Goal: Task Accomplishment & Management: Use online tool/utility

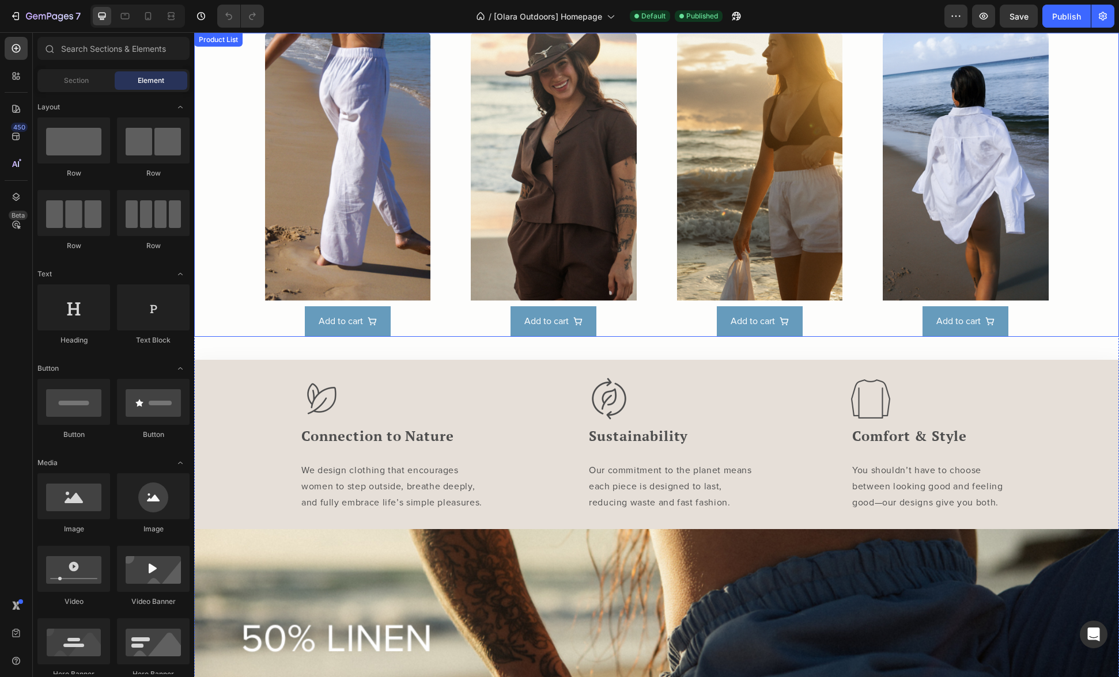
scroll to position [653, 0]
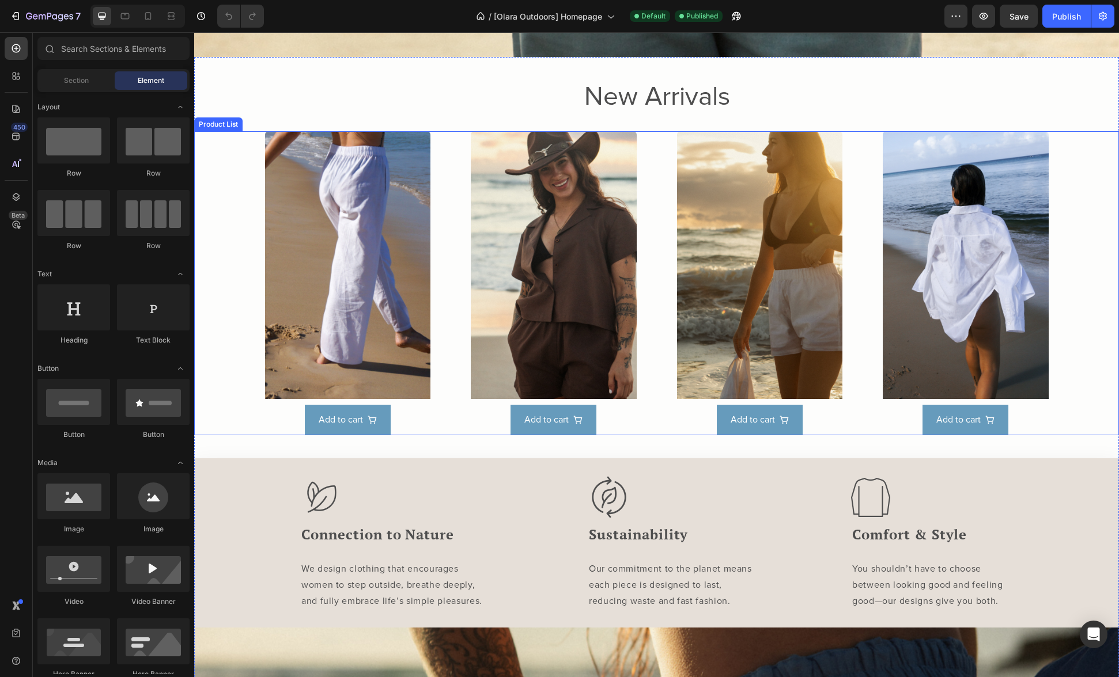
click at [442, 147] on div "Product Images Add to cart Product View More Row Product List Product Images Ad…" at bounding box center [656, 283] width 783 height 304
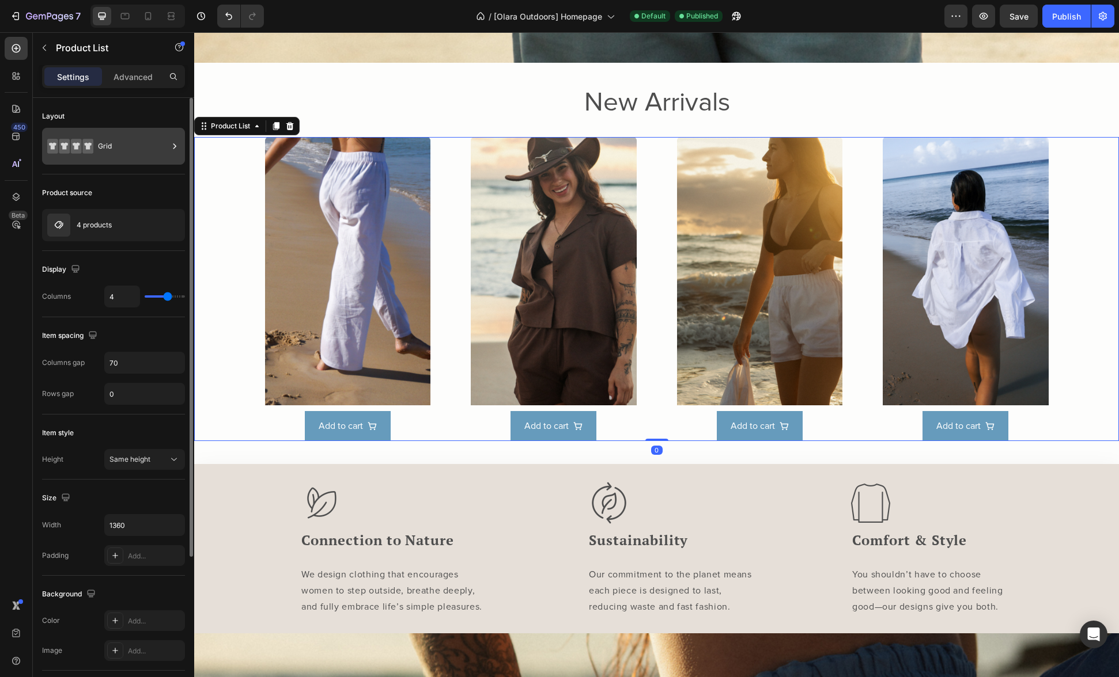
click at [113, 148] on div "Grid" at bounding box center [133, 146] width 70 height 26
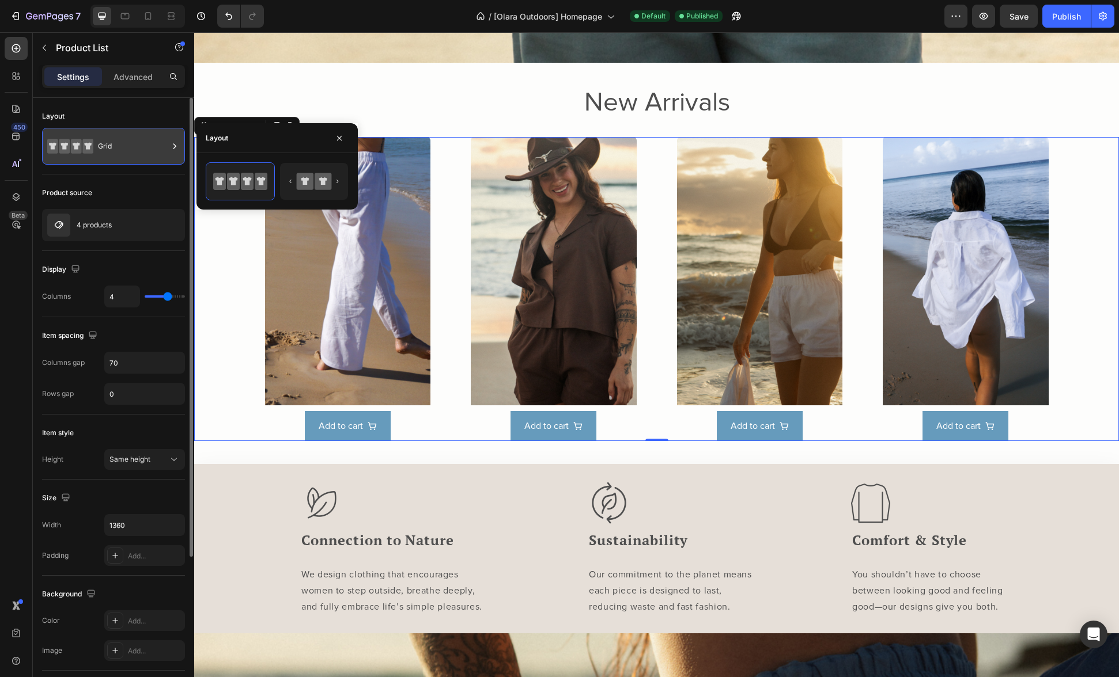
click at [113, 148] on div "Grid" at bounding box center [133, 146] width 70 height 26
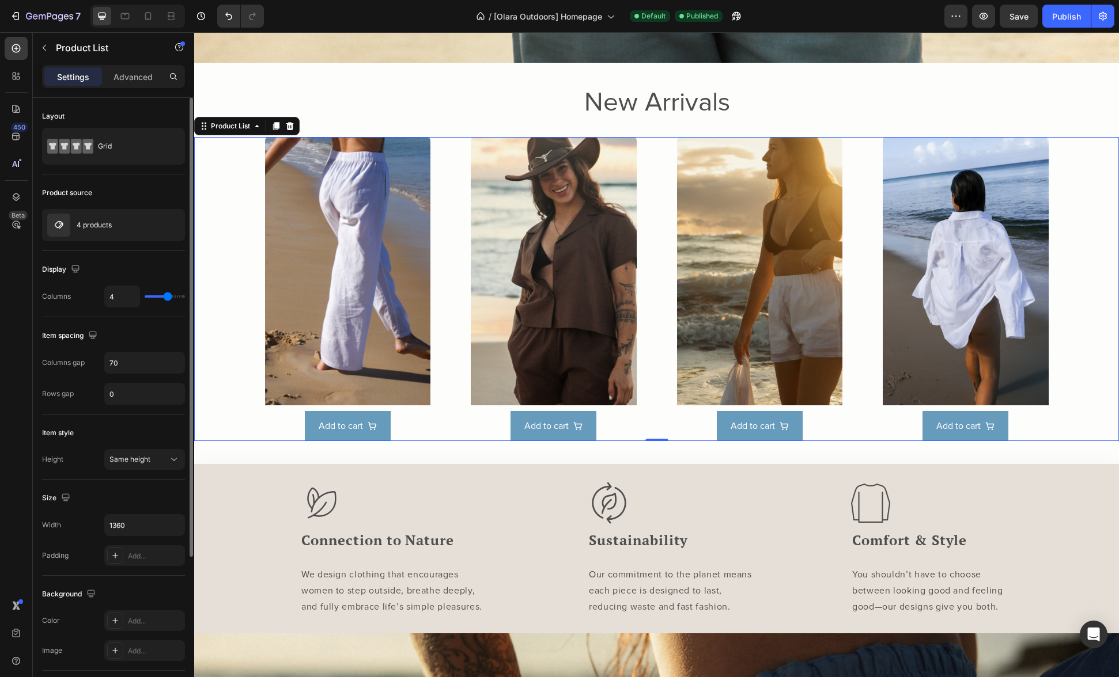
scroll to position [28, 0]
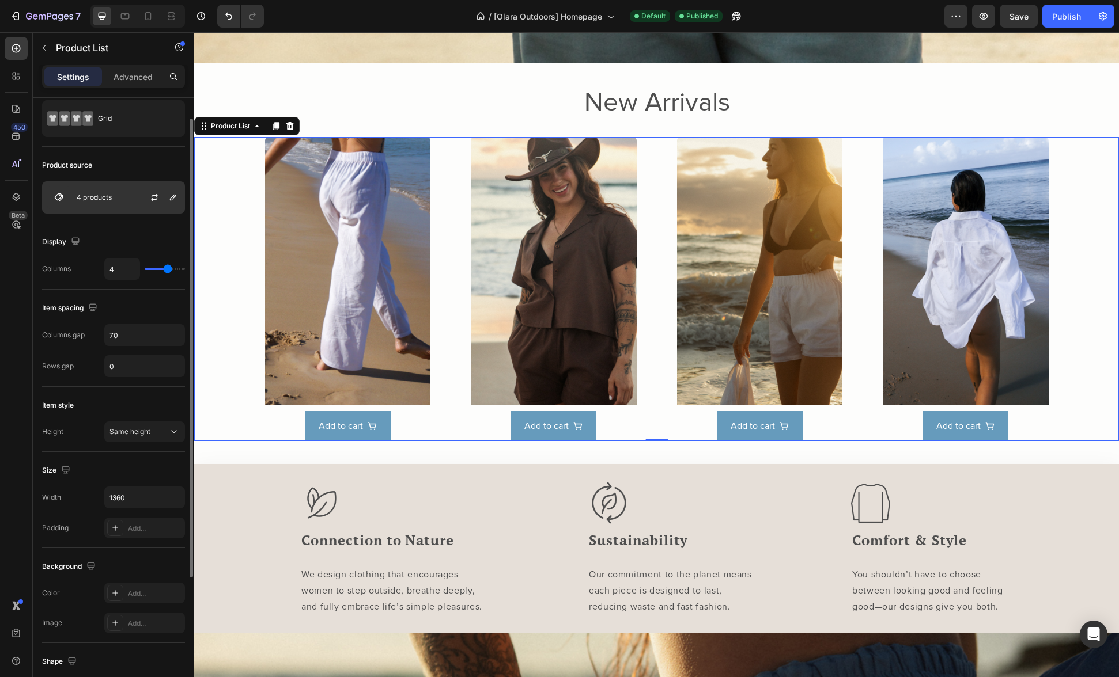
click at [108, 201] on p "4 products" at bounding box center [94, 198] width 35 height 8
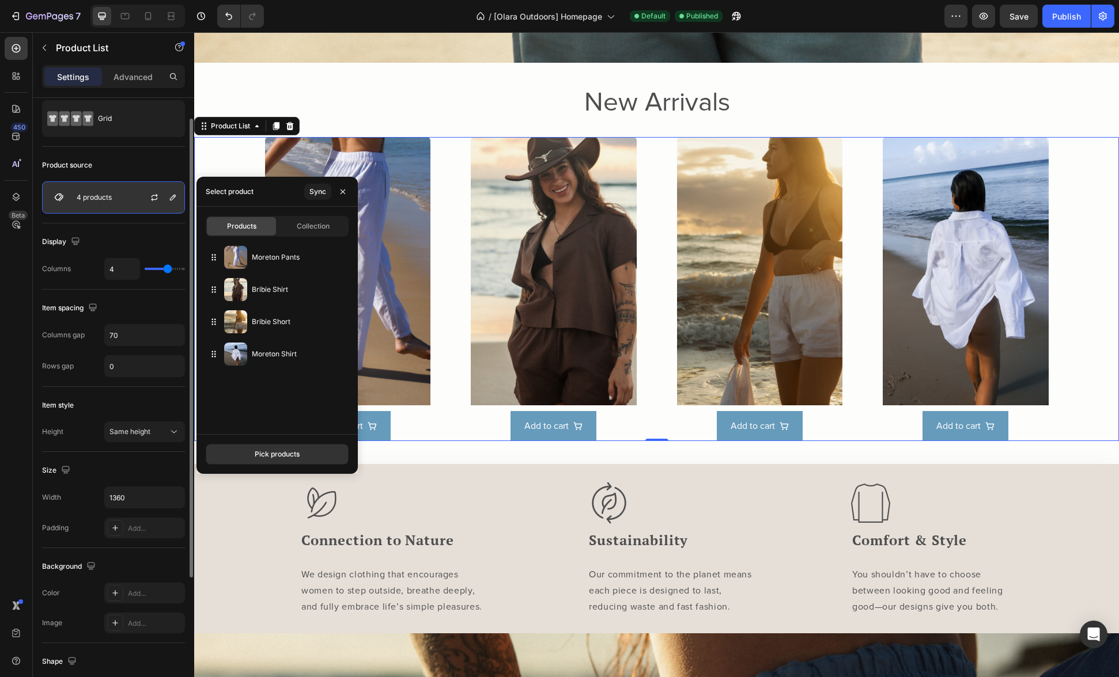
click at [108, 201] on p "4 products" at bounding box center [94, 198] width 35 height 8
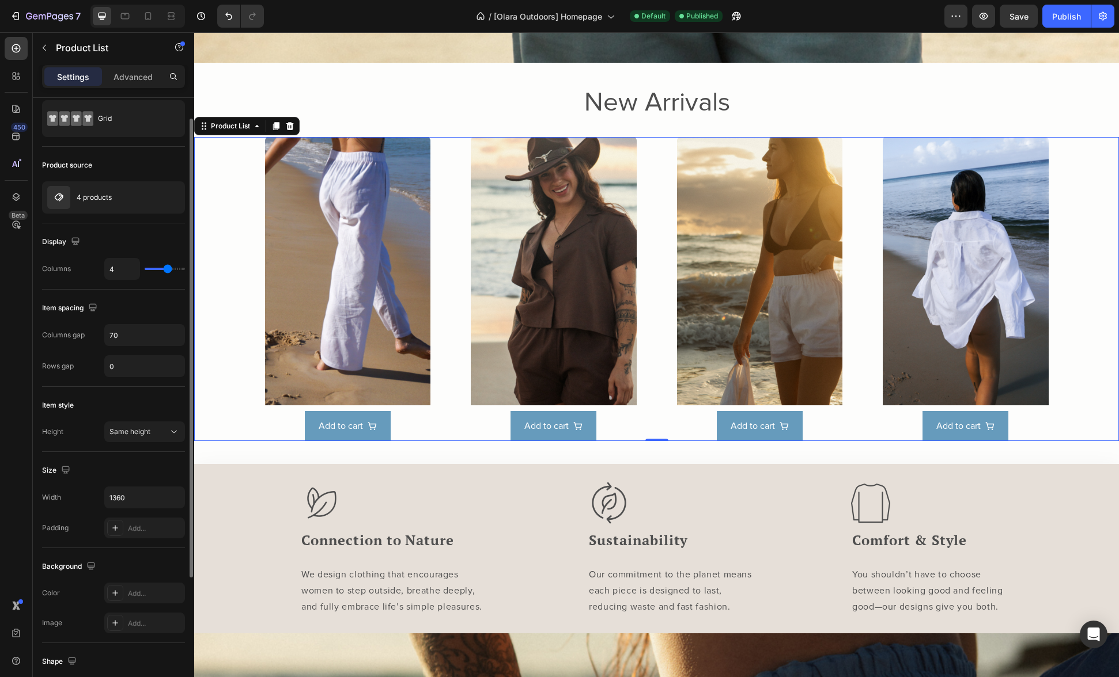
click at [107, 237] on div "Display" at bounding box center [113, 242] width 143 height 18
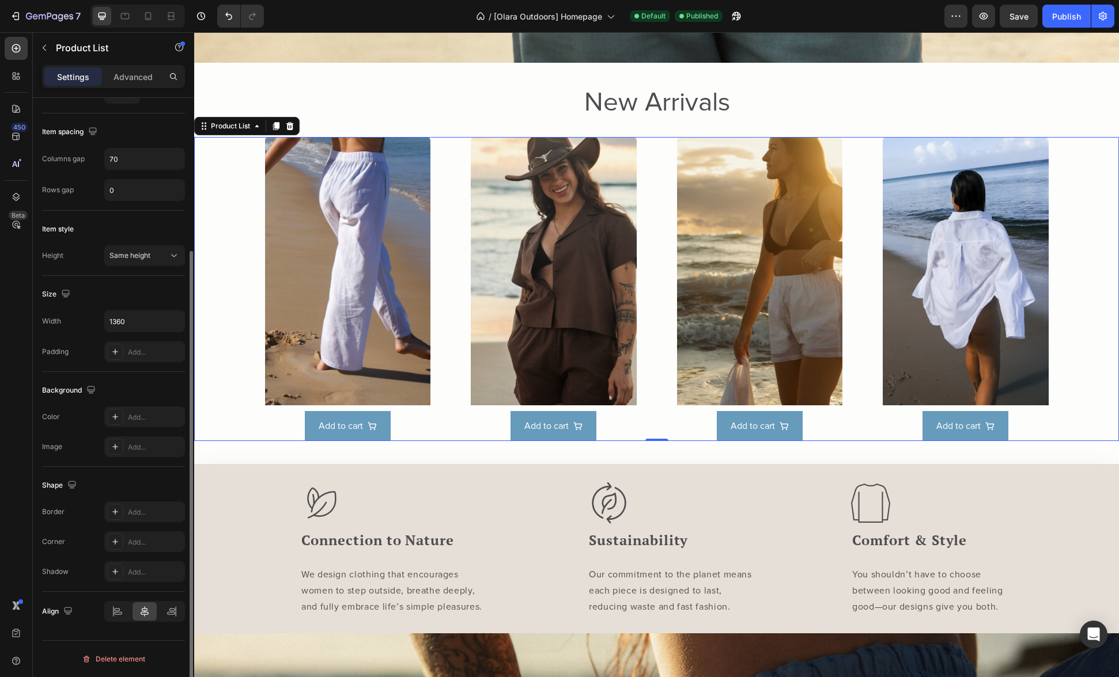
scroll to position [0, 0]
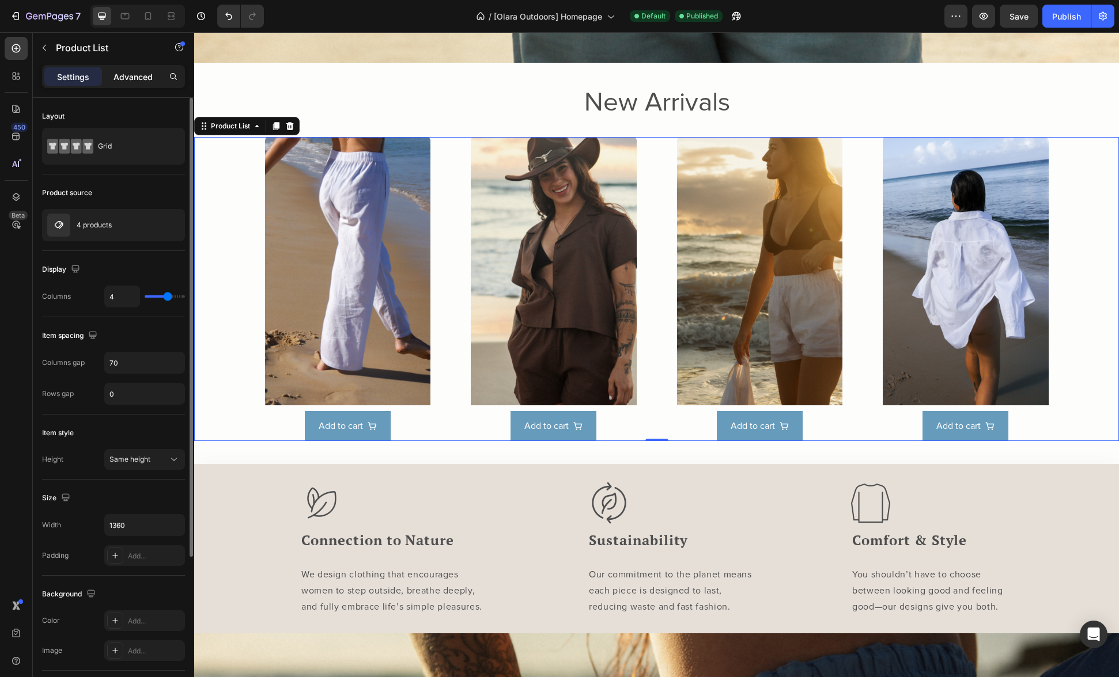
click at [134, 80] on p "Advanced" at bounding box center [132, 77] width 39 height 12
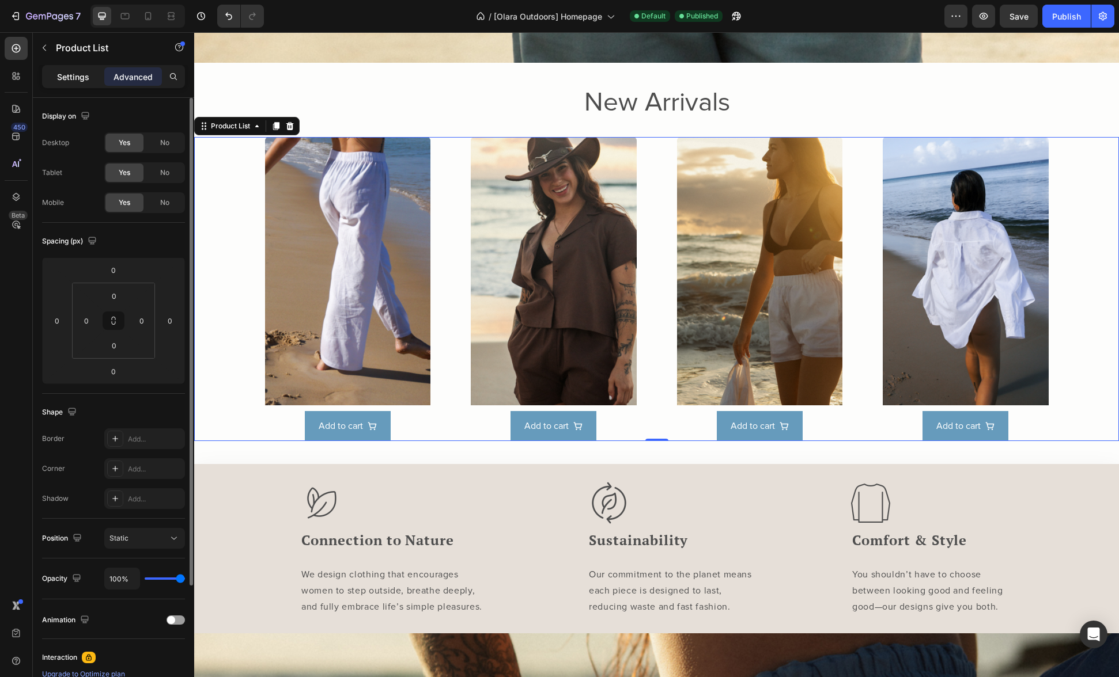
click at [65, 75] on p "Settings" at bounding box center [73, 77] width 32 height 12
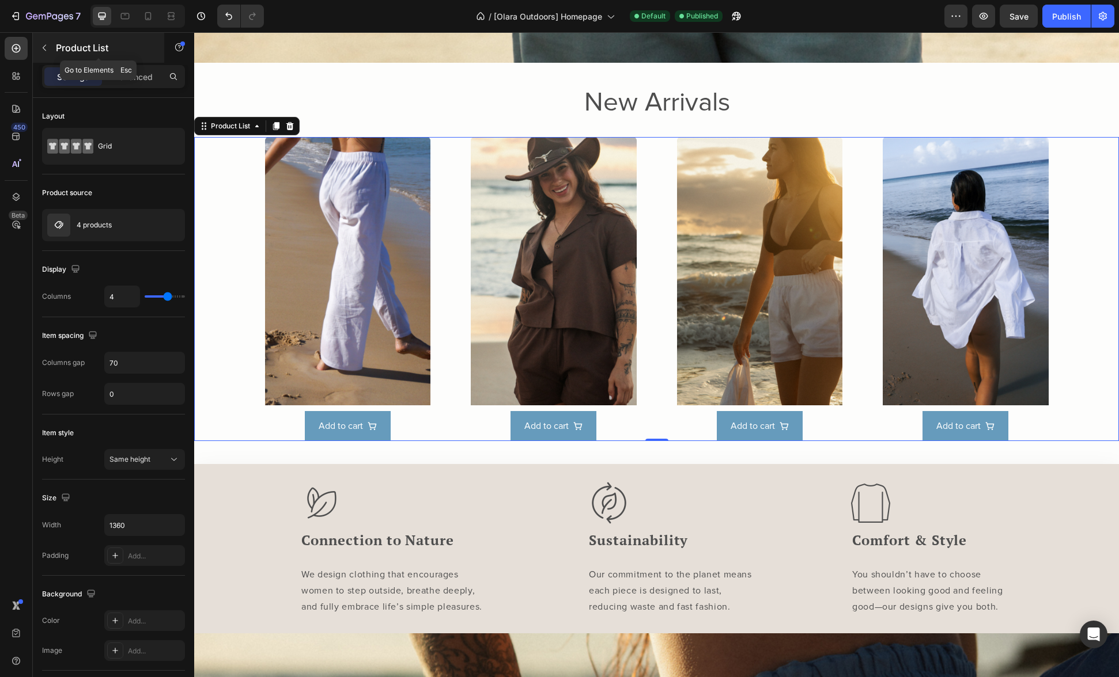
click at [44, 51] on icon "button" at bounding box center [44, 47] width 9 height 9
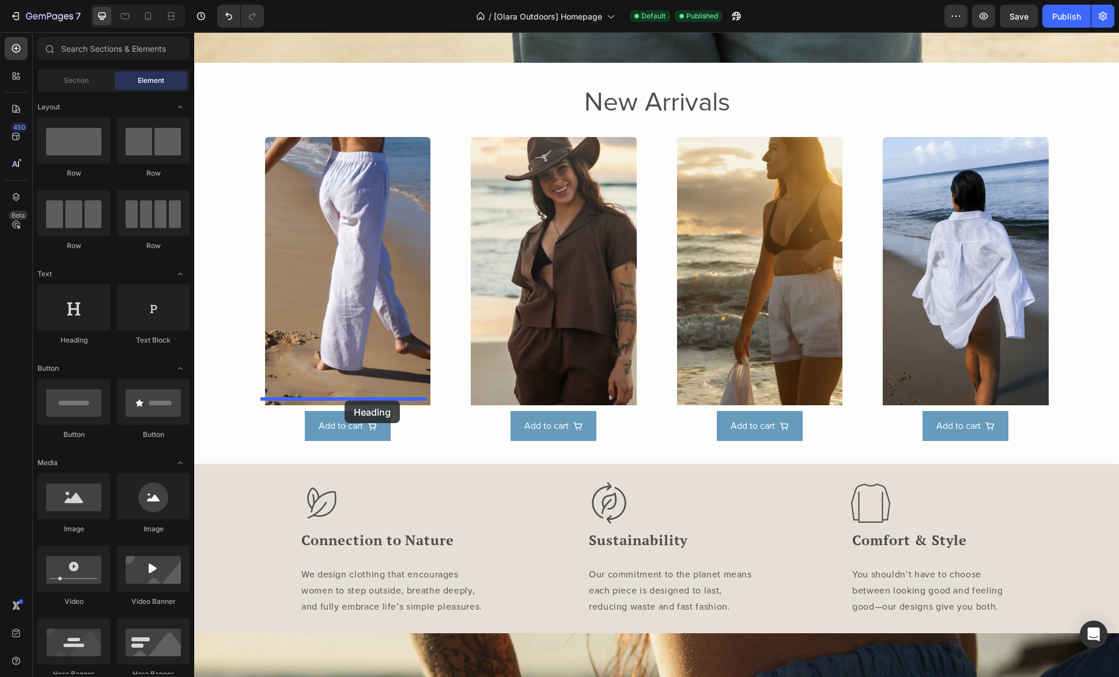
drag, startPoint x: 304, startPoint y: 349, endPoint x: 344, endPoint y: 401, distance: 65.7
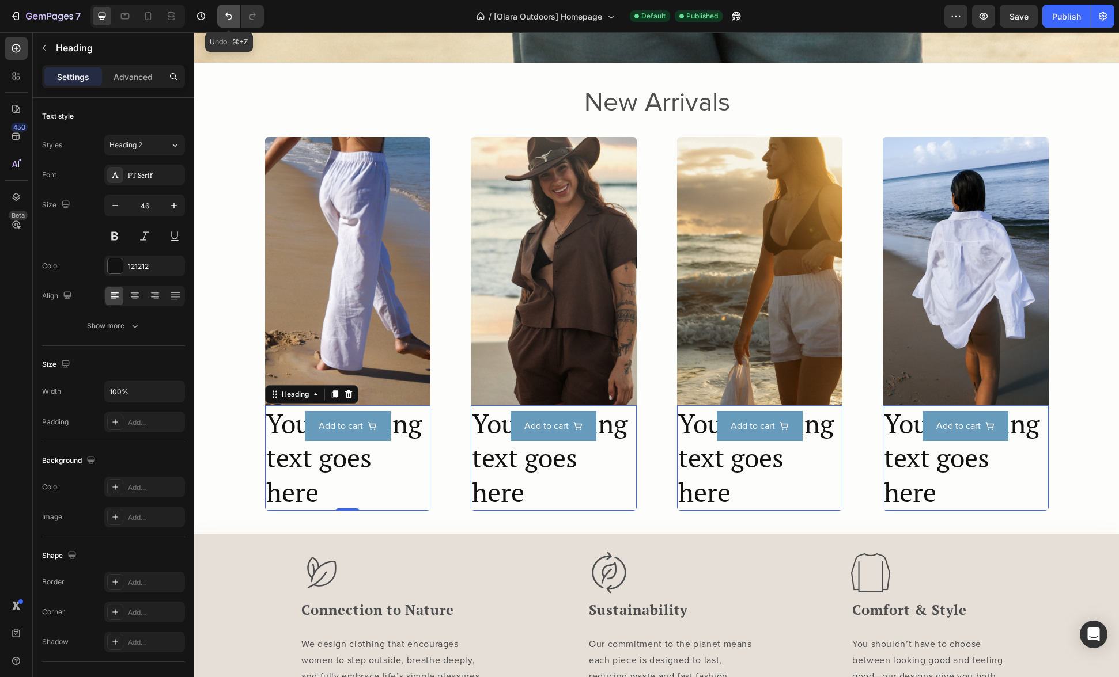
click at [229, 19] on icon "Undo/Redo" at bounding box center [228, 16] width 7 height 7
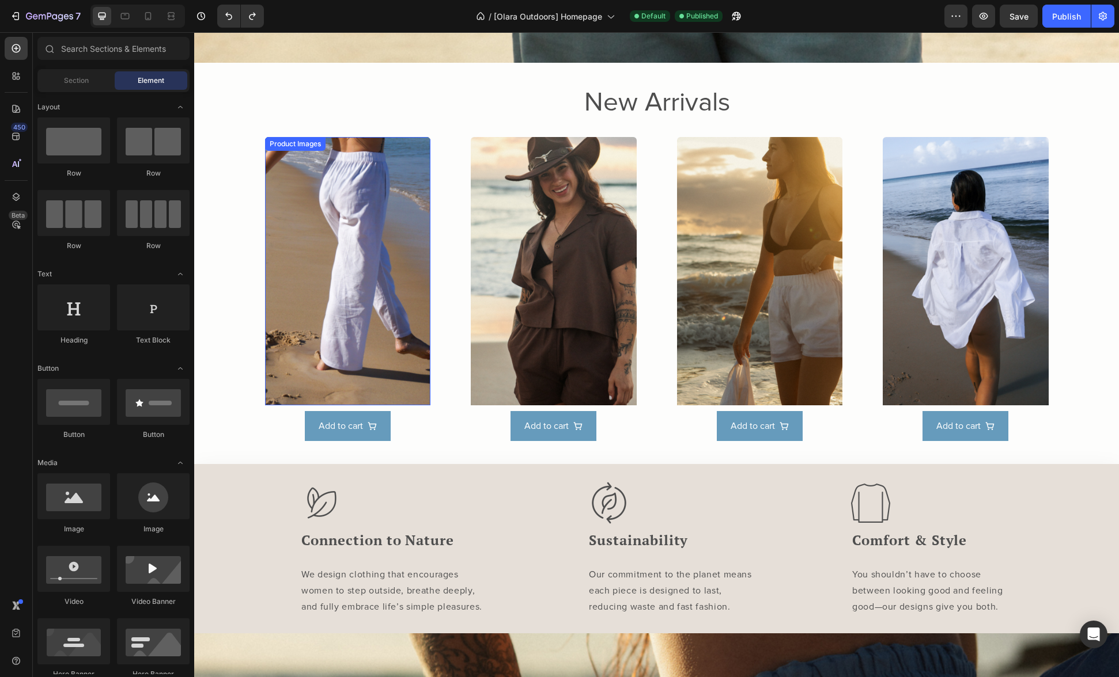
click at [414, 159] on img at bounding box center [348, 271] width 166 height 268
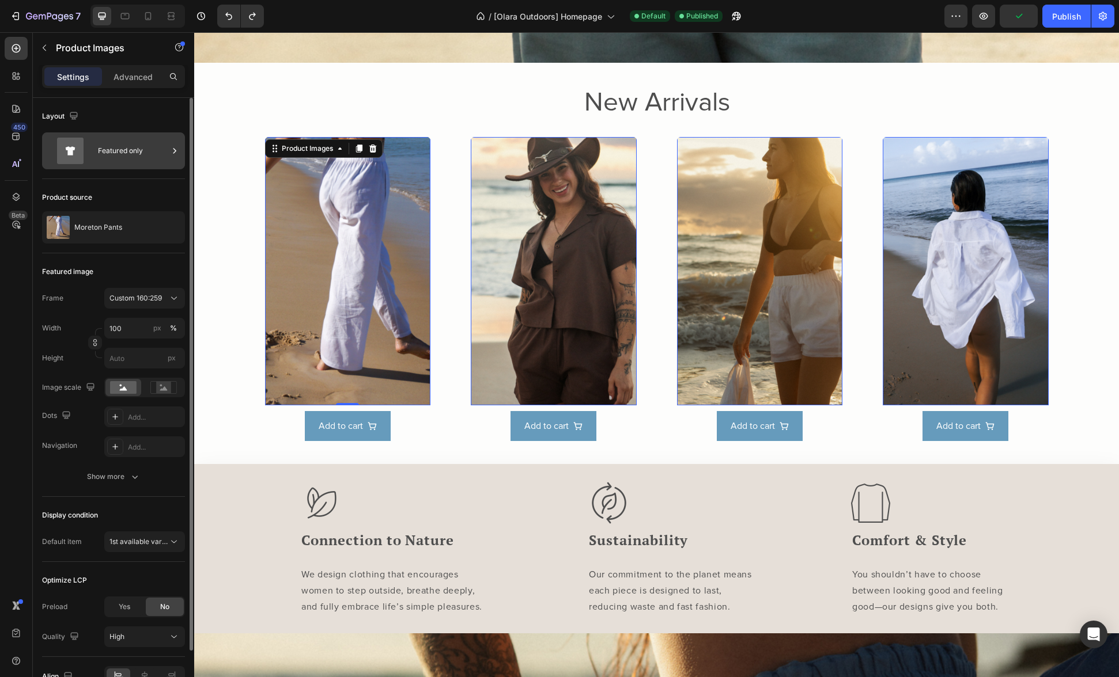
click at [126, 153] on div "Featured only" at bounding box center [133, 151] width 70 height 26
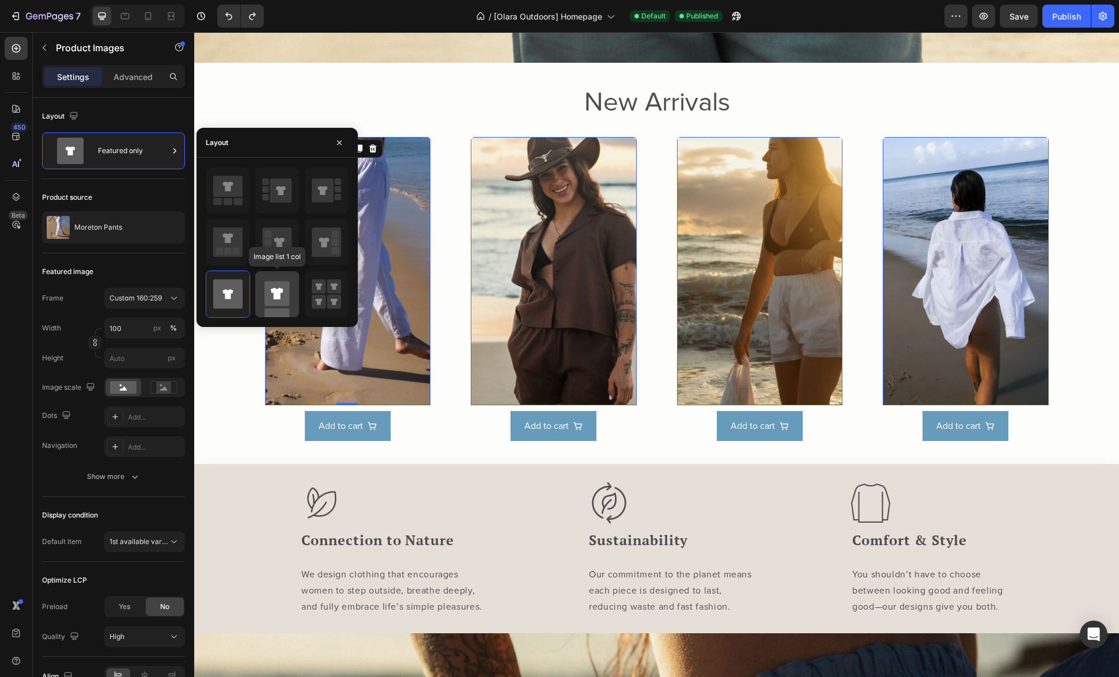
click at [274, 299] on icon at bounding box center [277, 294] width 13 height 12
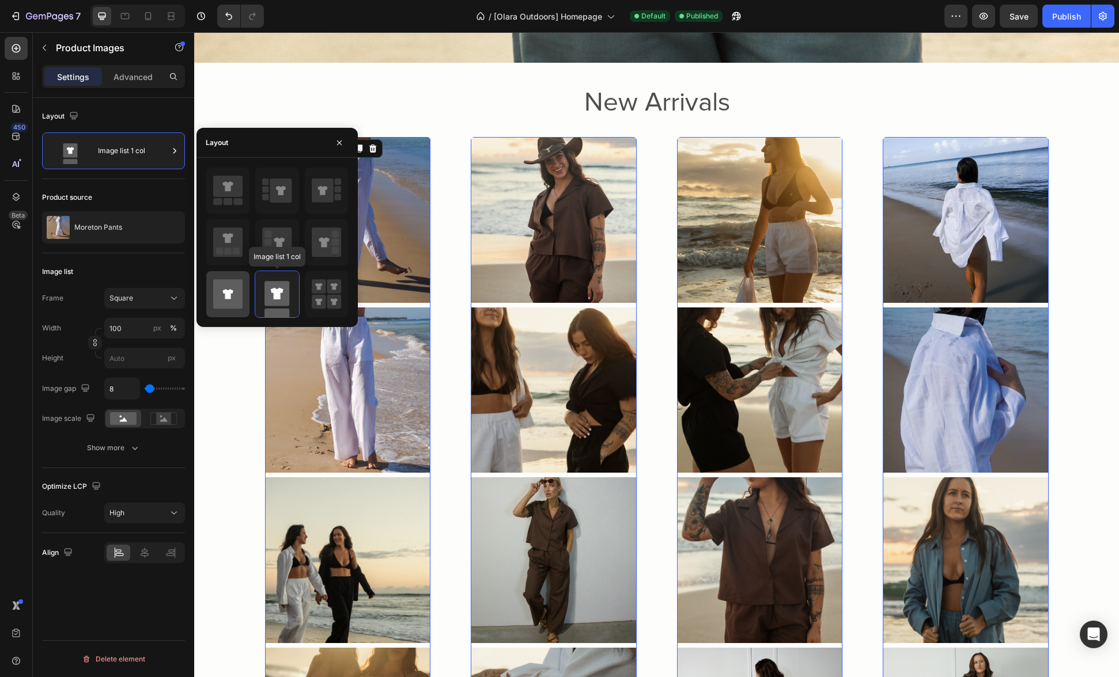
click at [232, 300] on icon at bounding box center [227, 293] width 29 height 29
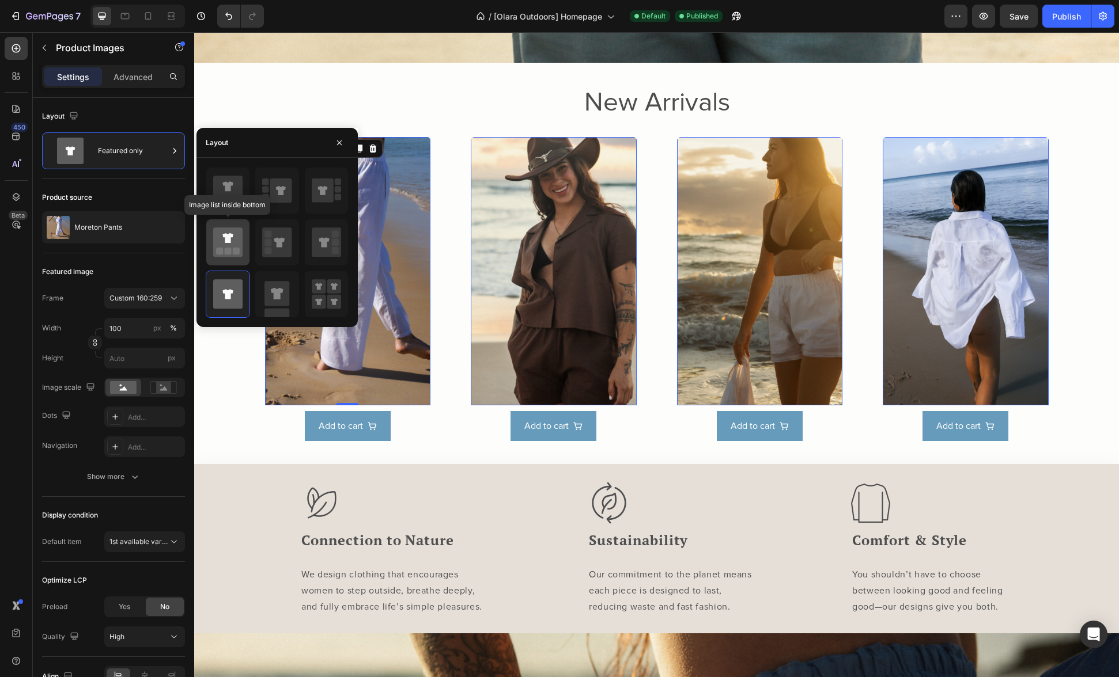
click at [232, 247] on icon at bounding box center [227, 242] width 29 height 29
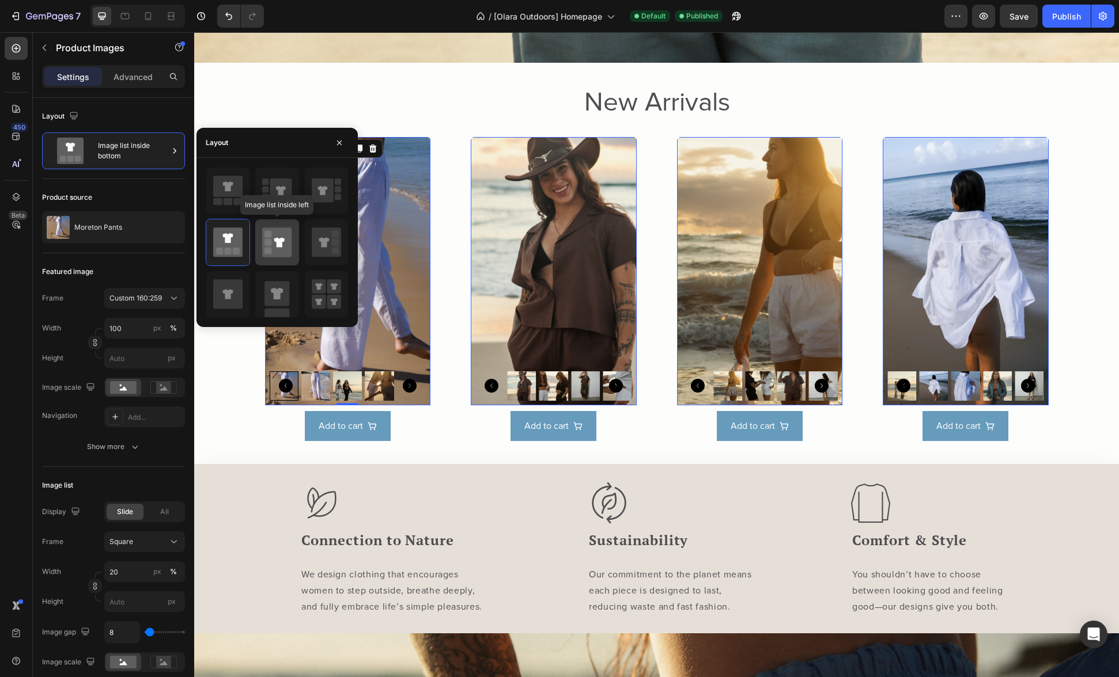
drag, startPoint x: 276, startPoint y: 238, endPoint x: 324, endPoint y: 239, distance: 48.4
click at [276, 238] on icon at bounding box center [276, 242] width 29 height 32
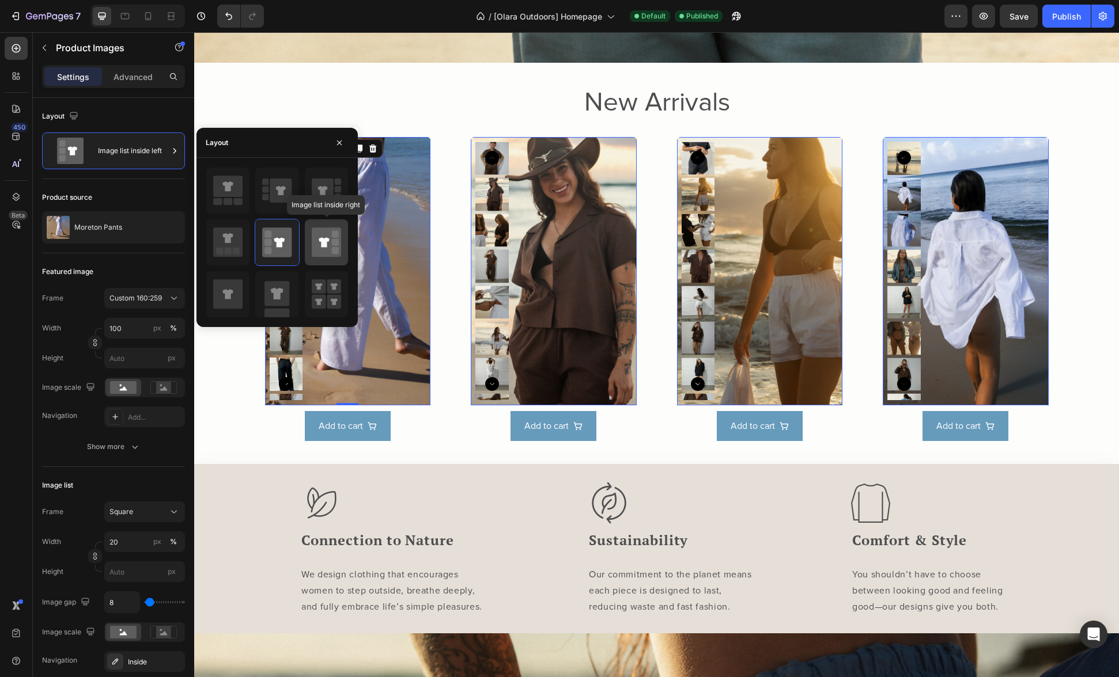
click at [325, 240] on icon at bounding box center [324, 242] width 10 height 10
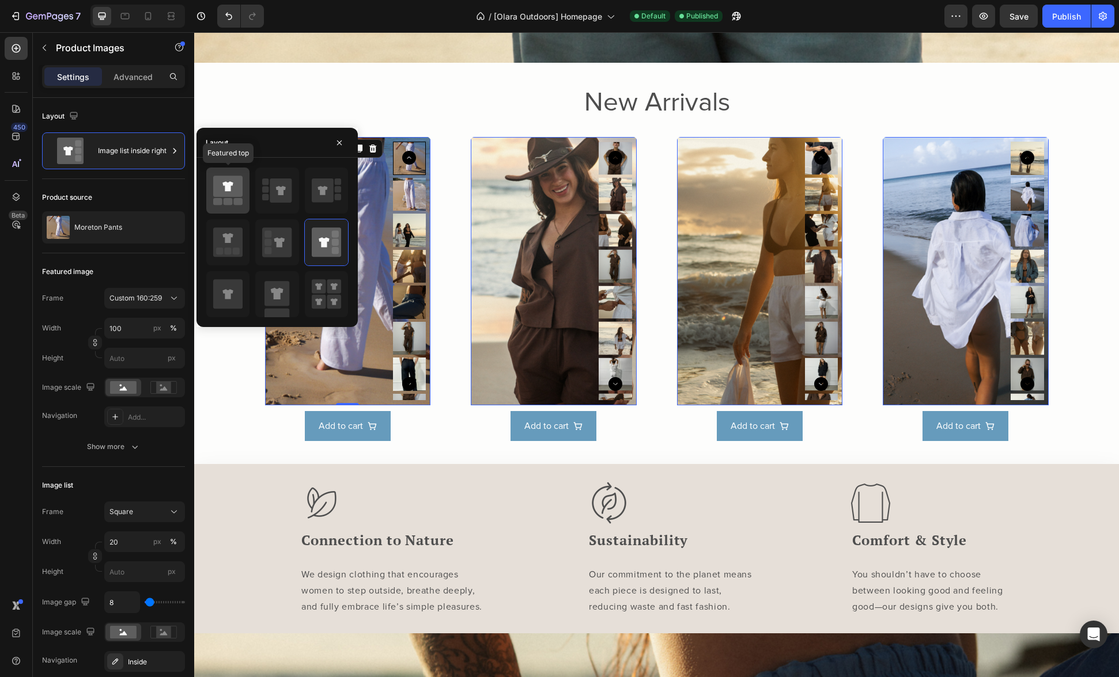
click at [222, 184] on icon at bounding box center [227, 186] width 29 height 21
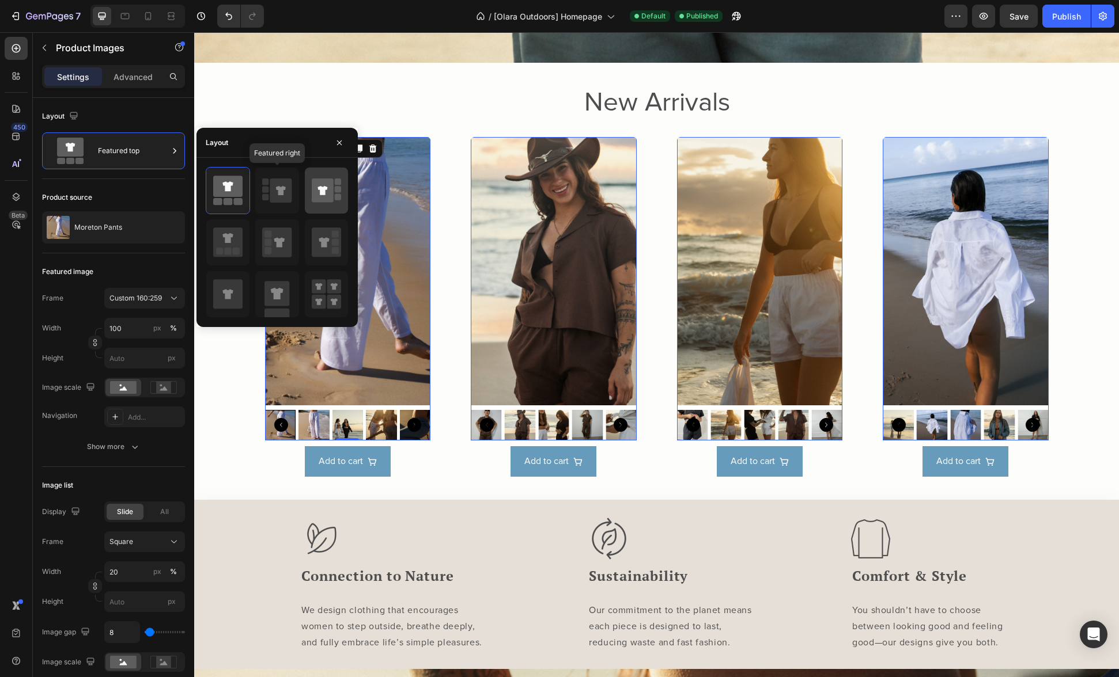
drag, startPoint x: 280, startPoint y: 189, endPoint x: 318, endPoint y: 189, distance: 37.4
click at [280, 189] on icon at bounding box center [281, 190] width 10 height 9
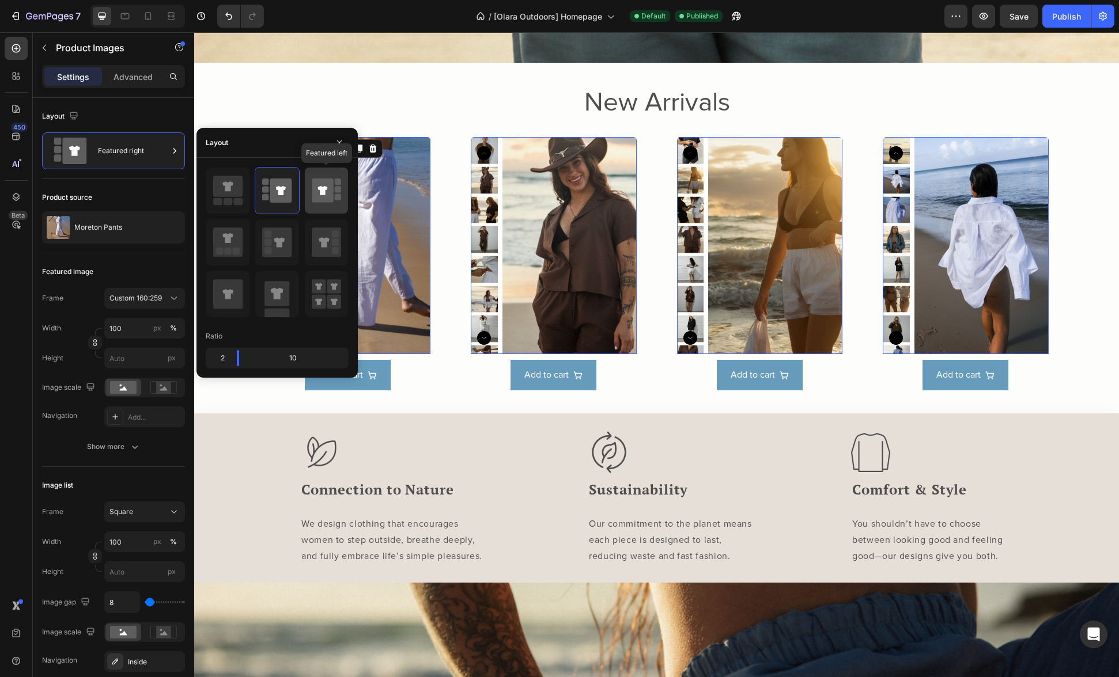
click at [318, 188] on icon at bounding box center [322, 190] width 10 height 9
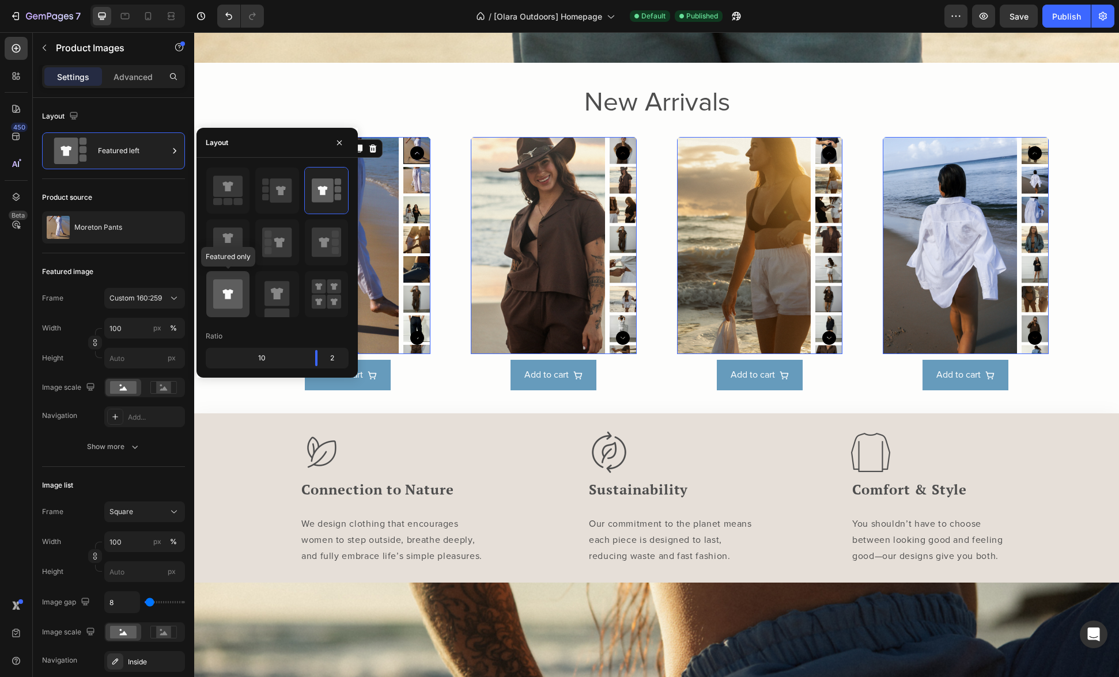
click at [233, 290] on icon at bounding box center [227, 293] width 29 height 29
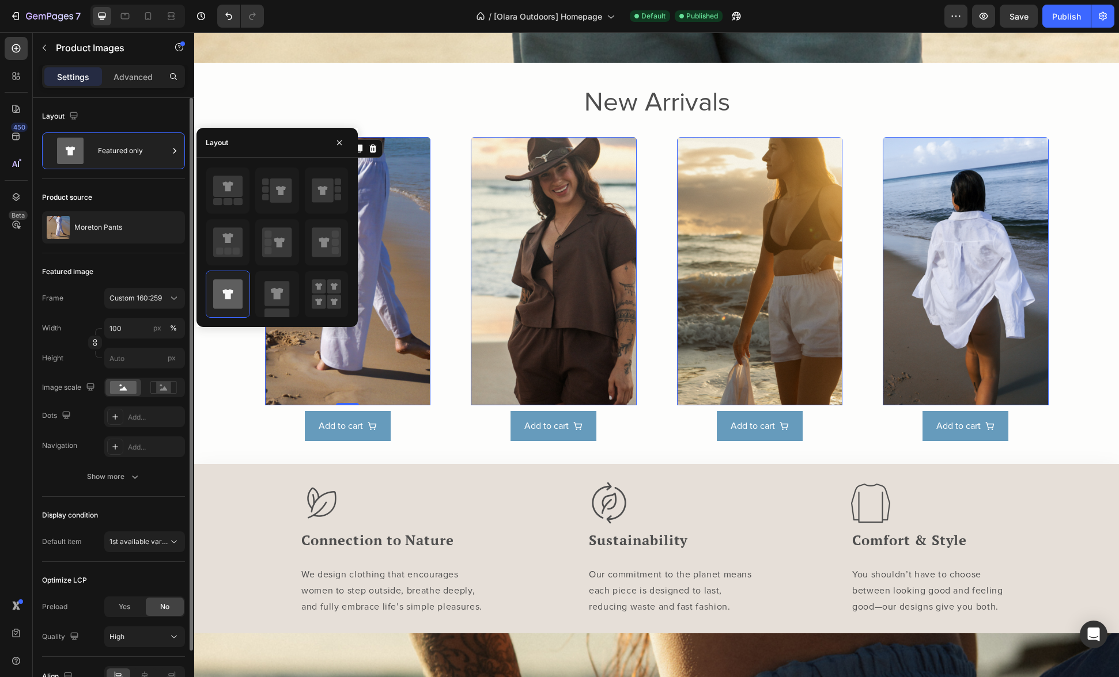
click at [145, 112] on div "Layout" at bounding box center [113, 116] width 143 height 18
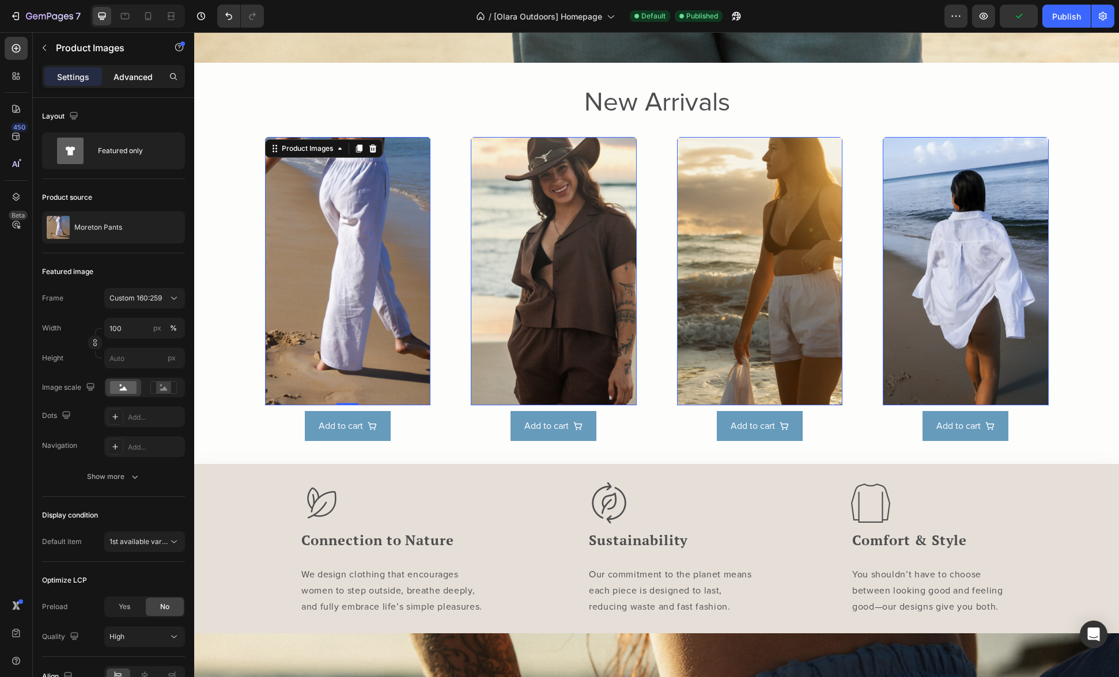
click at [144, 76] on p "Advanced" at bounding box center [132, 77] width 39 height 12
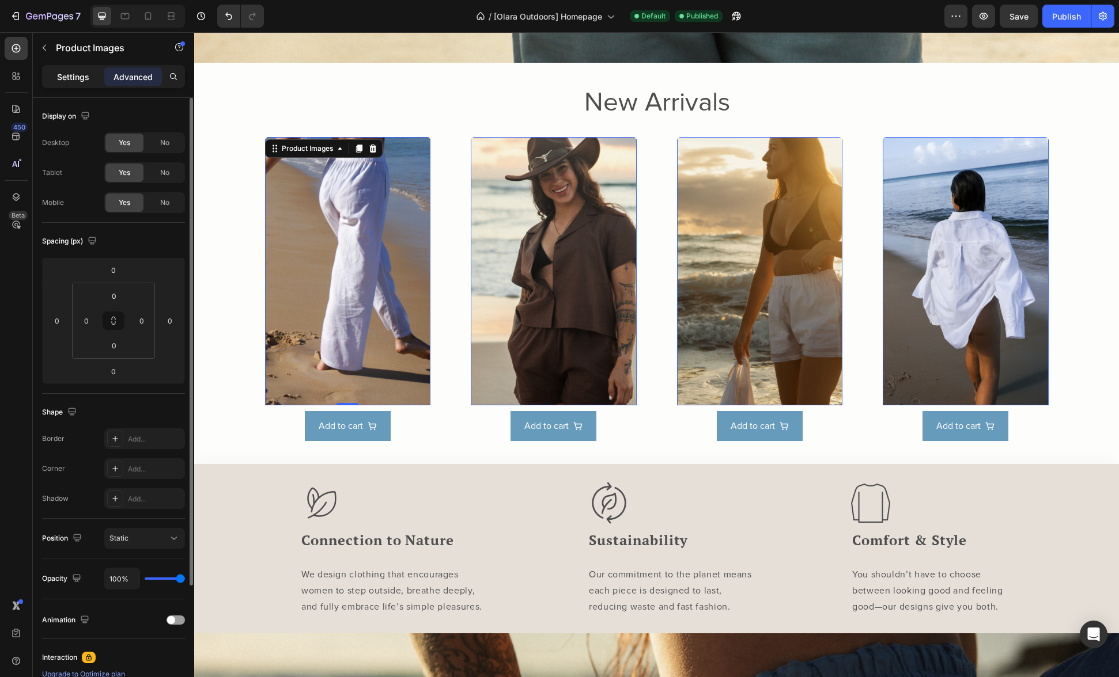
click at [68, 75] on p "Settings" at bounding box center [73, 77] width 32 height 12
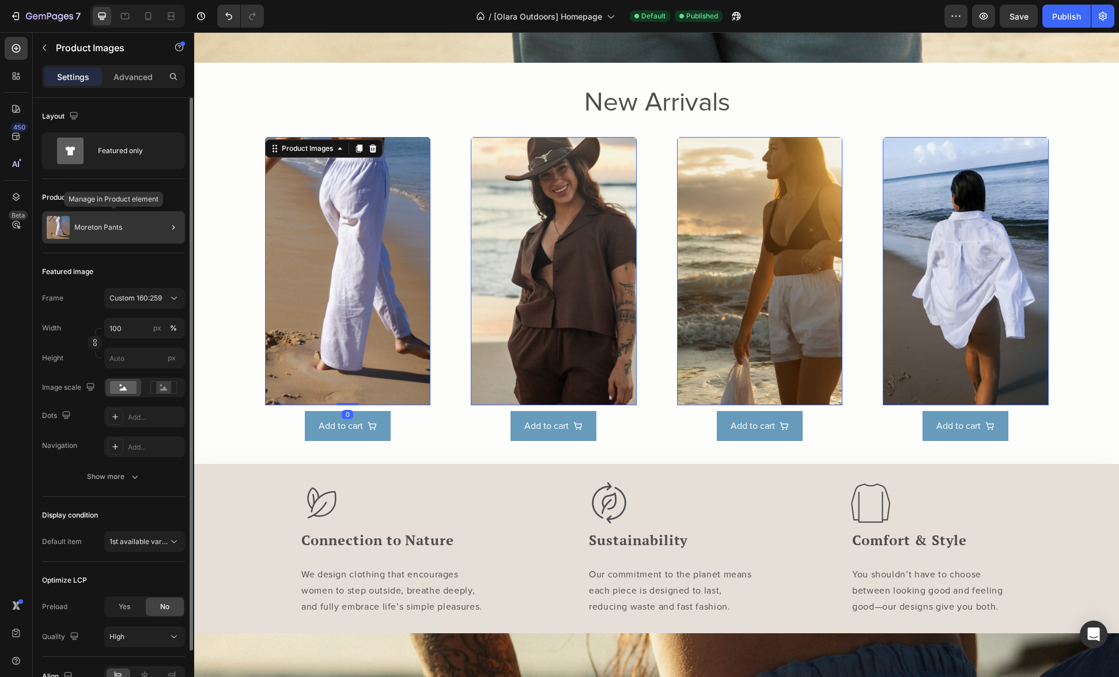
click at [89, 219] on div "Moreton Pants" at bounding box center [113, 227] width 143 height 32
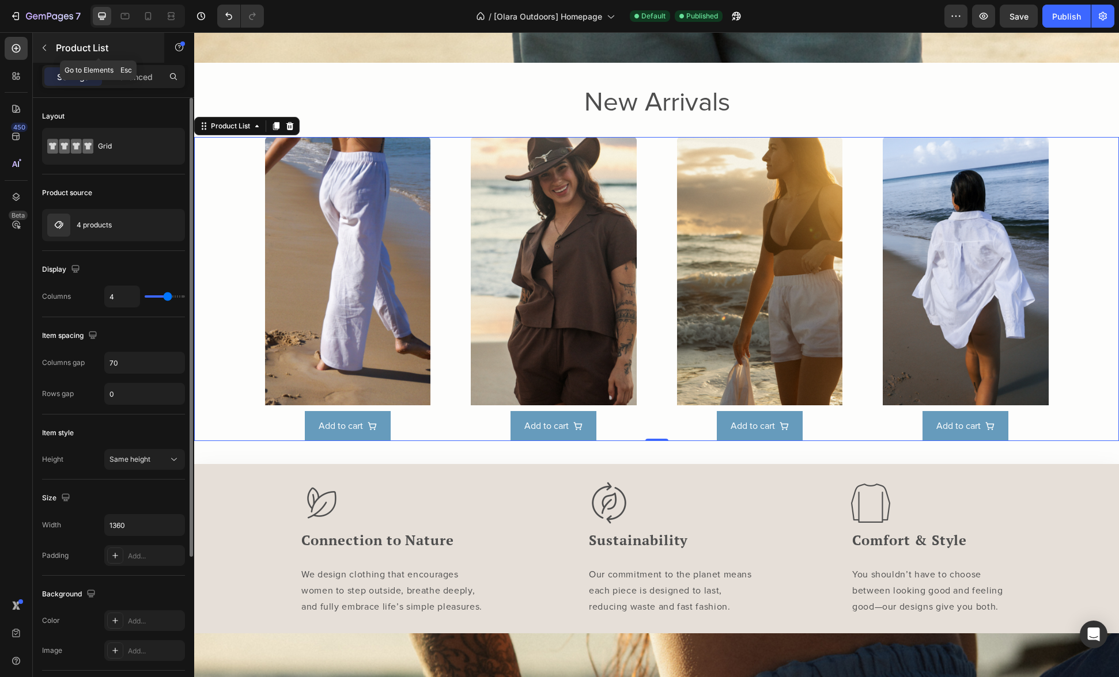
click at [48, 47] on icon "button" at bounding box center [44, 47] width 9 height 9
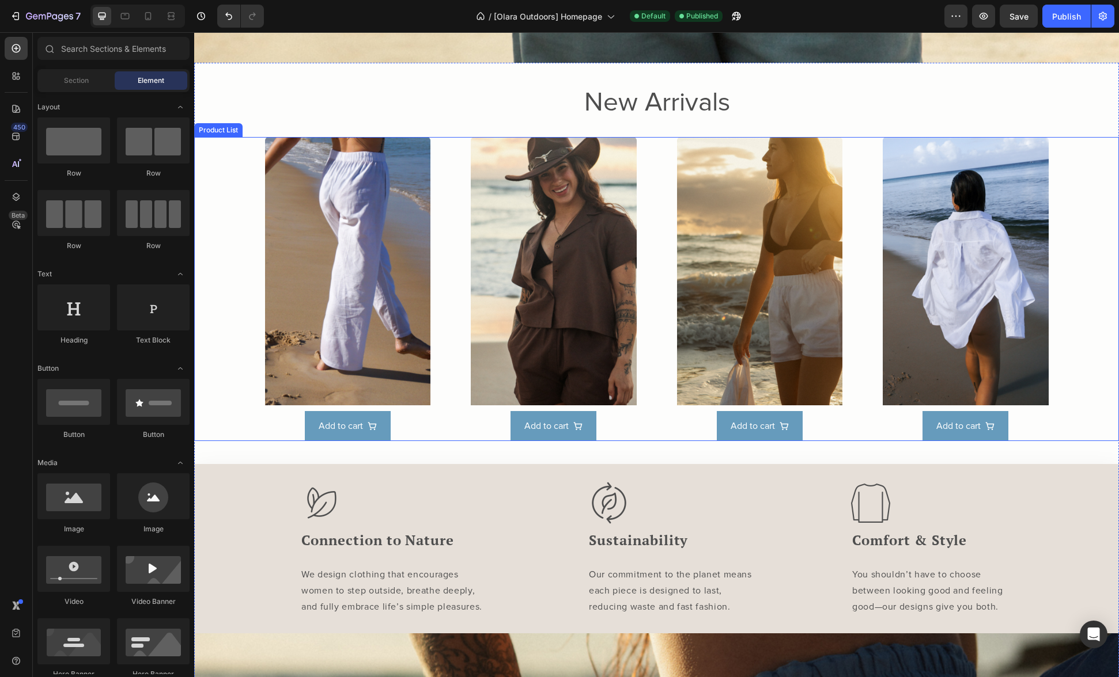
click at [443, 413] on div "Product Images Add to cart Product View More Row Product List Product Images Ad…" at bounding box center [656, 289] width 783 height 304
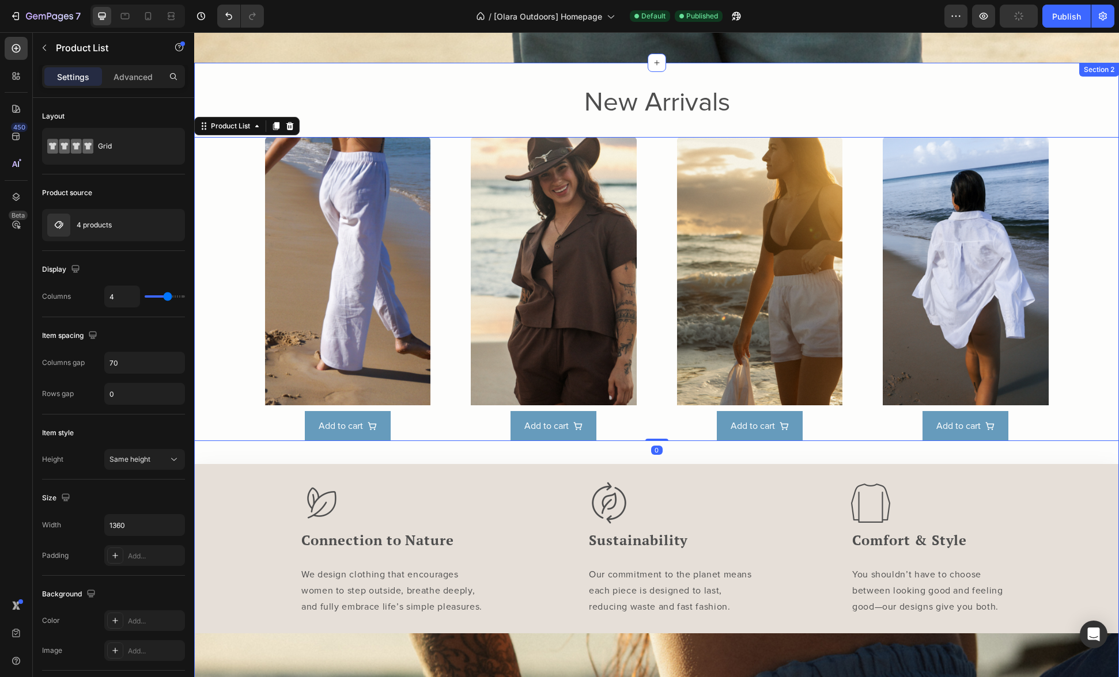
click at [437, 443] on div "New Arrivals Heading Product Images Add to cart Product View More Row Product L…" at bounding box center [656, 517] width 924 height 862
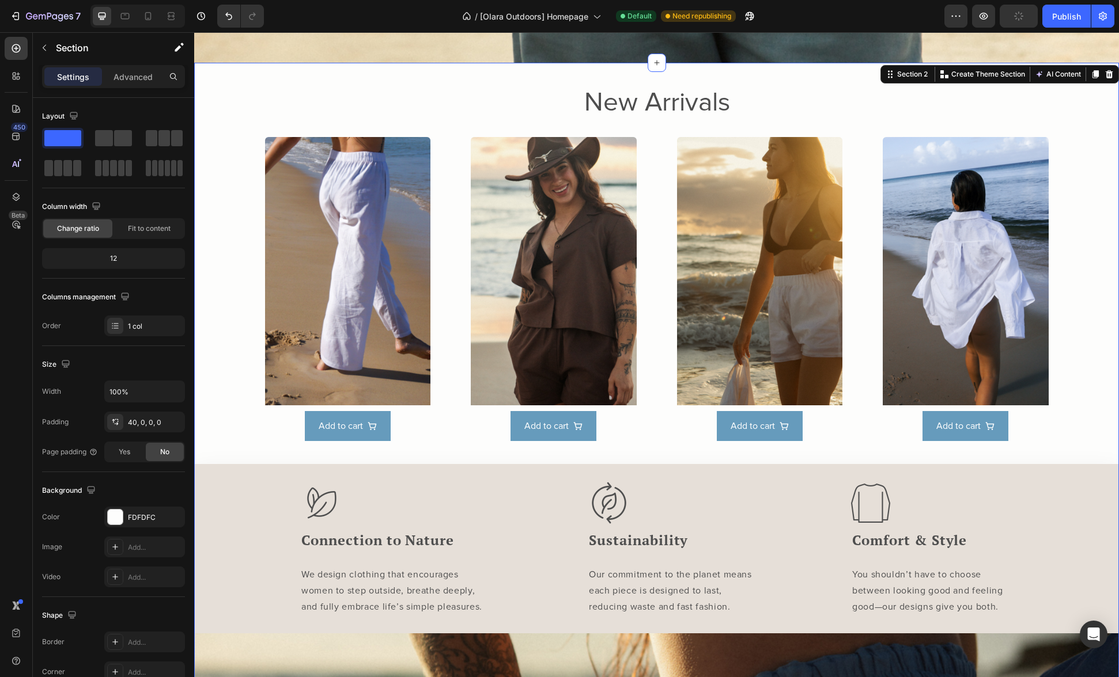
click at [436, 445] on div "New Arrivals Heading Product Images Add to cart Product View More Row Product L…" at bounding box center [656, 517] width 924 height 862
click at [240, 351] on div "Product Images Add to cart Product View More Row Product List Product Images Ad…" at bounding box center [656, 289] width 924 height 304
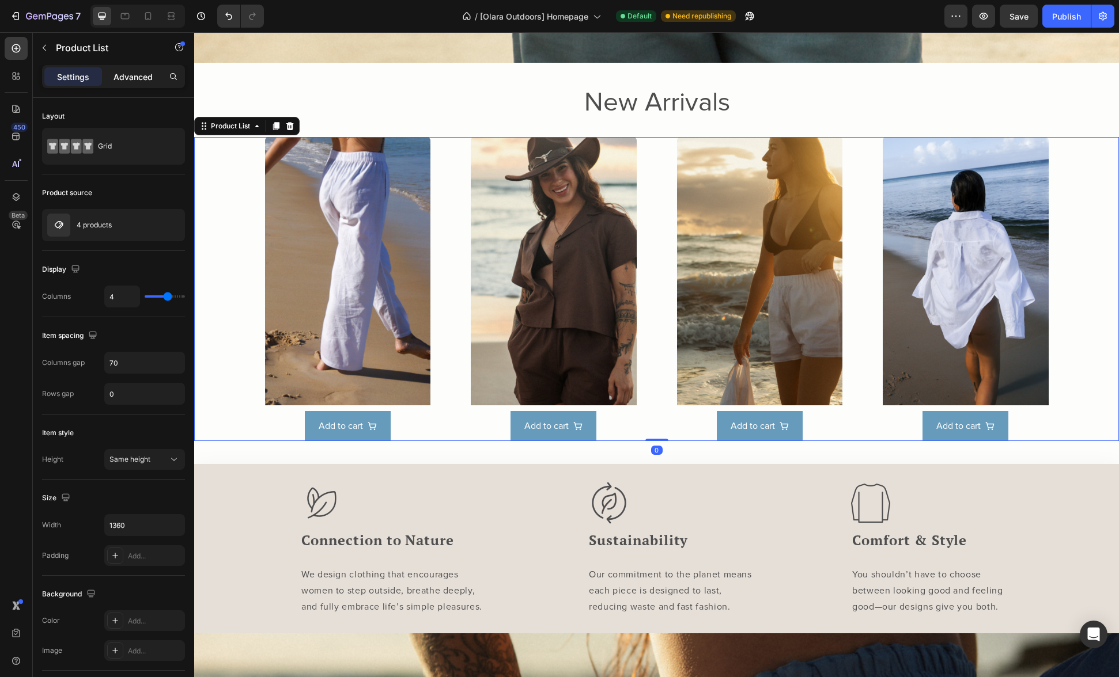
click at [117, 73] on p "Advanced" at bounding box center [132, 77] width 39 height 12
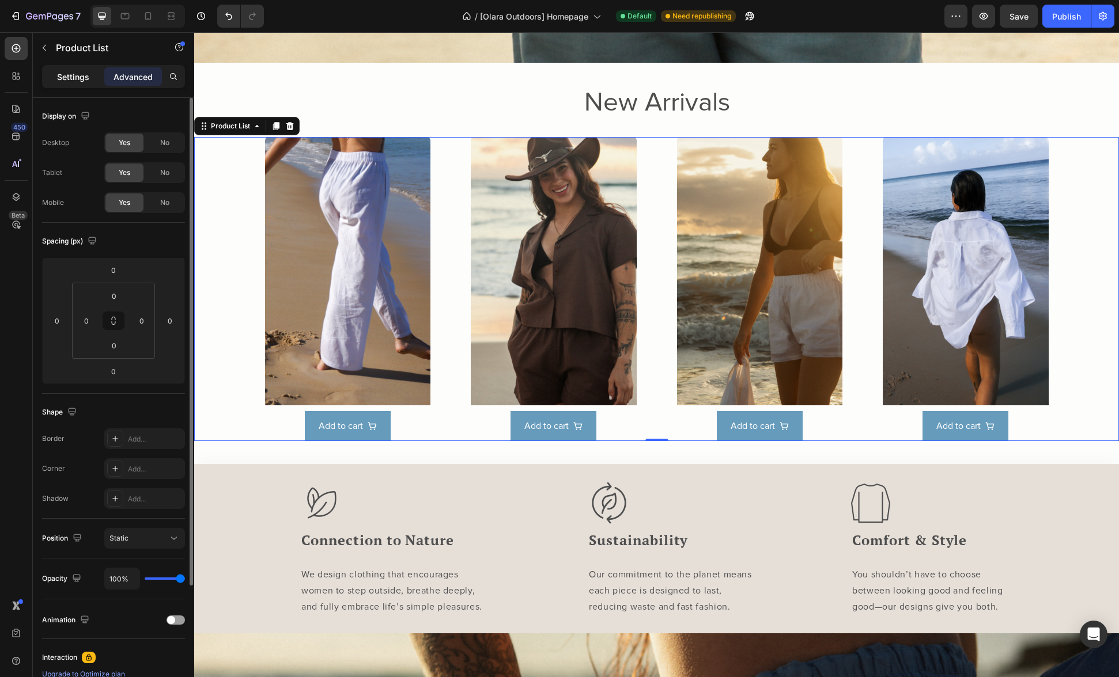
click at [72, 82] on p "Settings" at bounding box center [73, 77] width 32 height 12
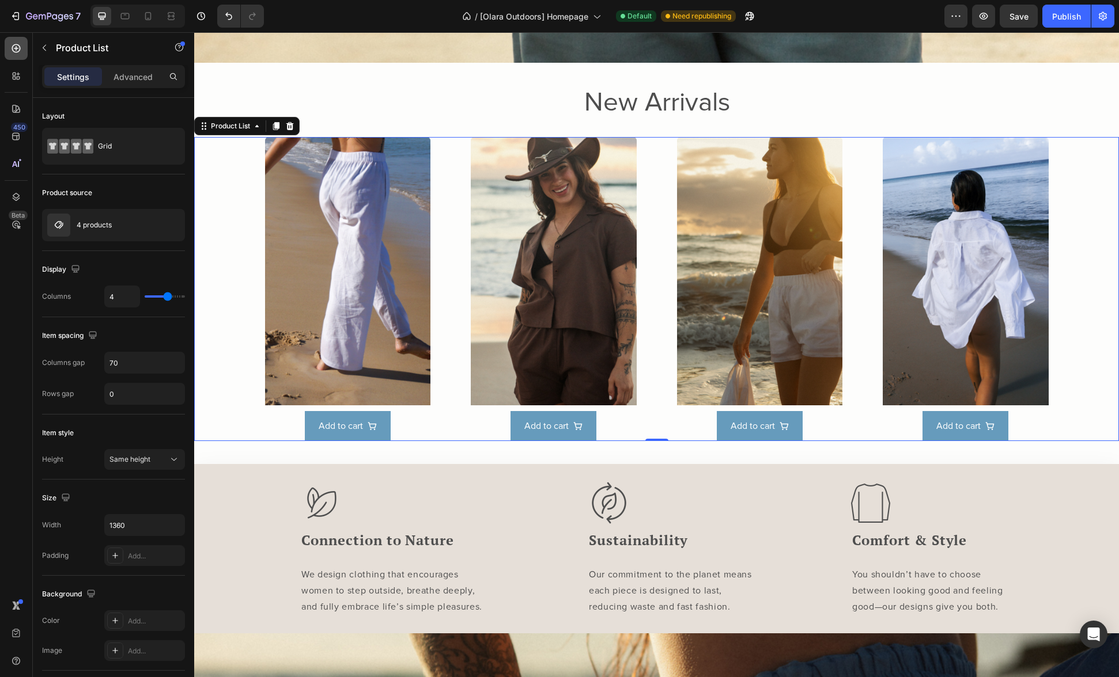
click at [21, 46] on icon at bounding box center [16, 49] width 12 height 12
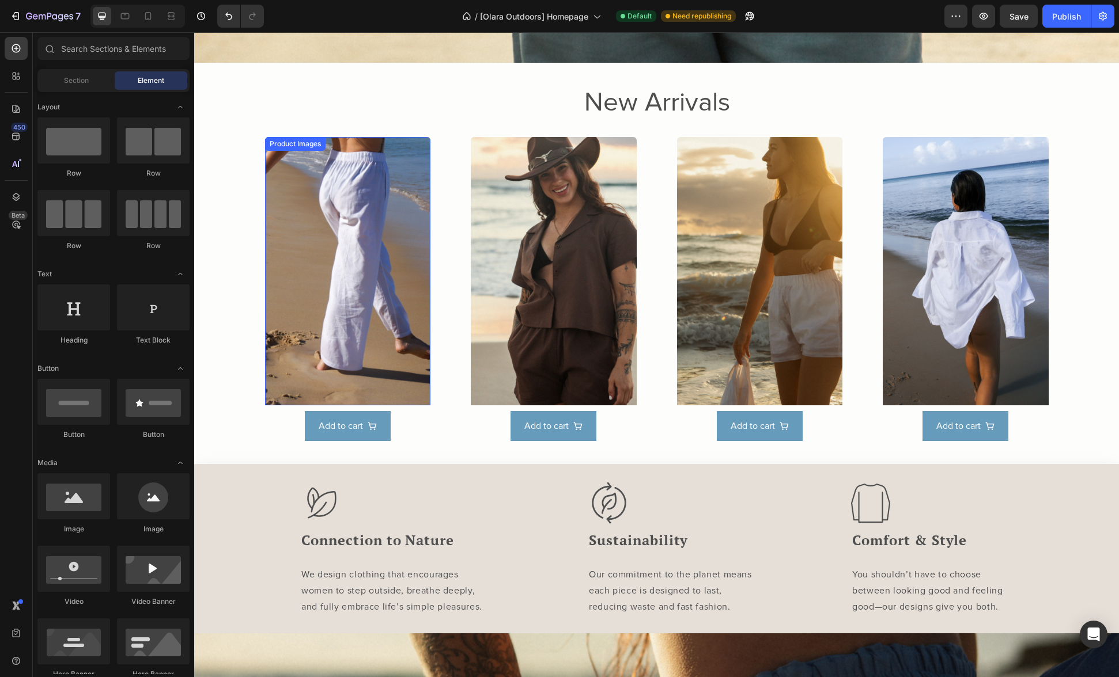
click at [252, 175] on div "Product Images Add to cart Product View More Row Product List Product Images Ad…" at bounding box center [656, 289] width 924 height 304
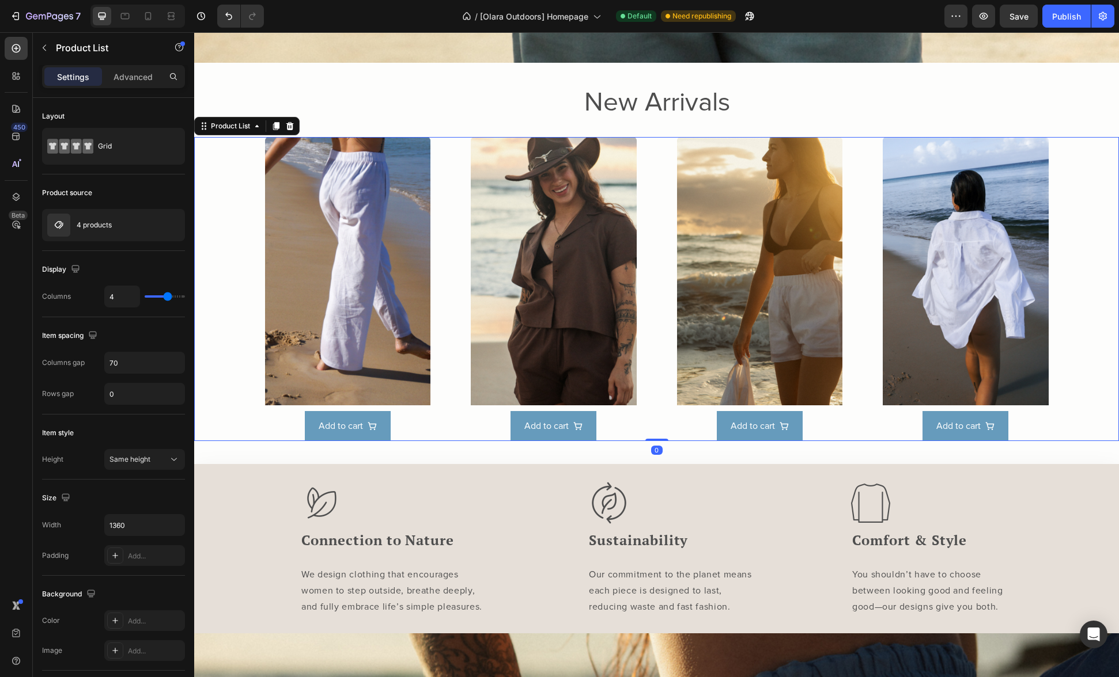
click at [251, 175] on div "Product Images Add to cart Product View More Row Product List 0 Product Images …" at bounding box center [656, 289] width 924 height 304
click at [253, 122] on icon at bounding box center [256, 126] width 9 height 9
click at [151, 147] on div "Grid" at bounding box center [133, 146] width 70 height 26
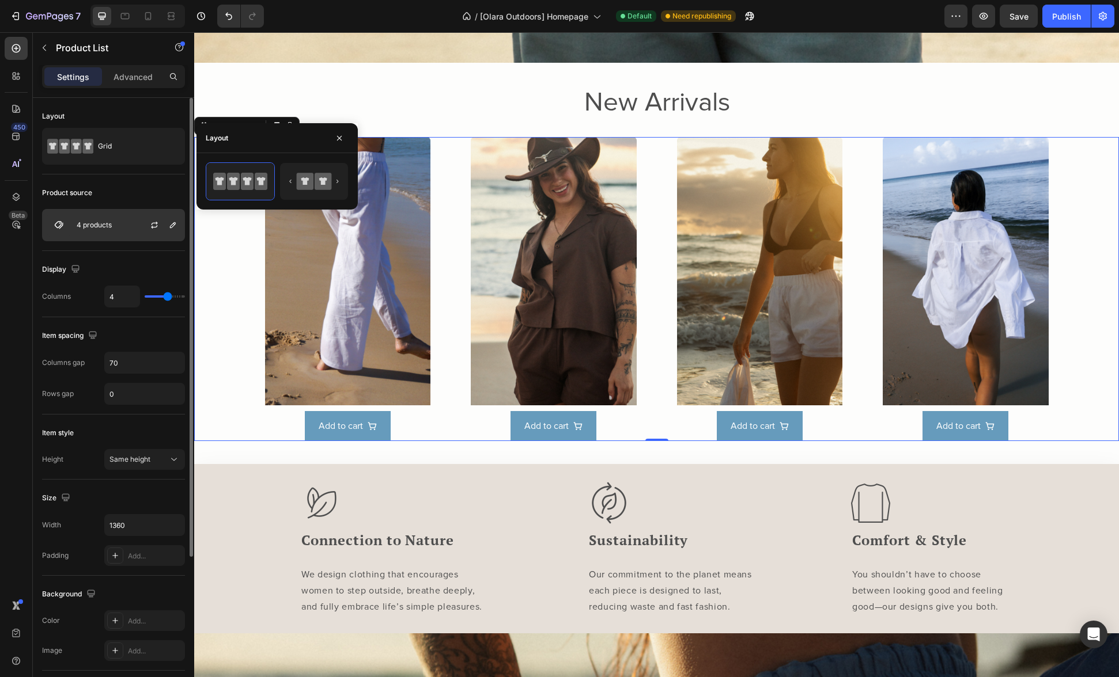
click at [77, 223] on p "4 products" at bounding box center [94, 225] width 35 height 8
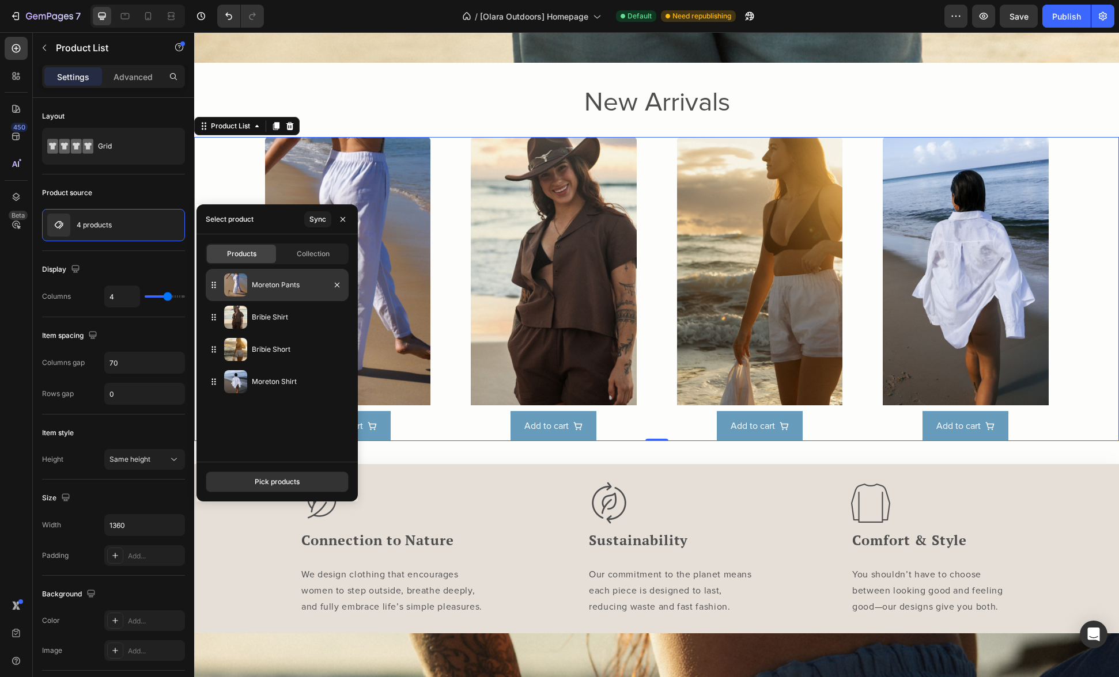
click at [256, 280] on p "Moreton Pants" at bounding box center [298, 285] width 92 height 12
click at [297, 259] on span "Collection" at bounding box center [313, 254] width 33 height 10
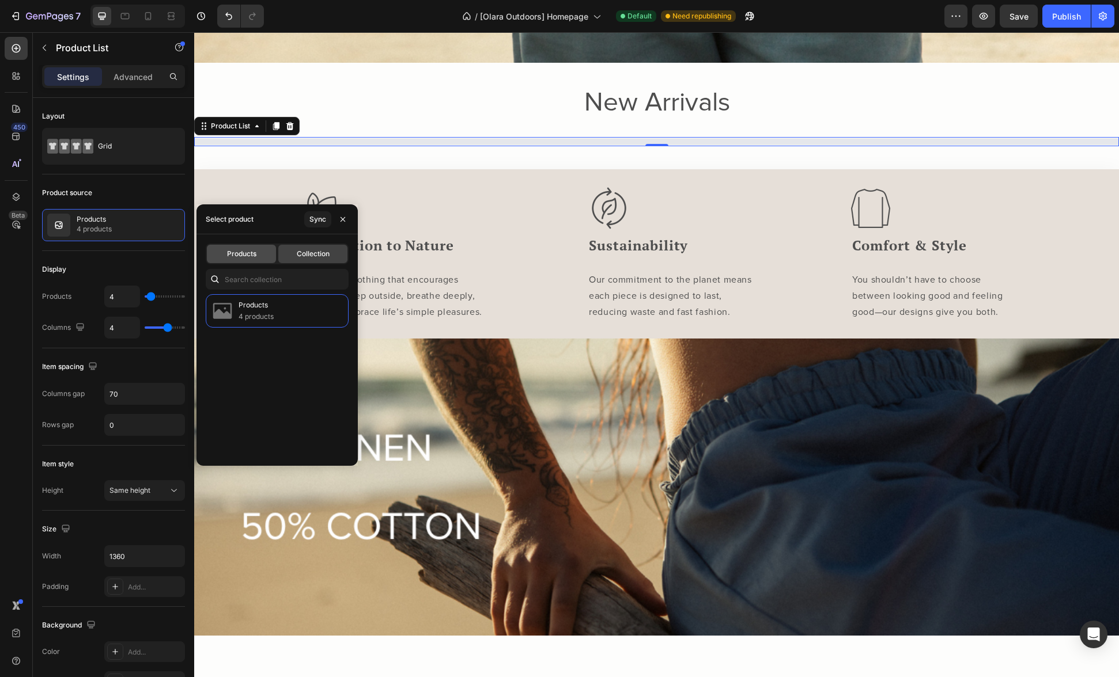
click at [242, 253] on span "Products" at bounding box center [241, 254] width 29 height 10
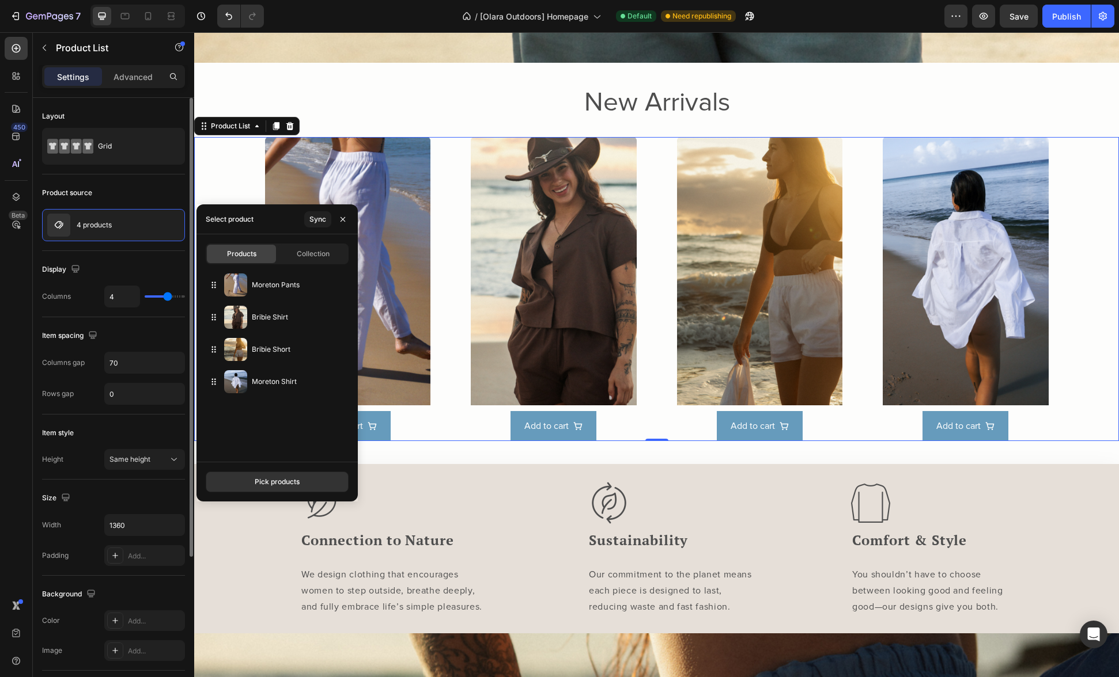
click at [123, 182] on div "Product source 4 products" at bounding box center [113, 213] width 143 height 77
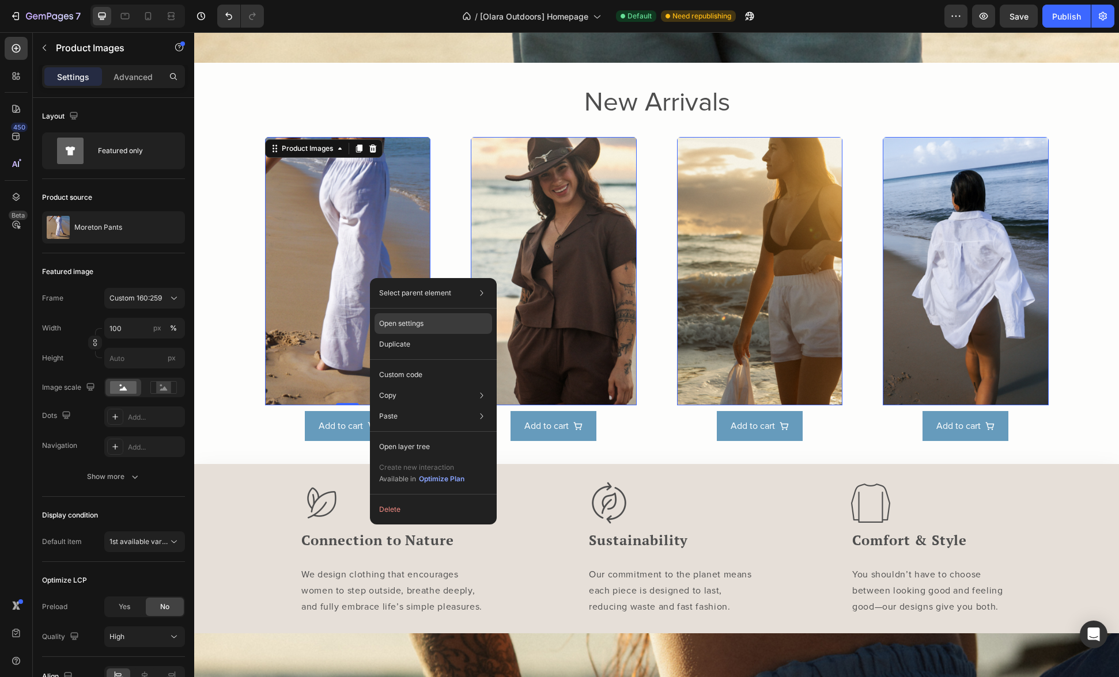
click at [428, 329] on div "Open settings" at bounding box center [432, 323] width 117 height 21
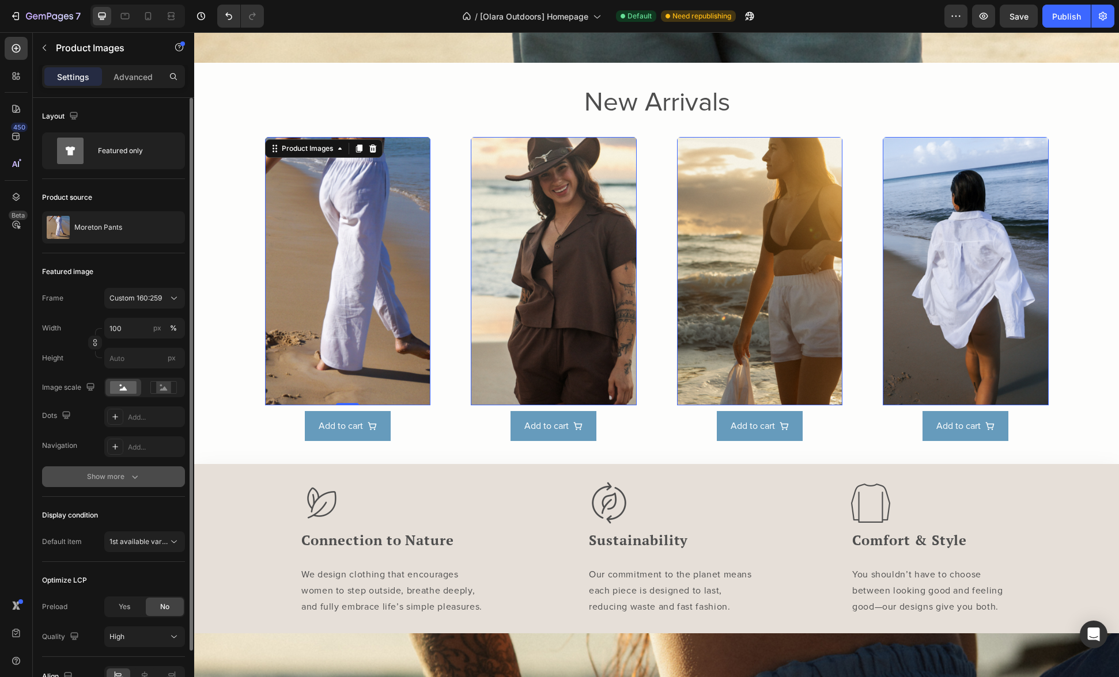
click at [94, 479] on div "Show more" at bounding box center [114, 477] width 54 height 12
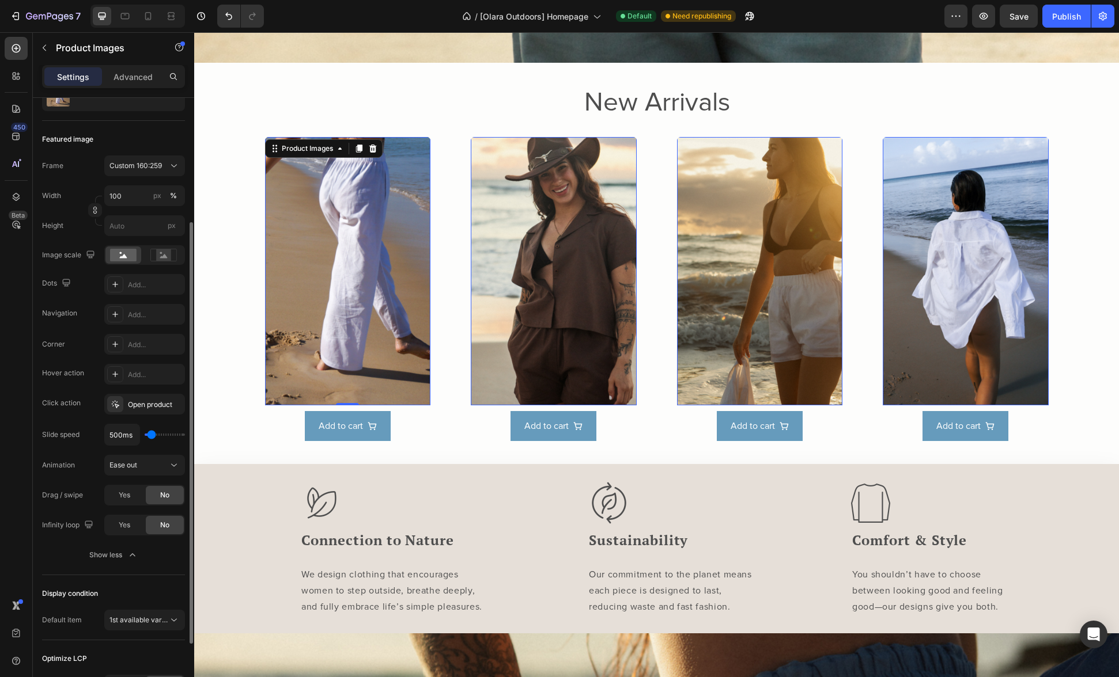
scroll to position [216, 0]
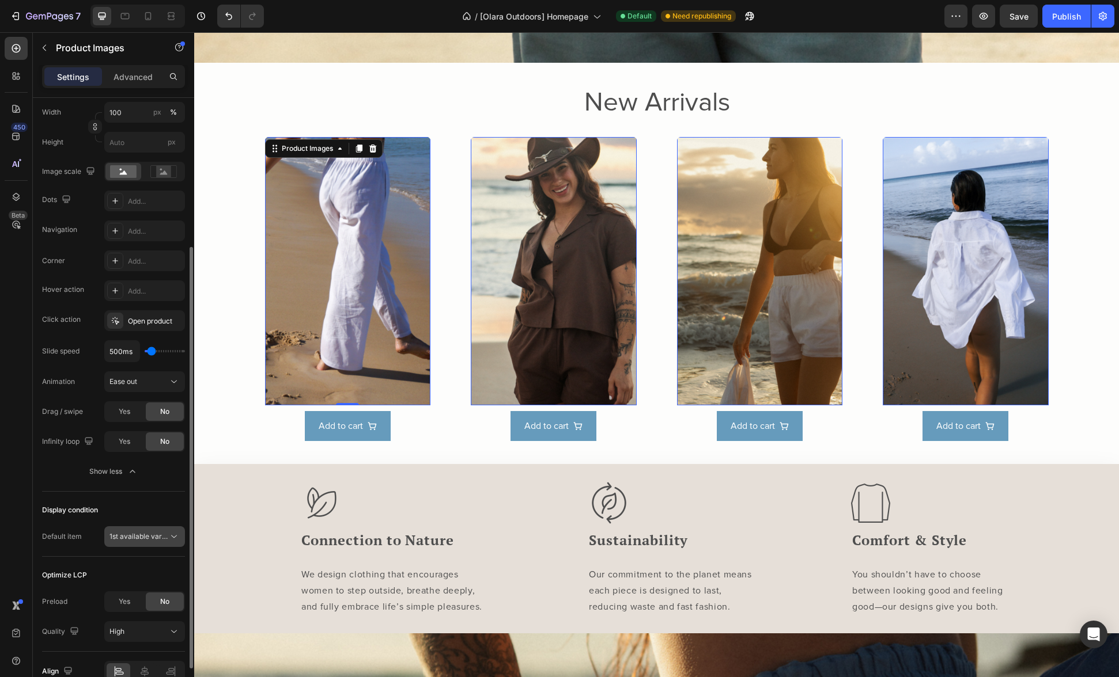
click at [134, 541] on span "1st available variant" at bounding box center [138, 537] width 59 height 10
click at [96, 532] on div "Default item 1st available variant" at bounding box center [113, 536] width 143 height 21
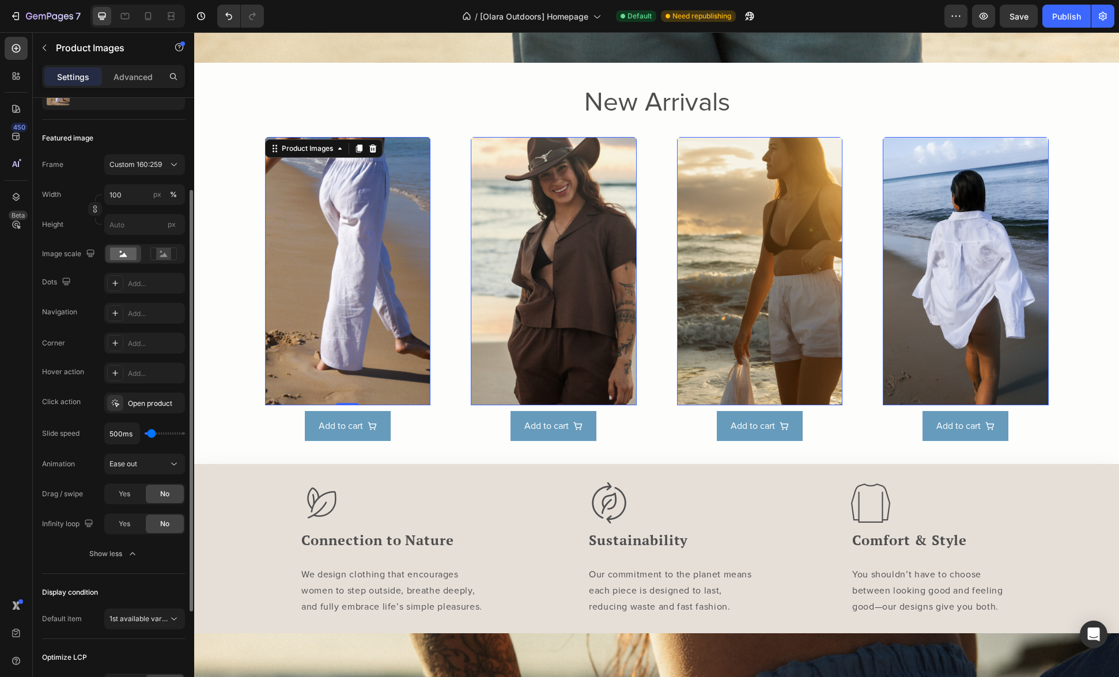
scroll to position [0, 0]
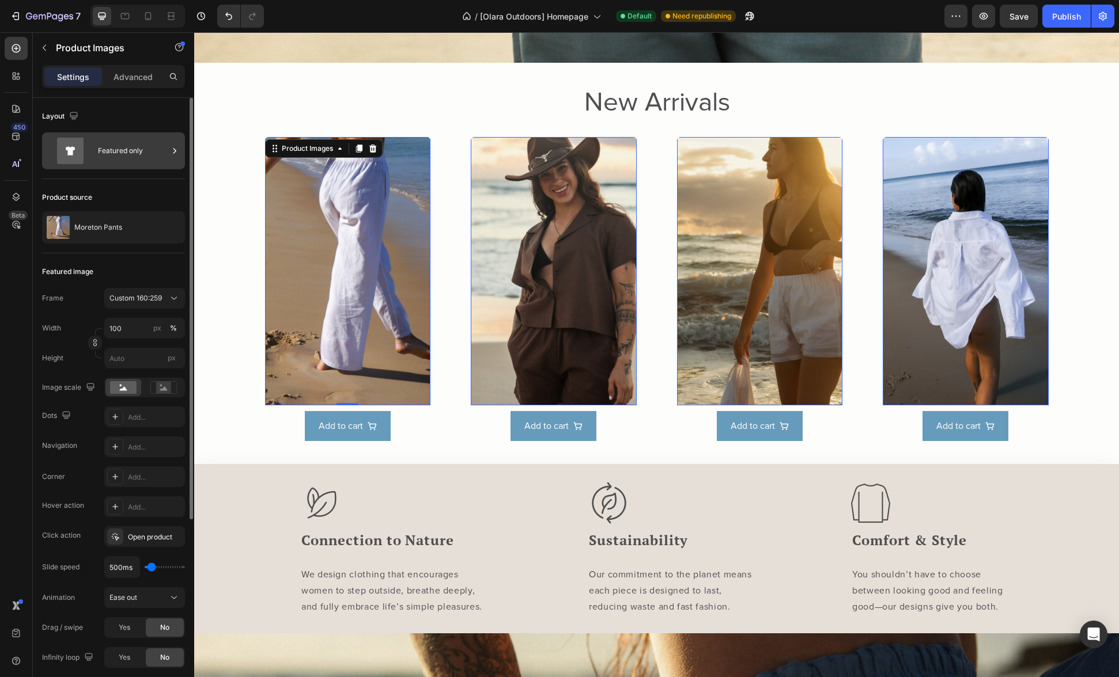
click at [108, 148] on div "Featured only" at bounding box center [133, 151] width 70 height 26
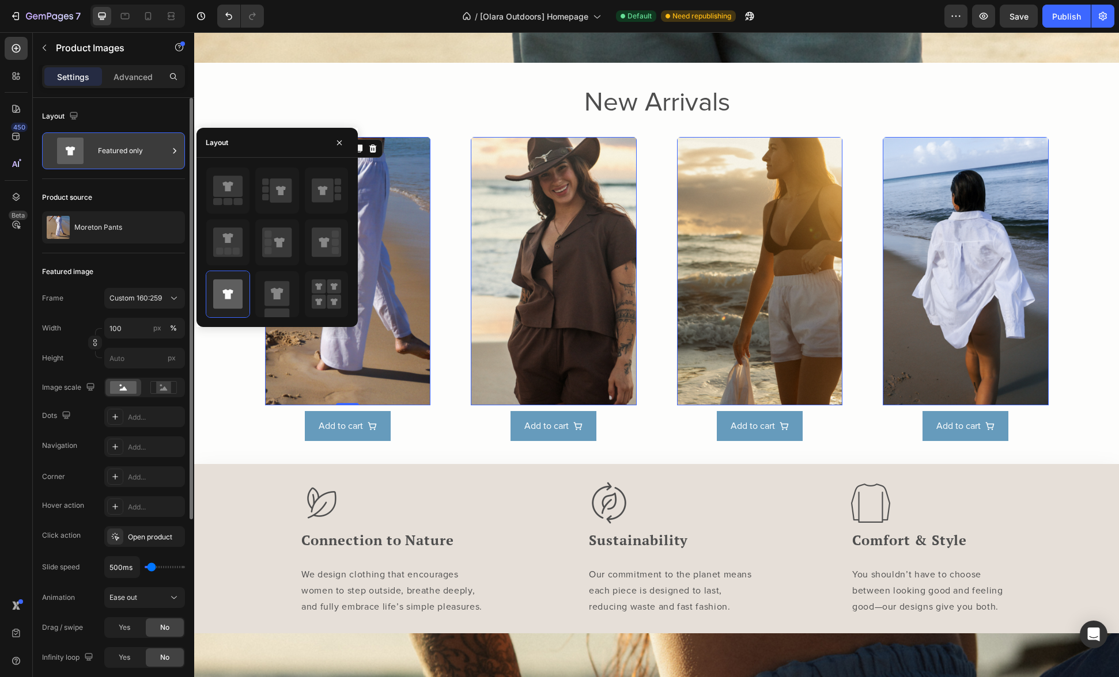
click at [108, 148] on div "Featured only" at bounding box center [133, 151] width 70 height 26
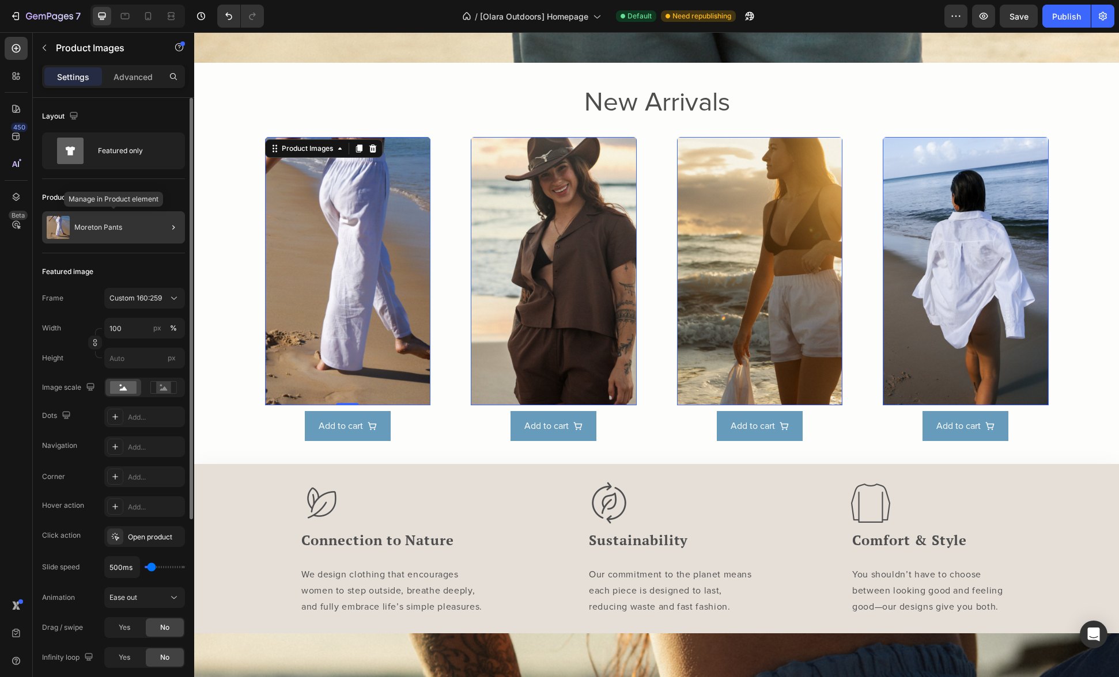
click at [100, 233] on div "Moreton Pants" at bounding box center [113, 227] width 143 height 32
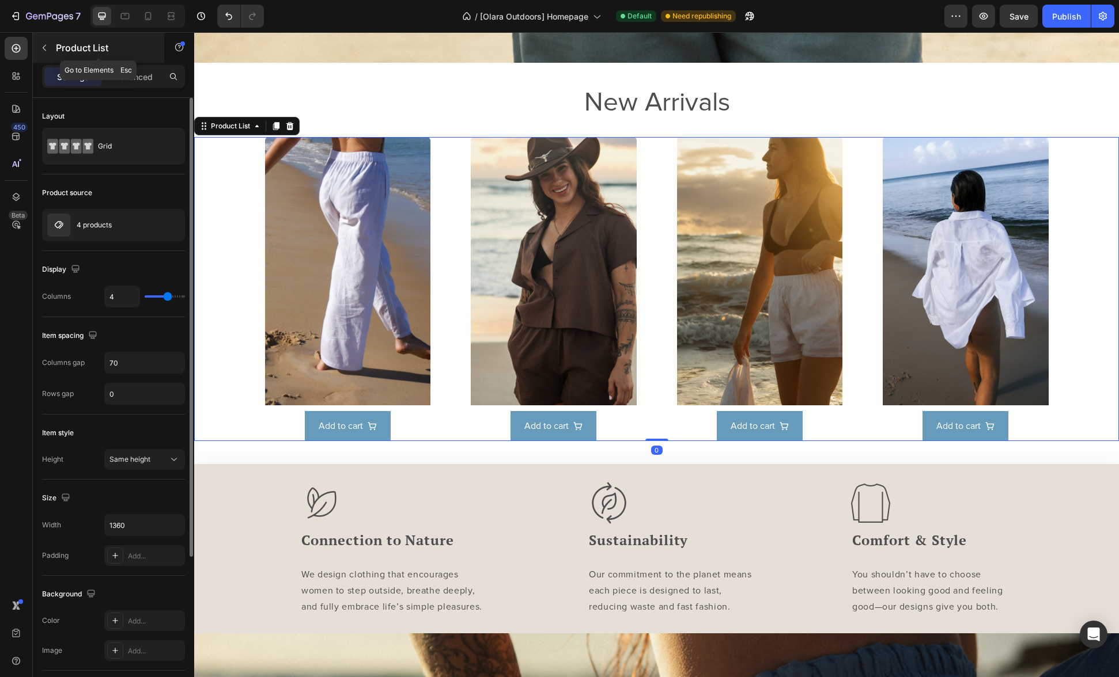
click at [45, 51] on icon "button" at bounding box center [44, 47] width 9 height 9
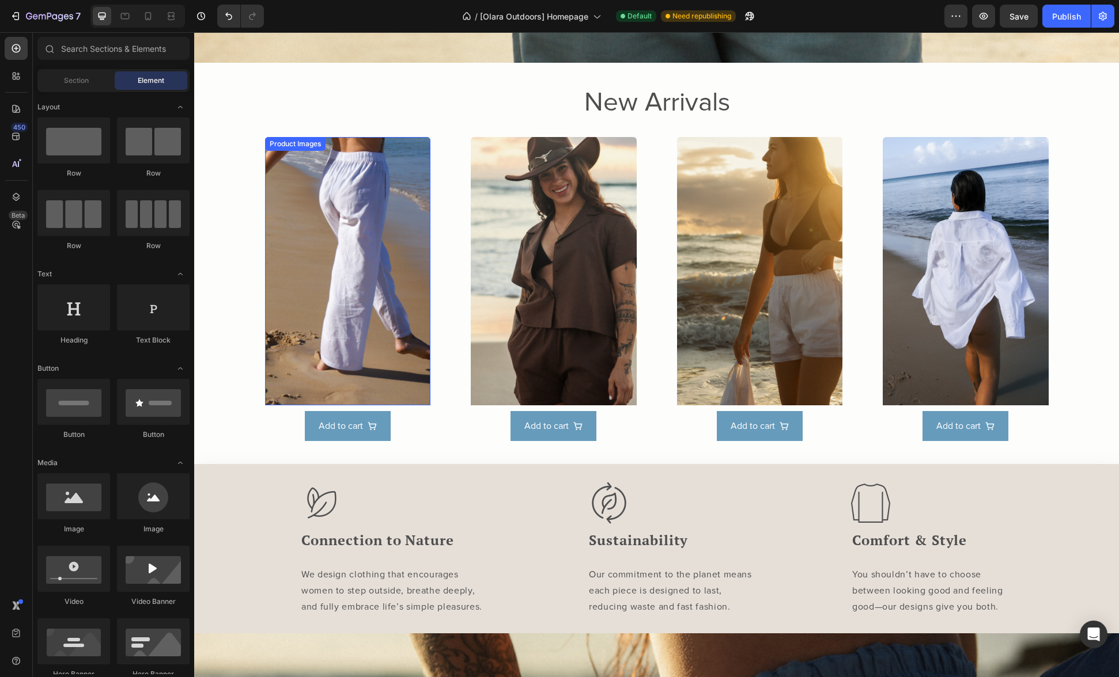
click at [348, 187] on img at bounding box center [348, 271] width 166 height 268
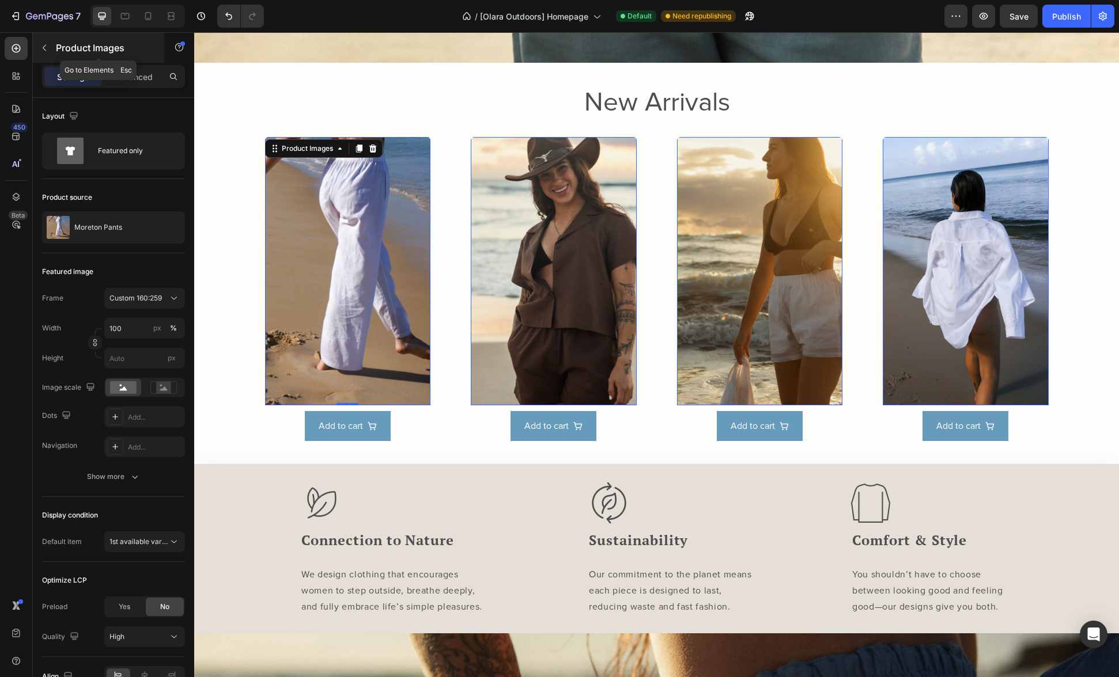
click at [39, 50] on button "button" at bounding box center [44, 48] width 18 height 18
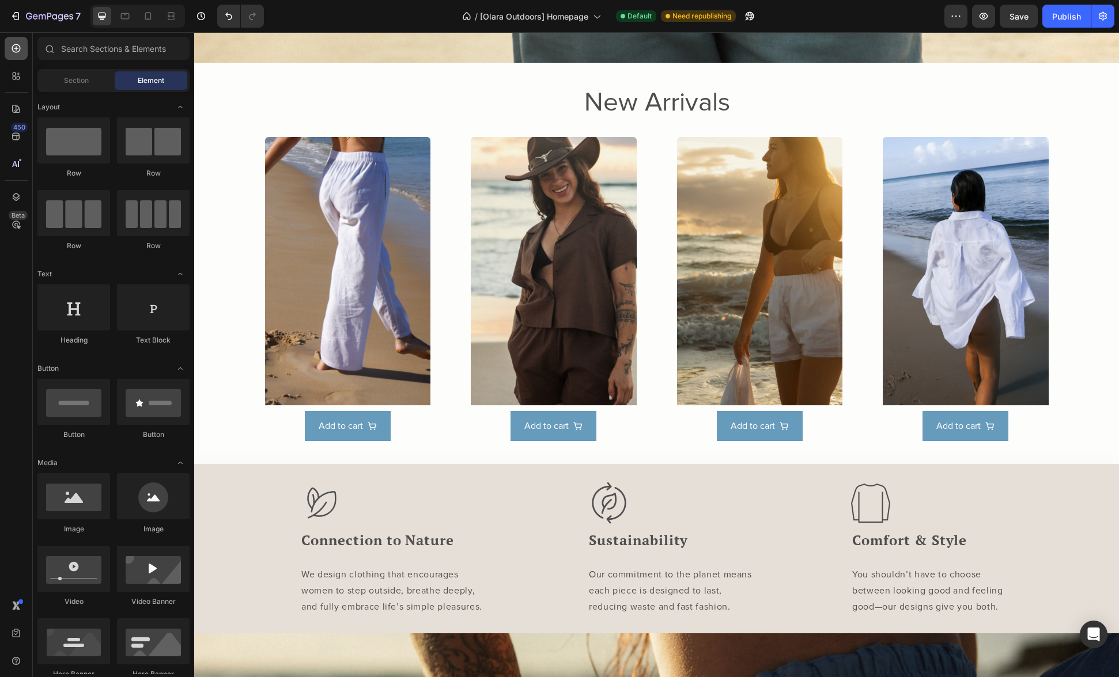
click at [10, 52] on div at bounding box center [16, 48] width 23 height 23
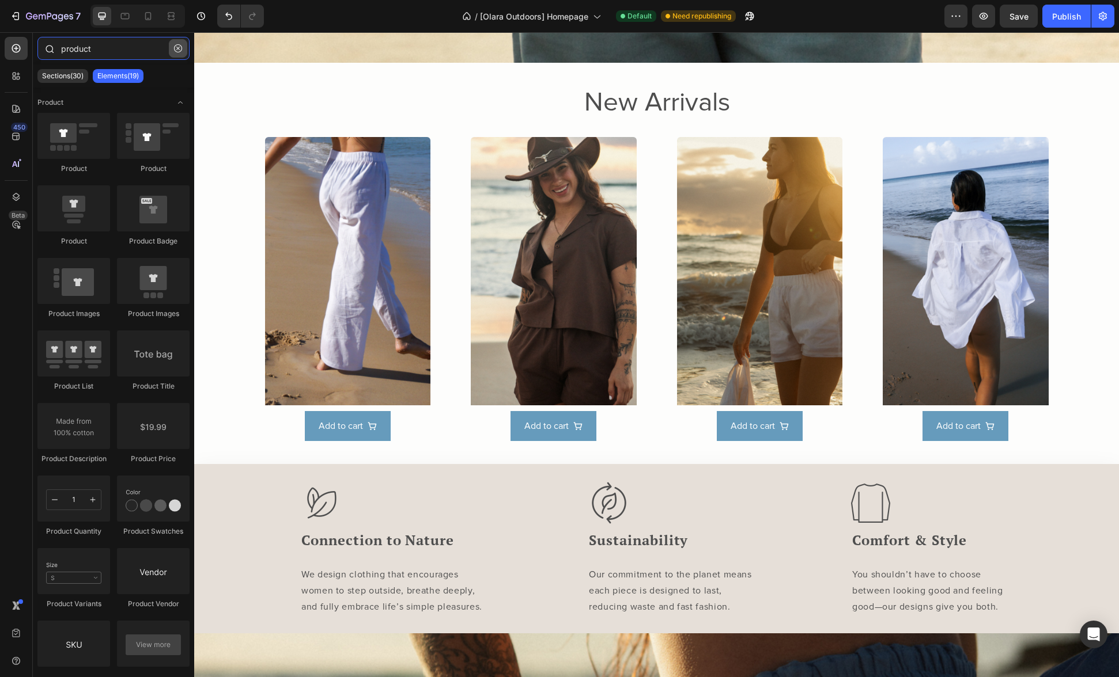
type input "product"
click at [177, 51] on icon "button" at bounding box center [178, 48] width 8 height 8
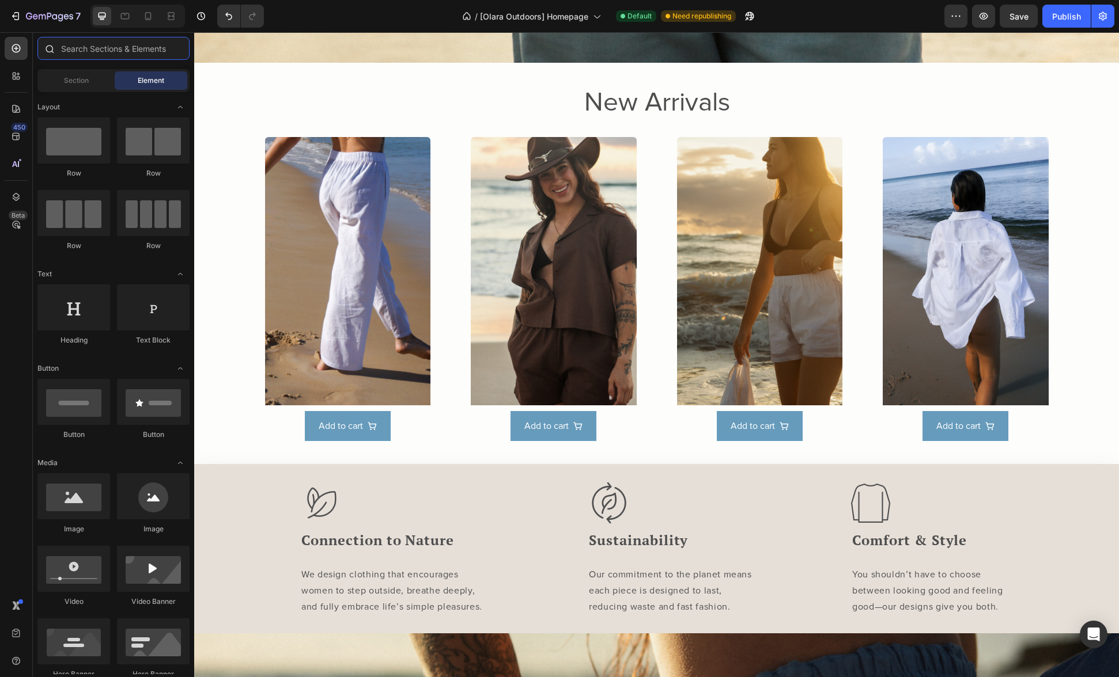
click at [147, 50] on input "text" at bounding box center [113, 48] width 152 height 23
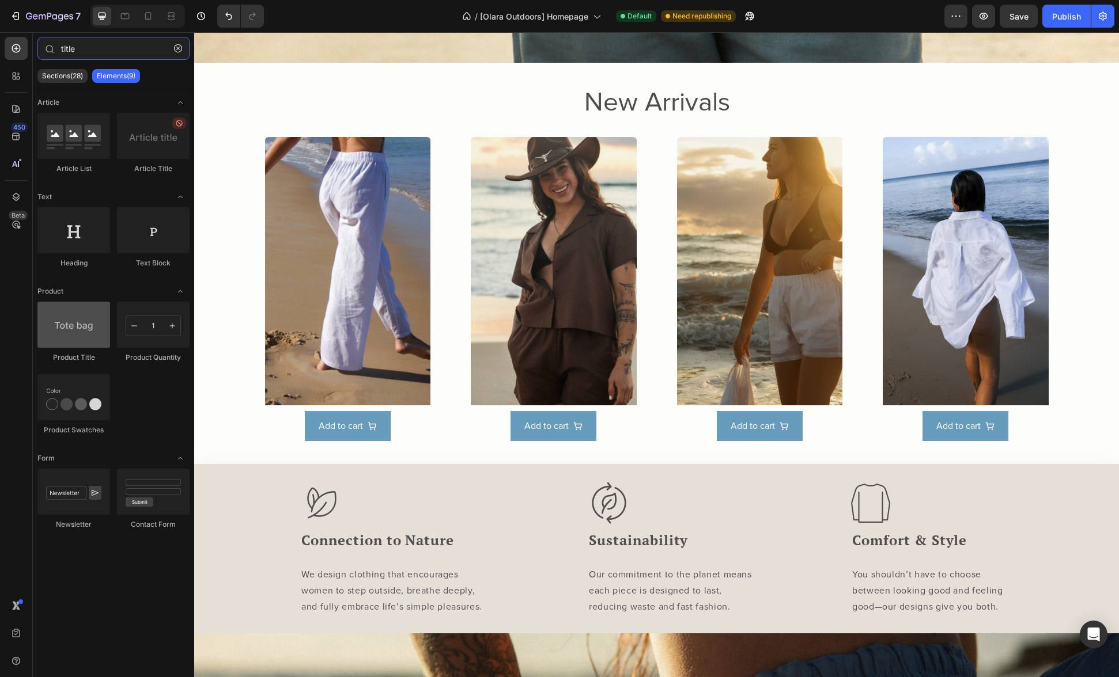
type input "title"
drag, startPoint x: 279, startPoint y: 362, endPoint x: 306, endPoint y: 396, distance: 43.4
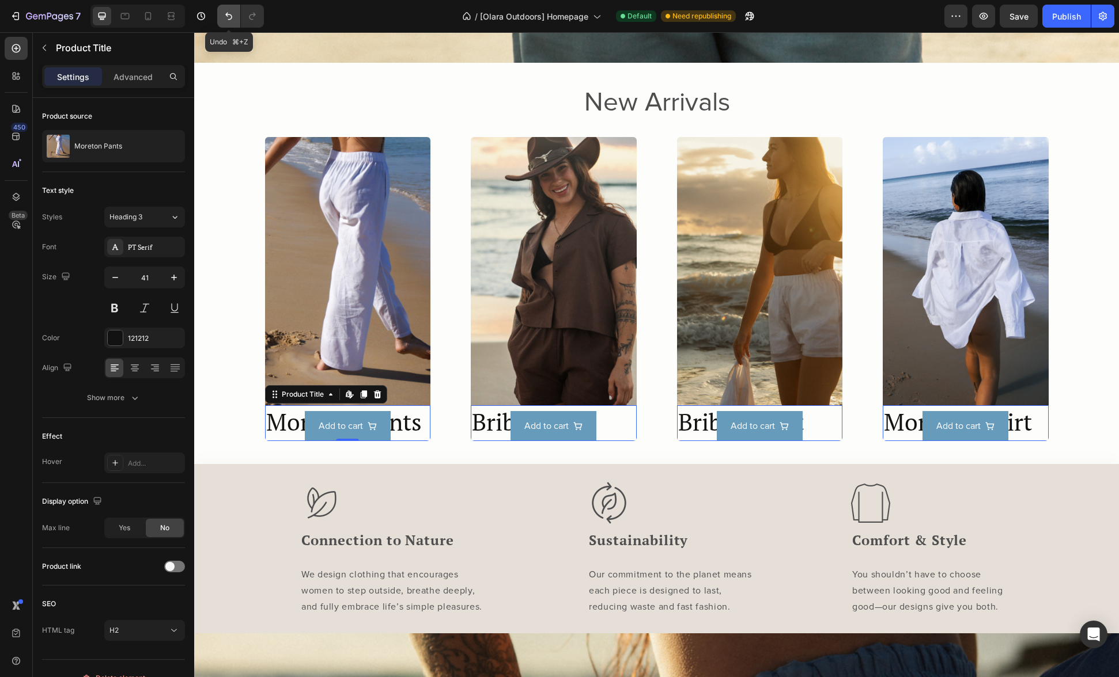
drag, startPoint x: 228, startPoint y: 16, endPoint x: 427, endPoint y: 43, distance: 201.1
click at [228, 16] on icon "Undo/Redo" at bounding box center [228, 16] width 7 height 7
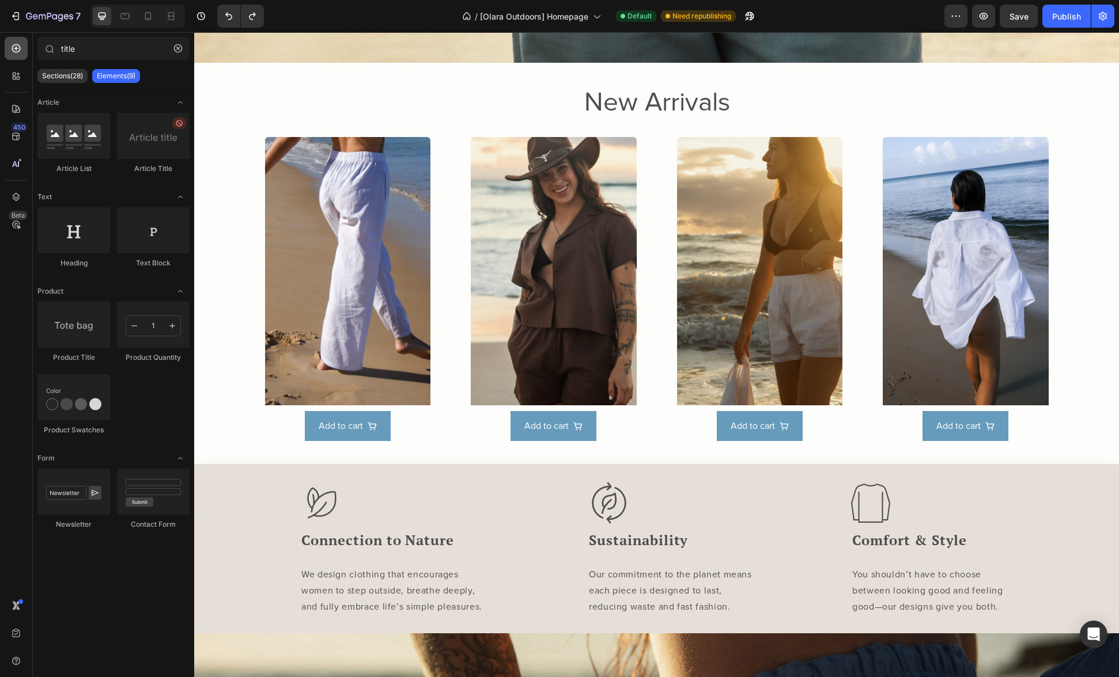
click at [19, 51] on icon at bounding box center [16, 49] width 12 height 12
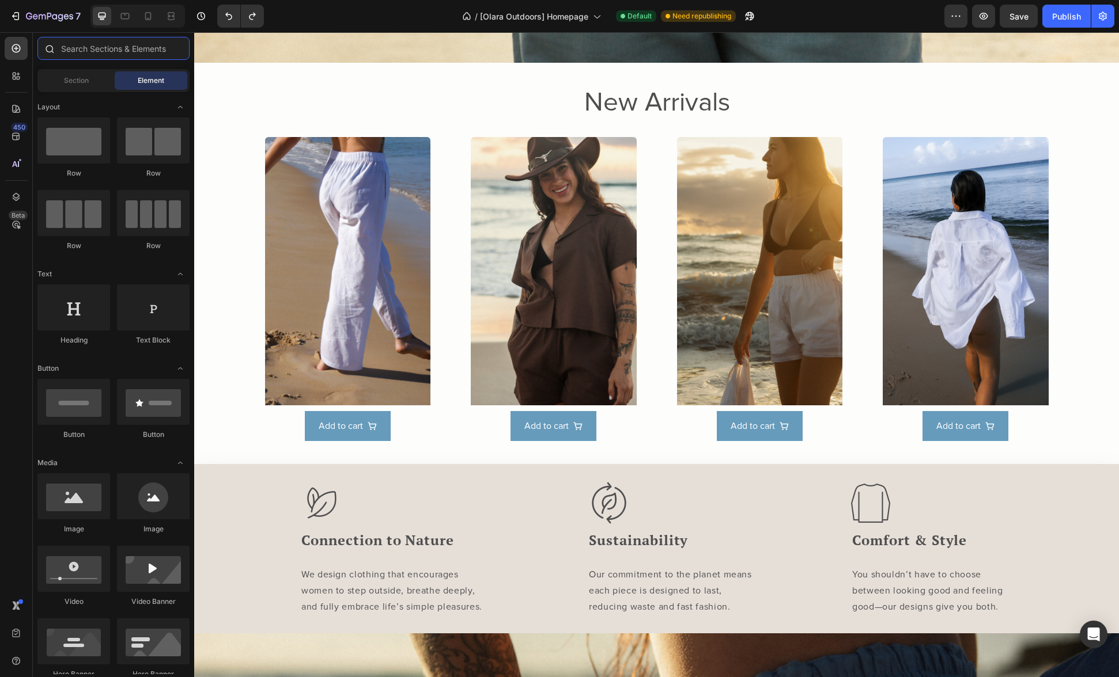
click at [118, 51] on input "text" at bounding box center [113, 48] width 152 height 23
click at [451, 170] on div "Product Images Add to cart Product View More Row Product List Product Images Ad…" at bounding box center [656, 289] width 783 height 304
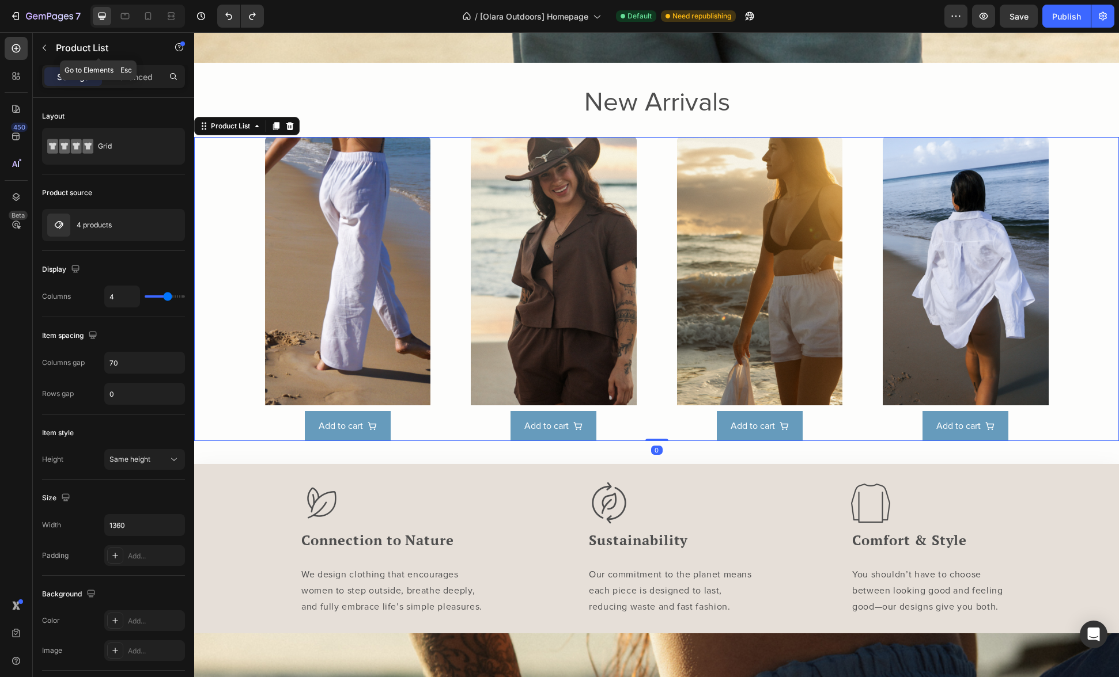
click at [36, 50] on button "button" at bounding box center [44, 48] width 18 height 18
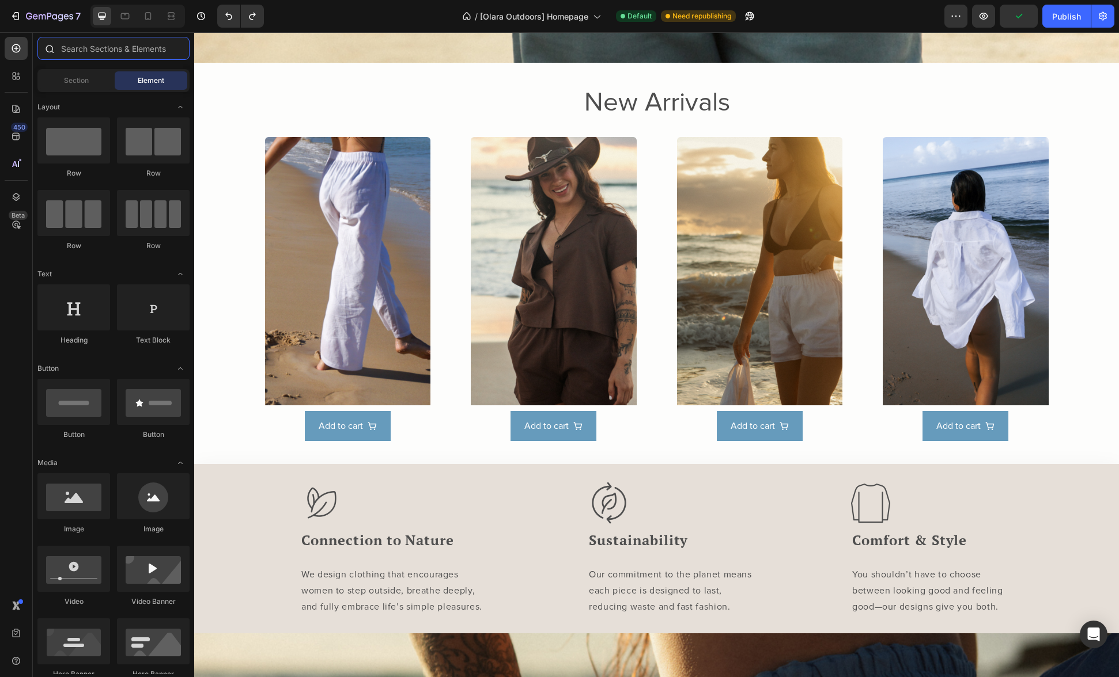
click at [113, 46] on input "text" at bounding box center [113, 48] width 152 height 23
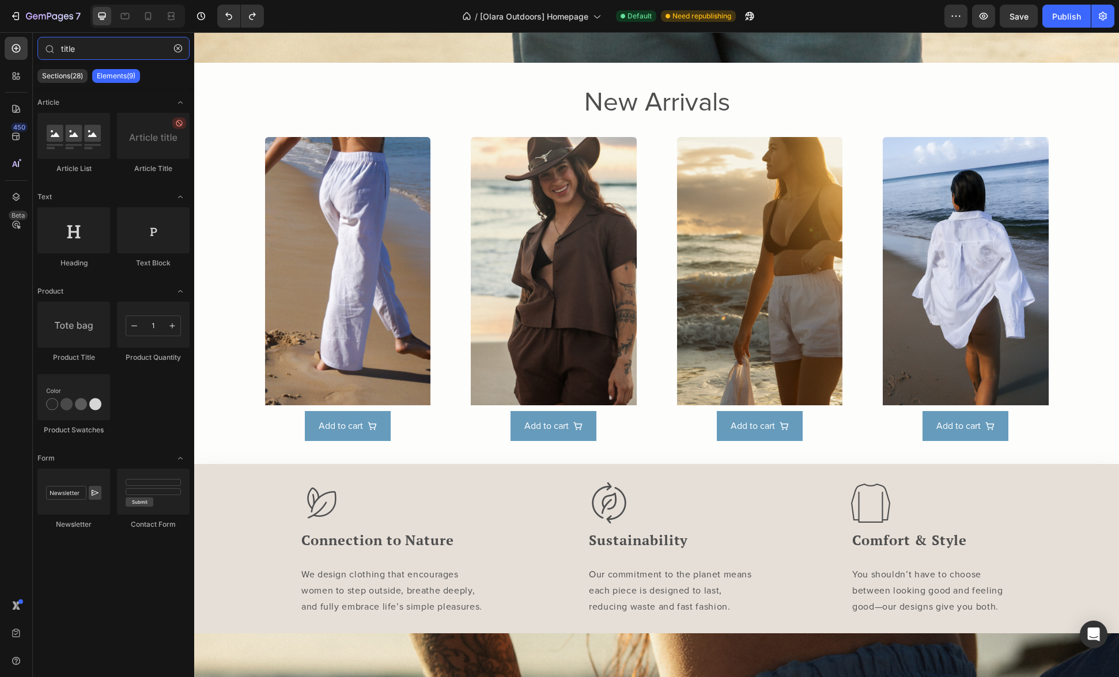
type input "title"
drag, startPoint x: 308, startPoint y: 361, endPoint x: 371, endPoint y: 401, distance: 75.4
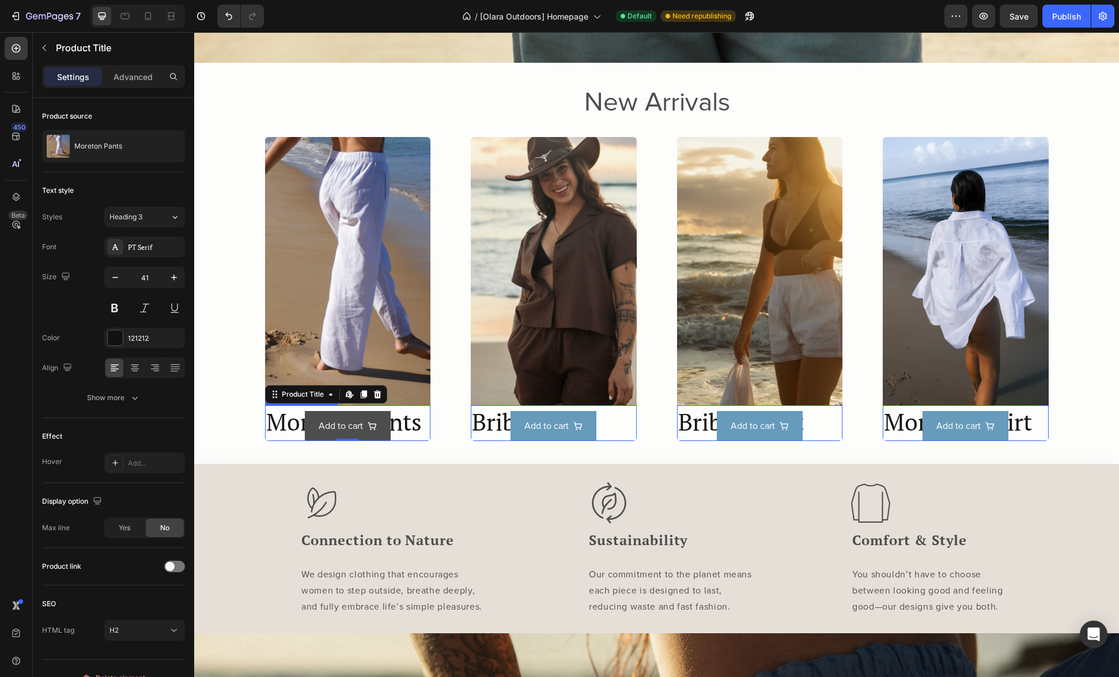
click at [371, 411] on button "Add to cart" at bounding box center [348, 426] width 86 height 31
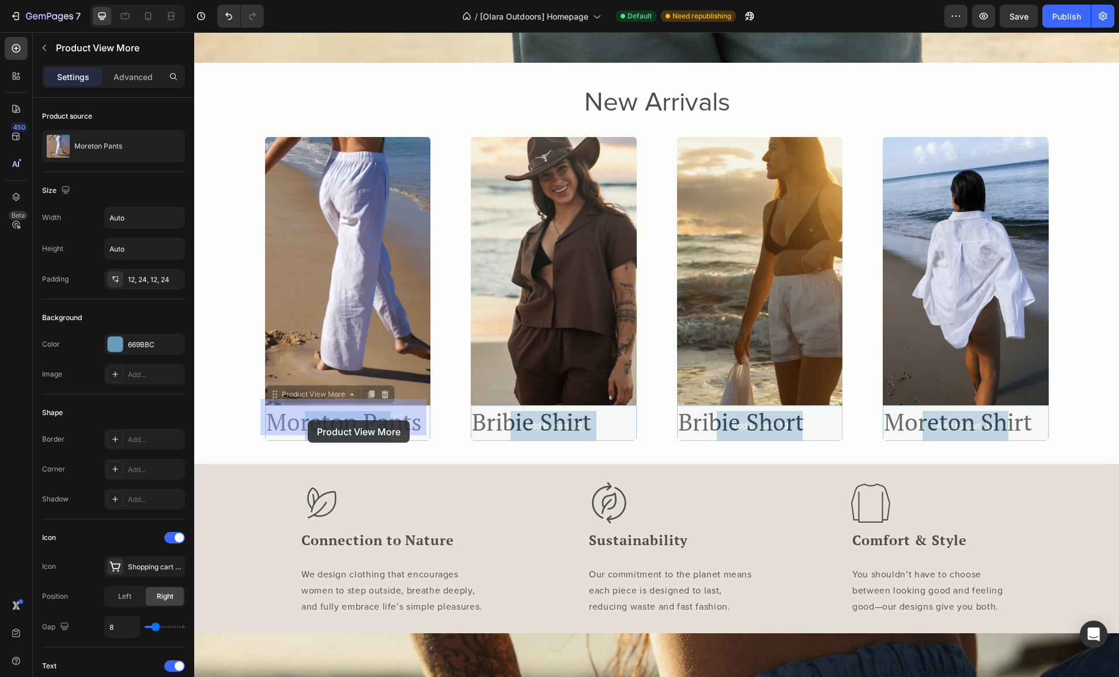
drag, startPoint x: 270, startPoint y: 390, endPoint x: 308, endPoint y: 419, distance: 47.2
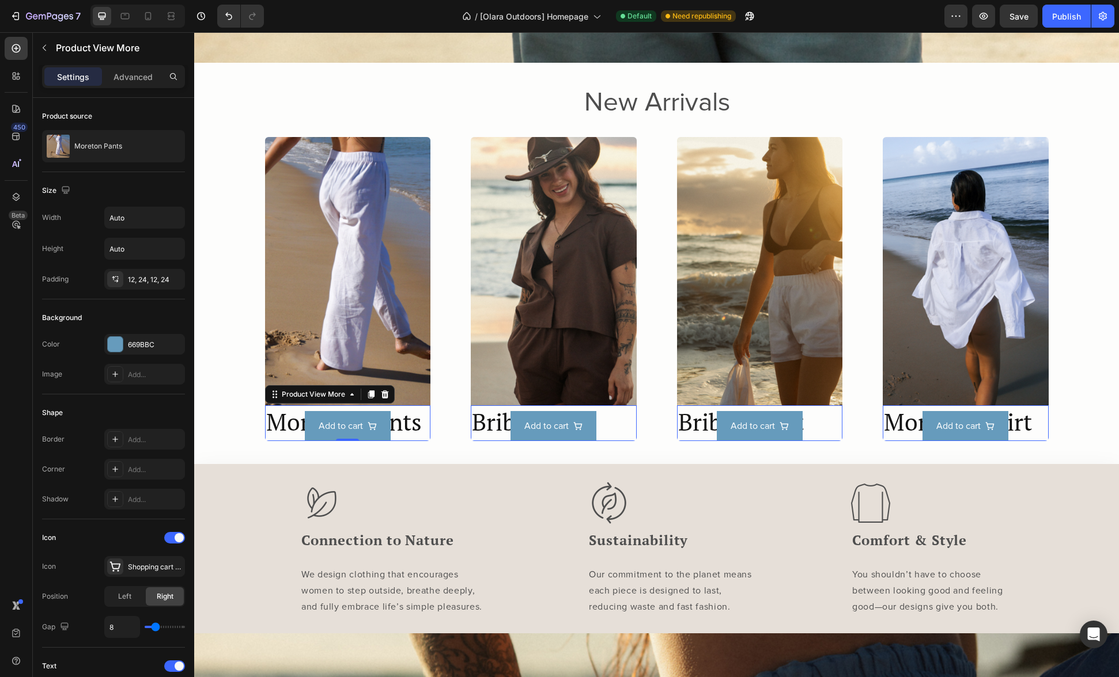
click at [404, 412] on div "Add to cart" at bounding box center [348, 426] width 166 height 31
click at [268, 411] on div "Add to cart" at bounding box center [348, 426] width 166 height 31
click at [328, 316] on img at bounding box center [348, 271] width 166 height 268
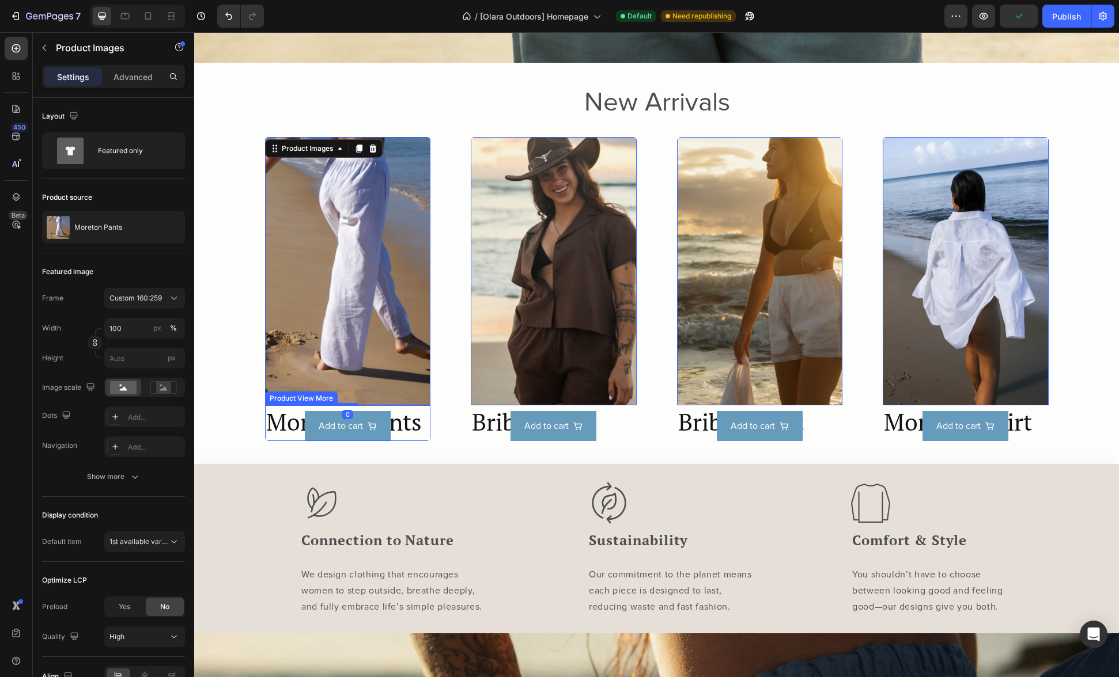
click at [278, 412] on div "Add to cart" at bounding box center [348, 426] width 166 height 31
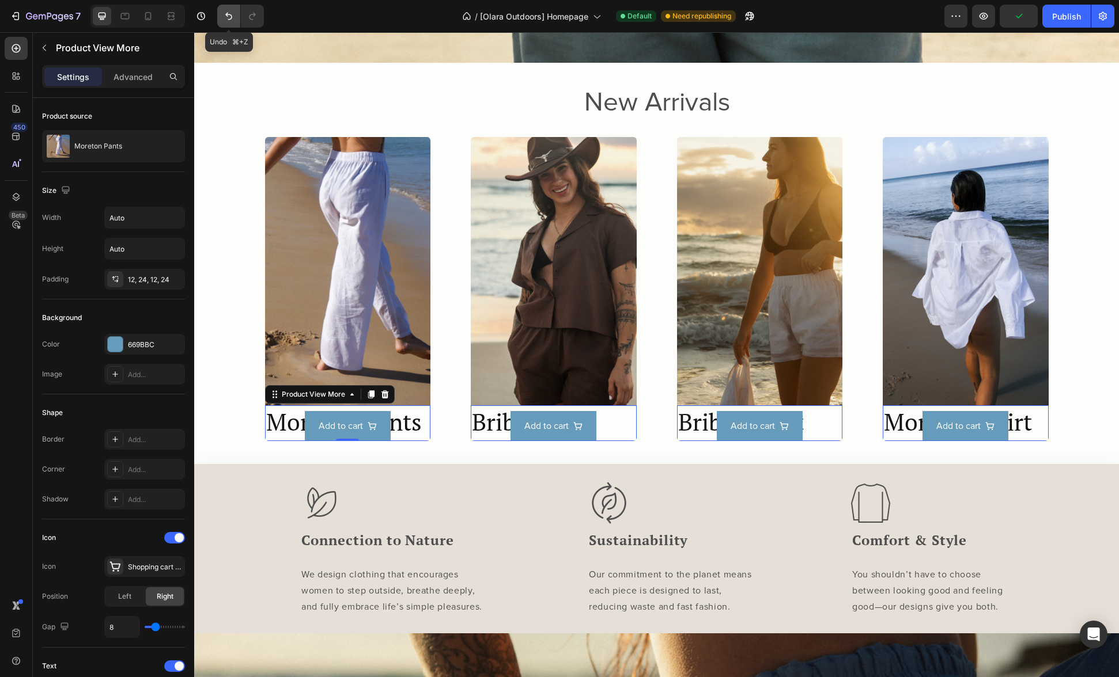
click at [223, 18] on icon "Undo/Redo" at bounding box center [229, 16] width 12 height 12
click at [392, 422] on div "Add to cart" at bounding box center [348, 426] width 166 height 31
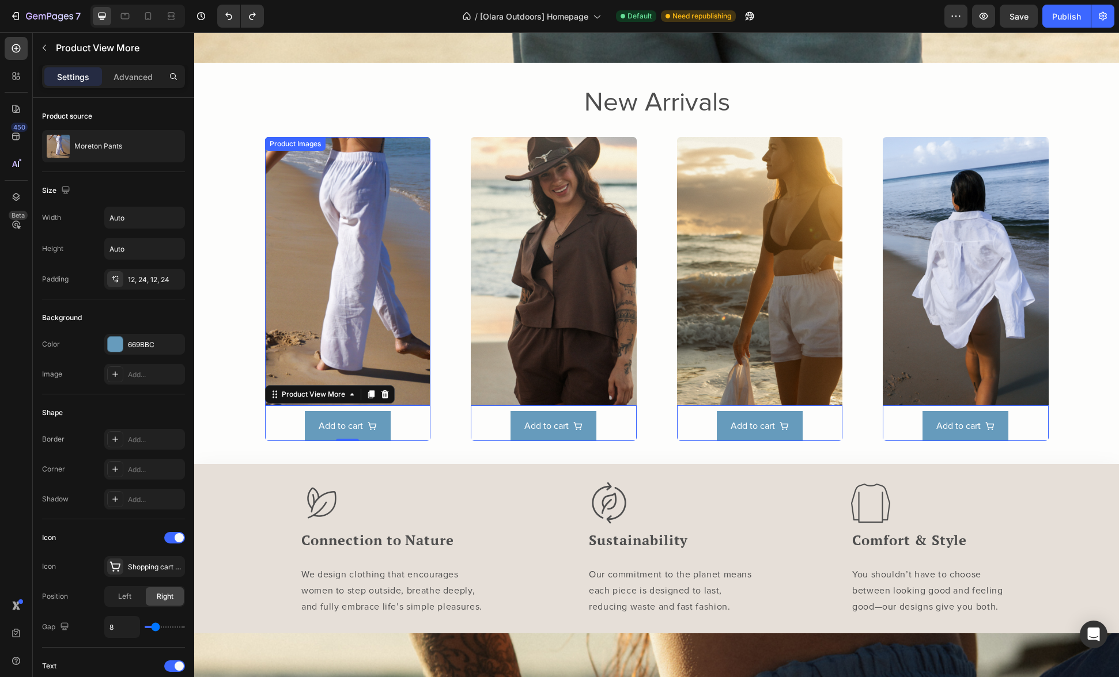
click at [417, 185] on img at bounding box center [348, 271] width 166 height 268
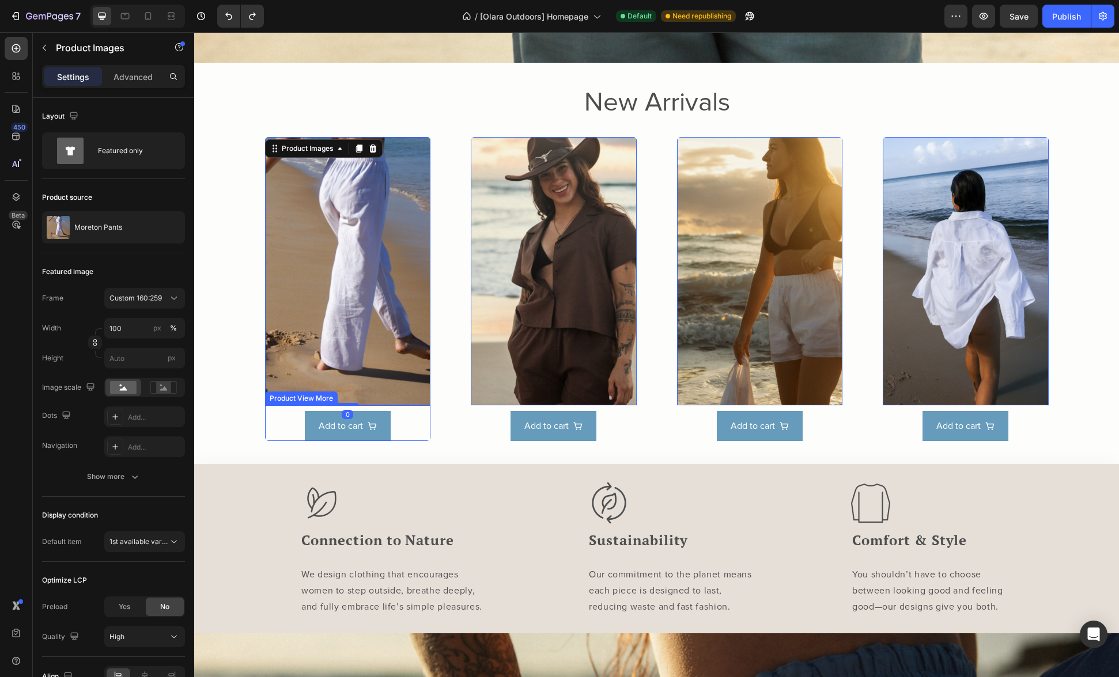
click at [288, 418] on div "Add to cart" at bounding box center [348, 426] width 166 height 31
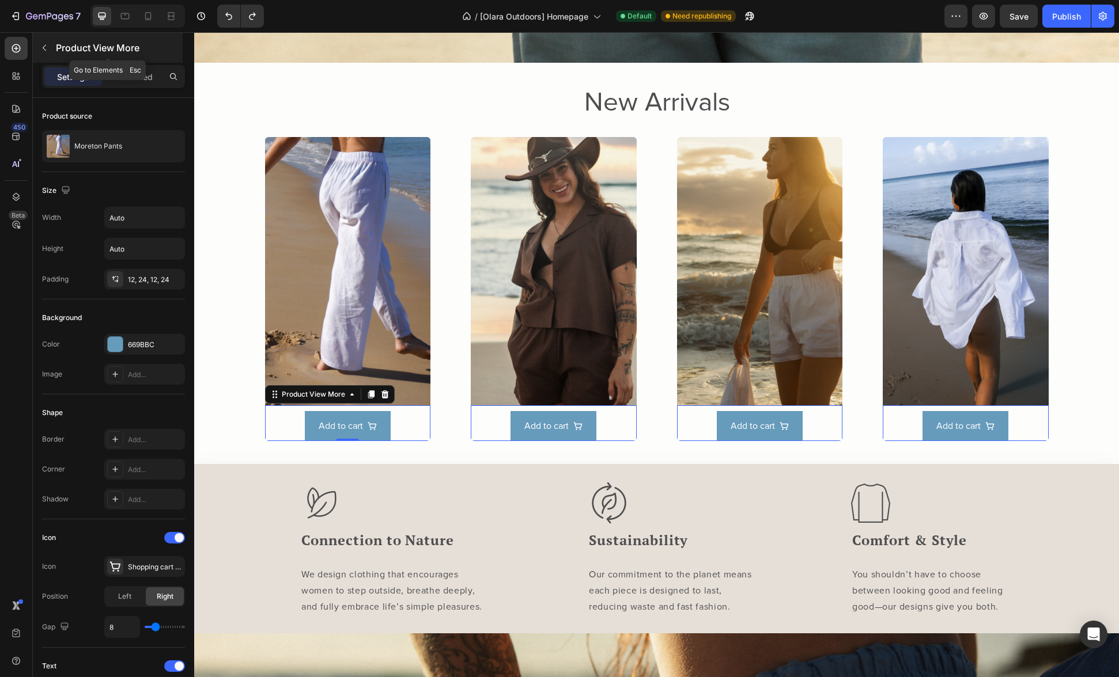
click at [44, 48] on icon "button" at bounding box center [44, 47] width 9 height 9
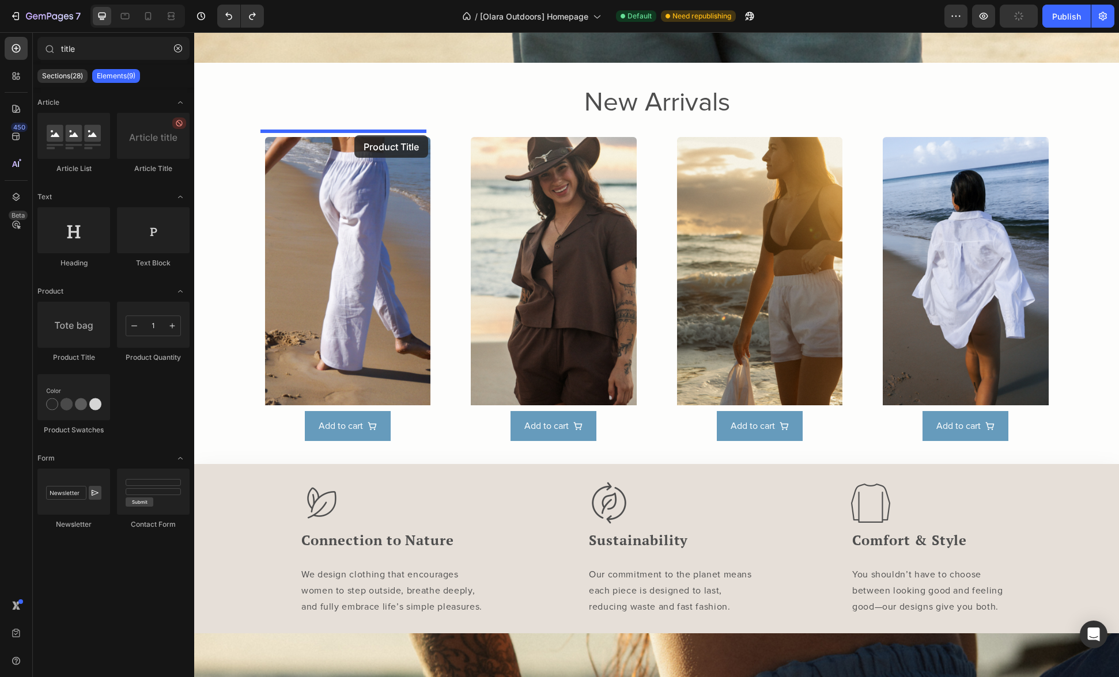
drag, startPoint x: 324, startPoint y: 350, endPoint x: 354, endPoint y: 135, distance: 216.9
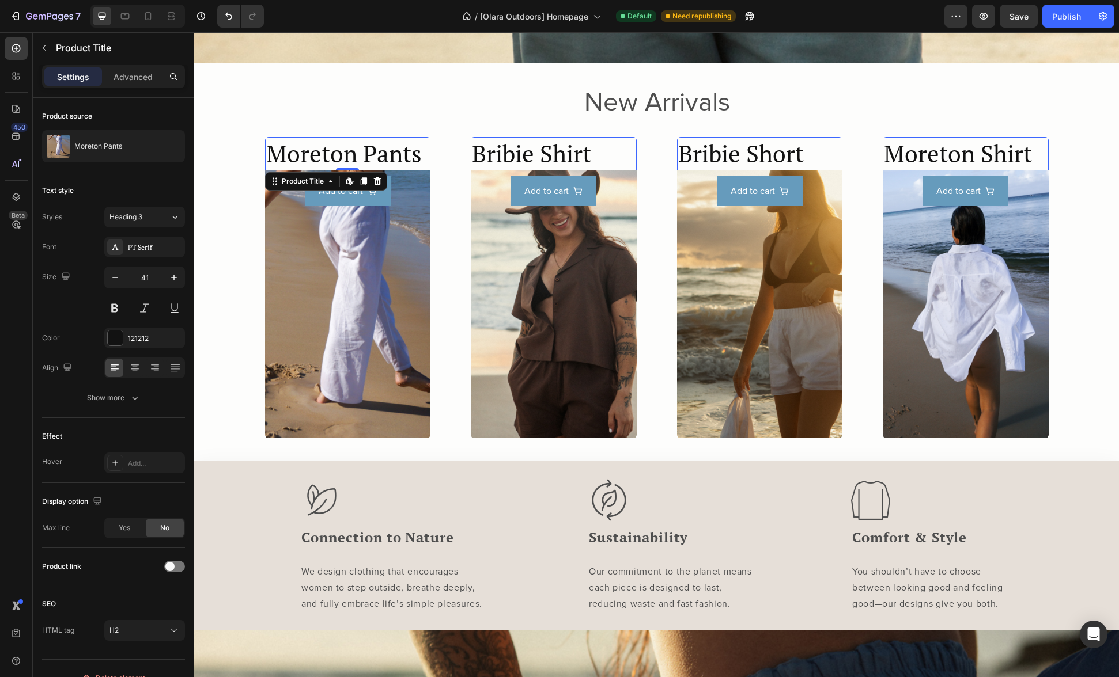
click at [364, 147] on h2 "Moreton Pants" at bounding box center [348, 153] width 166 height 33
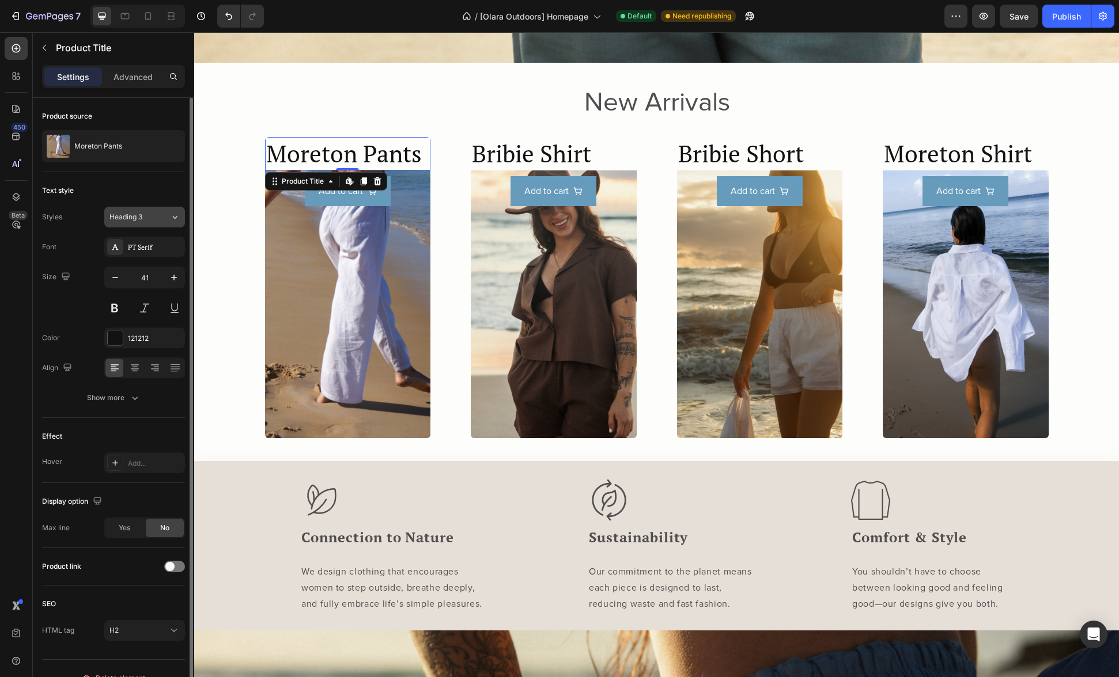
click at [127, 224] on button "Heading 3" at bounding box center [144, 217] width 81 height 21
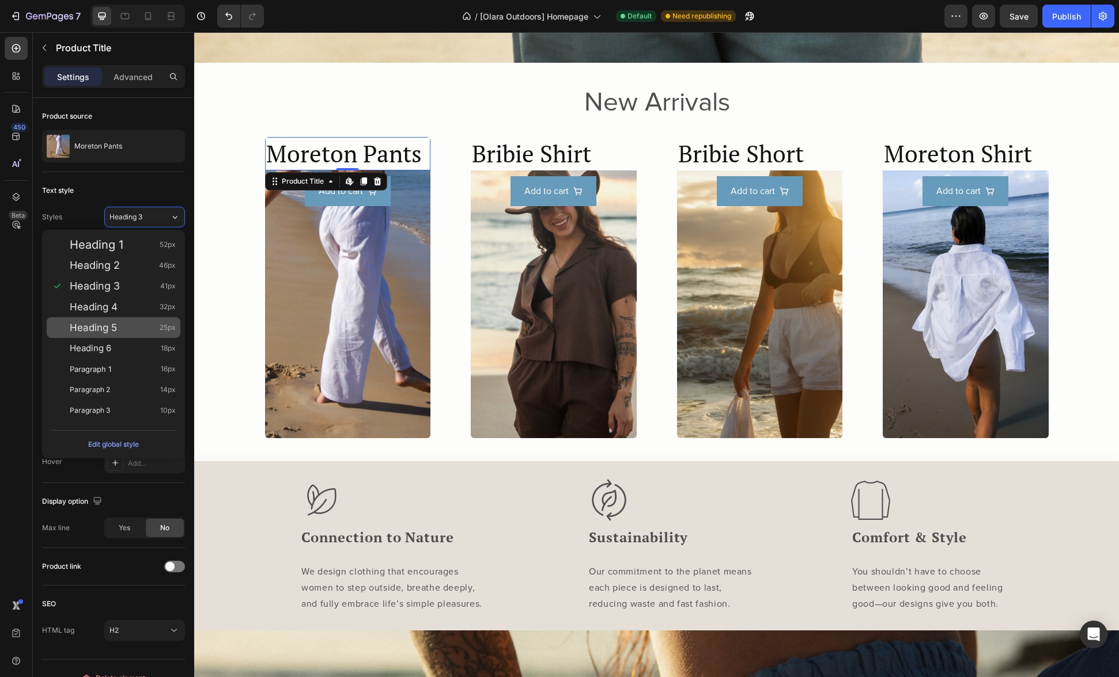
click at [116, 325] on span "Heading 5" at bounding box center [93, 328] width 47 height 12
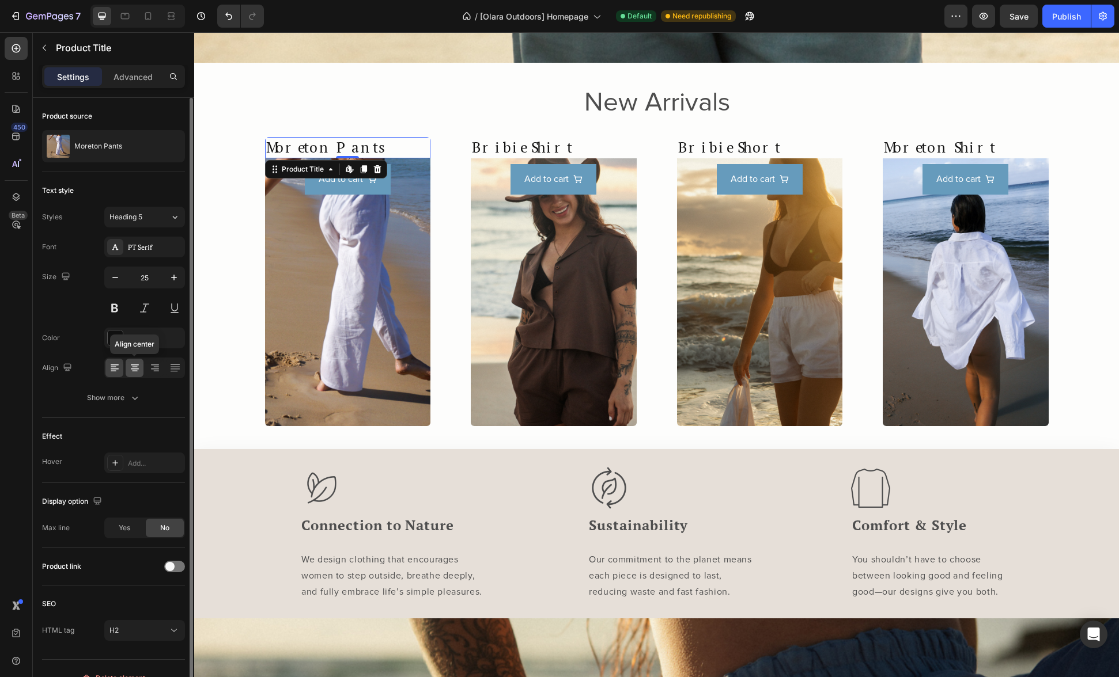
click at [141, 367] on div at bounding box center [135, 368] width 18 height 18
click at [116, 282] on icon "button" at bounding box center [115, 278] width 12 height 12
click at [116, 281] on icon "button" at bounding box center [115, 278] width 12 height 12
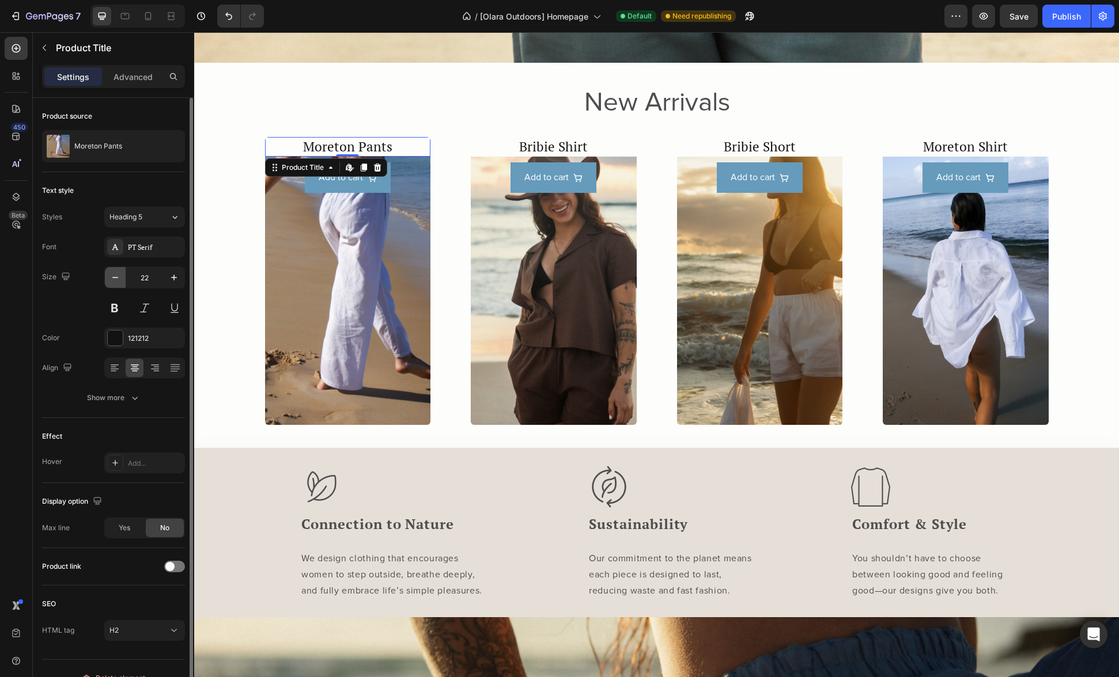
click at [116, 281] on icon "button" at bounding box center [115, 278] width 12 height 12
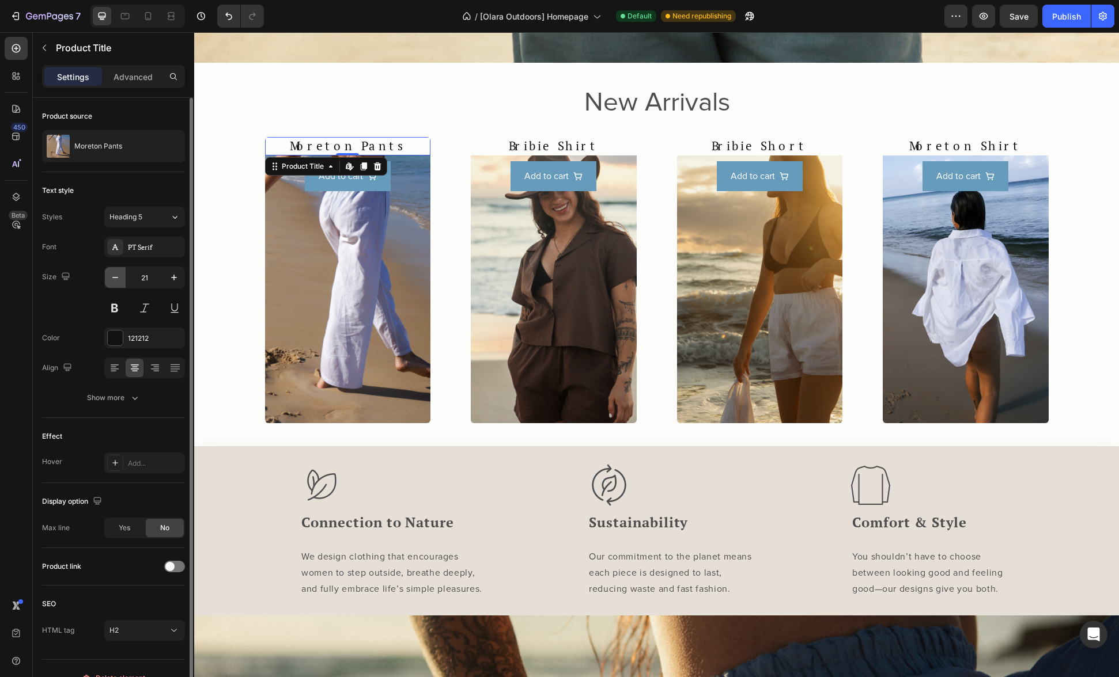
type input "20"
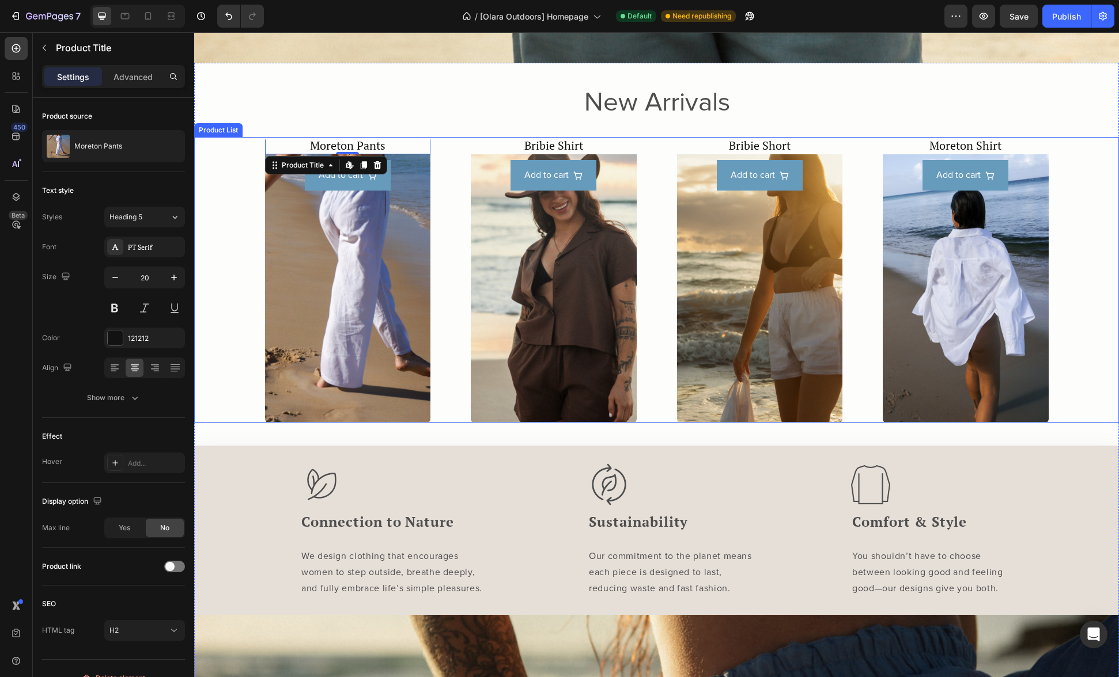
click at [1080, 169] on div "Moreton Pants Product Title Edit content in Shopify 0 Product Images Add to car…" at bounding box center [656, 279] width 924 height 285
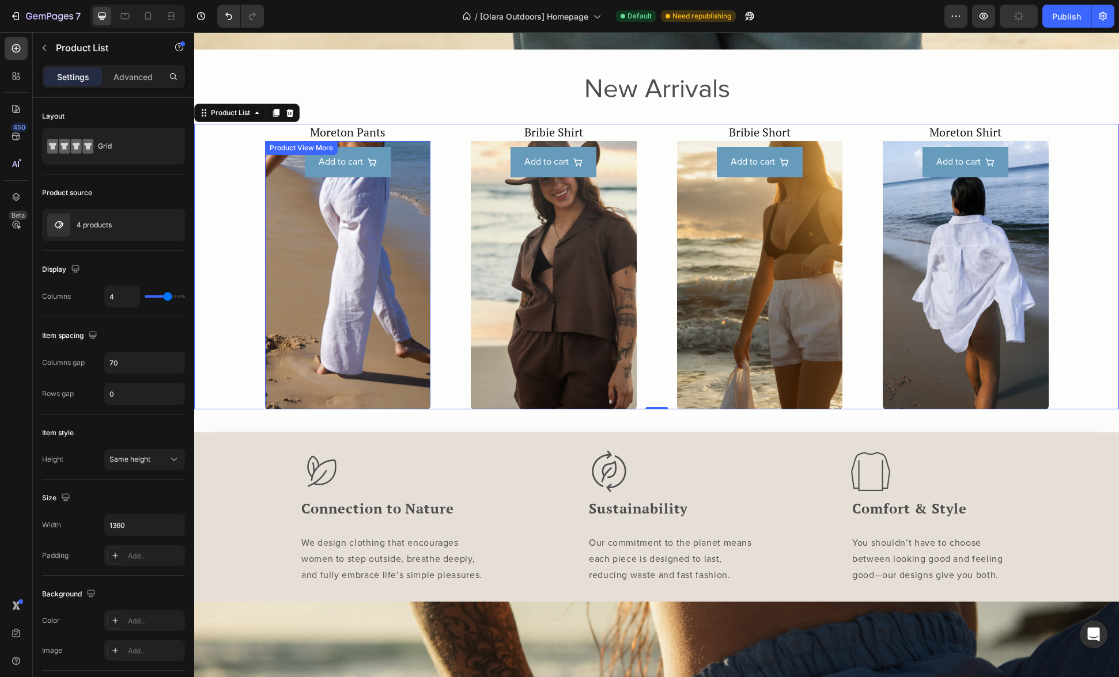
scroll to position [669, 0]
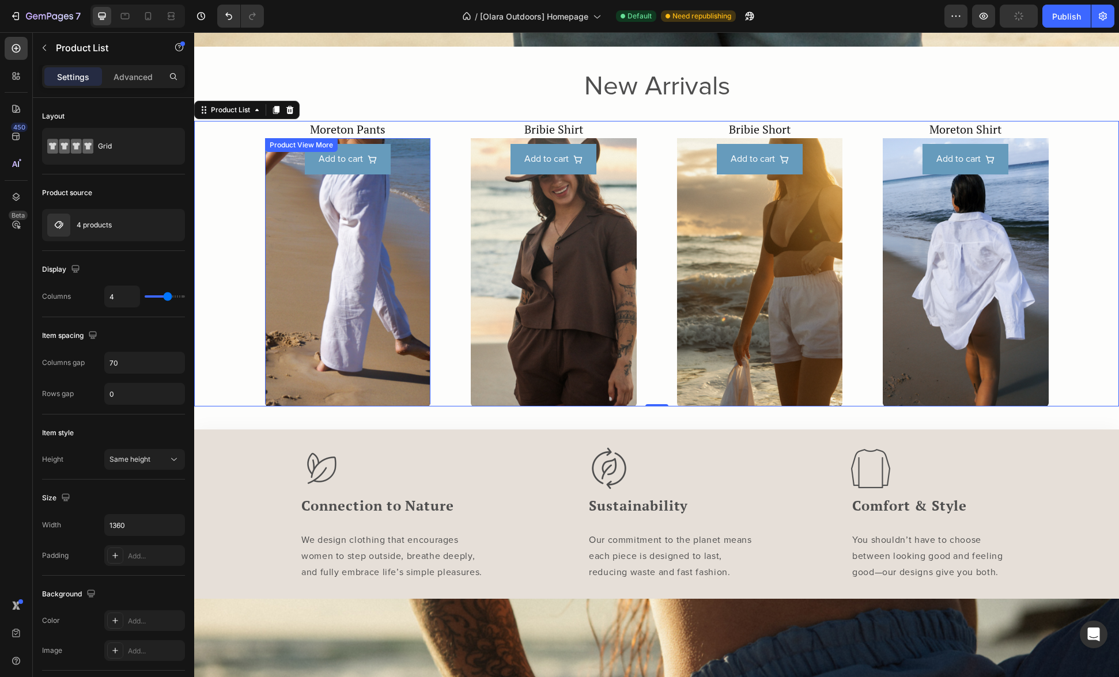
click at [419, 244] on div "Add to cart Product View More" at bounding box center [348, 272] width 166 height 268
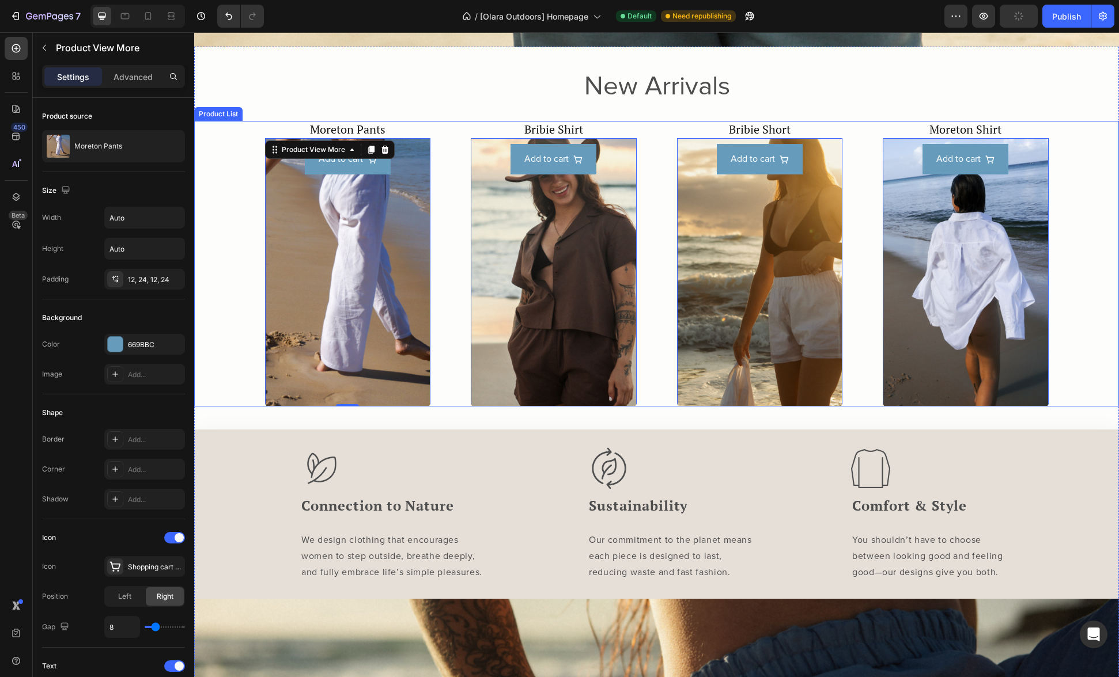
click at [437, 240] on div "Moreton Pants Product Title Product Images Add to cart Product View More 0 Row …" at bounding box center [656, 263] width 783 height 285
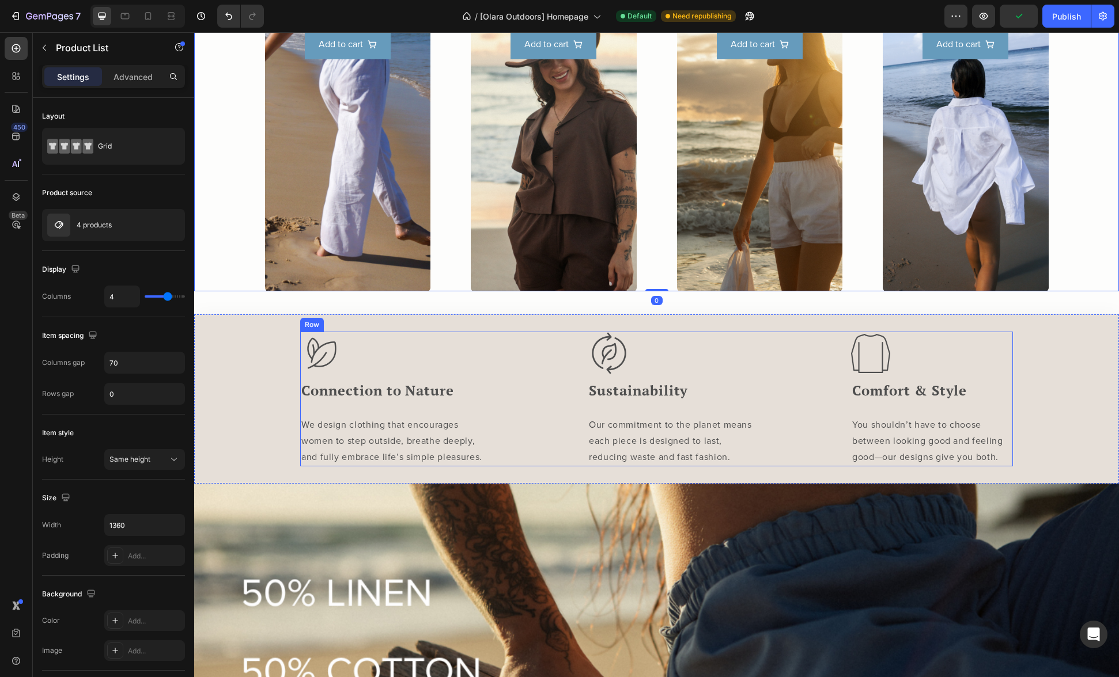
click at [475, 361] on div at bounding box center [395, 353] width 191 height 43
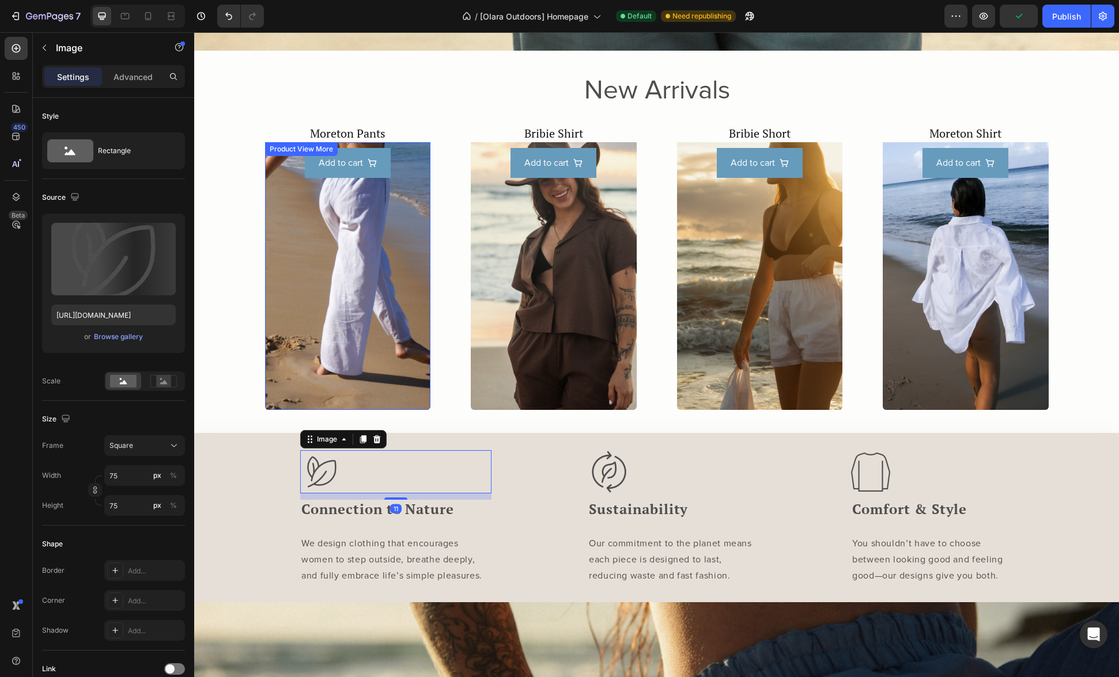
scroll to position [639, 0]
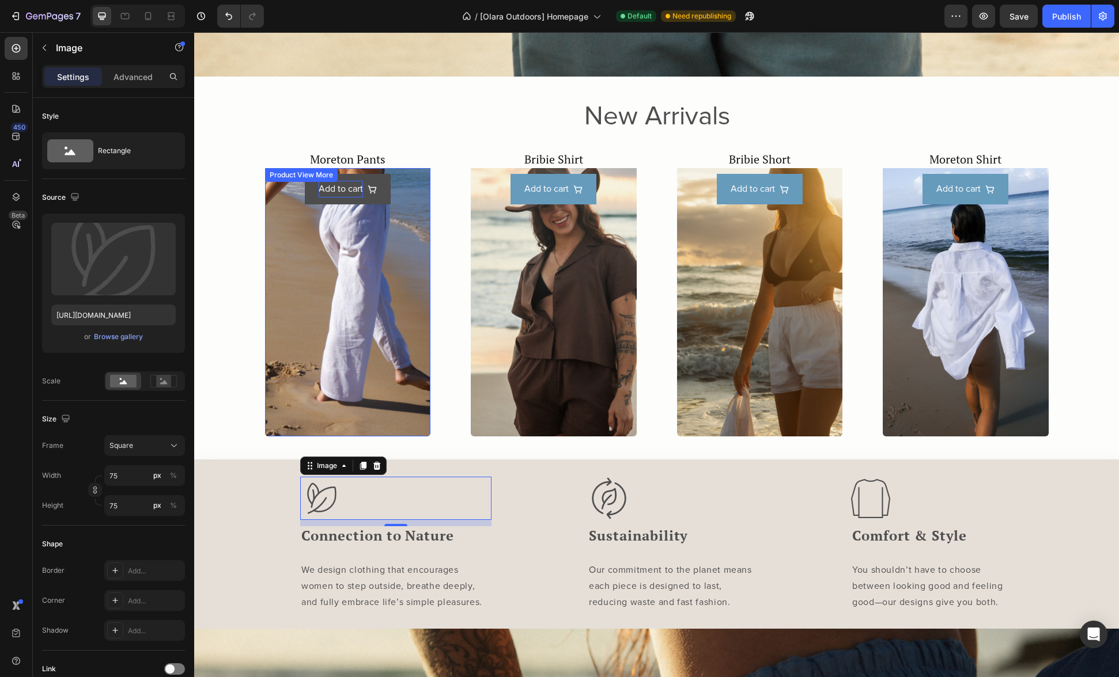
click at [319, 185] on div "Add to cart" at bounding box center [341, 189] width 44 height 17
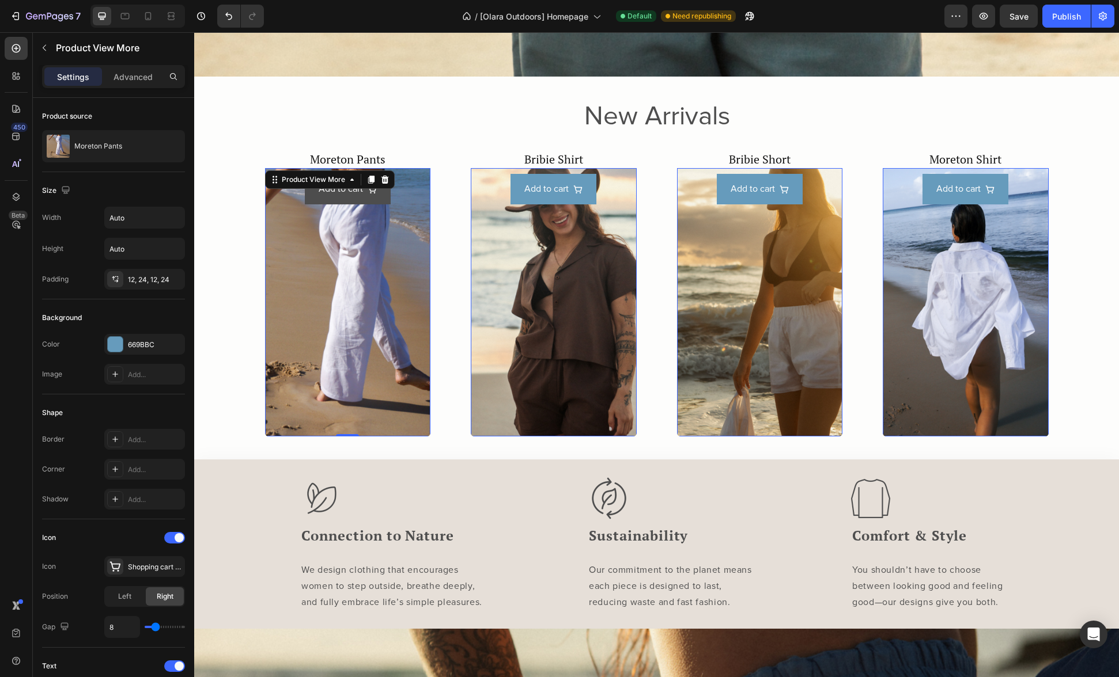
click at [309, 185] on button "Add to cart" at bounding box center [348, 189] width 86 height 31
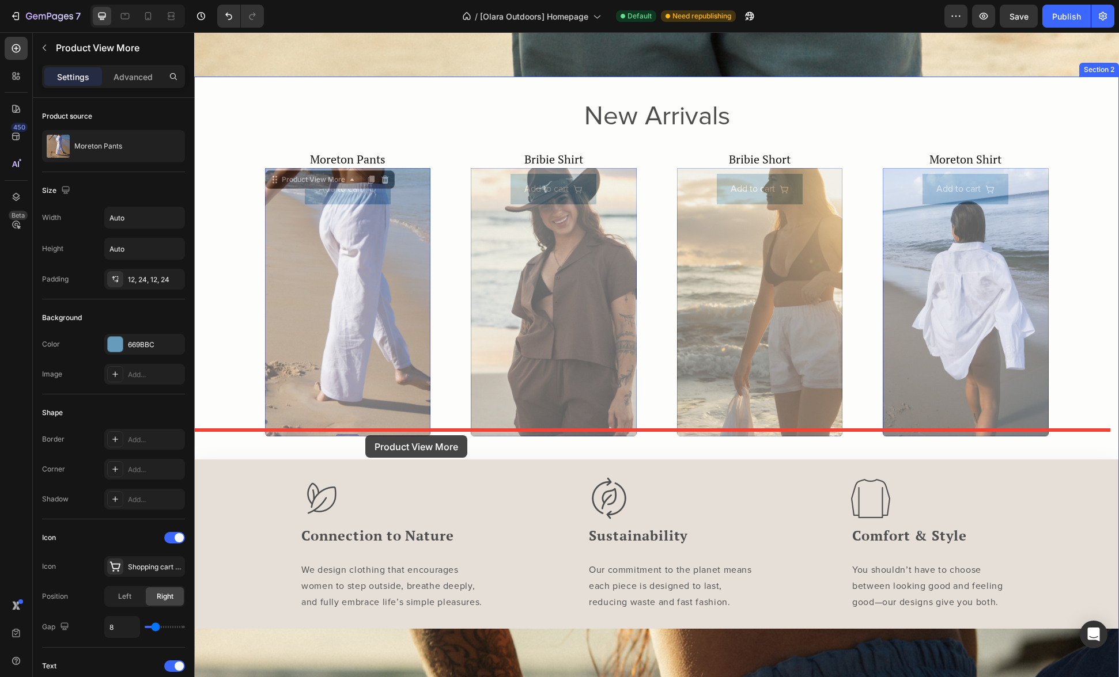
drag, startPoint x: 268, startPoint y: 175, endPoint x: 365, endPoint y: 435, distance: 277.2
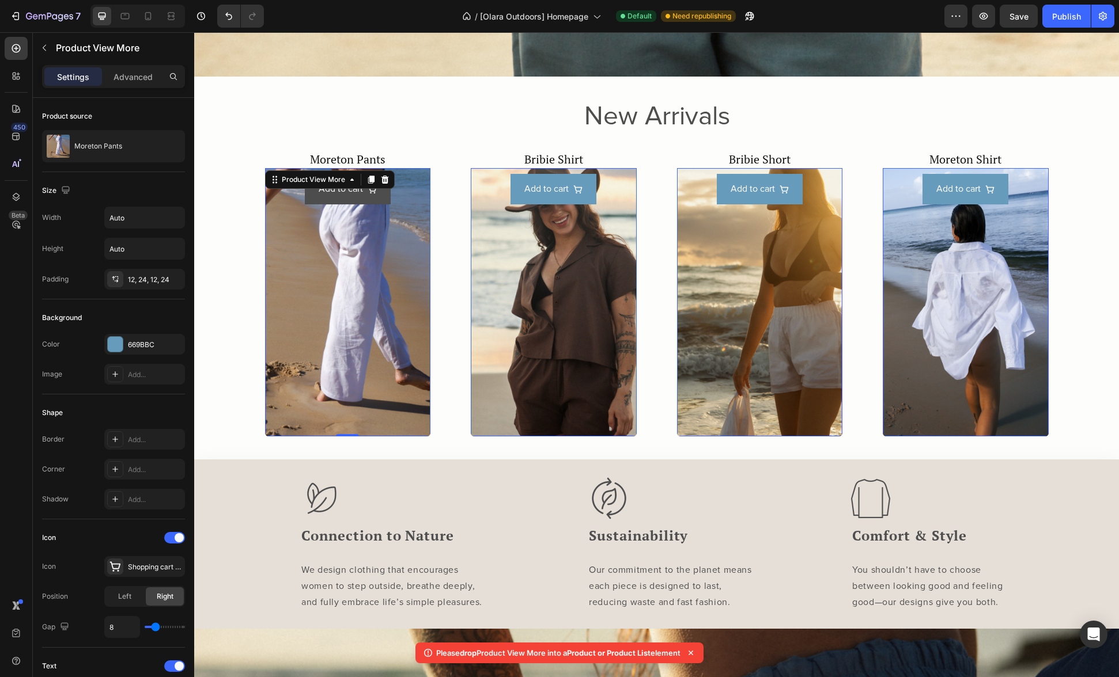
click at [376, 191] on button "Add to cart" at bounding box center [348, 189] width 86 height 31
click at [233, 12] on button "Undo/Redo" at bounding box center [228, 16] width 23 height 23
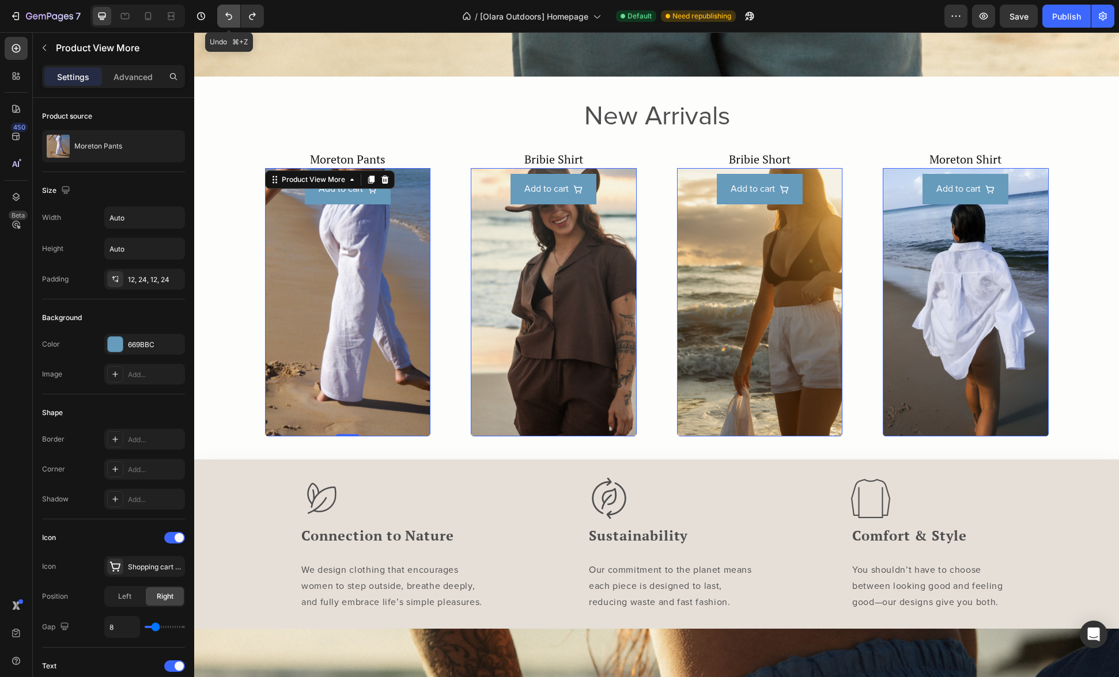
click at [225, 17] on icon "Undo/Redo" at bounding box center [229, 16] width 12 height 12
click at [225, 16] on icon "Undo/Redo" at bounding box center [229, 16] width 12 height 12
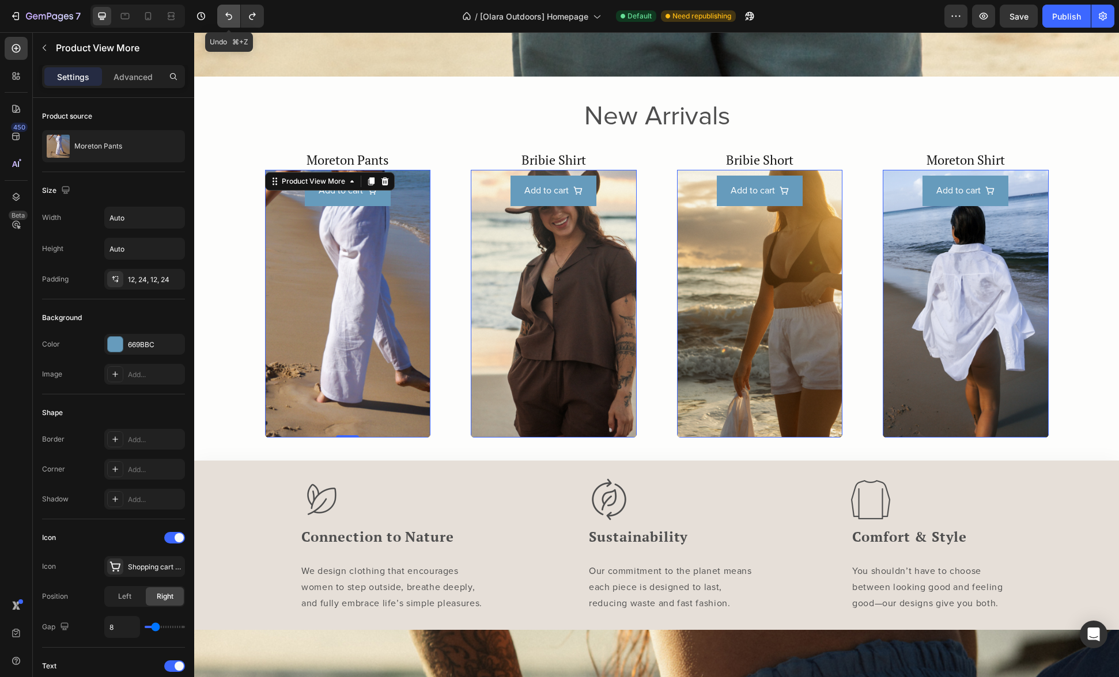
click at [225, 16] on icon "Undo/Redo" at bounding box center [229, 16] width 12 height 12
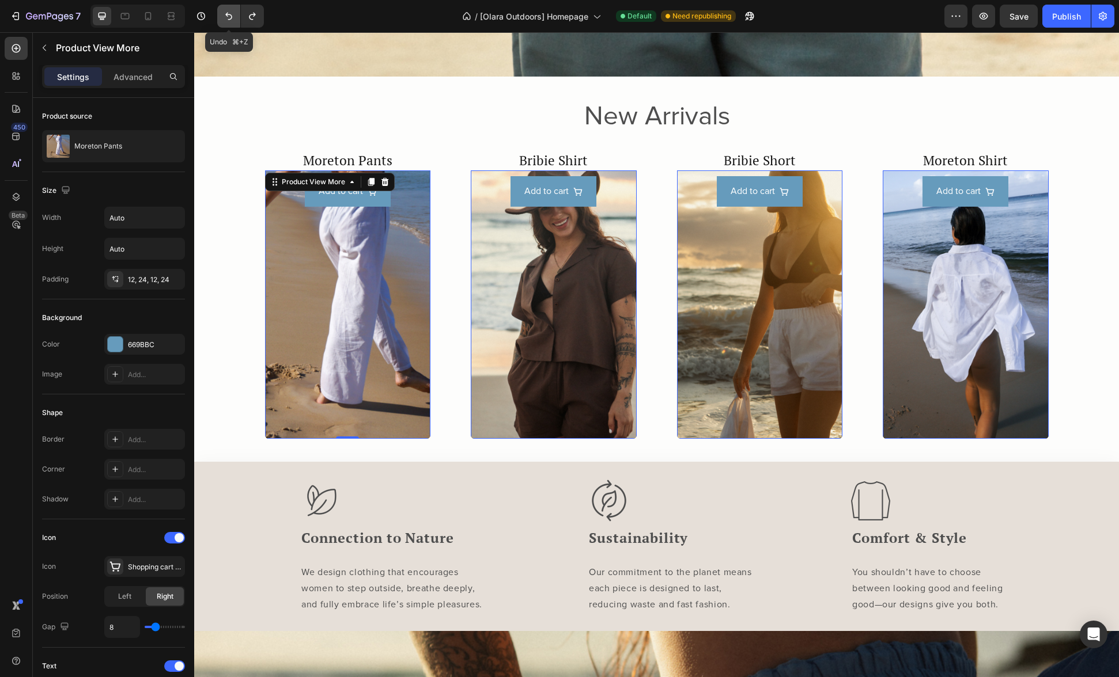
click at [225, 16] on icon "Undo/Redo" at bounding box center [229, 16] width 12 height 12
click at [224, 16] on icon "Undo/Redo" at bounding box center [229, 16] width 12 height 12
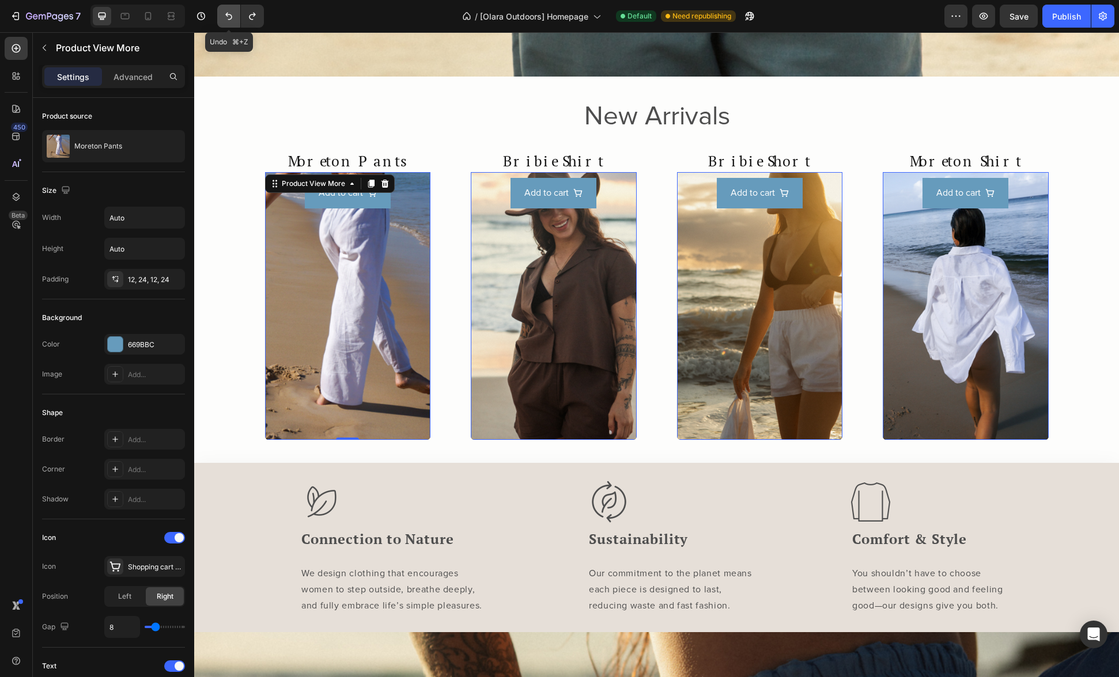
click at [224, 17] on icon "Undo/Redo" at bounding box center [229, 16] width 12 height 12
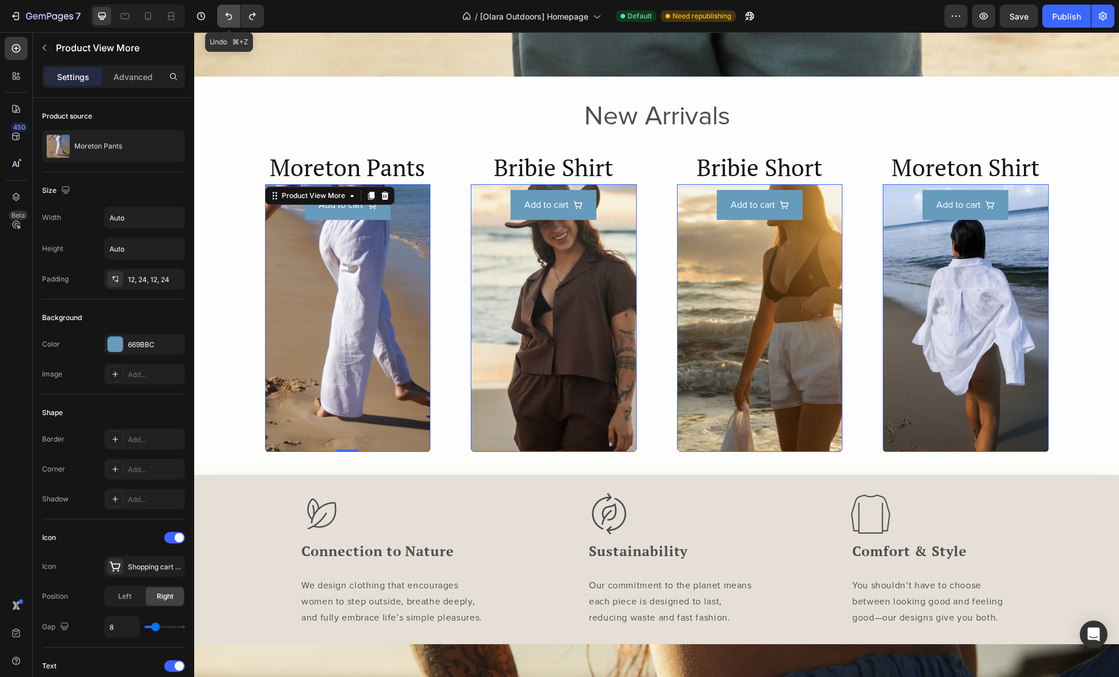
click at [224, 17] on icon "Undo/Redo" at bounding box center [229, 16] width 12 height 12
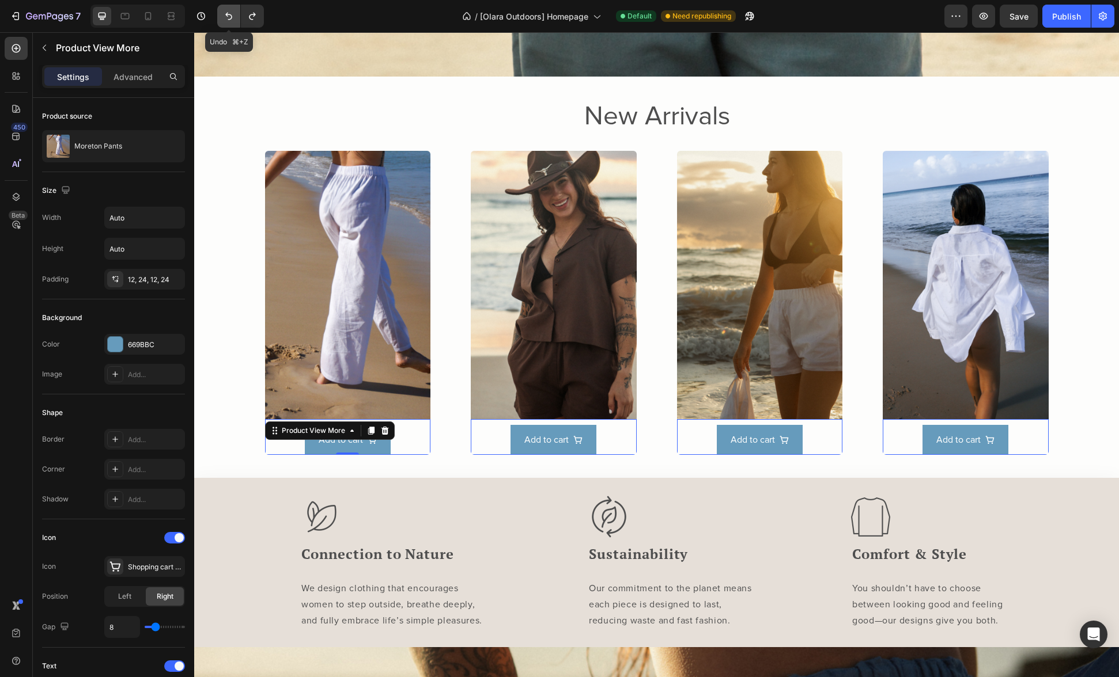
click at [224, 17] on icon "Undo/Redo" at bounding box center [229, 16] width 12 height 12
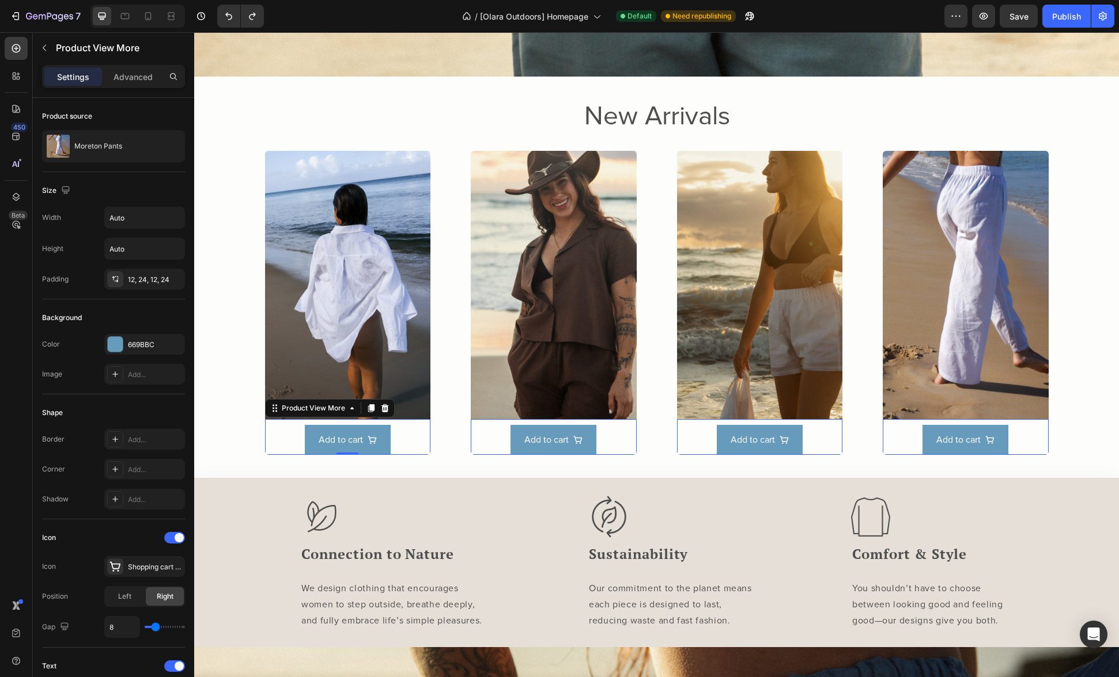
click at [283, 434] on div "Add to cart" at bounding box center [348, 440] width 166 height 31
click at [278, 346] on img at bounding box center [348, 285] width 166 height 268
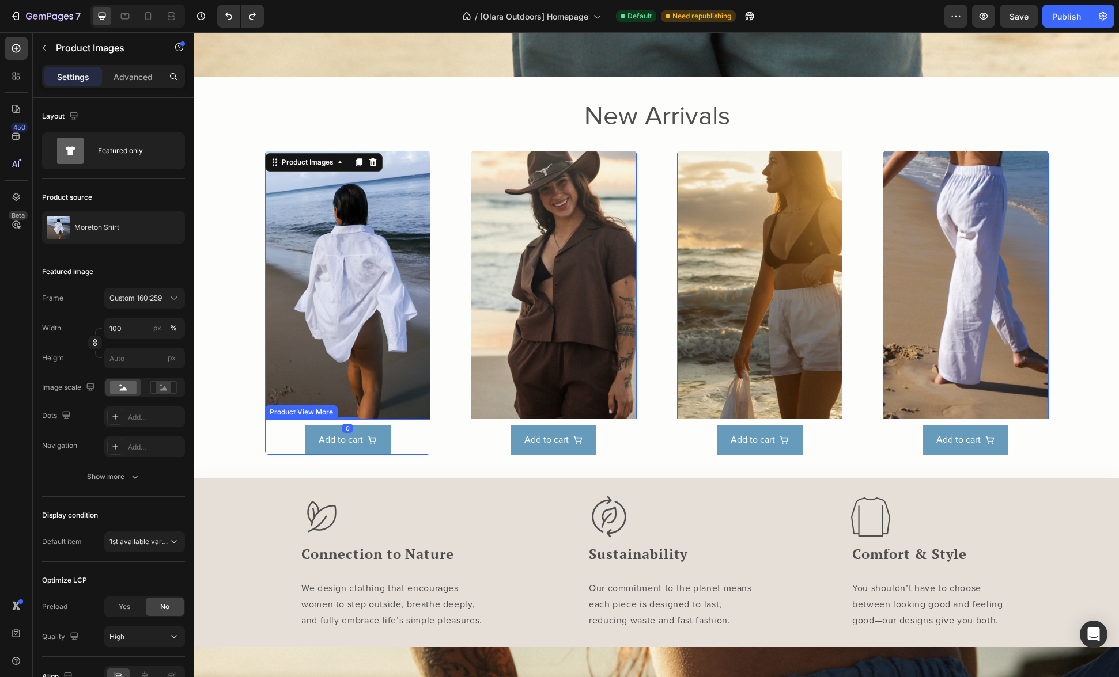
click at [275, 435] on div "Add to cart" at bounding box center [348, 440] width 166 height 31
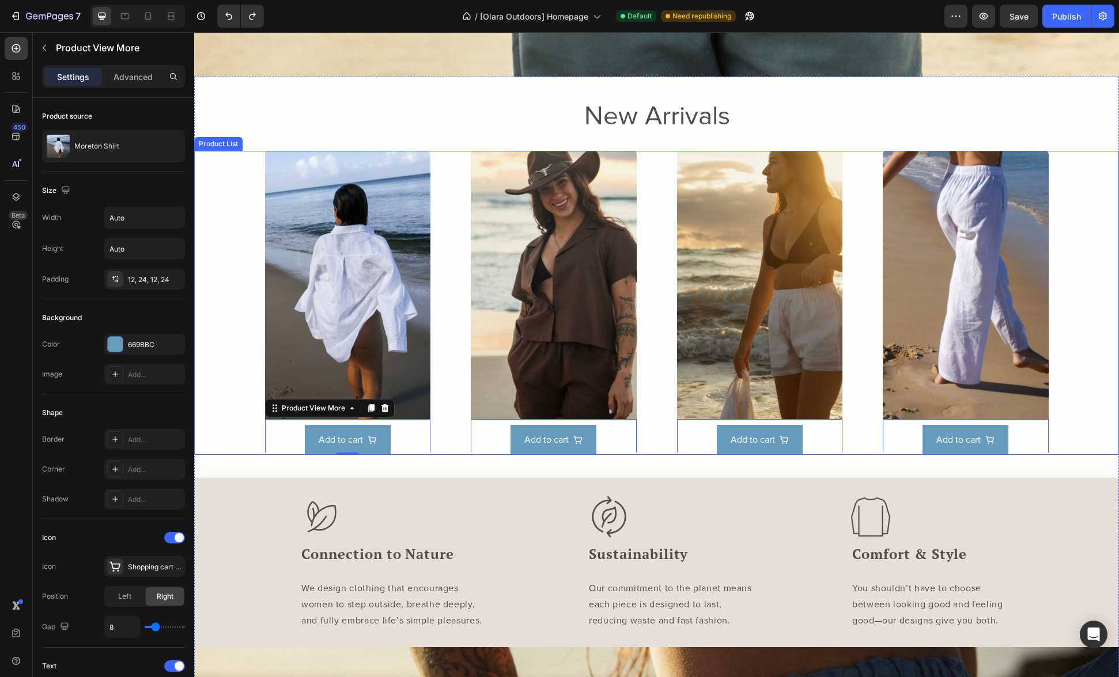
click at [228, 427] on div "Product Images Add to cart Product View More 0 Row Product List Product Images …" at bounding box center [656, 303] width 924 height 304
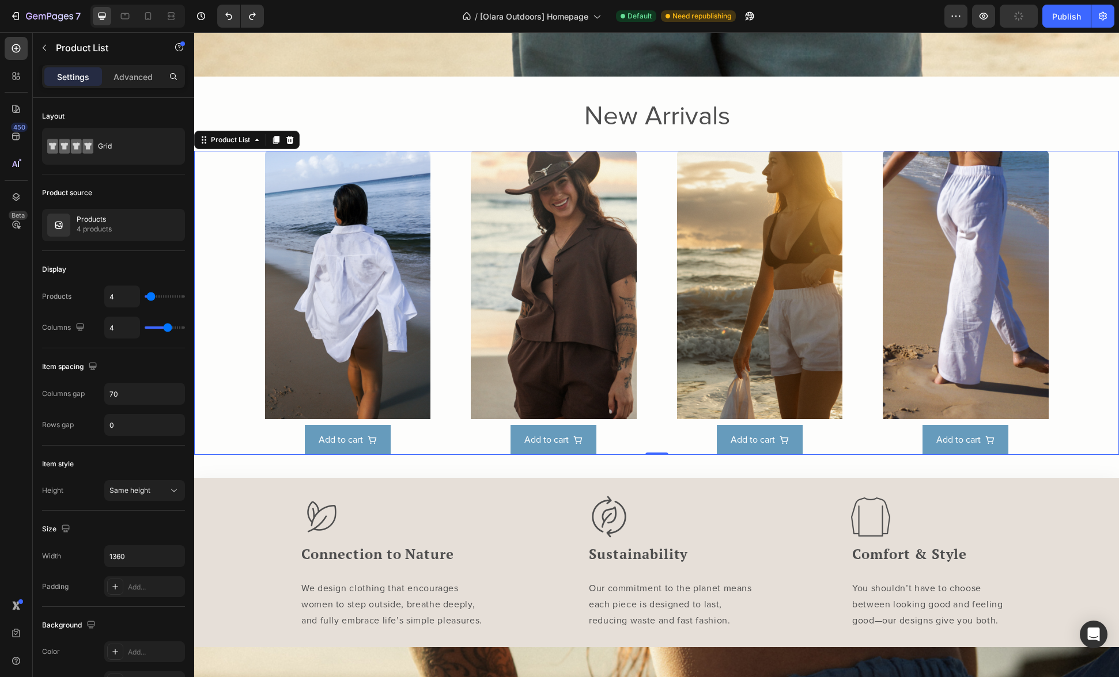
click at [438, 161] on div "Product Images Add to cart Product View More Row Product List 0 Product Images …" at bounding box center [656, 303] width 783 height 304
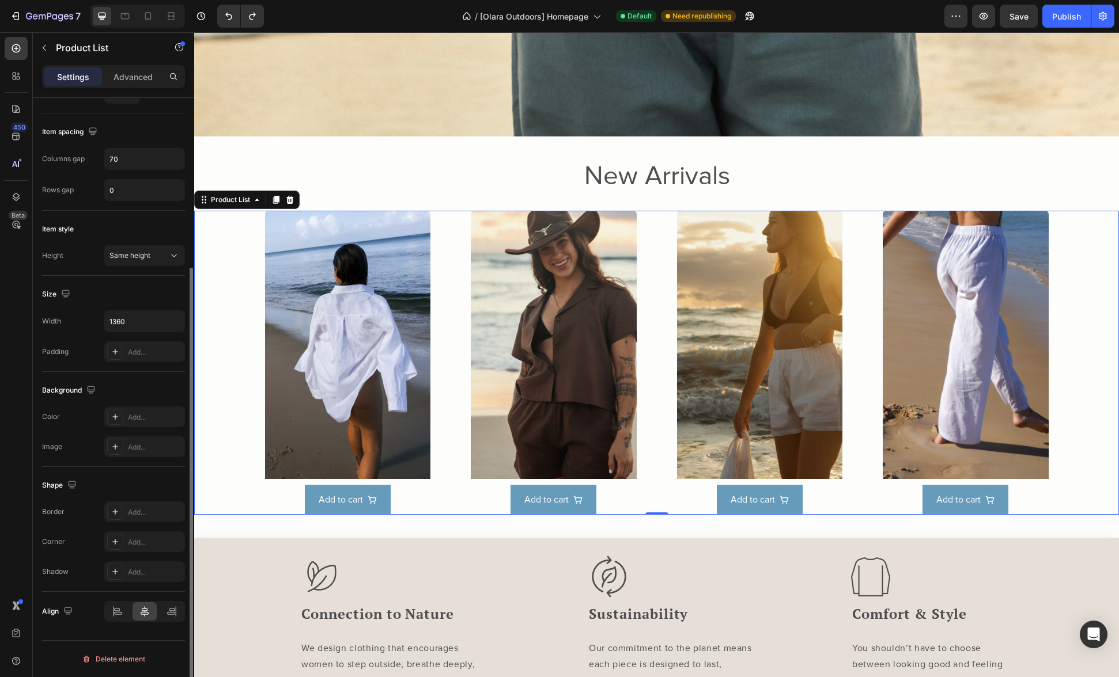
scroll to position [0, 0]
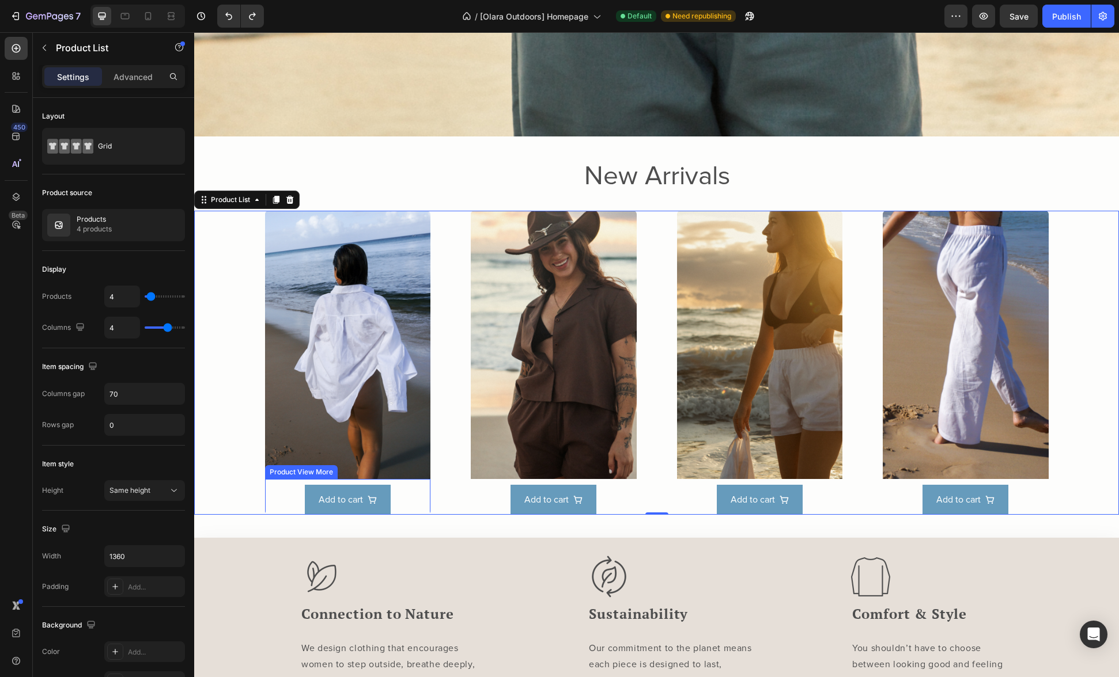
click at [283, 492] on div "Add to cart" at bounding box center [348, 500] width 166 height 31
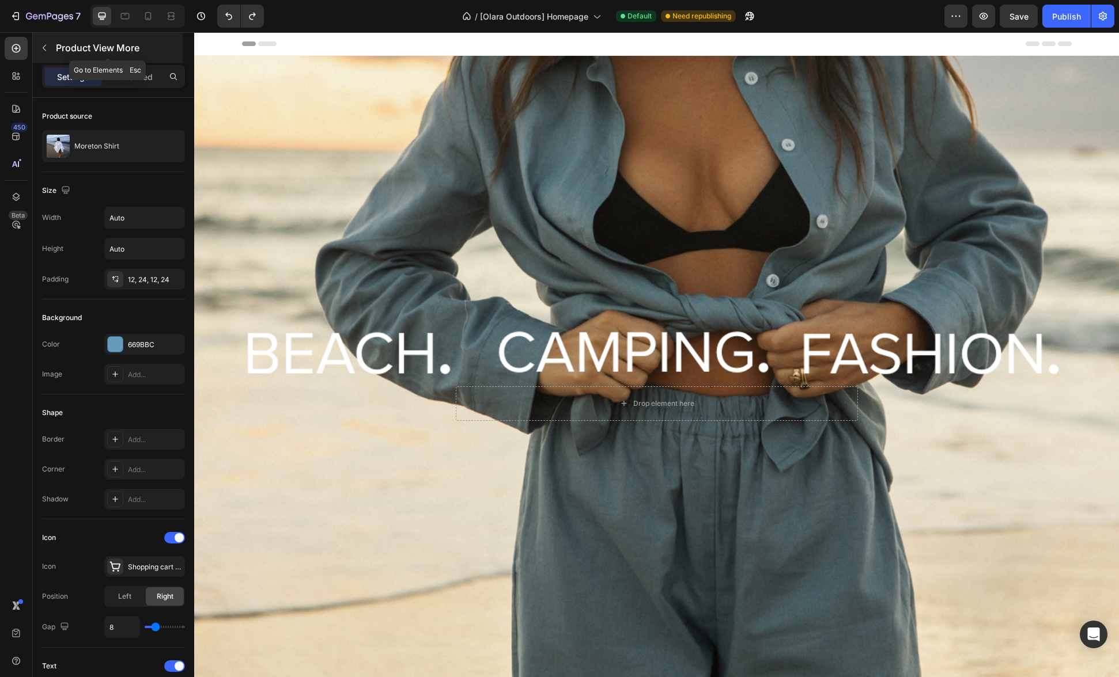
click at [38, 44] on button "button" at bounding box center [44, 48] width 18 height 18
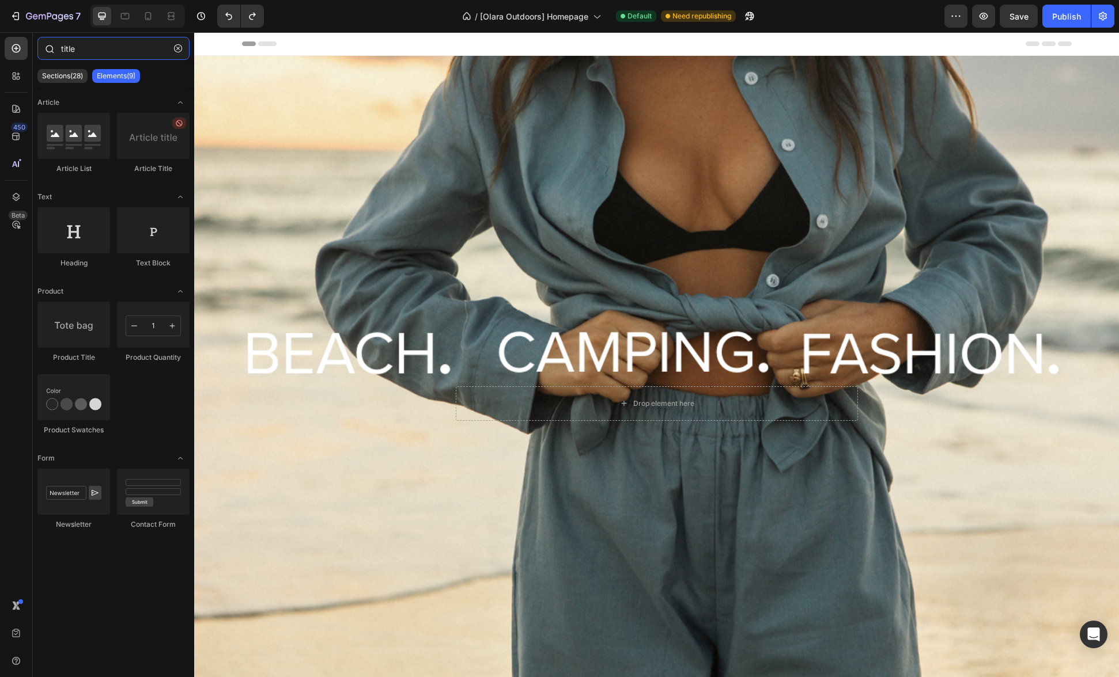
click at [73, 44] on input "title" at bounding box center [113, 48] width 152 height 23
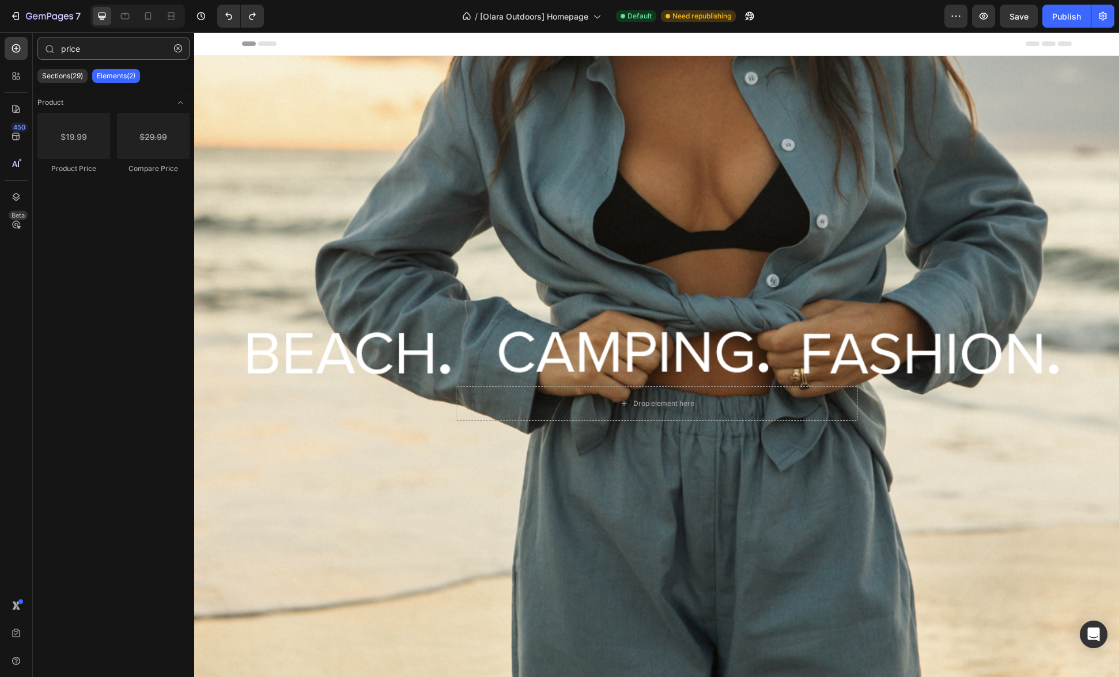
type input "price"
click at [175, 48] on icon "button" at bounding box center [178, 48] width 8 height 8
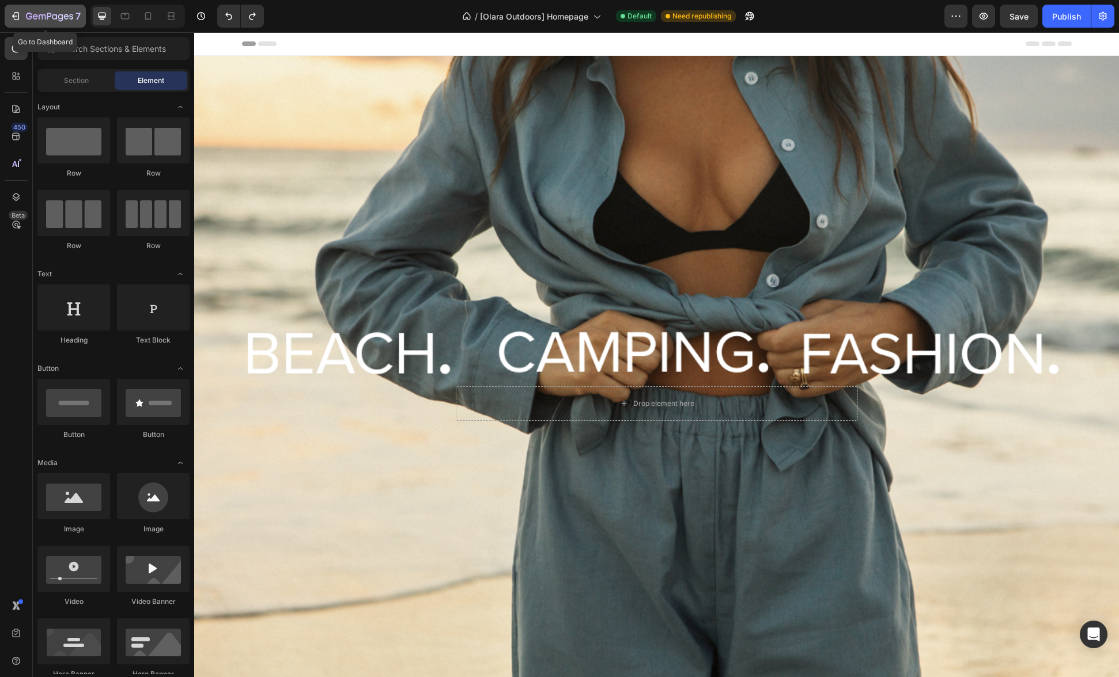
click at [35, 14] on icon "button" at bounding box center [35, 16] width 5 height 5
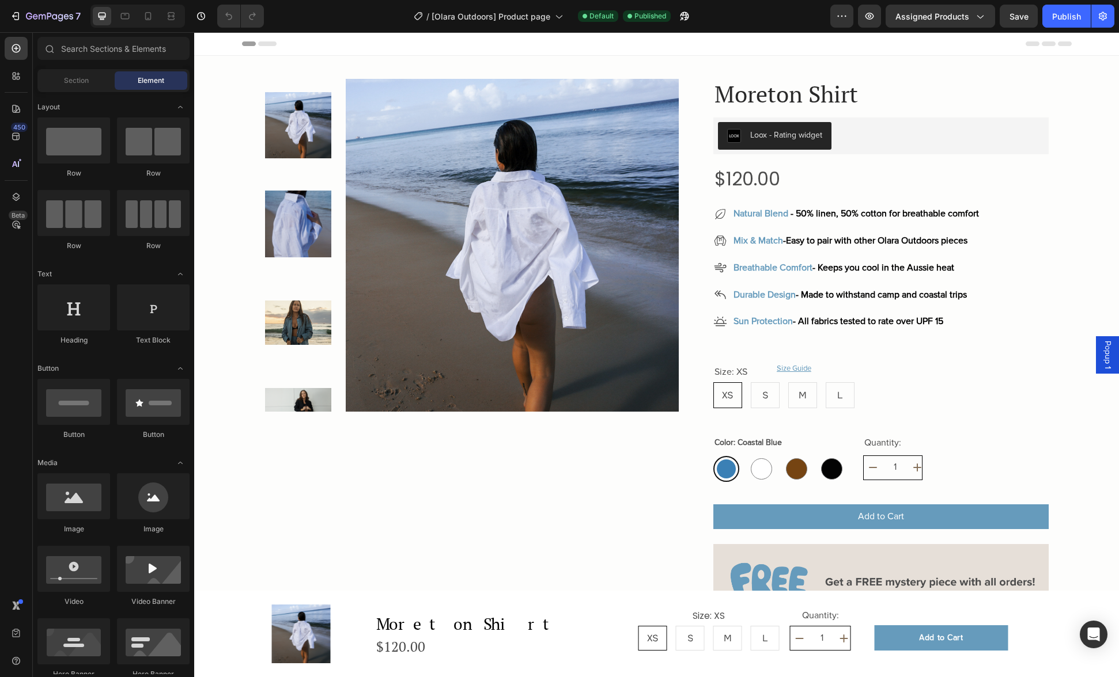
radio input "false"
click at [143, 17] on icon at bounding box center [148, 16] width 12 height 12
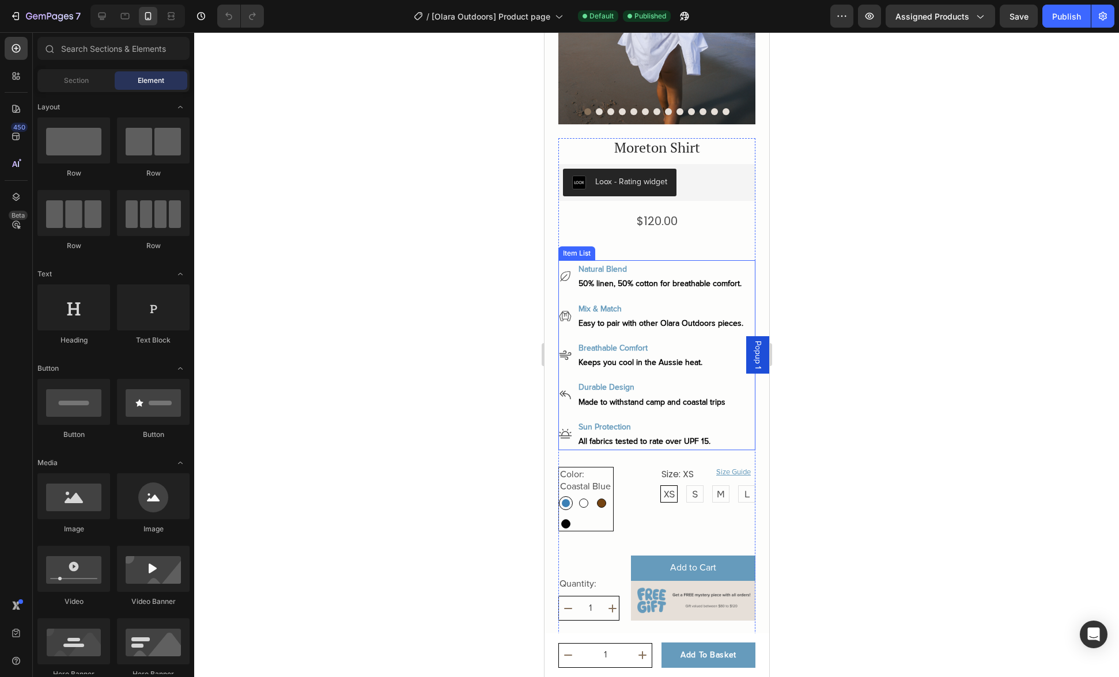
scroll to position [144, 0]
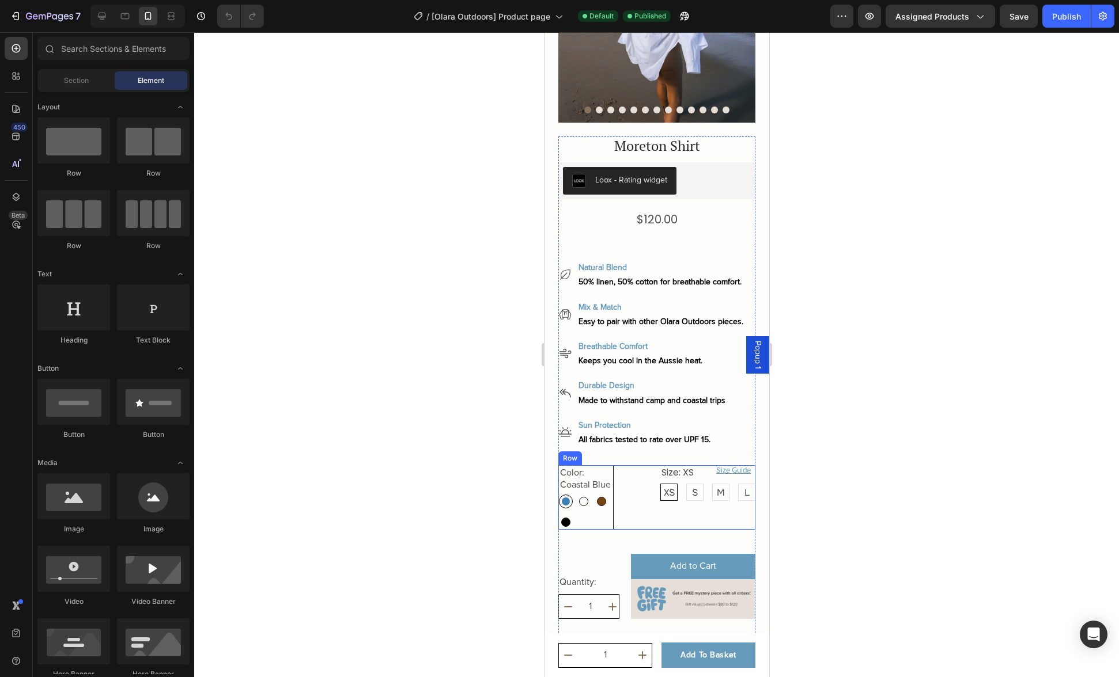
click at [628, 477] on div "Color: Coastal Blue Coastal Blue Coastal Blue White Sand White Sand Driftwood D…" at bounding box center [656, 497] width 197 height 65
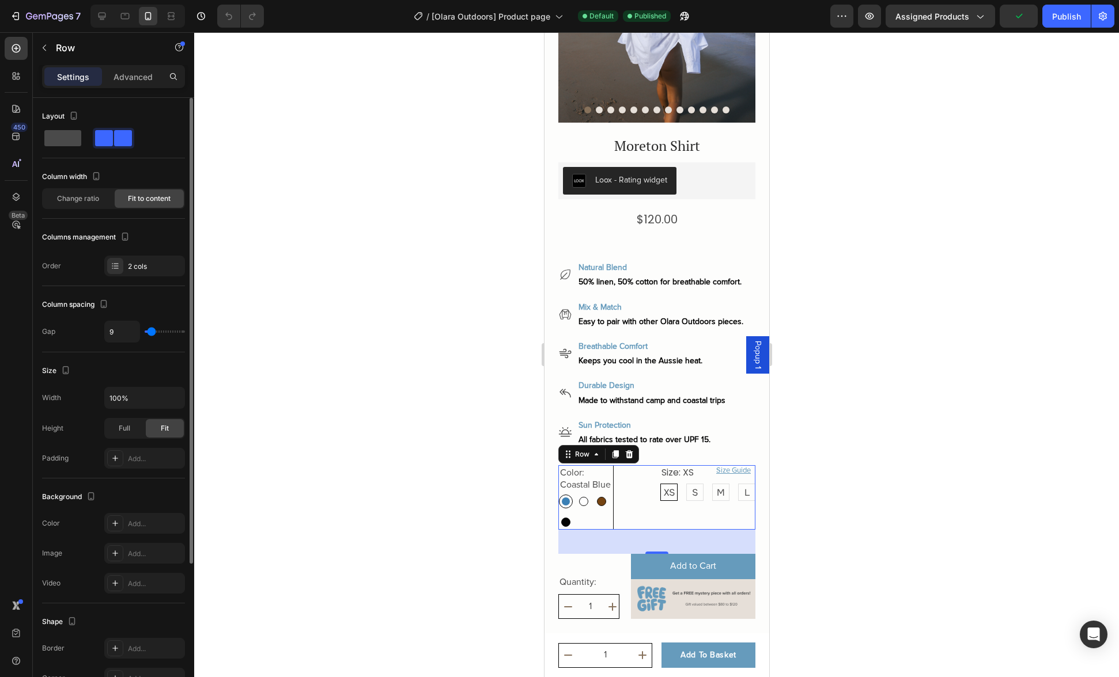
click at [52, 140] on span at bounding box center [62, 138] width 37 height 16
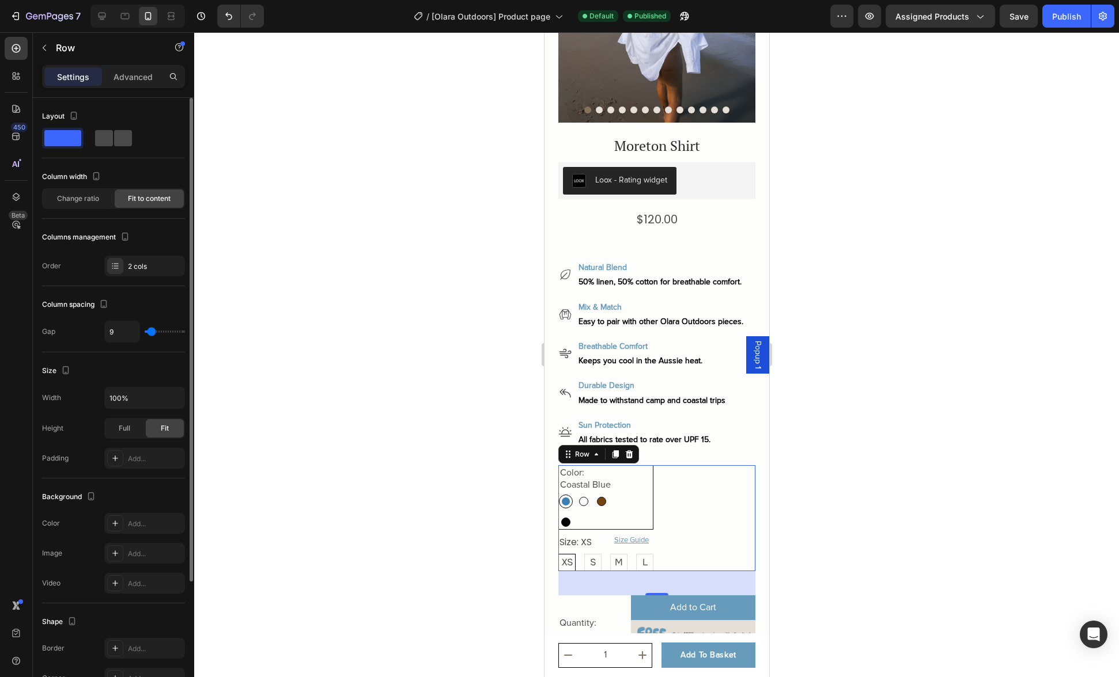
click at [103, 135] on span at bounding box center [104, 138] width 18 height 16
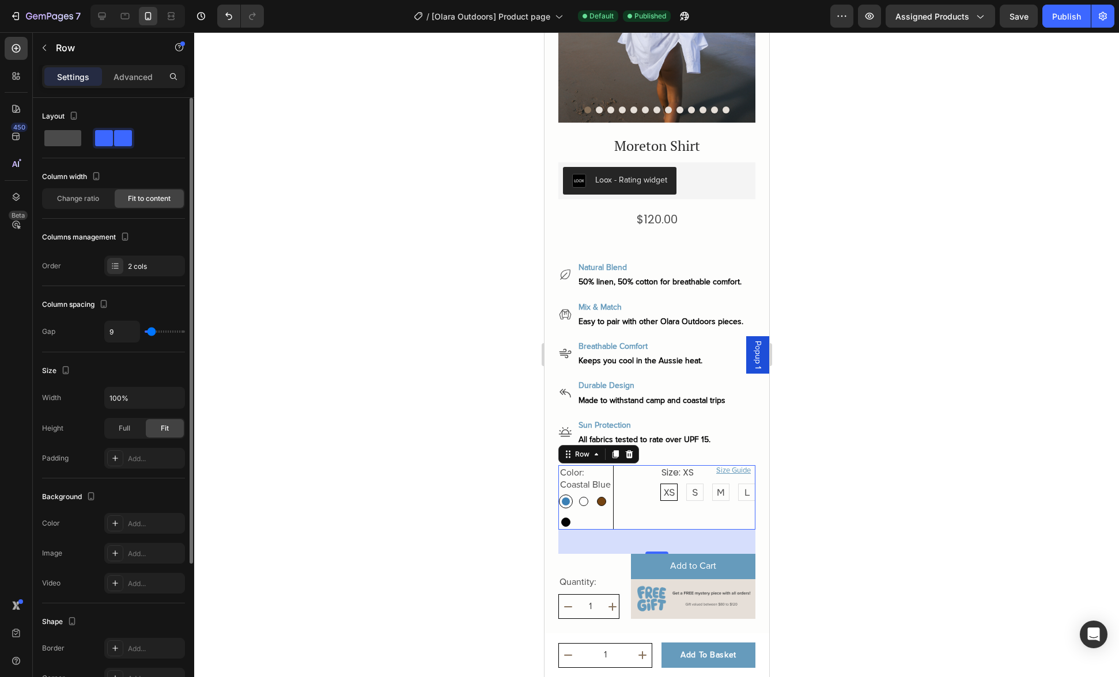
click at [59, 139] on span at bounding box center [62, 138] width 37 height 16
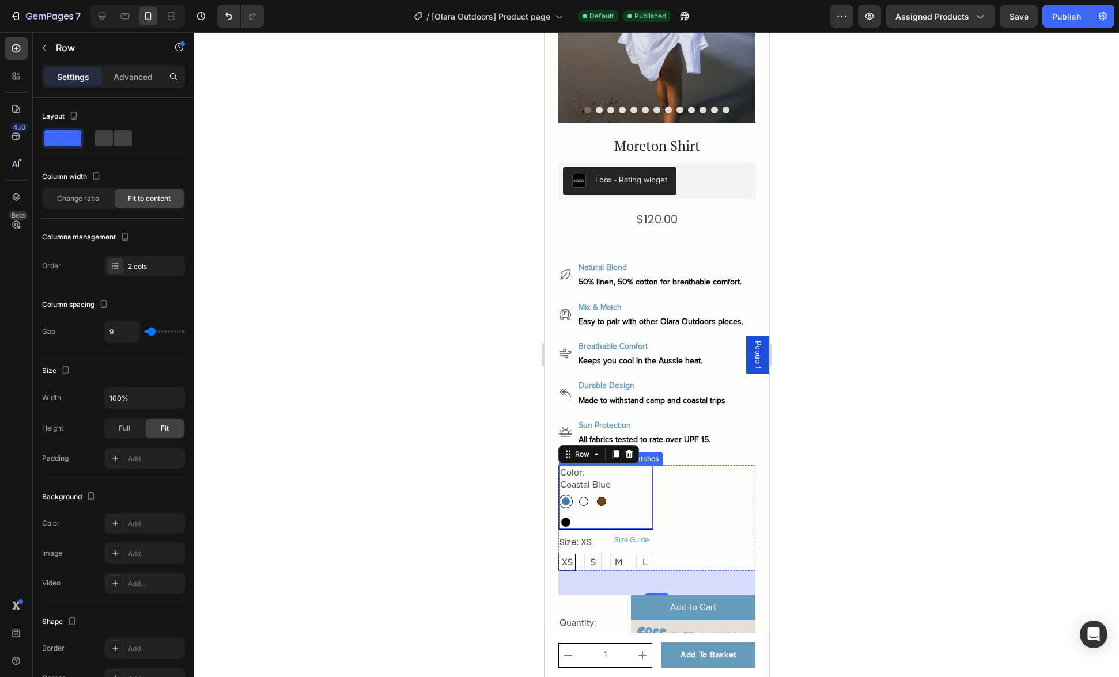
click at [640, 497] on div "Color: Coastal Blue Coastal Blue Coastal Blue White Sand White Sand Driftwood D…" at bounding box center [605, 497] width 95 height 65
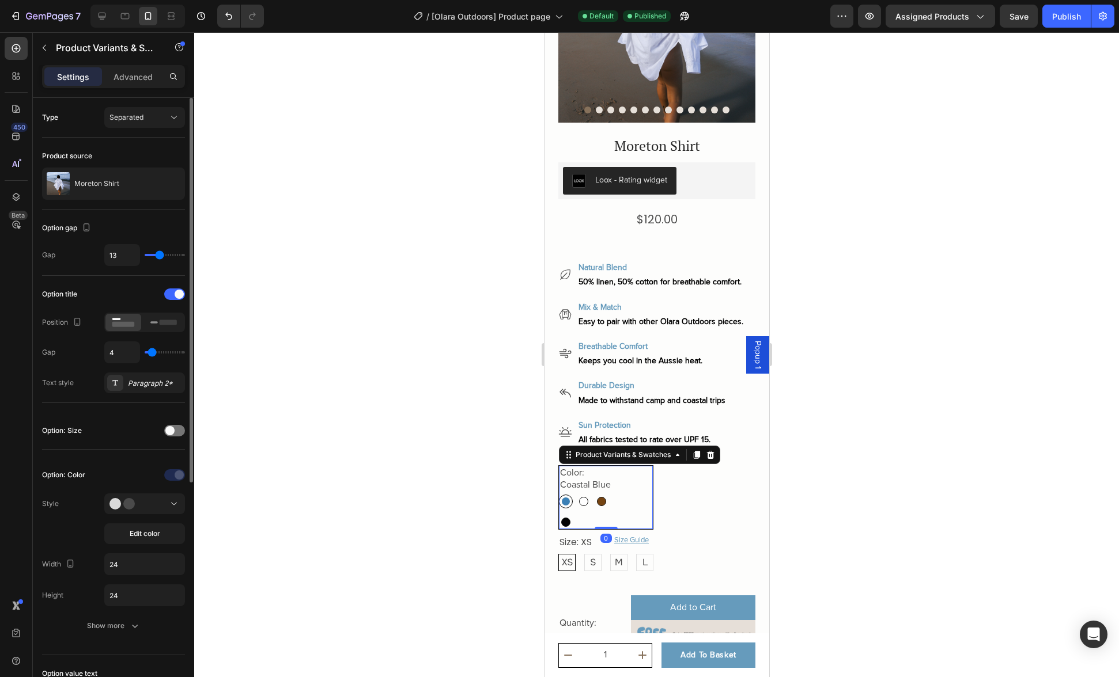
type input "9"
type input "10"
type input "15"
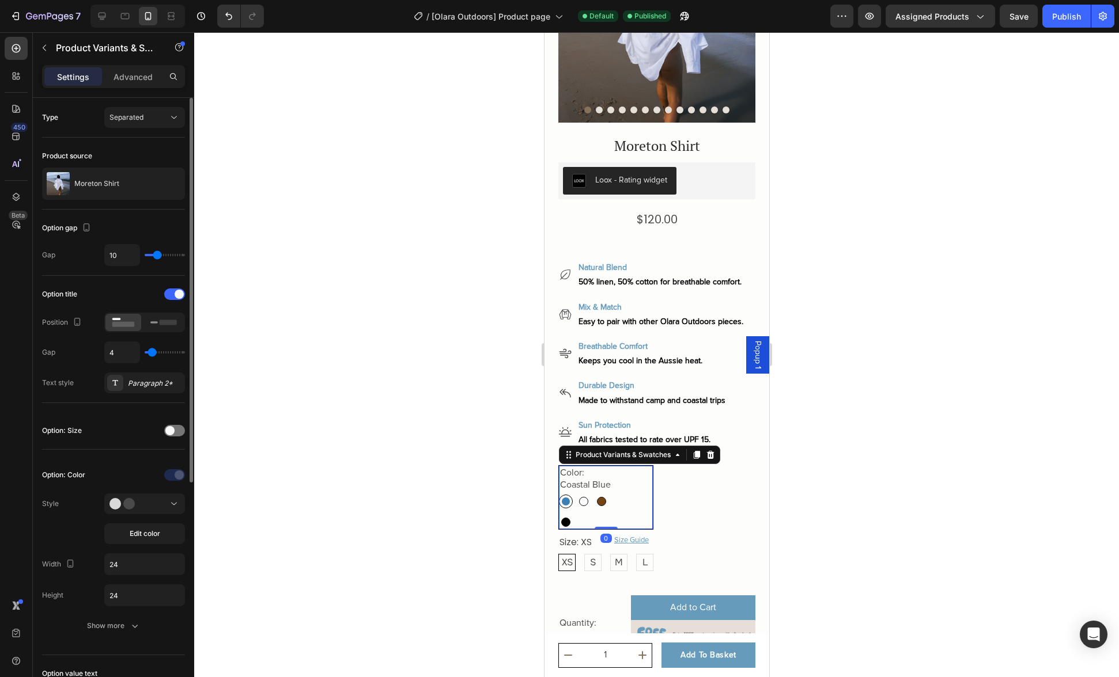
type input "15"
type input "19"
type input "23"
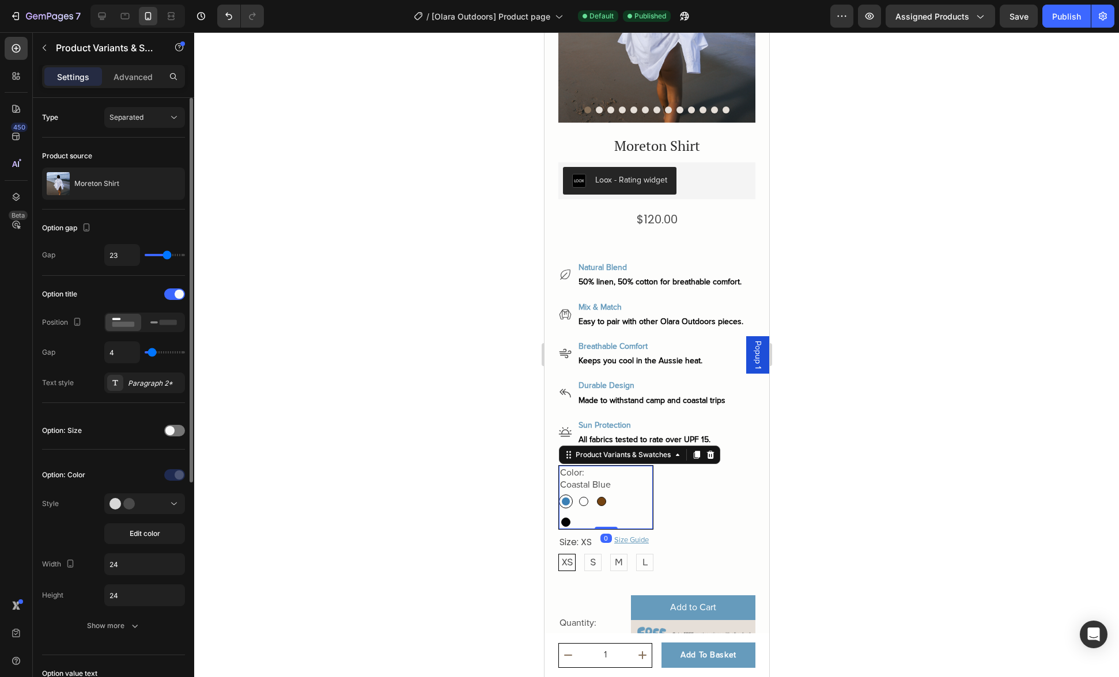
type input "26"
type input "27"
type input "28"
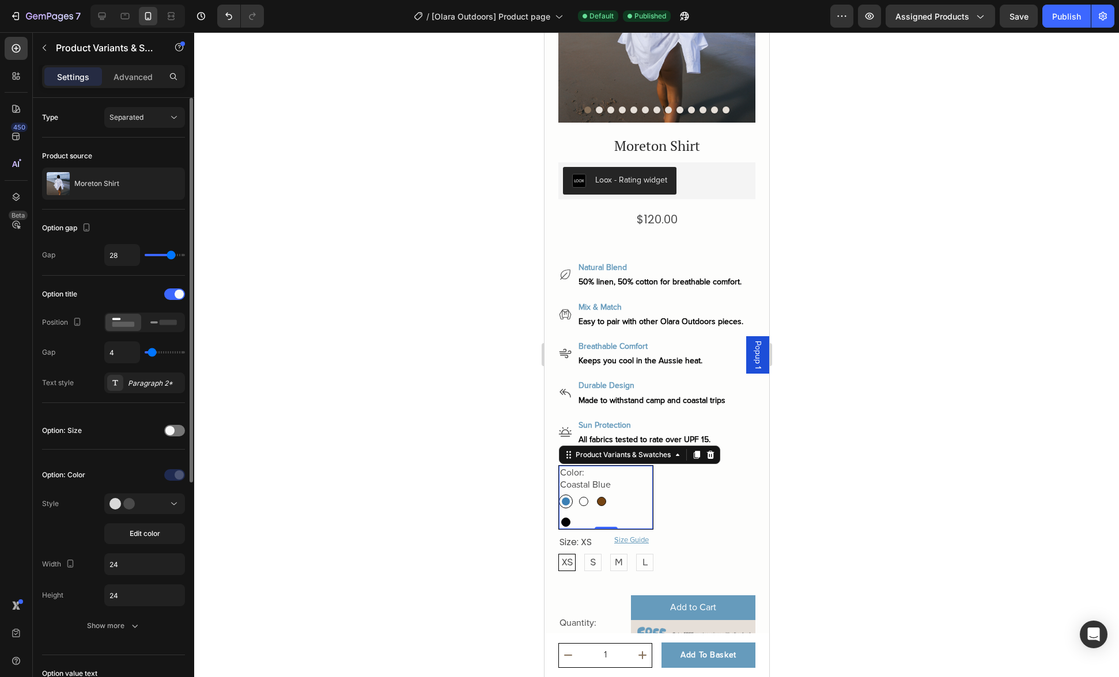
drag, startPoint x: 164, startPoint y: 254, endPoint x: 171, endPoint y: 255, distance: 7.5
type input "28"
click at [171, 255] on input "range" at bounding box center [165, 255] width 40 height 2
click at [223, 14] on icon "Undo/Redo" at bounding box center [229, 16] width 12 height 12
type input "13"
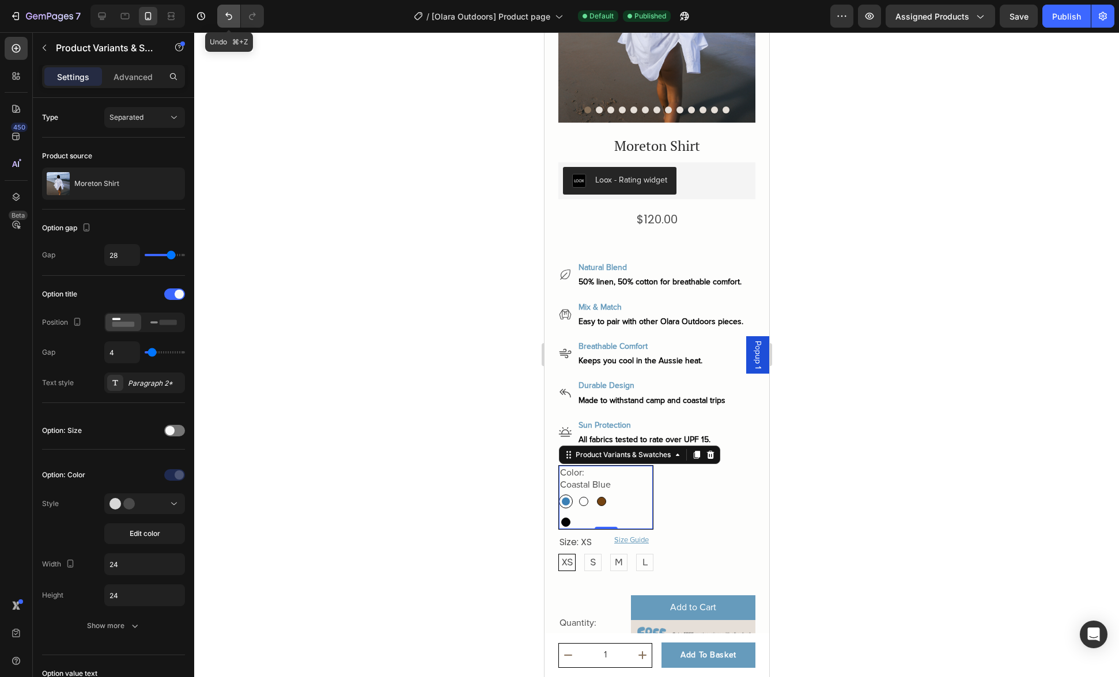
type input "13"
type input "3"
type input "4"
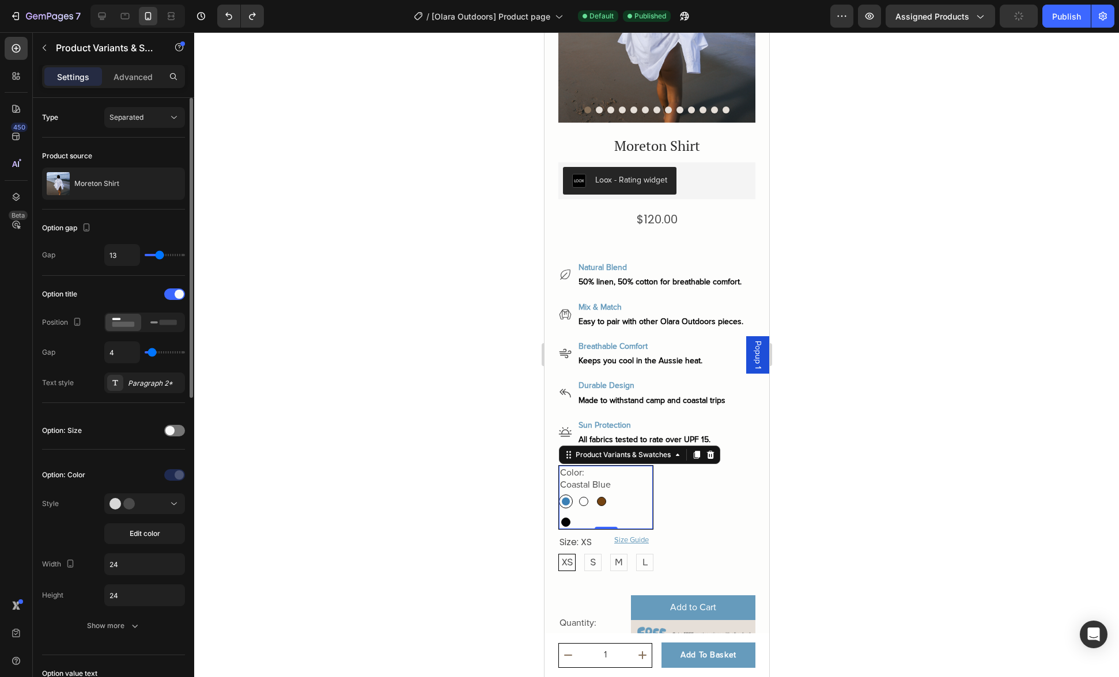
type input "8"
type input "12"
type input "15"
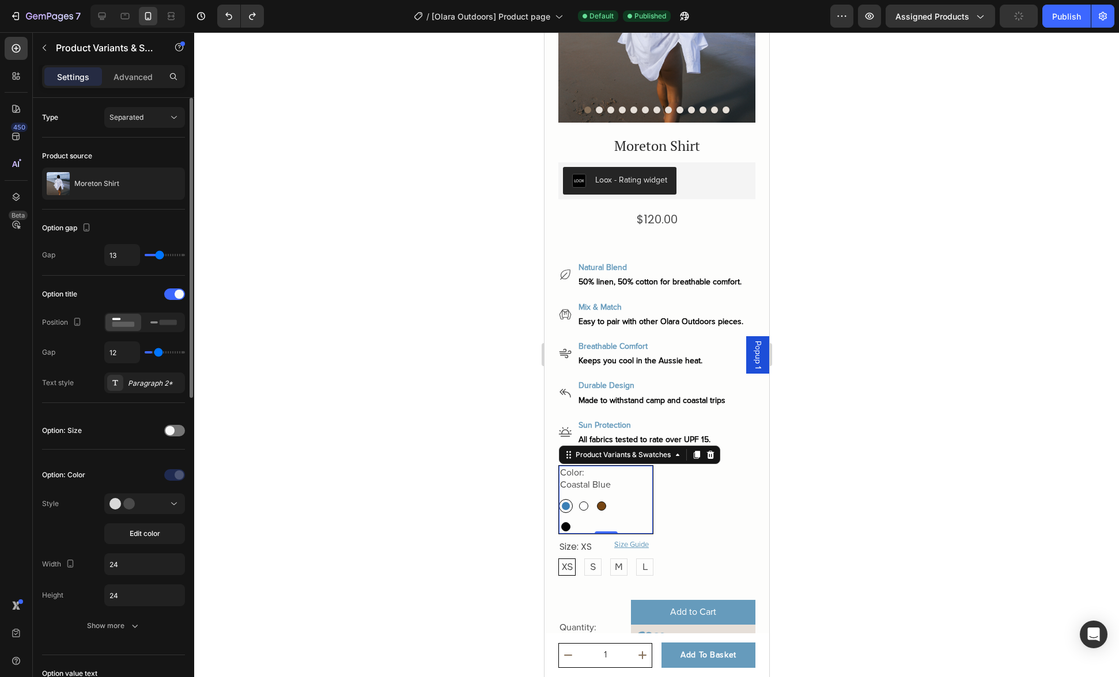
type input "15"
type input "18"
type input "19"
drag, startPoint x: 151, startPoint y: 356, endPoint x: 164, endPoint y: 354, distance: 12.3
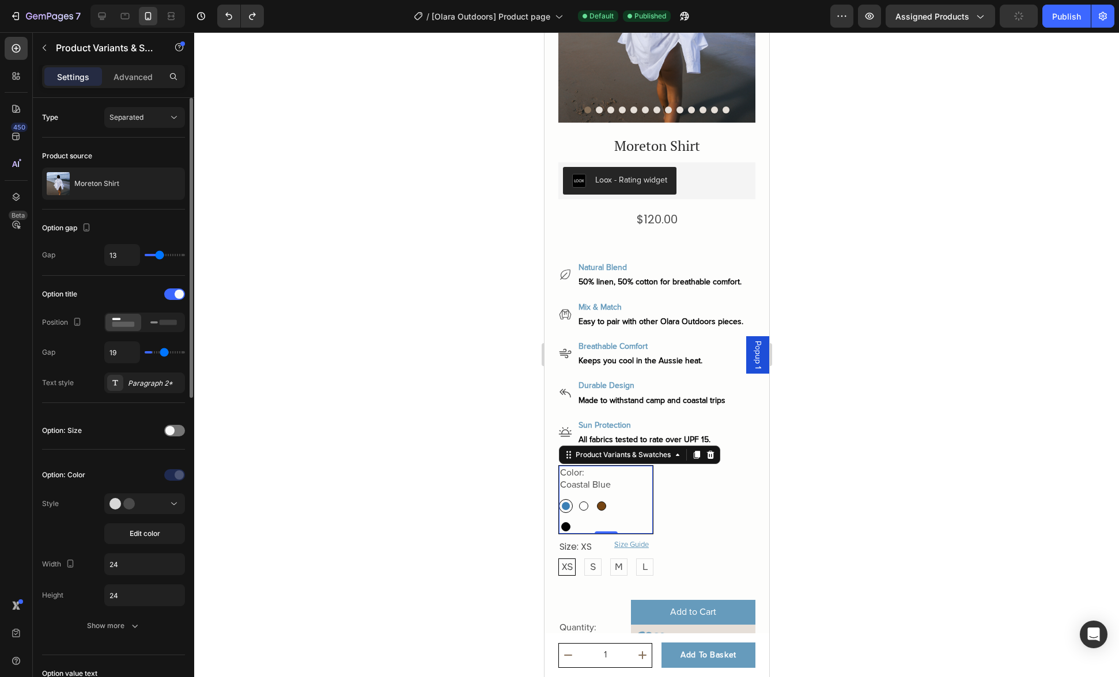
type input "19"
click at [164, 354] on input "range" at bounding box center [165, 352] width 40 height 2
type input "18"
type input "17"
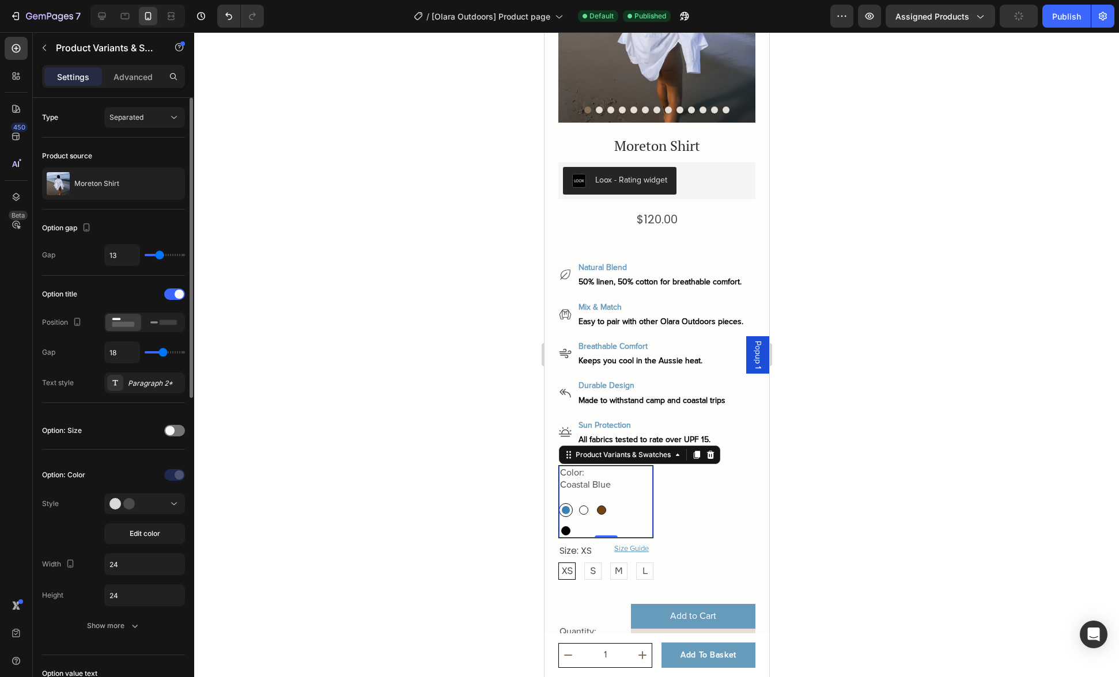
type input "17"
type input "16"
type input "14"
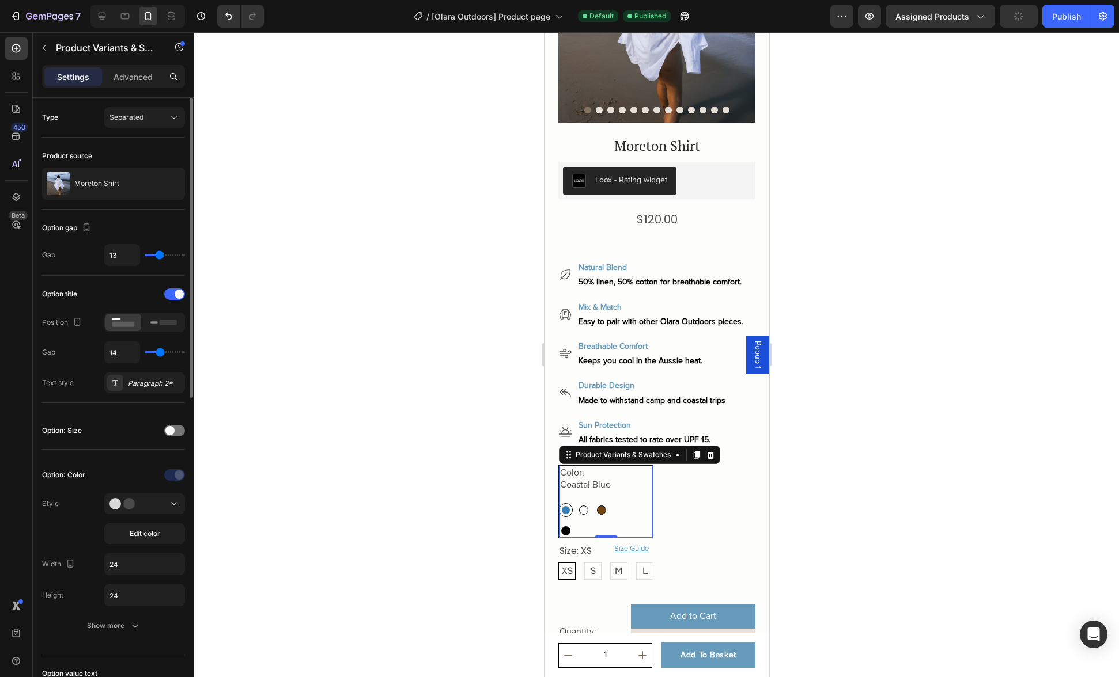
type input "9"
type input "4"
type input "3"
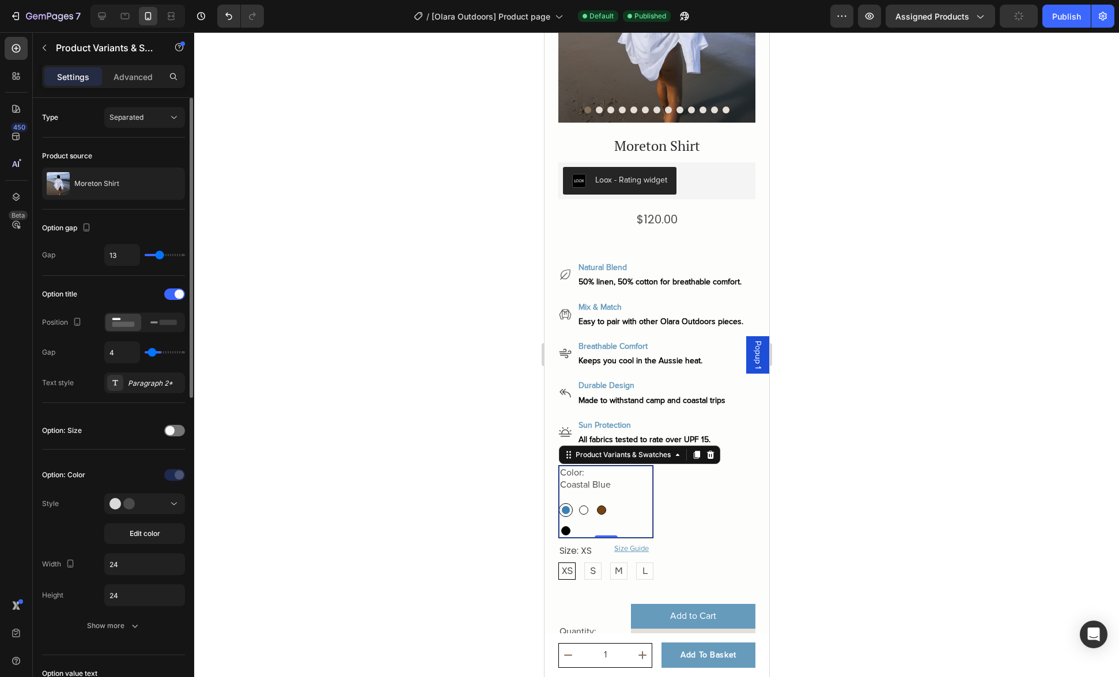
type input "3"
type input "1"
type input "2"
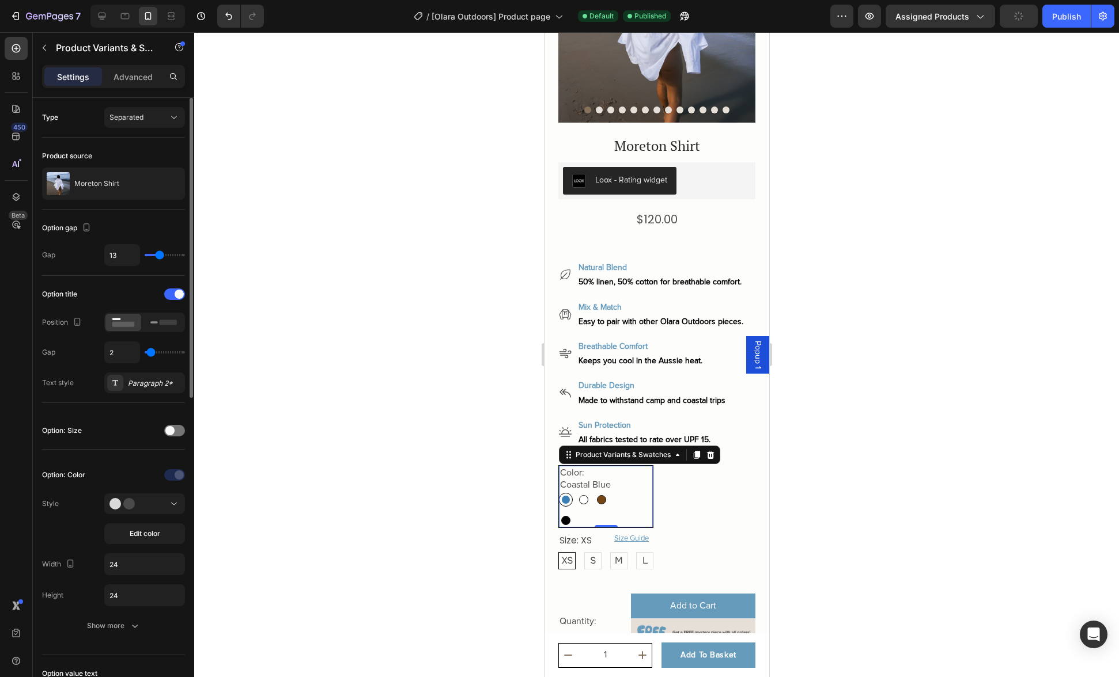
type input "3"
type input "4"
type input "5"
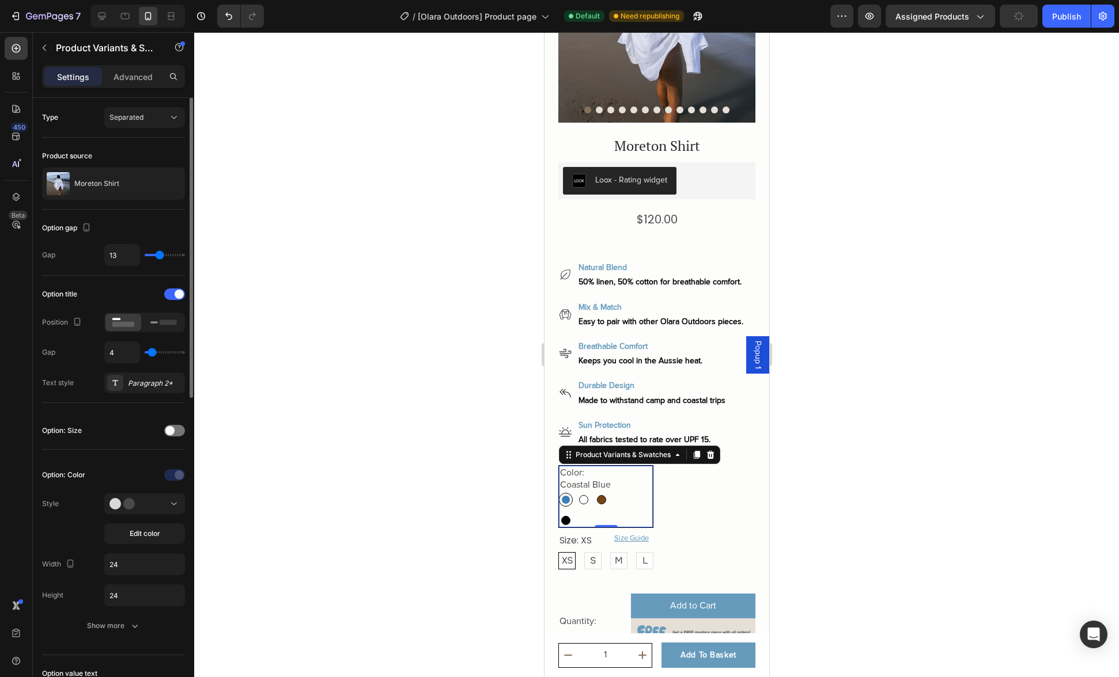
type input "5"
type input "4"
drag, startPoint x: 164, startPoint y: 354, endPoint x: 152, endPoint y: 354, distance: 11.5
type input "4"
click at [152, 354] on input "range" at bounding box center [165, 352] width 40 height 2
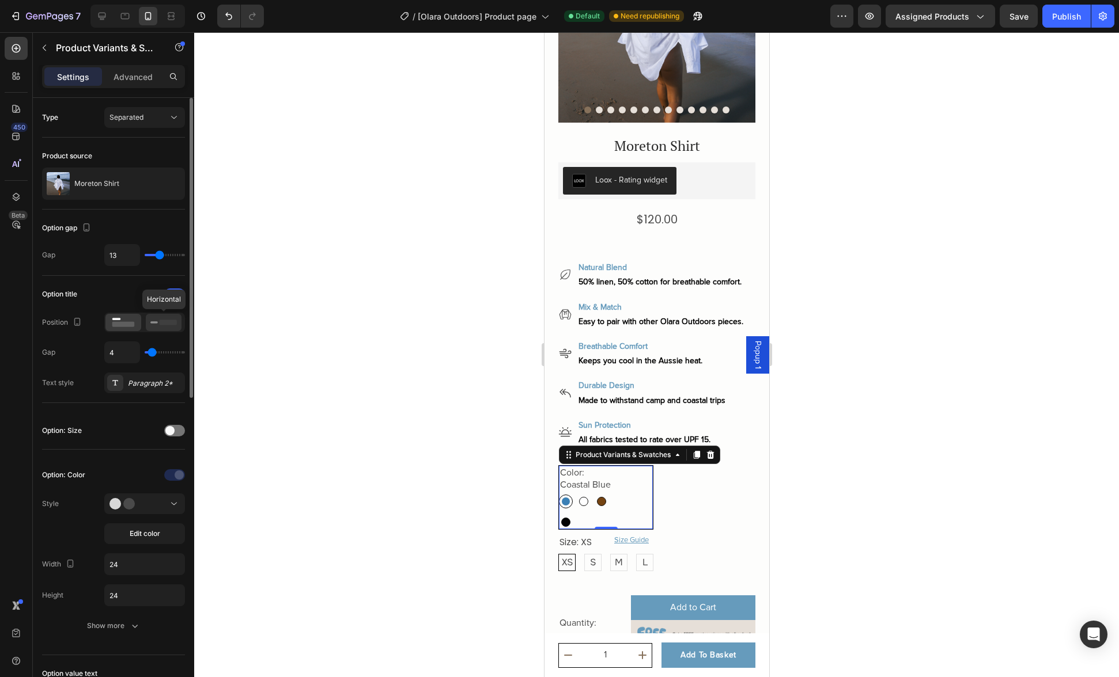
click at [156, 324] on icon at bounding box center [163, 322] width 26 height 13
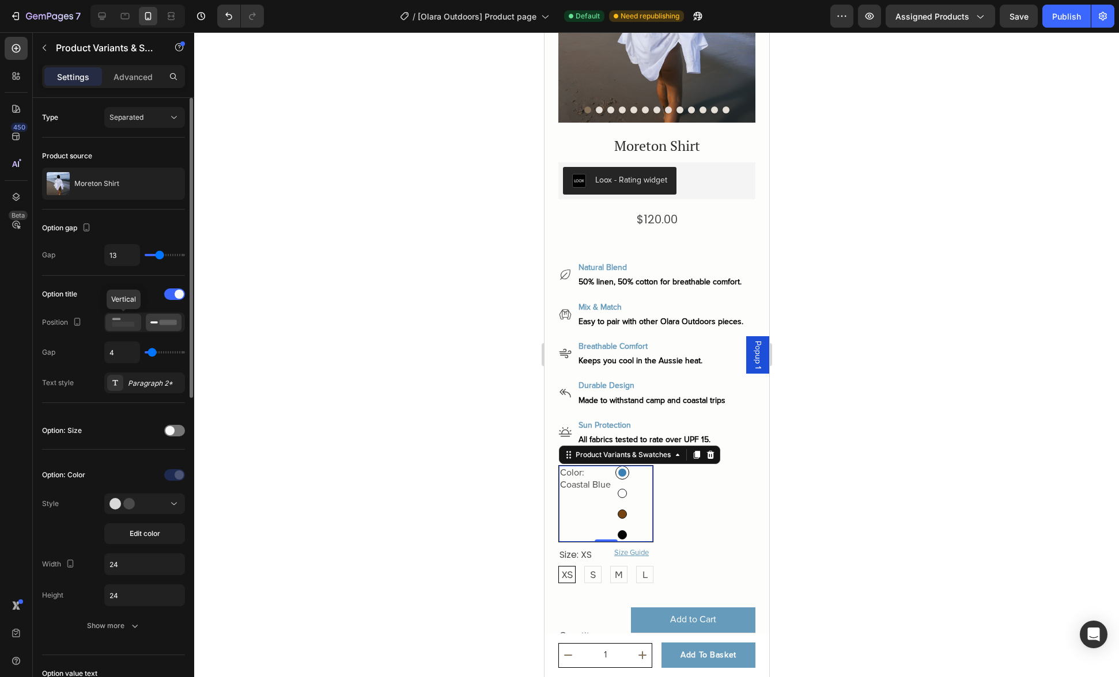
click at [124, 324] on rect at bounding box center [123, 324] width 22 height 5
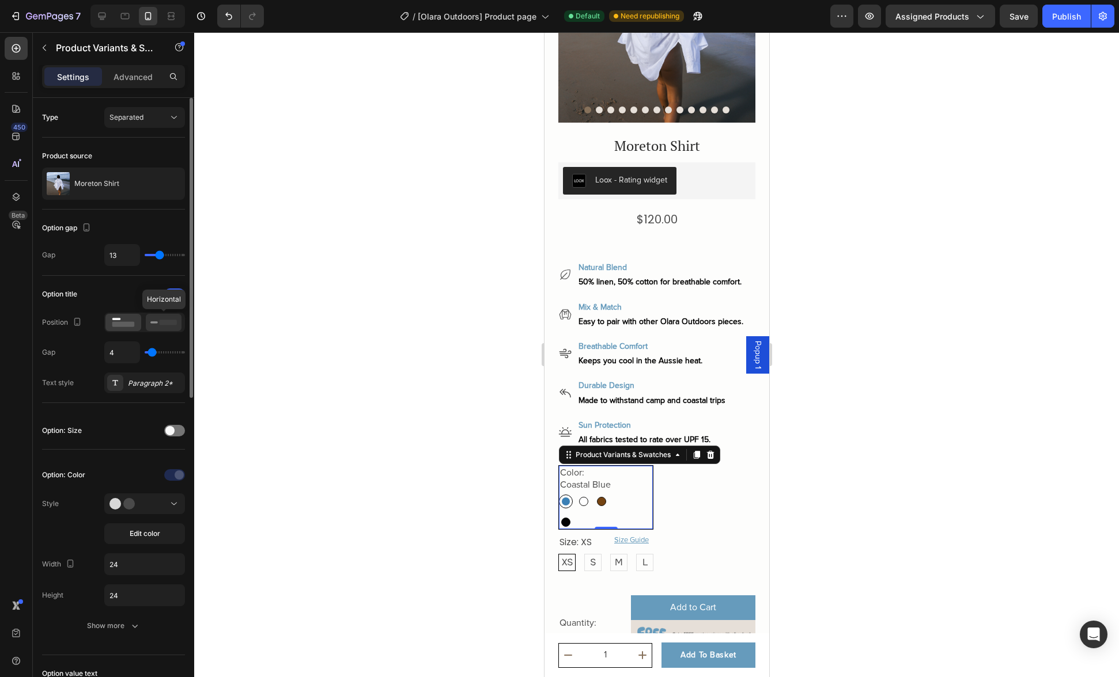
click at [171, 324] on rect at bounding box center [168, 322] width 17 height 5
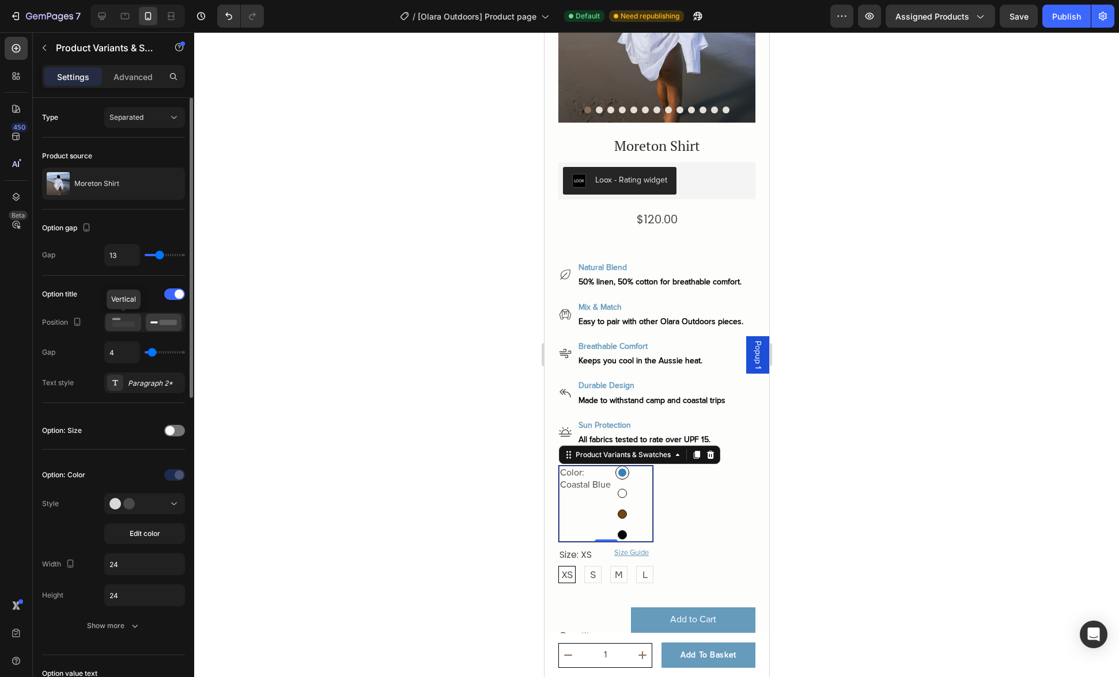
click at [127, 326] on rect at bounding box center [123, 324] width 22 height 5
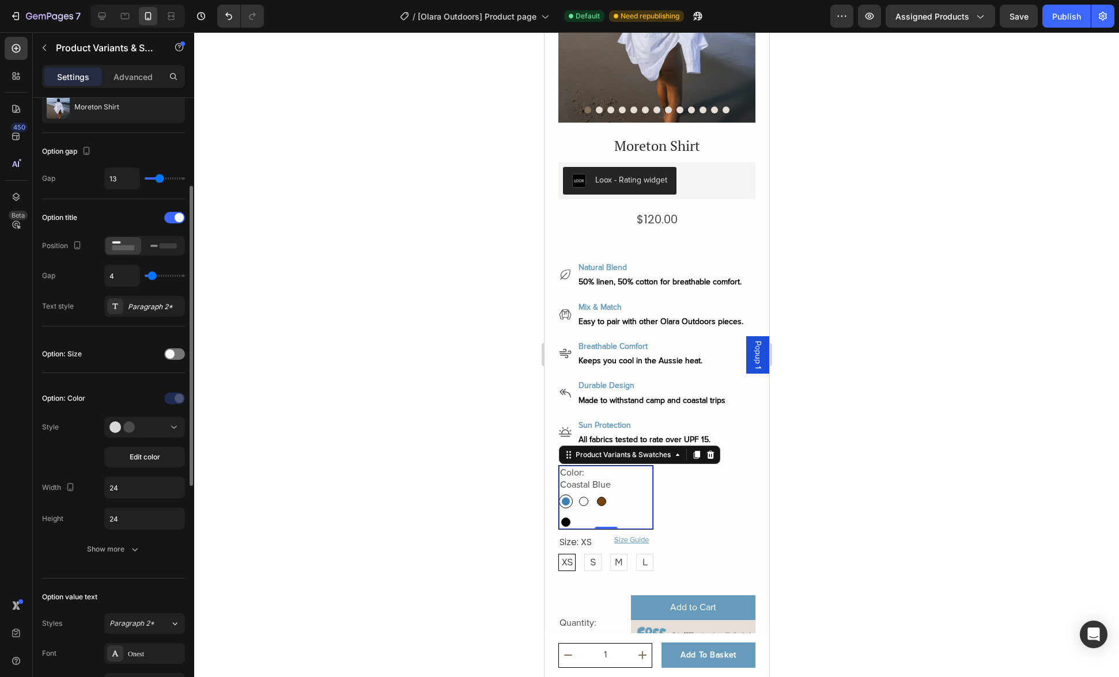
scroll to position [111, 0]
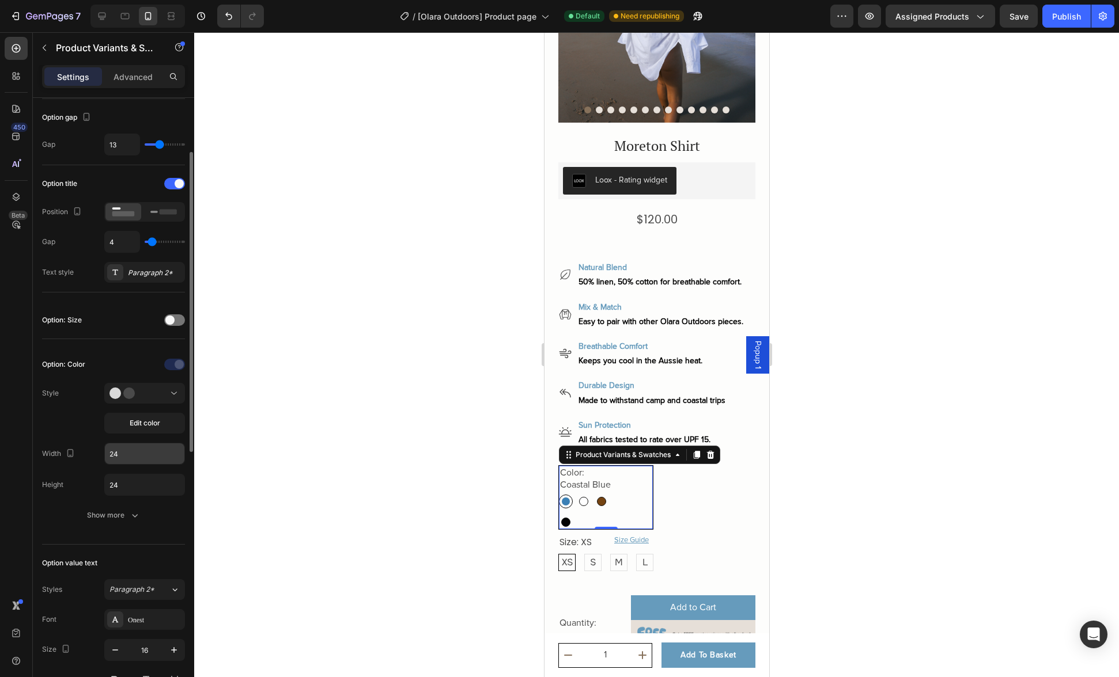
click at [125, 458] on input "24" at bounding box center [144, 453] width 79 height 21
type input "4"
click at [220, 17] on button "Undo/Redo" at bounding box center [228, 16] width 23 height 23
type input "24"
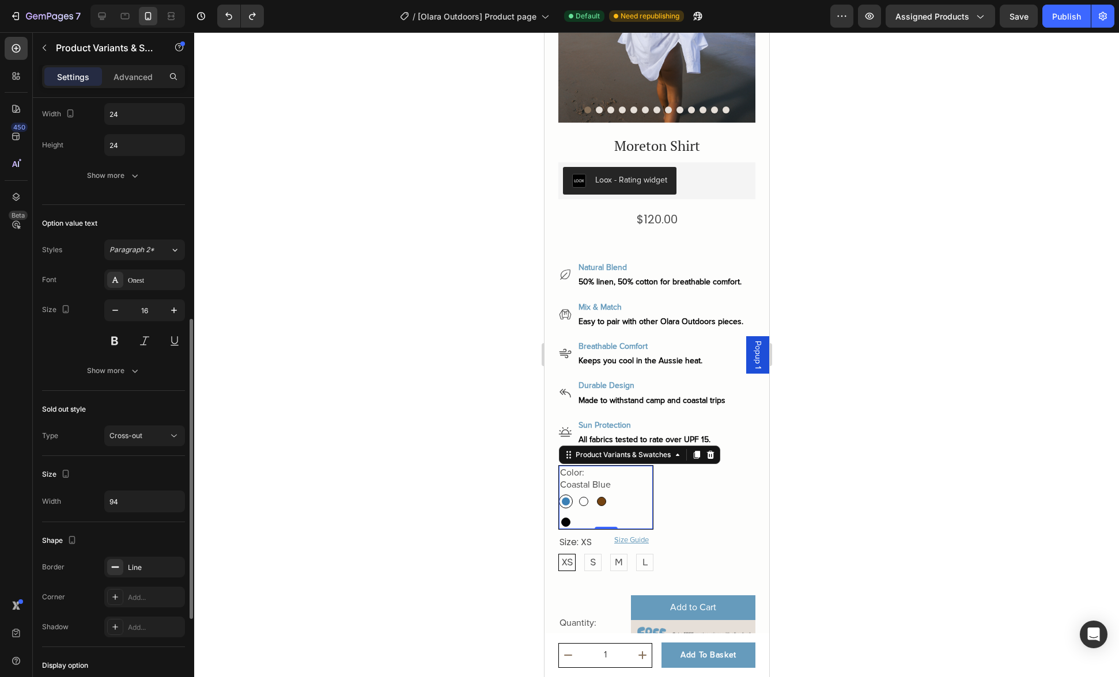
scroll to position [470, 0]
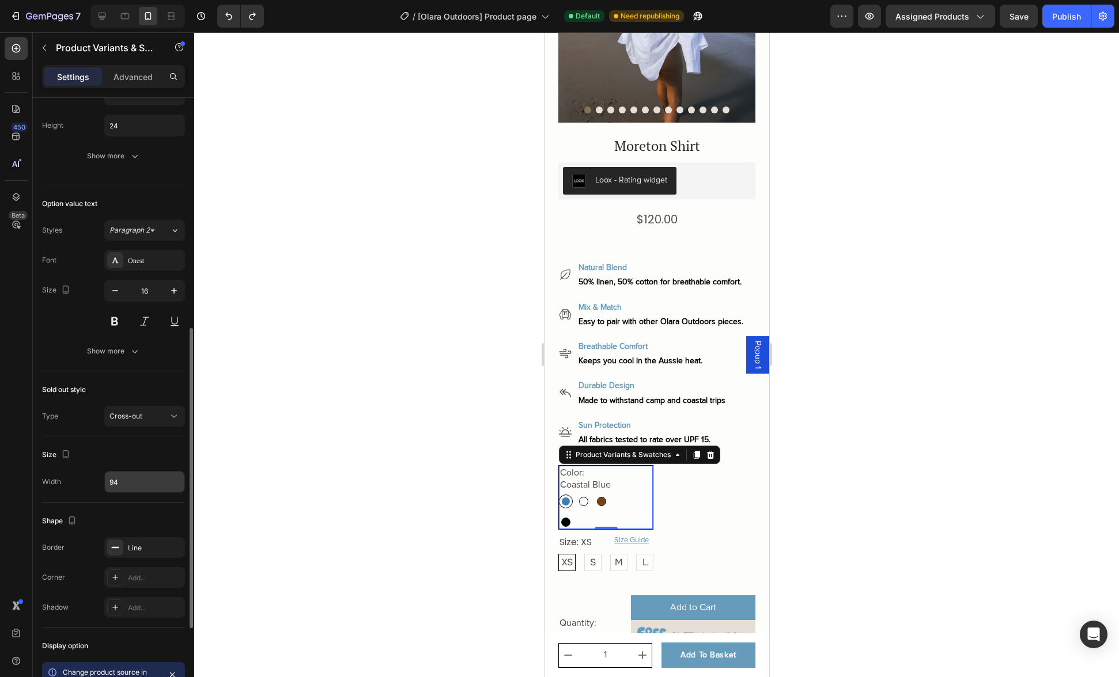
click at [134, 481] on input "94" at bounding box center [144, 482] width 79 height 21
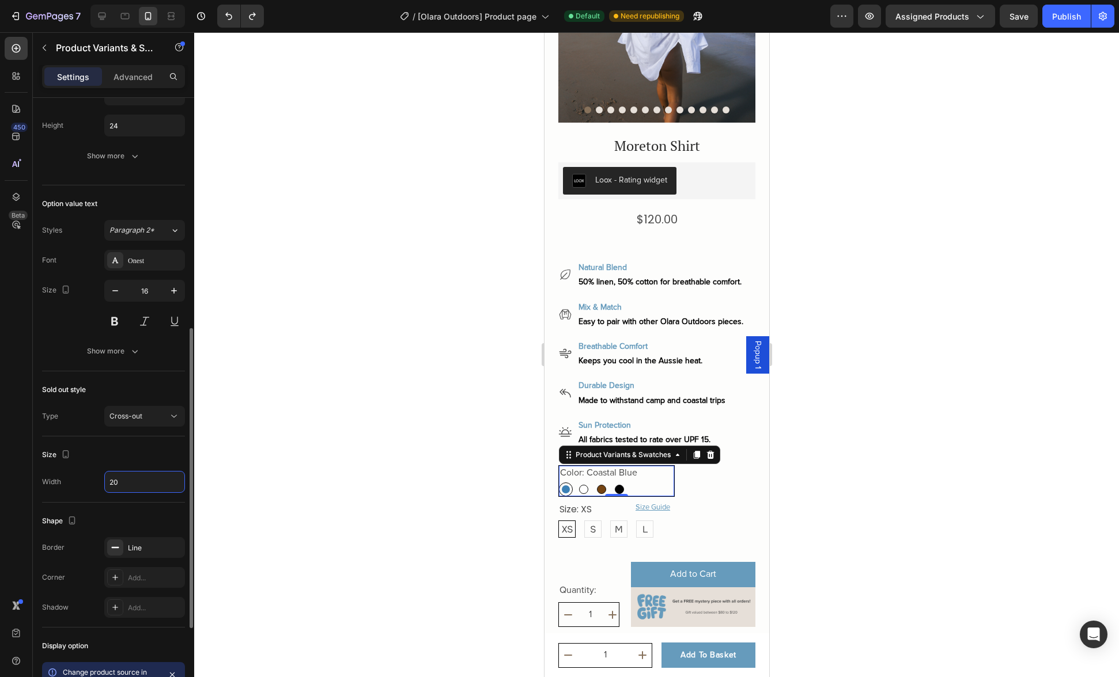
type input "2"
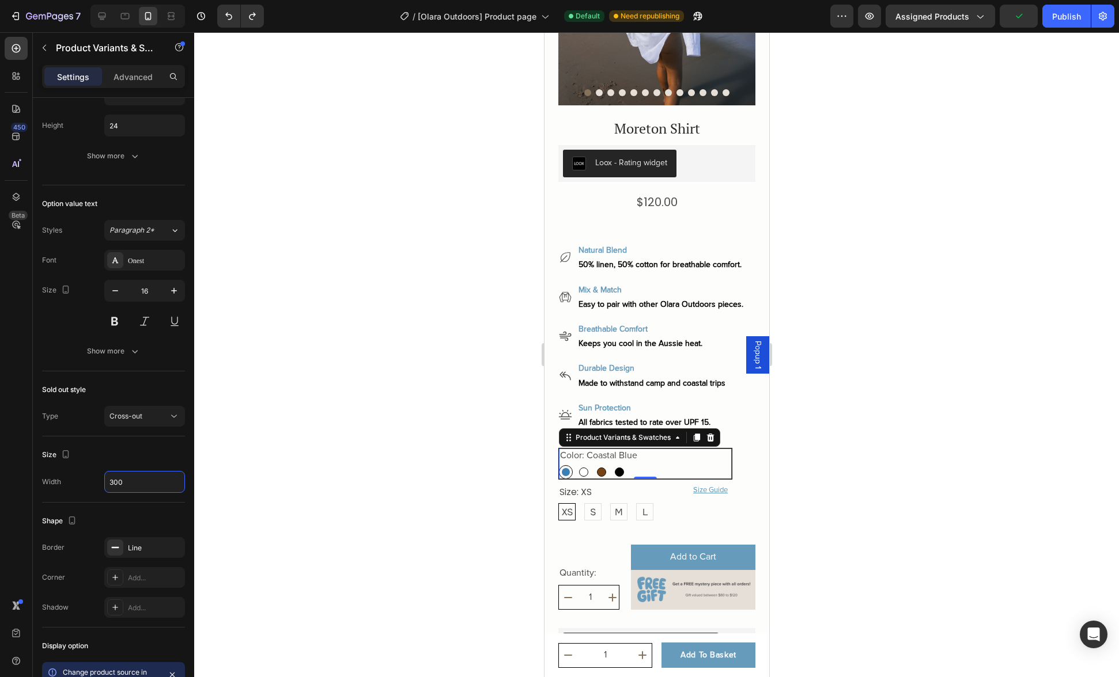
scroll to position [178, 0]
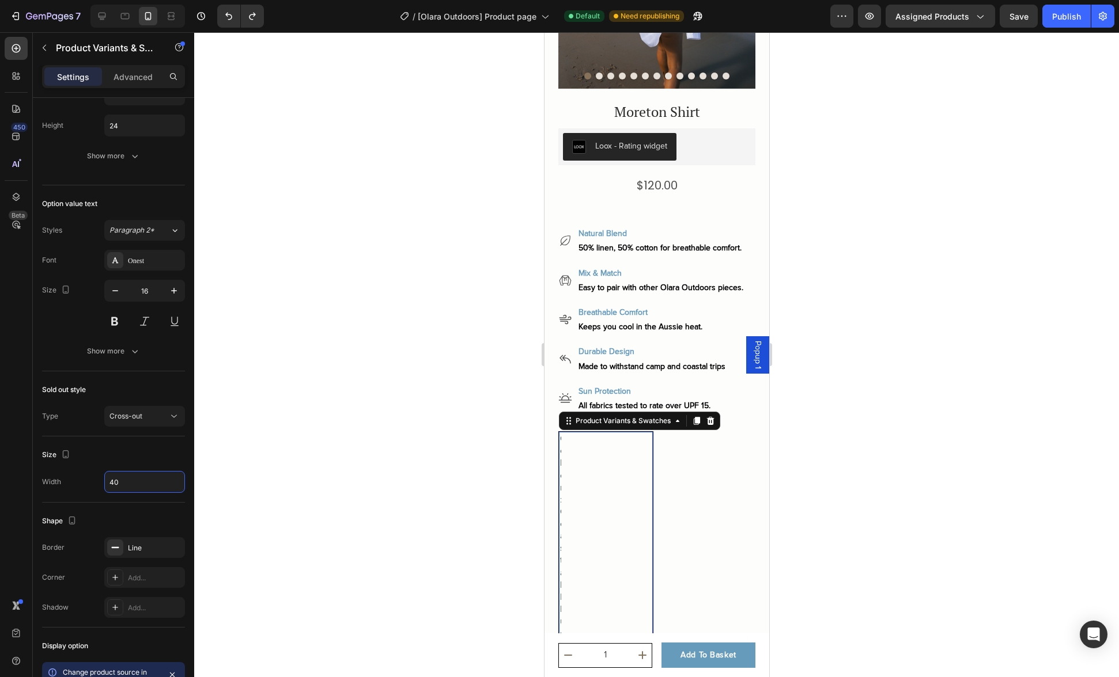
type input "400"
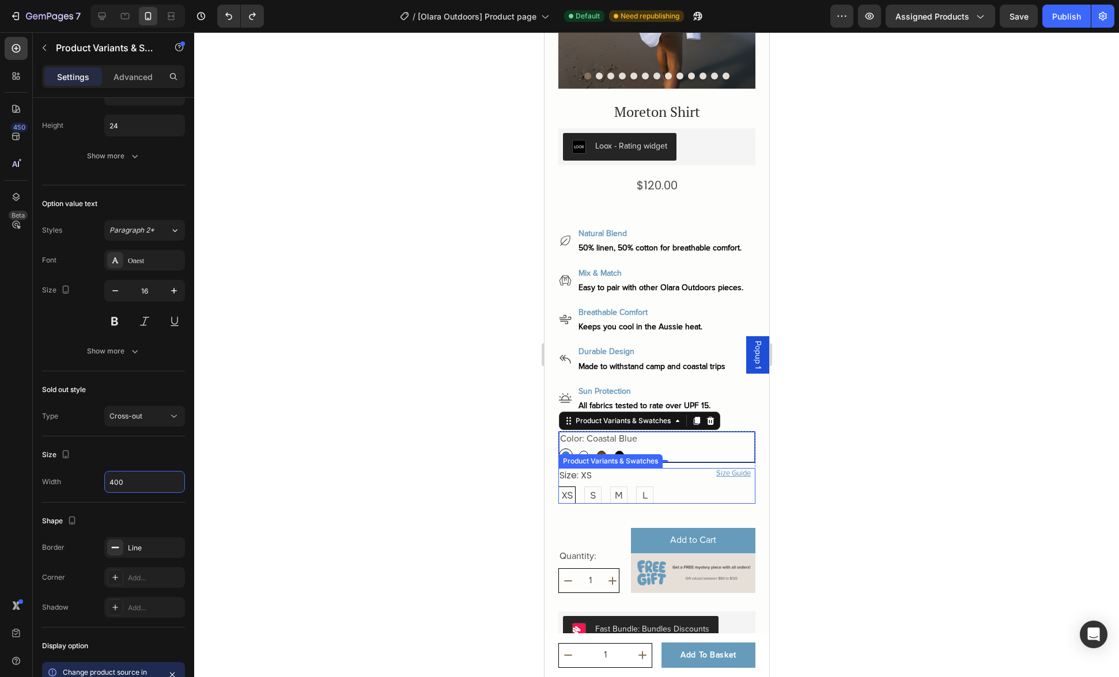
click at [669, 487] on div "XS XS XS S S S M M M L L L" at bounding box center [656, 495] width 197 height 17
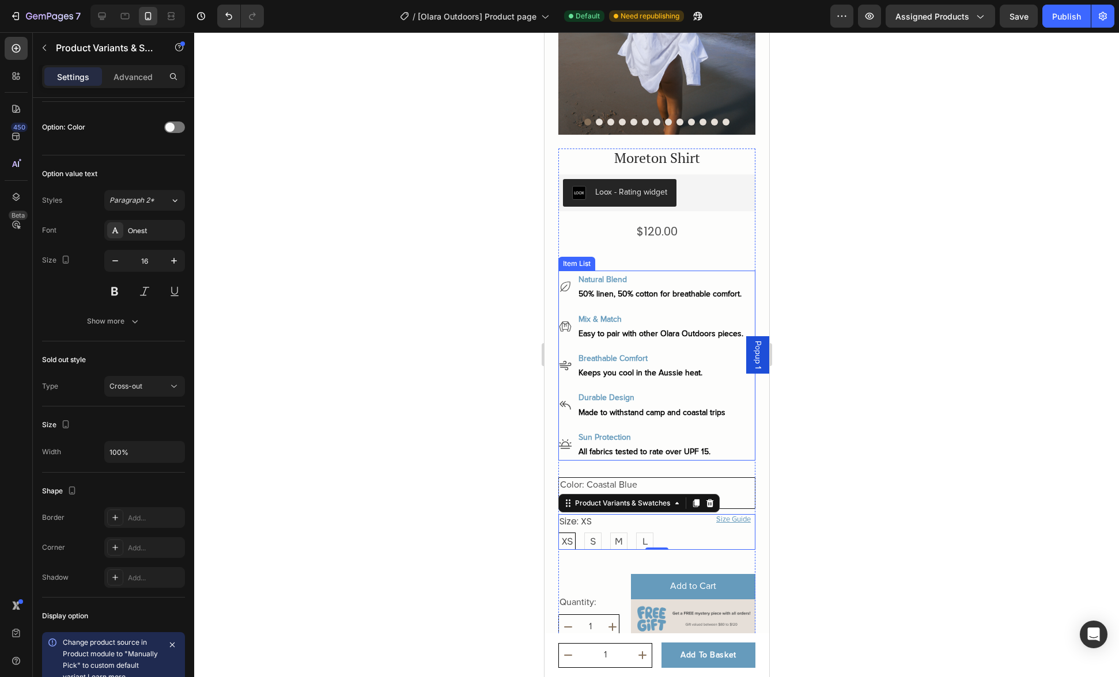
scroll to position [116, 0]
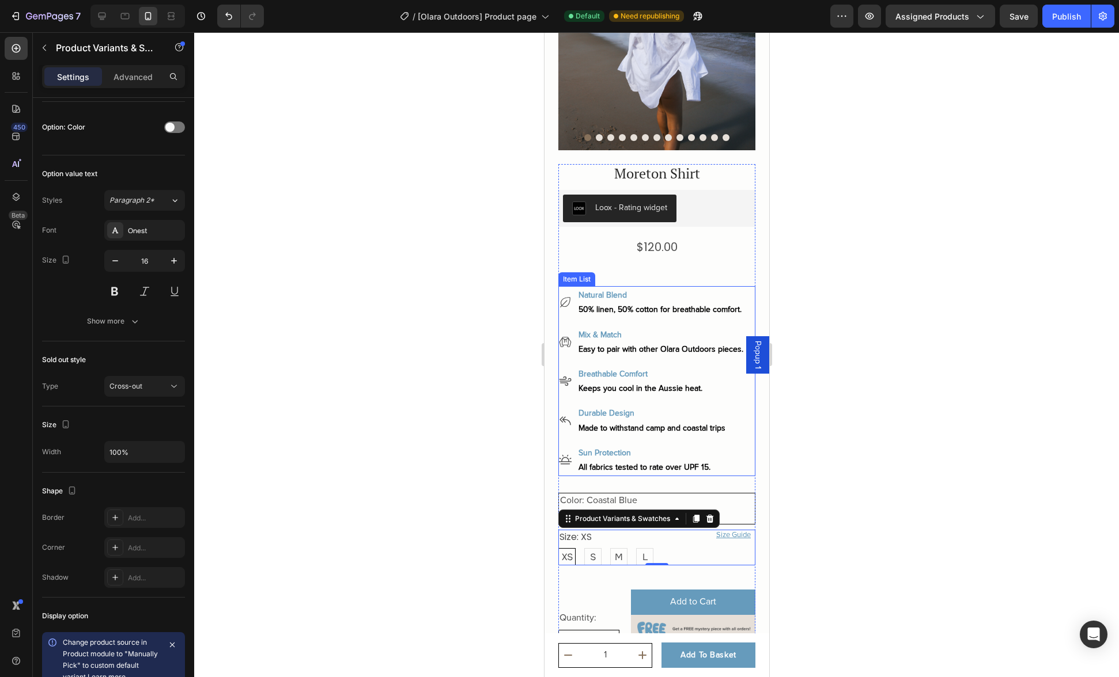
click at [654, 288] on p "Natural Blend" at bounding box center [660, 295] width 165 height 14
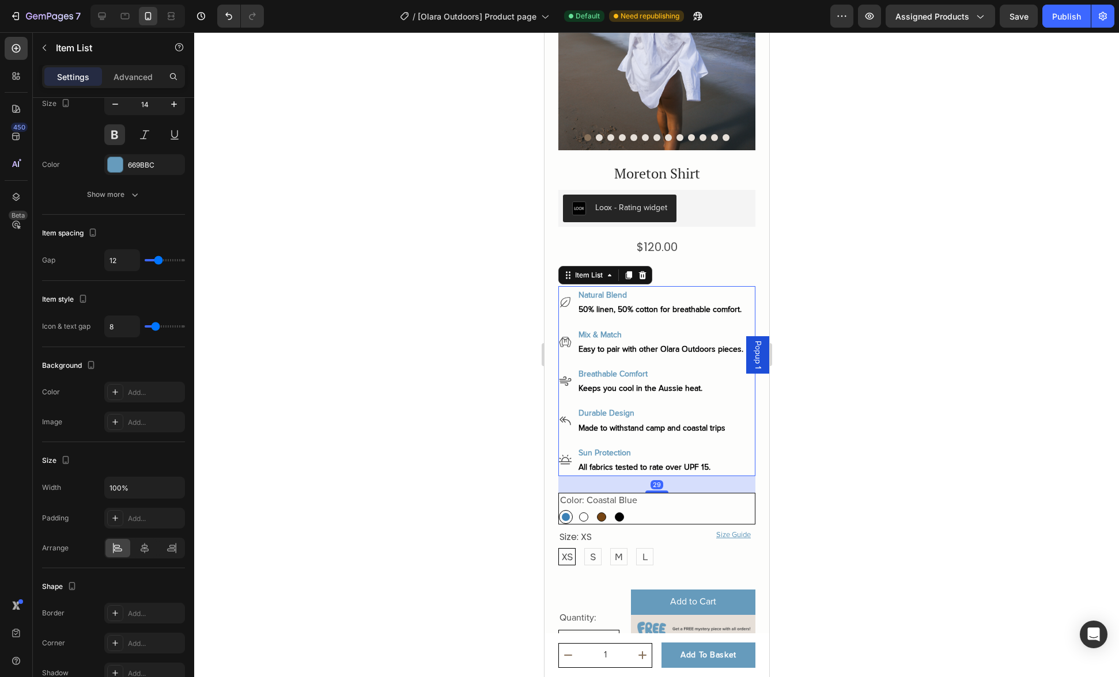
scroll to position [0, 0]
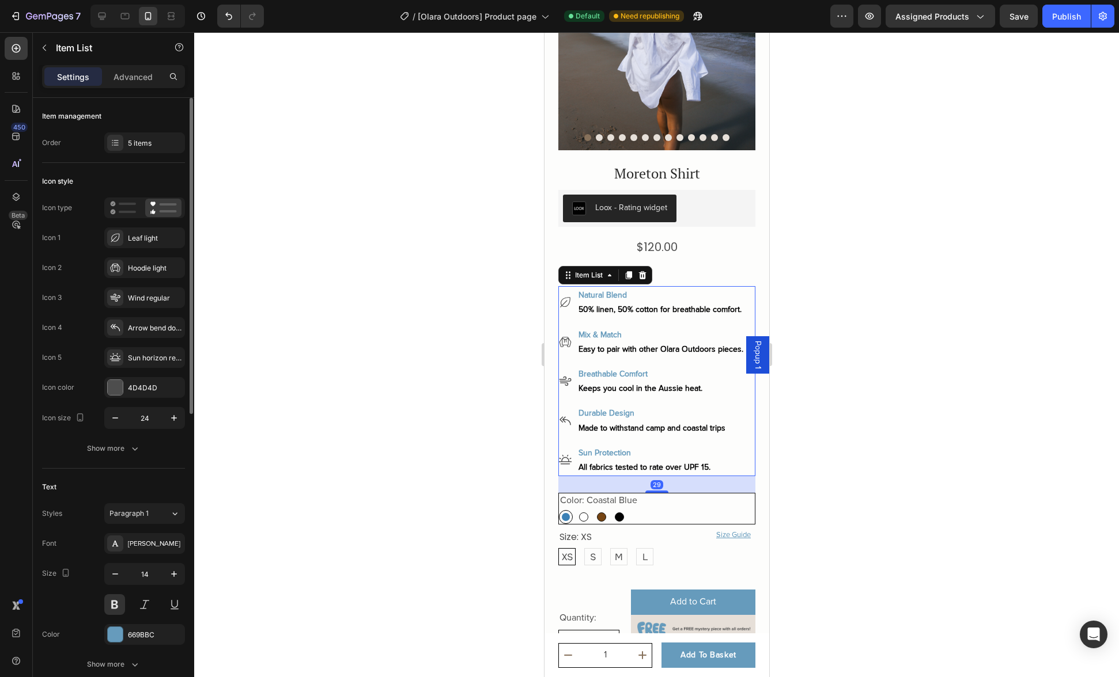
click at [567, 286] on div "Natural Blend 50% linen, 50% cotton for breathable comfort." at bounding box center [651, 302] width 187 height 32
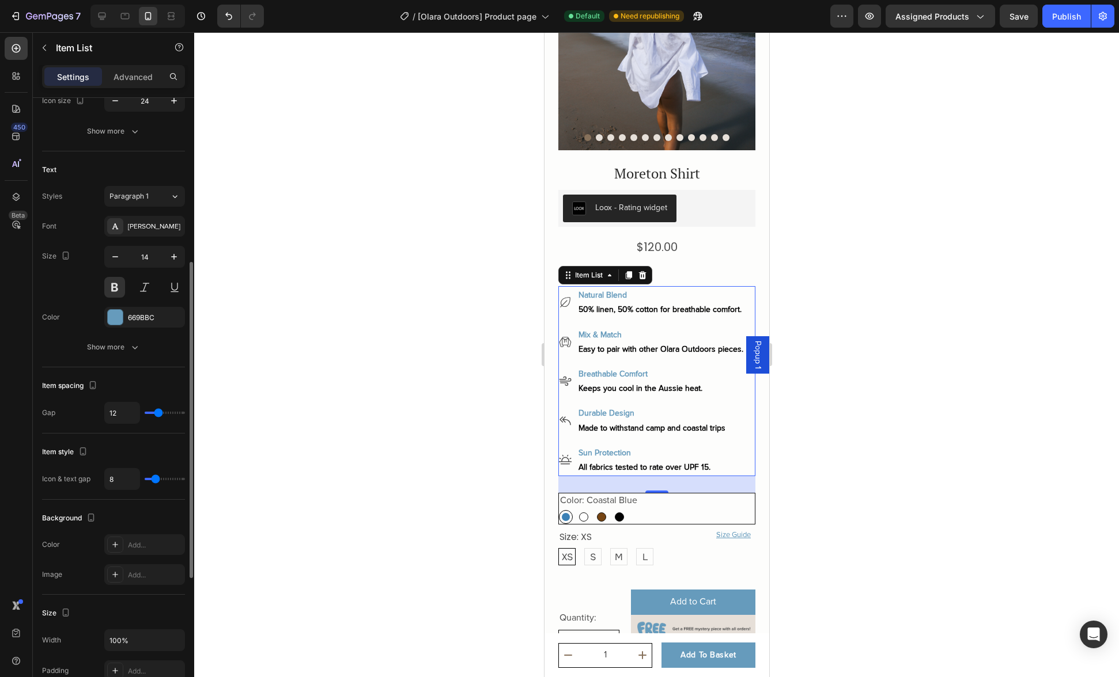
scroll to position [340, 0]
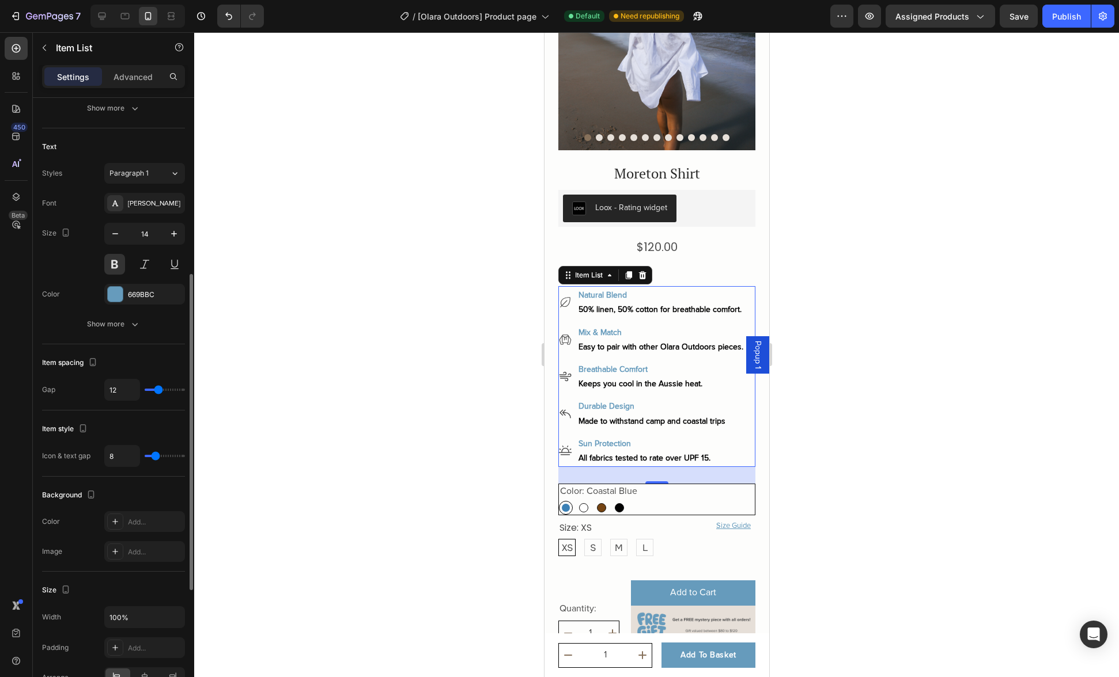
type input "8"
type input "7"
type input "6"
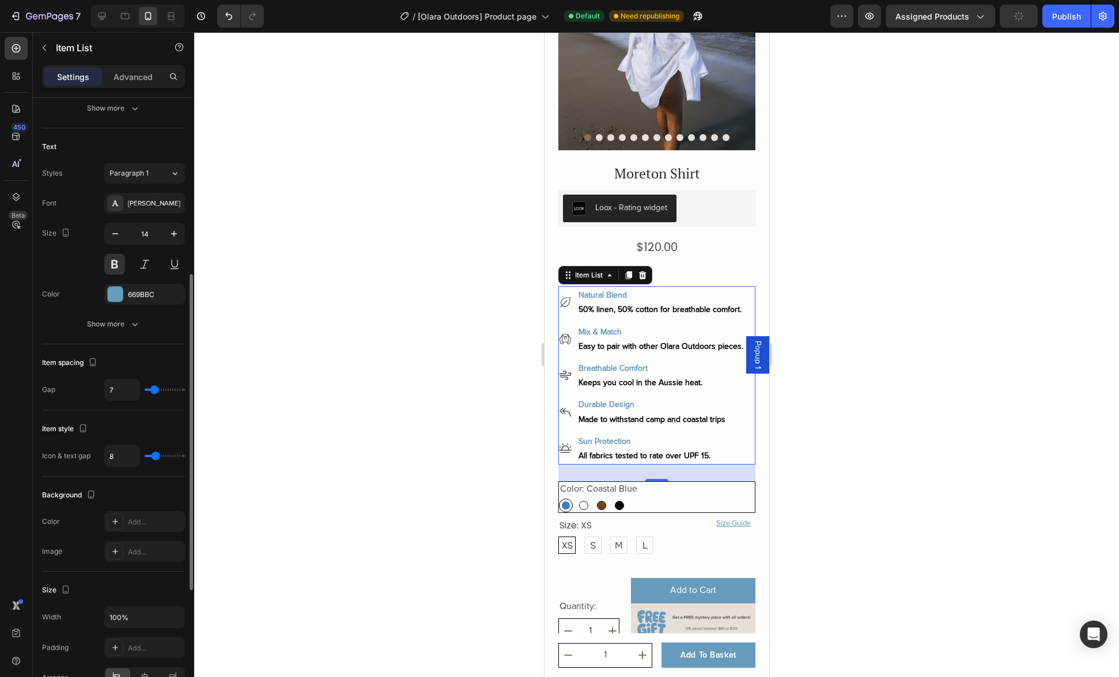
type input "6"
type input "5"
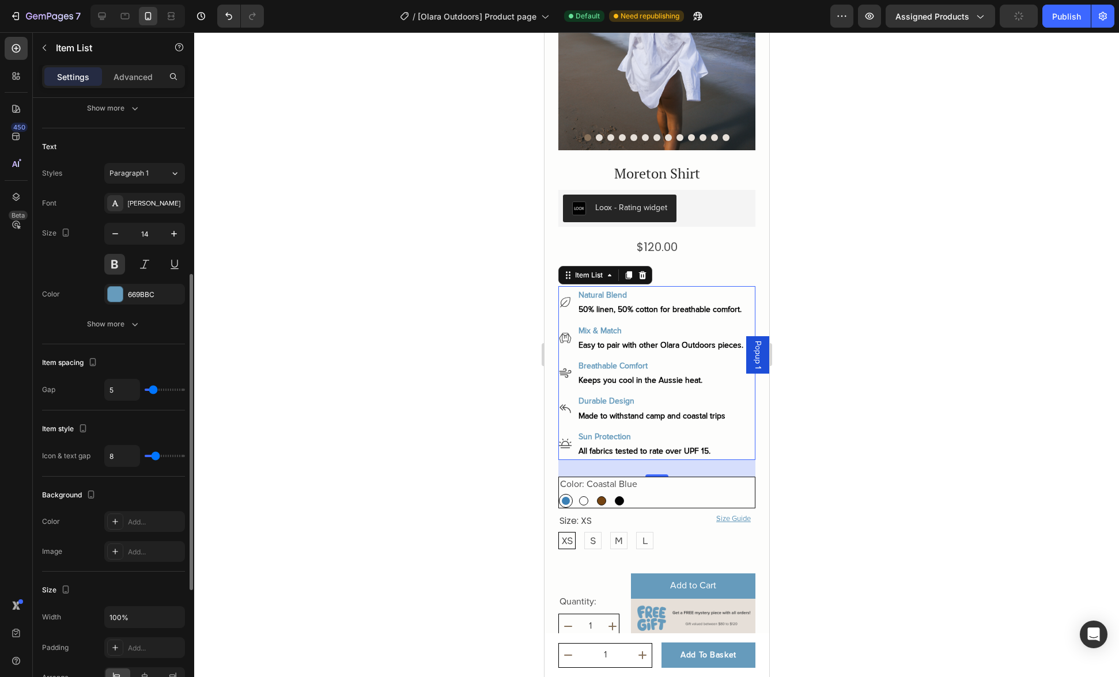
type input "4"
type input "3"
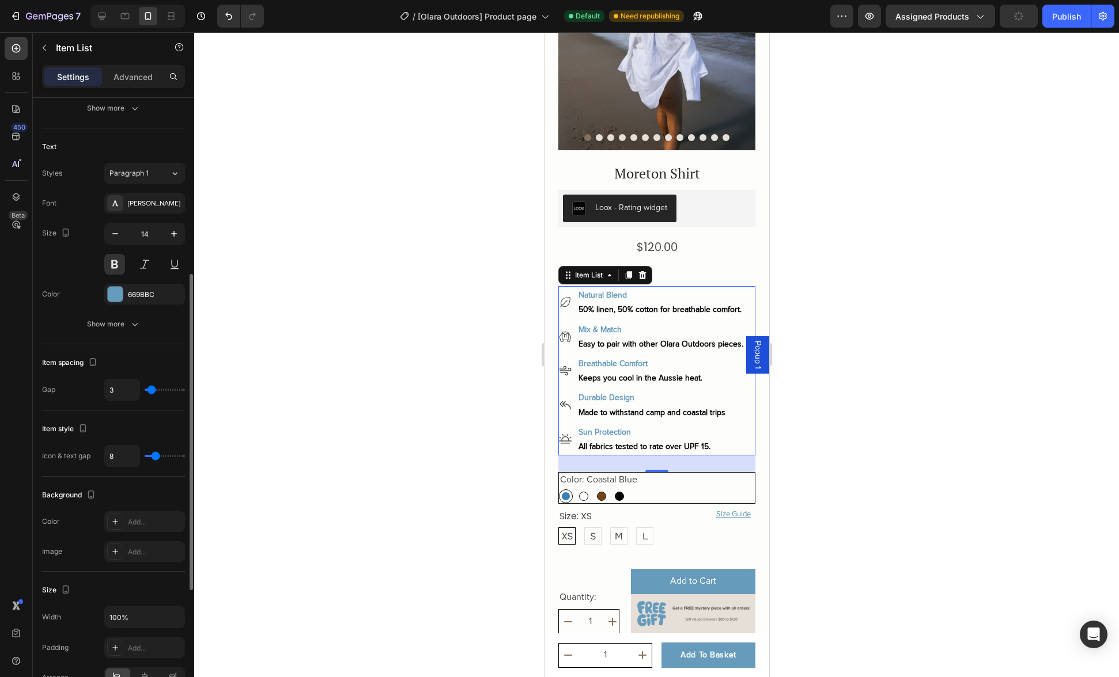
type input "4"
click at [151, 391] on input "range" at bounding box center [165, 390] width 40 height 2
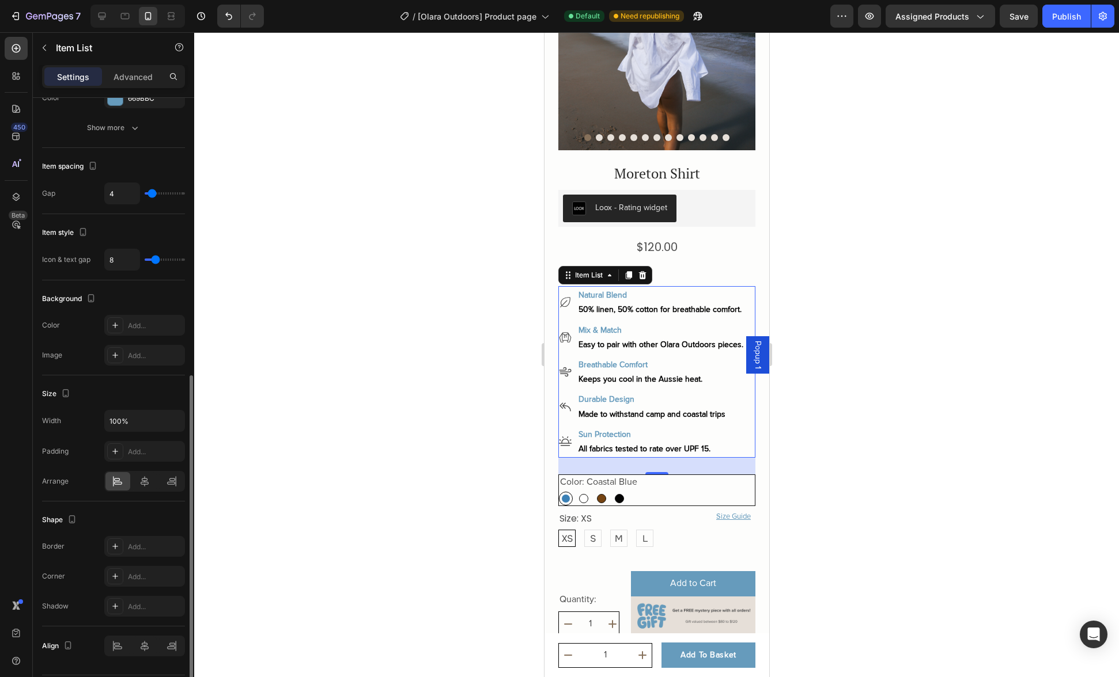
scroll to position [511, 0]
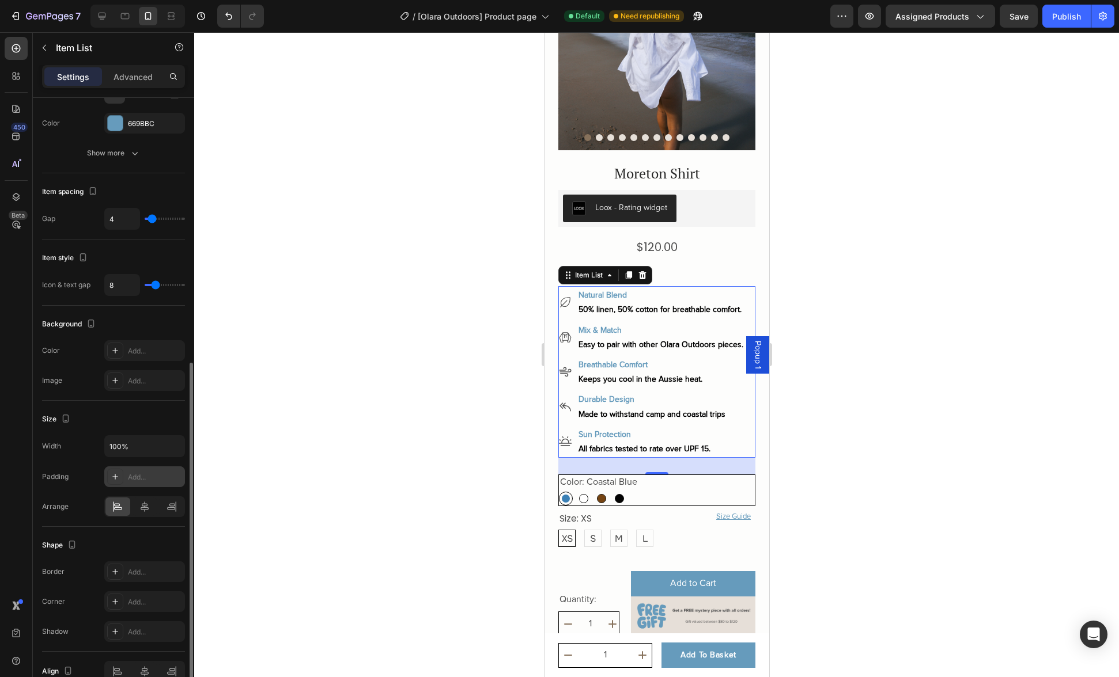
click at [138, 475] on div "Add..." at bounding box center [155, 477] width 54 height 10
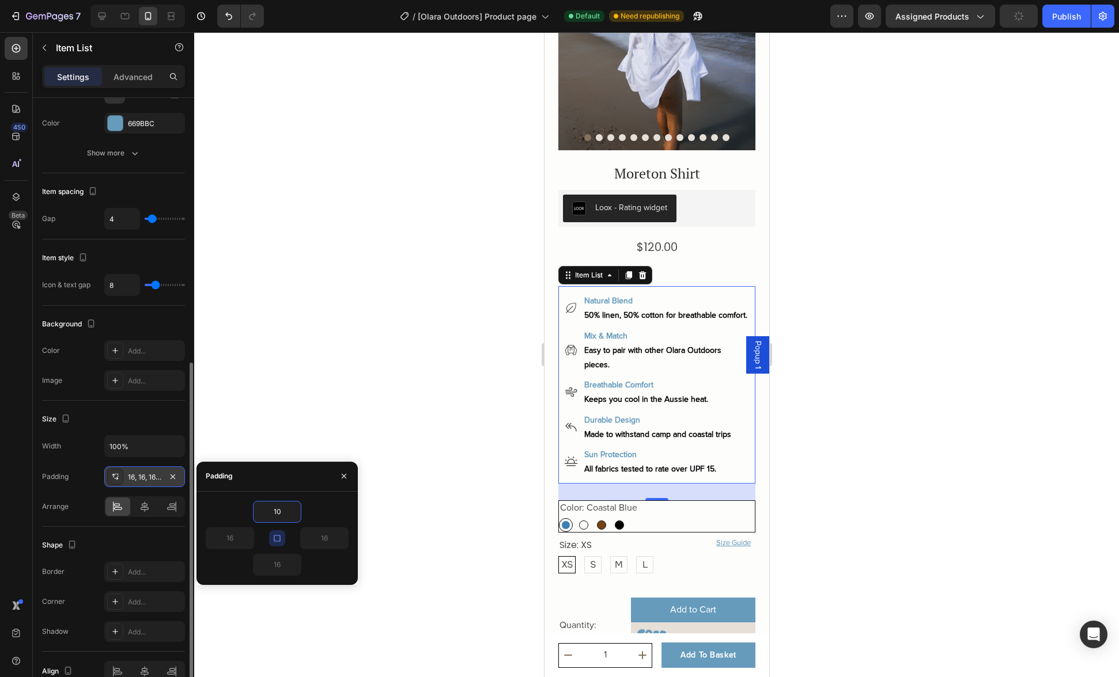
type input "1"
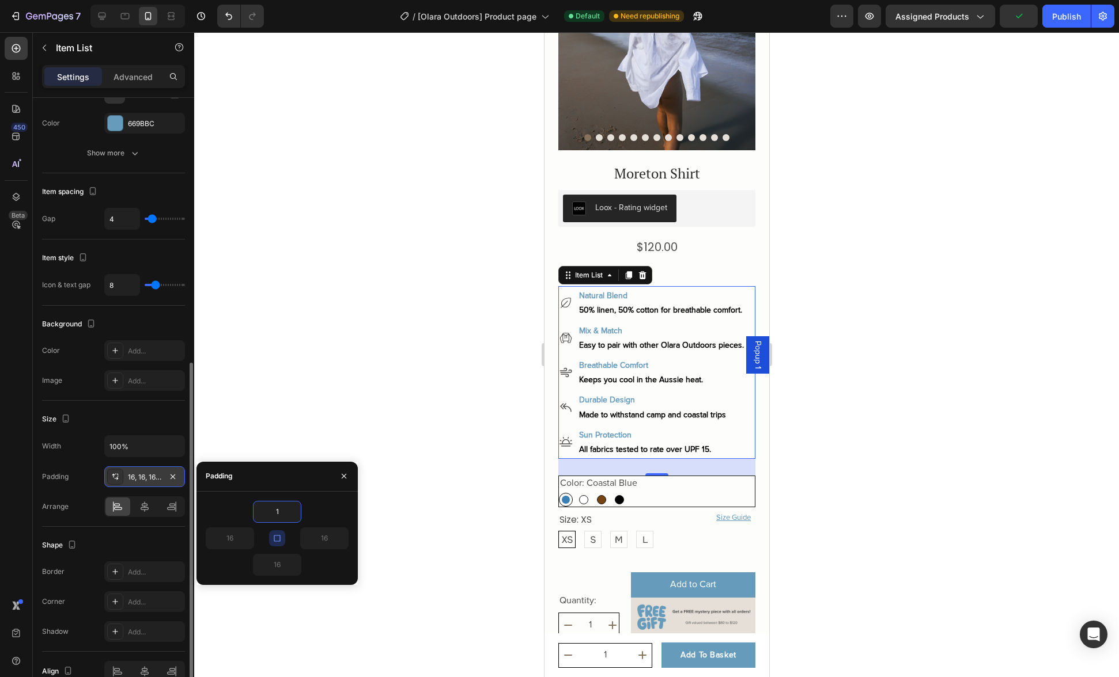
type input "16"
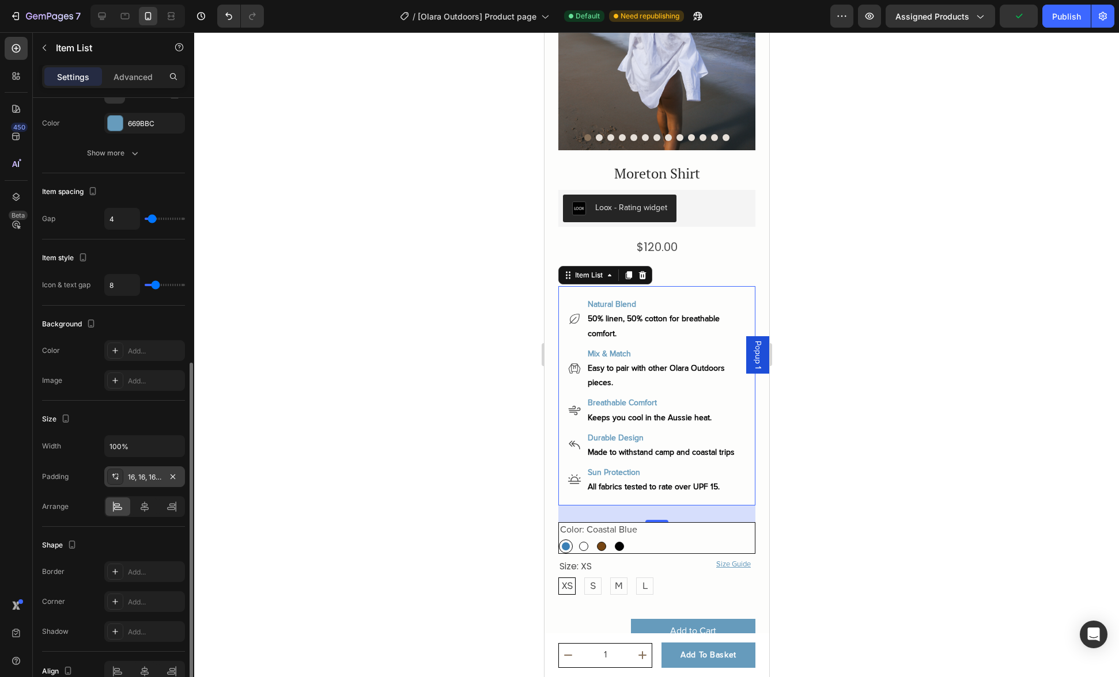
click at [85, 529] on div "Shape Border Add... Corner Add... Shadow Add..." at bounding box center [113, 589] width 143 height 125
click at [685, 261] on div "Moreton Shirt Product Title Crafted premium breathable fabric Text Block Icon I…" at bounding box center [656, 570] width 197 height 813
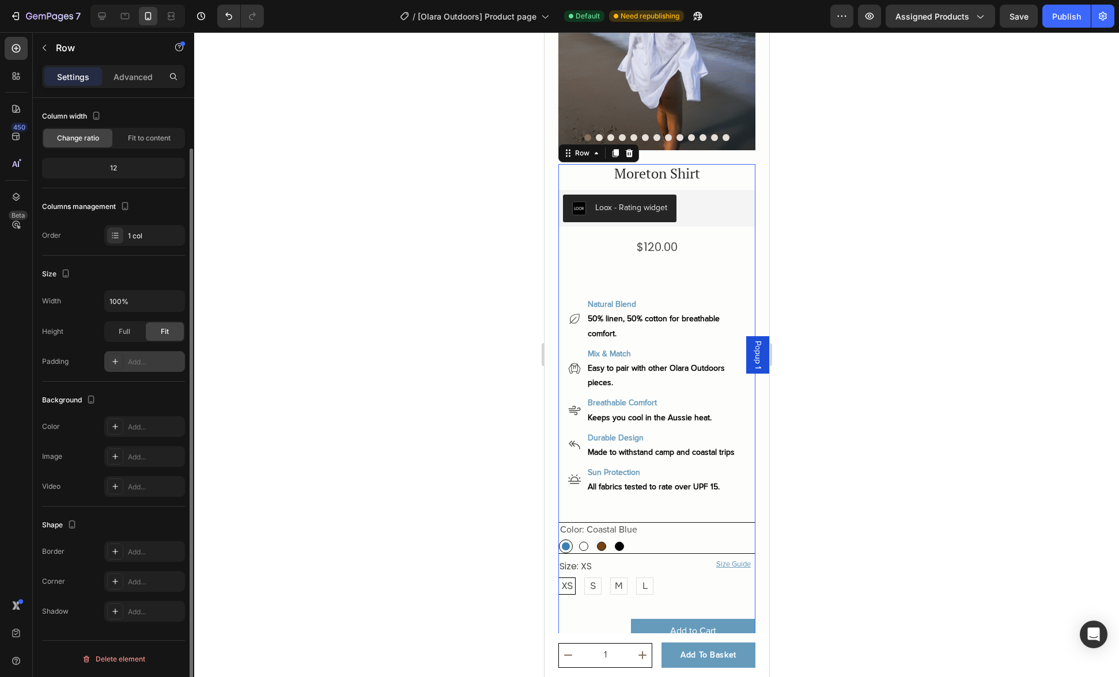
scroll to position [31, 0]
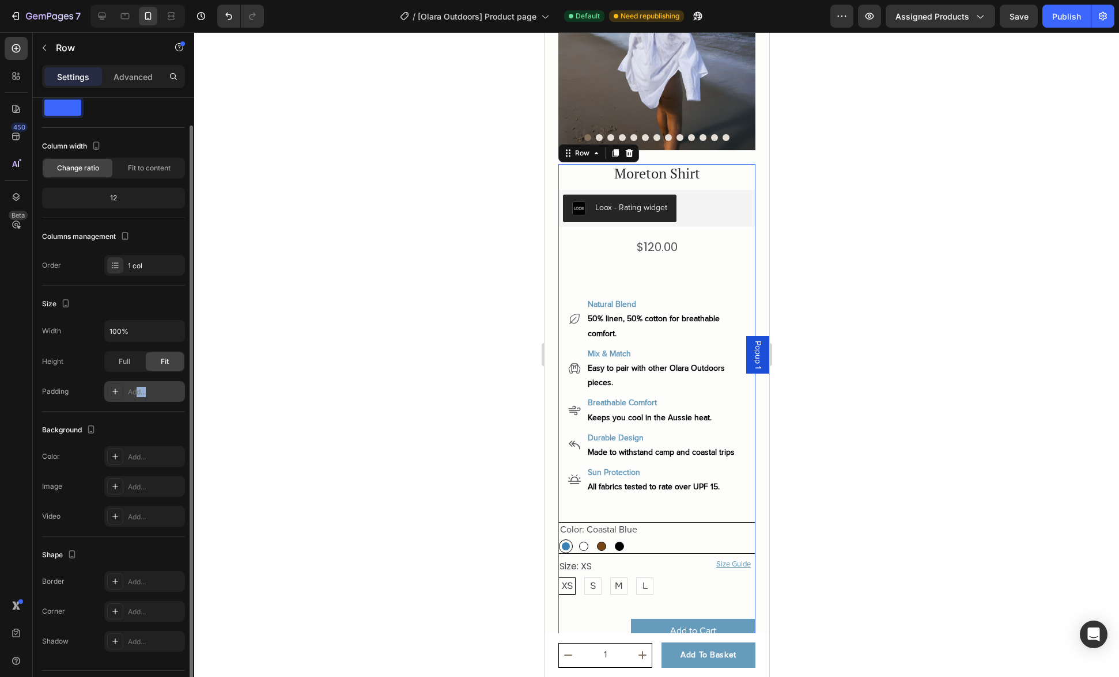
click at [138, 397] on div "Add..." at bounding box center [144, 391] width 81 height 21
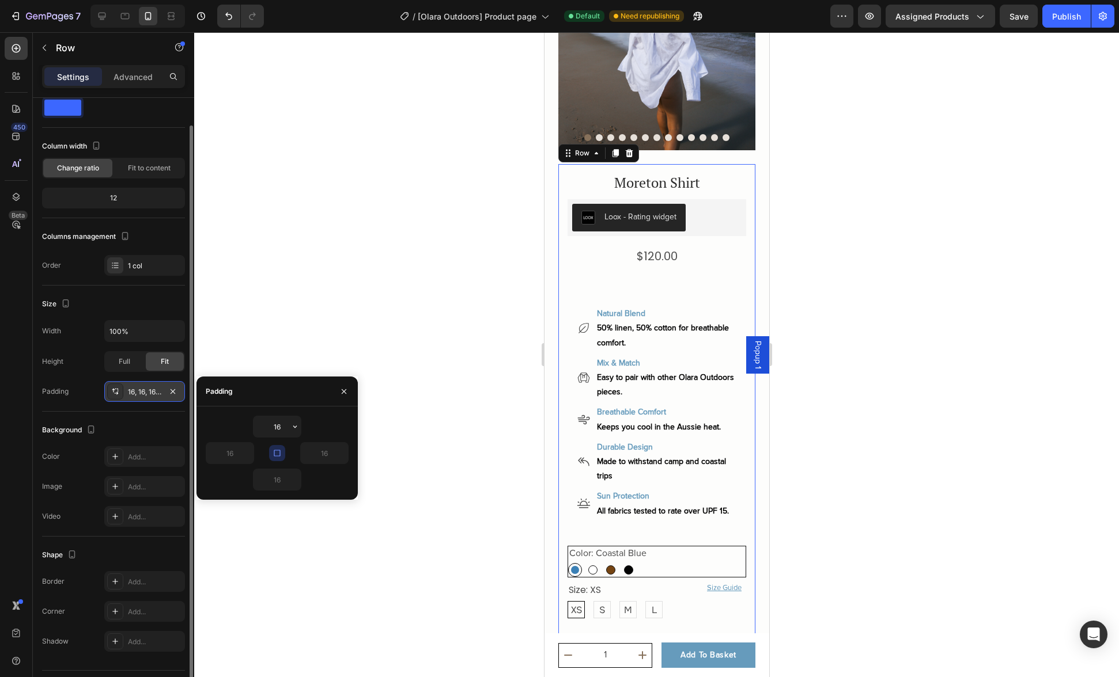
click at [134, 413] on div "Background The changes might be hidden by the video. Color Add... Image Add... …" at bounding box center [113, 474] width 143 height 125
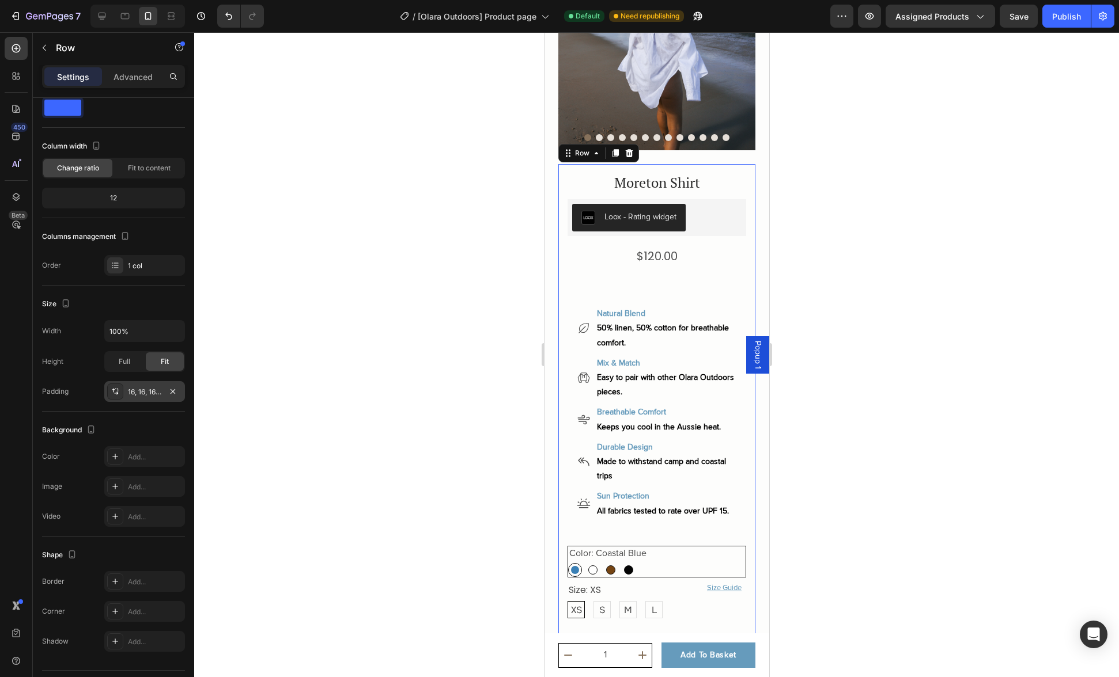
drag, startPoint x: 151, startPoint y: 393, endPoint x: 157, endPoint y: 392, distance: 5.8
click at [151, 393] on div "16, 16, 16, 16" at bounding box center [144, 392] width 33 height 10
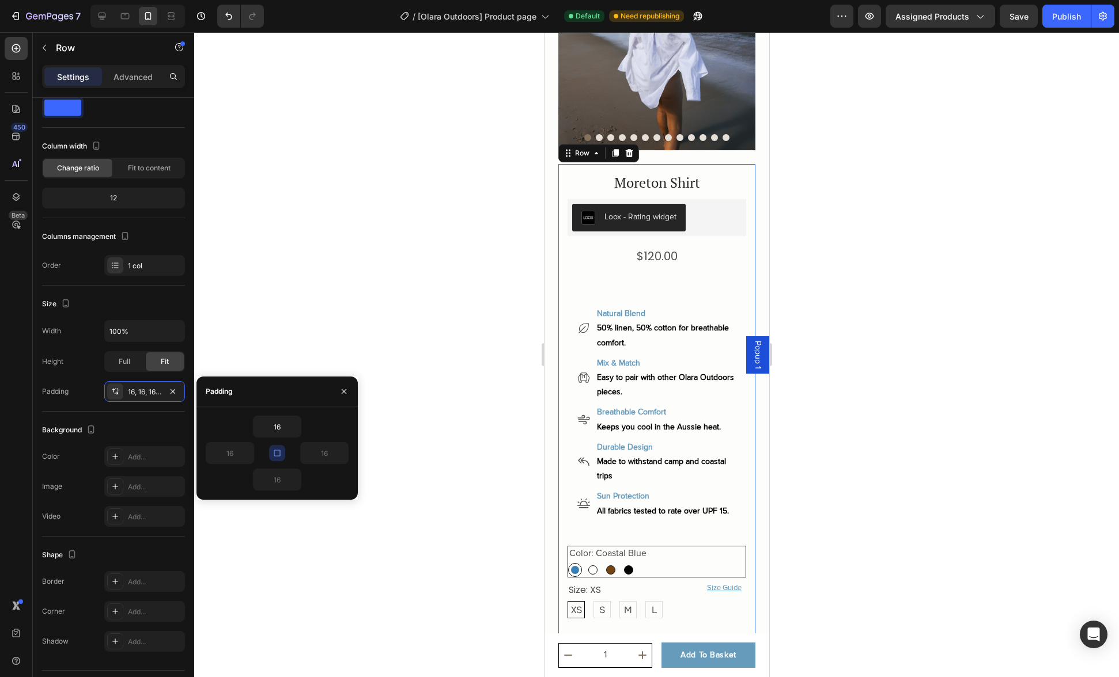
click at [134, 417] on div "Background The changes might be hidden by the video. Color Add... Image Add... …" at bounding box center [113, 474] width 143 height 125
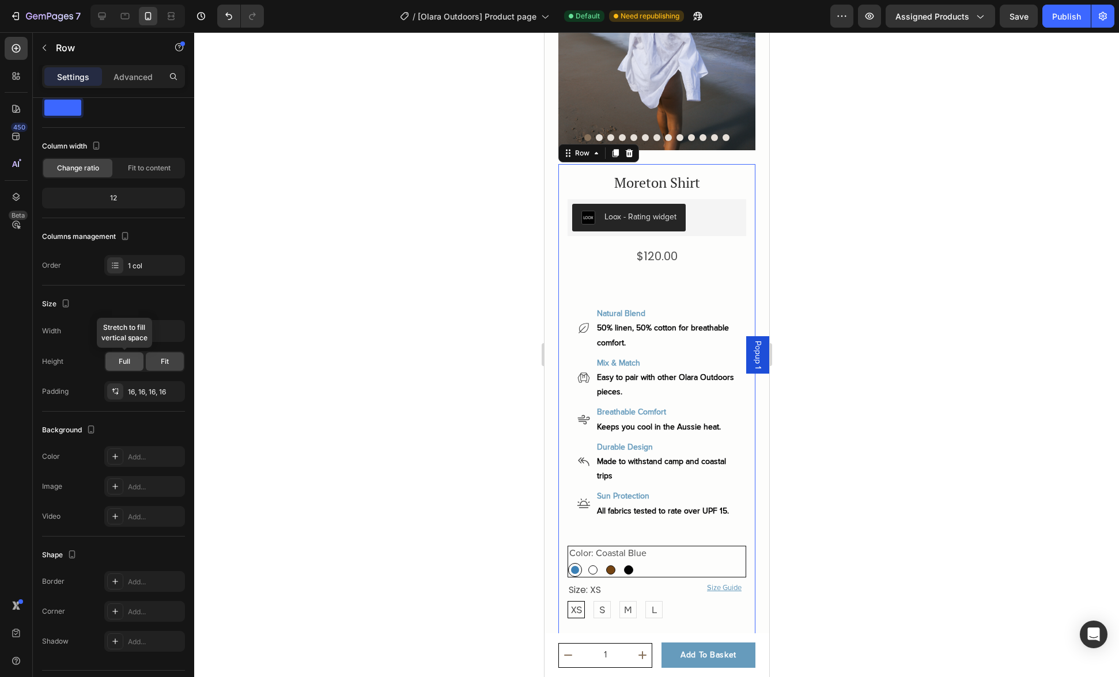
click at [122, 363] on span "Full" at bounding box center [125, 362] width 12 height 10
click at [172, 365] on div "Fit" at bounding box center [165, 361] width 38 height 18
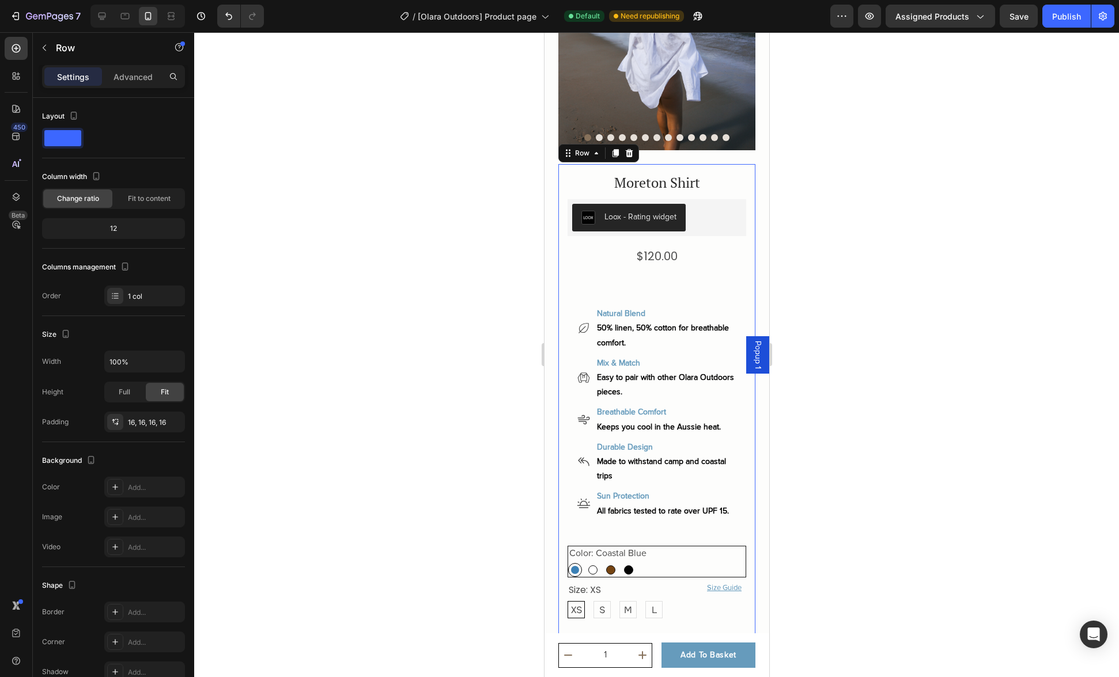
click at [669, 260] on div "Moreton Shirt Product Title Crafted premium breathable fabric Text Block Icon I…" at bounding box center [656, 593] width 179 height 840
click at [691, 248] on div "$120.00" at bounding box center [656, 256] width 179 height 17
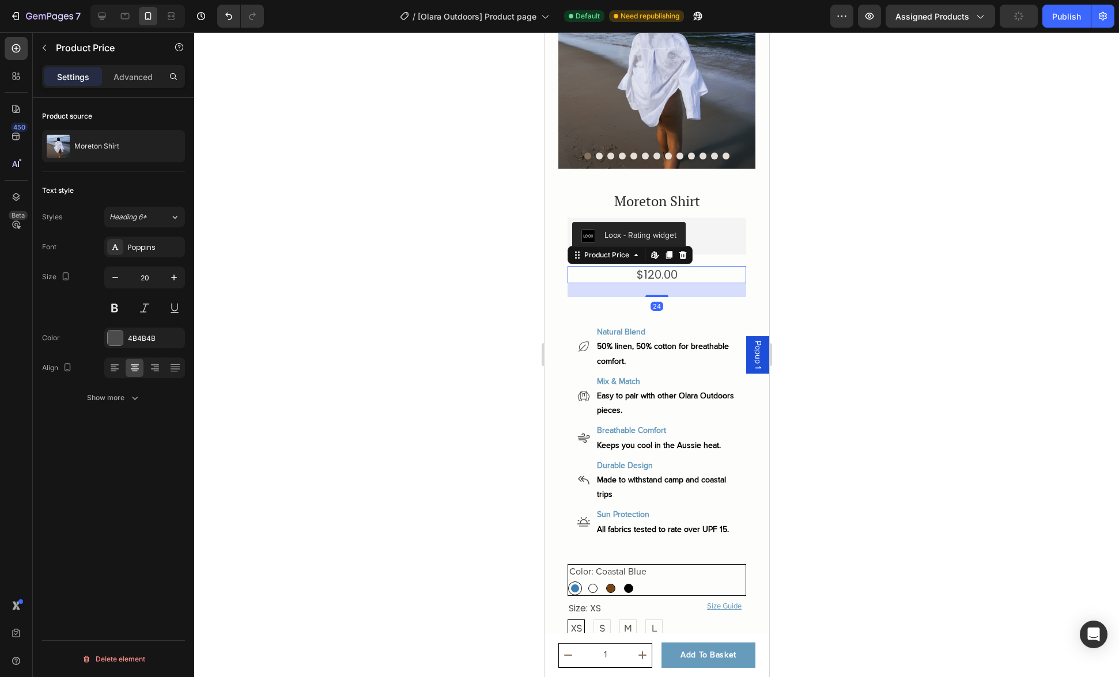
scroll to position [89, 0]
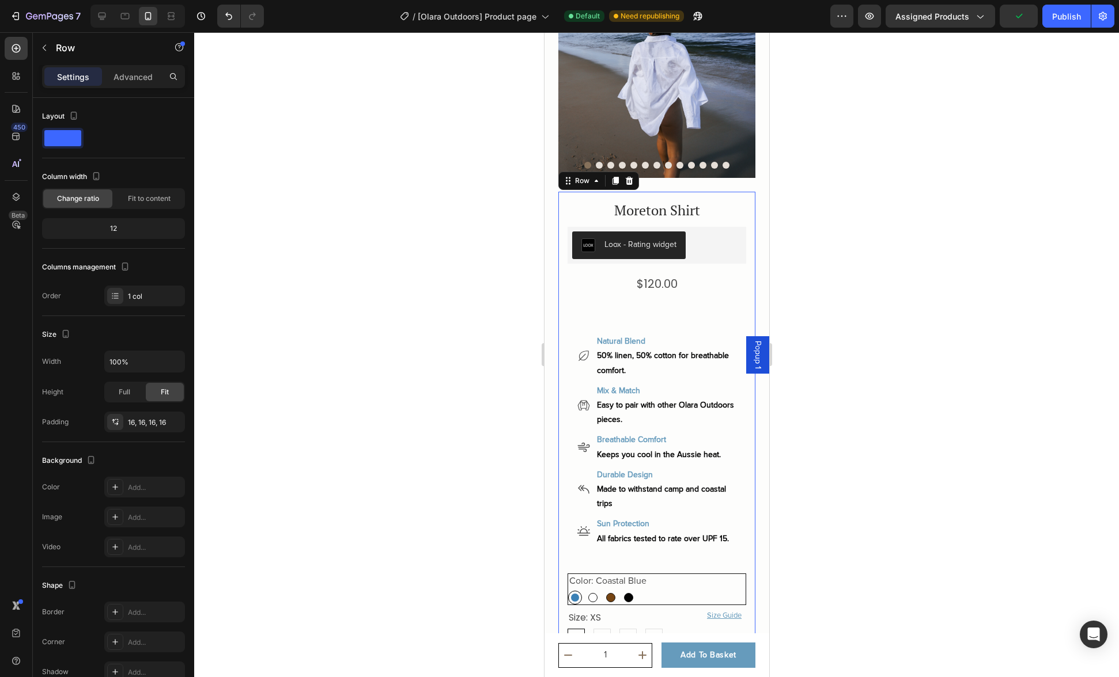
click at [658, 291] on div "Moreton Shirt Product Title Crafted premium breathable fabric Text Block Icon I…" at bounding box center [656, 621] width 179 height 840
click at [666, 283] on div "$120.00" at bounding box center [656, 283] width 179 height 17
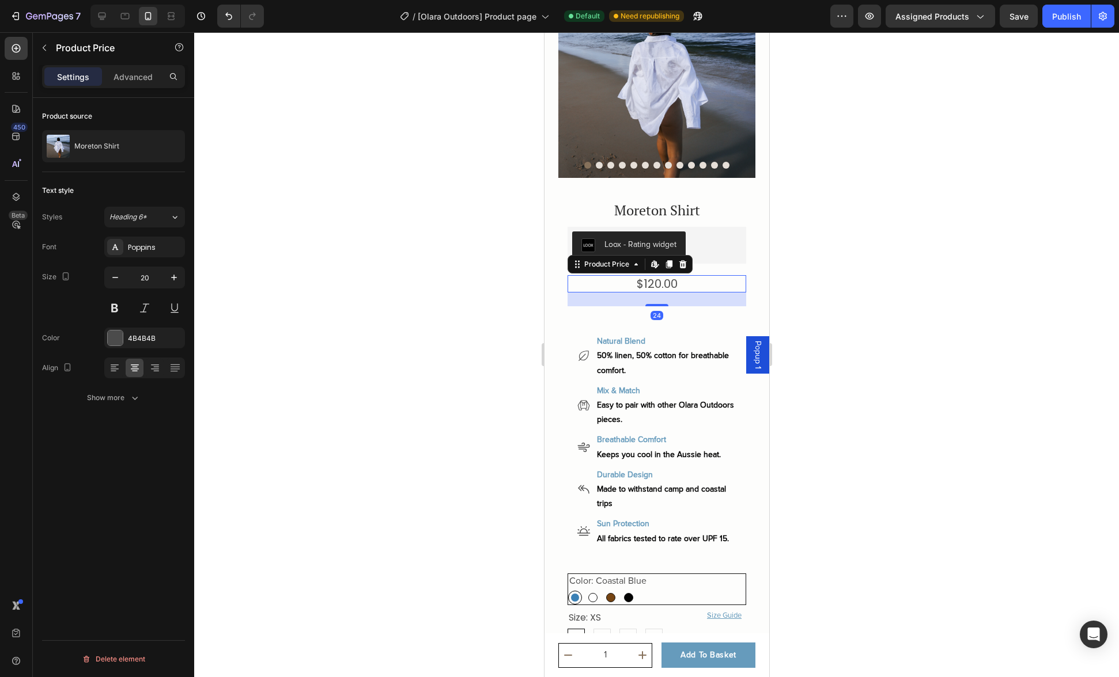
drag, startPoint x: 656, startPoint y: 294, endPoint x: 658, endPoint y: 287, distance: 7.7
click at [658, 293] on div "24" at bounding box center [656, 300] width 179 height 14
drag, startPoint x: 657, startPoint y: 295, endPoint x: 660, endPoint y: 285, distance: 10.4
click at [660, 293] on div "24" at bounding box center [656, 300] width 179 height 14
click at [685, 283] on div "$120.00" at bounding box center [656, 283] width 179 height 17
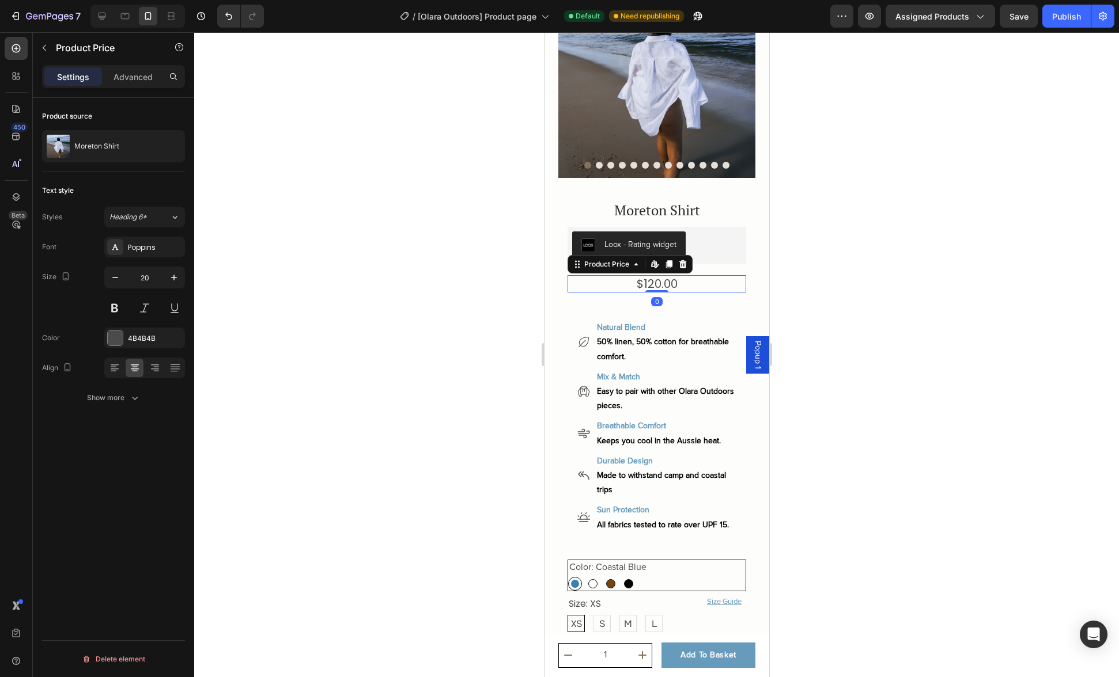
drag, startPoint x: 660, startPoint y: 297, endPoint x: 663, endPoint y: 282, distance: 15.8
click at [663, 282] on div "$120.00 Product Price Edit content in Shopify 0 Product Price Edit content in S…" at bounding box center [656, 283] width 179 height 17
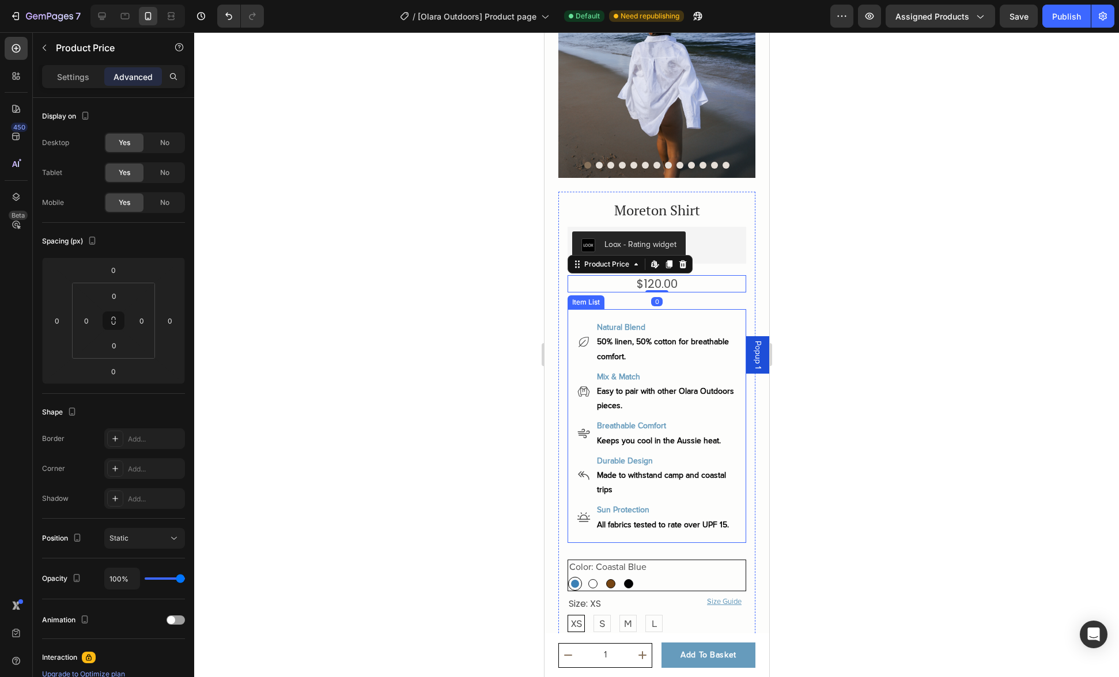
click at [677, 309] on div "Natural Blend 50% linen, 50% cotton for breathable comfort. Mix & Match Easy to…" at bounding box center [656, 426] width 179 height 234
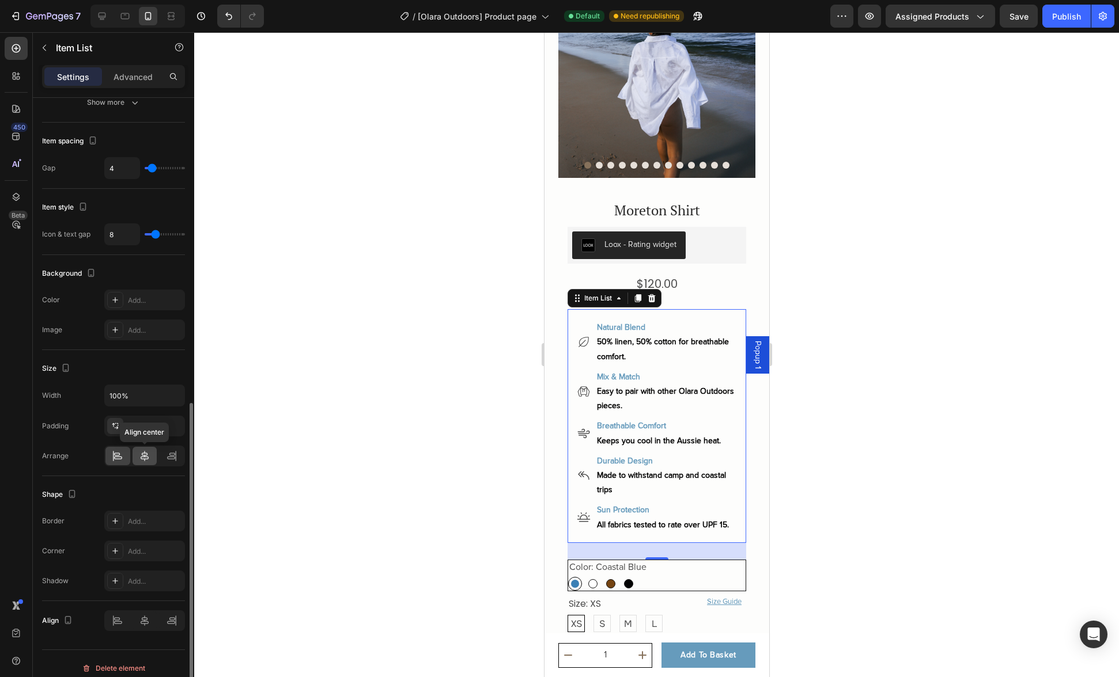
scroll to position [571, 0]
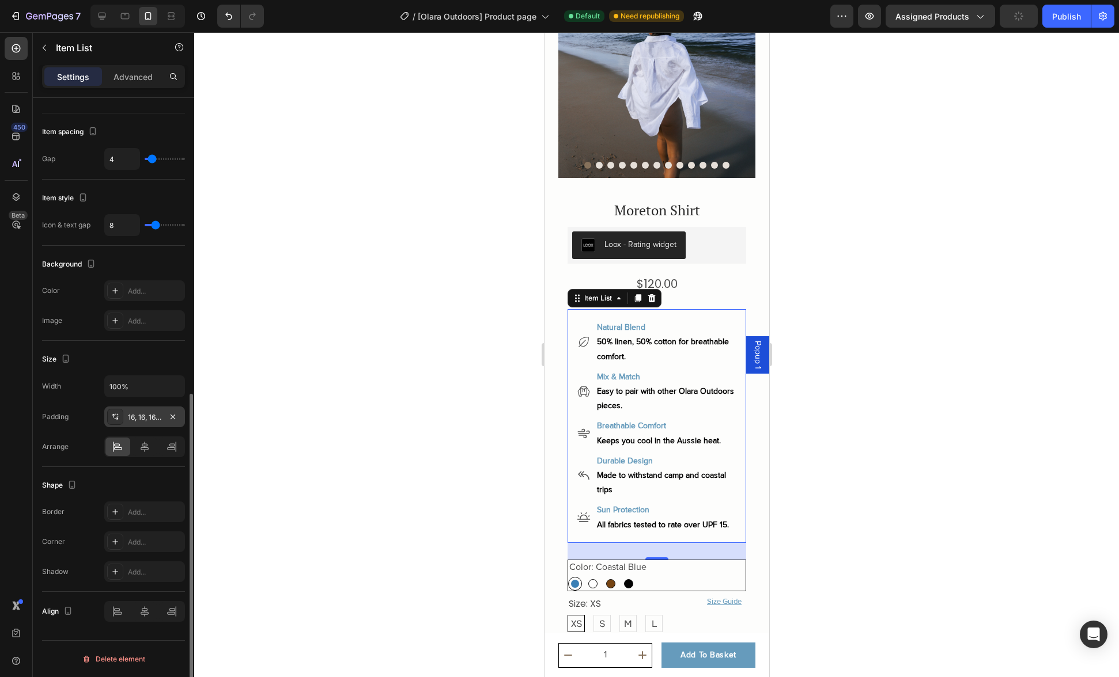
click at [128, 418] on div "16, 16, 16, 16" at bounding box center [144, 417] width 33 height 10
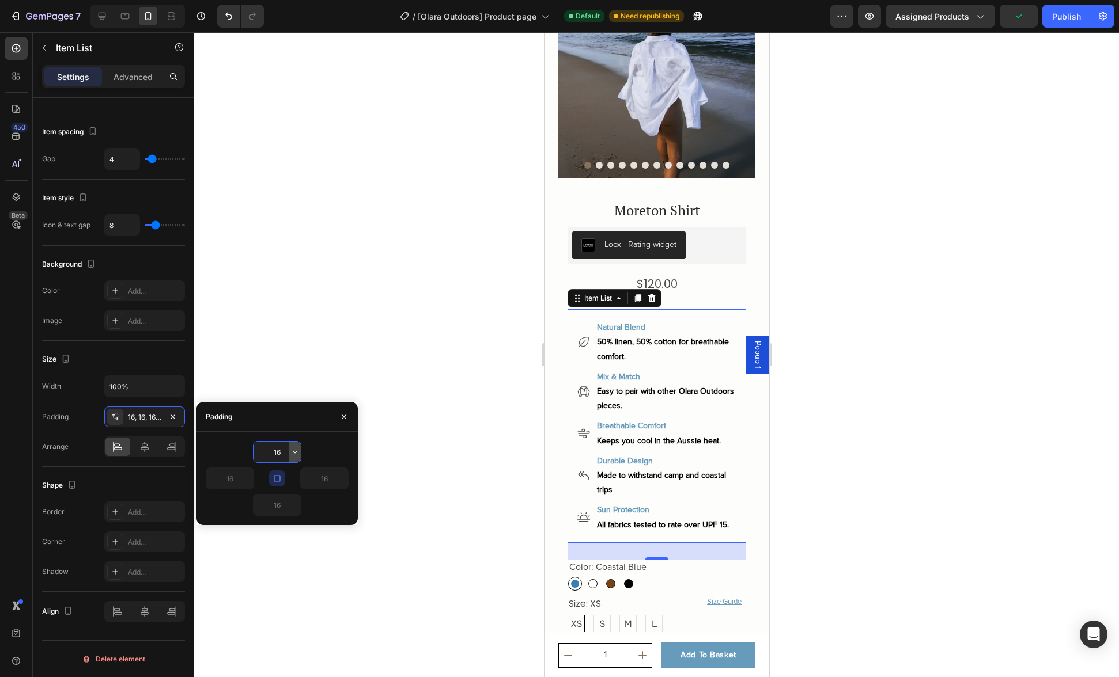
drag, startPoint x: 276, startPoint y: 454, endPoint x: 297, endPoint y: 452, distance: 20.9
click at [275, 454] on input "16" at bounding box center [276, 452] width 47 height 21
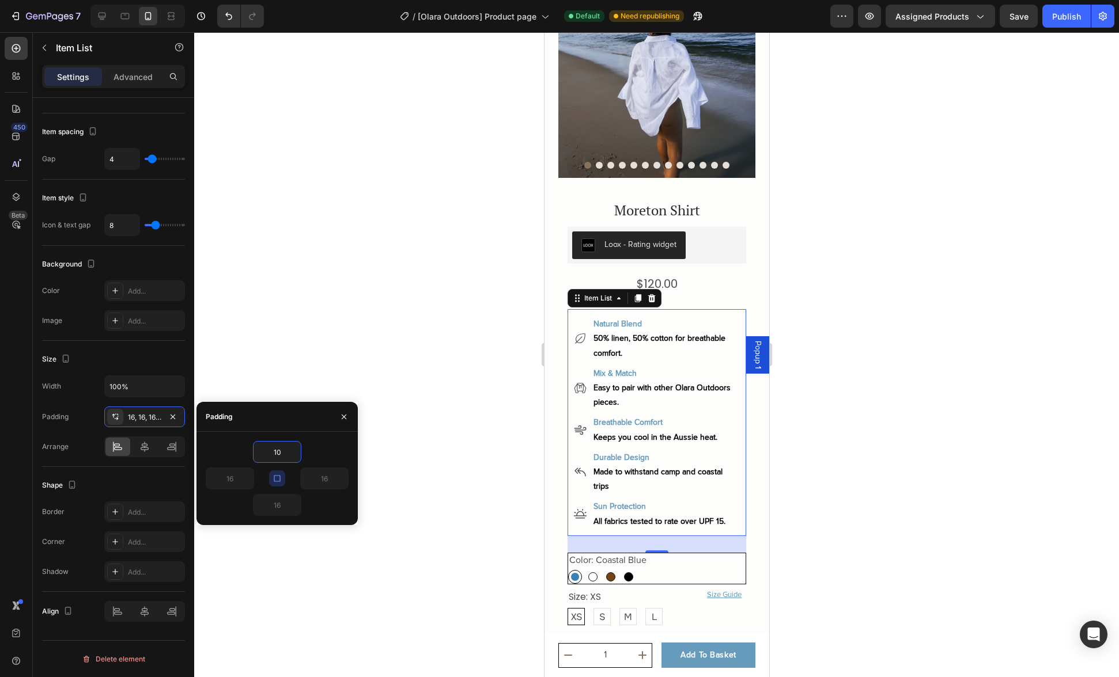
type input "1"
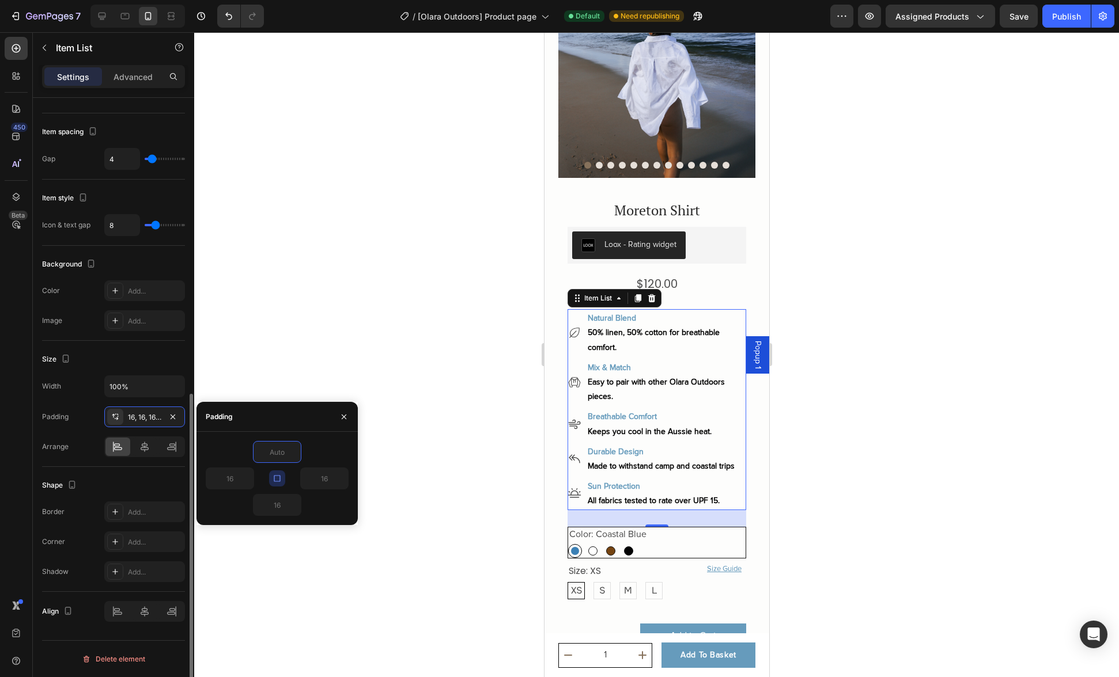
click at [62, 418] on div "Padding" at bounding box center [55, 417] width 26 height 10
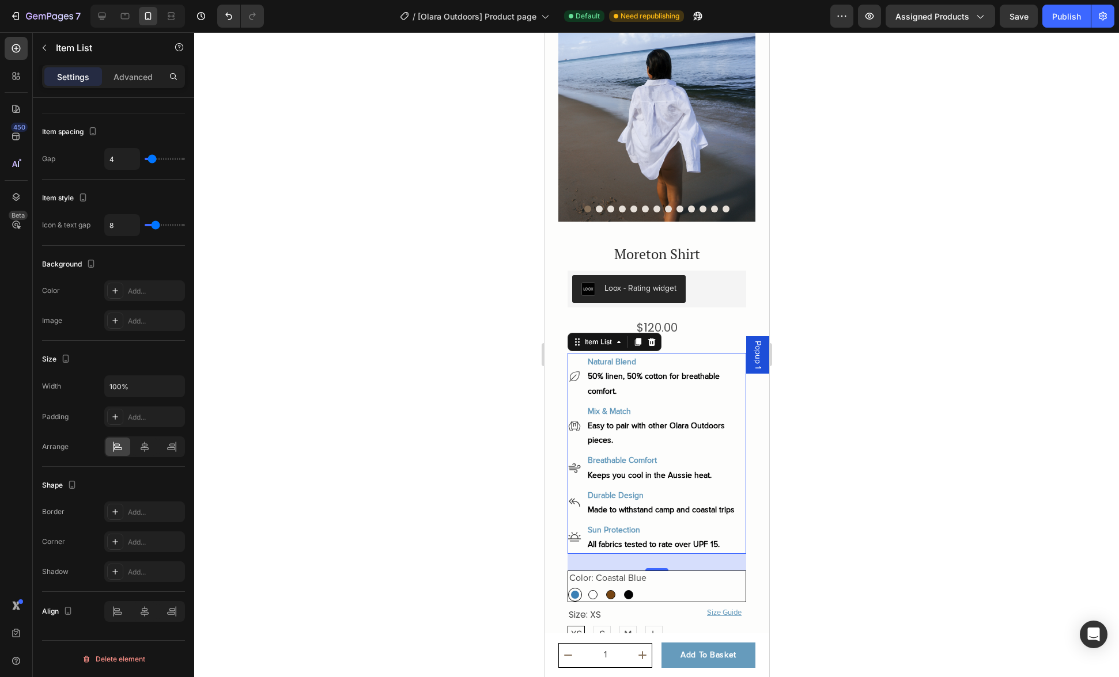
scroll to position [31, 0]
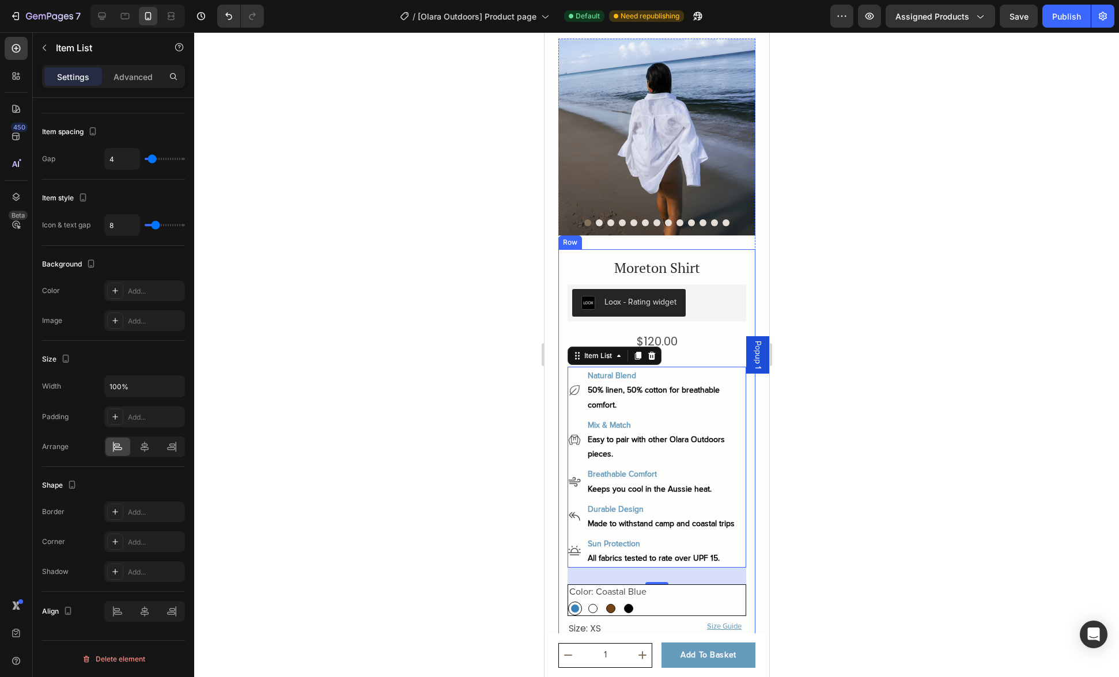
click at [678, 347] on div "Moreton Shirt Product Title Crafted premium breathable fabric Text Block Icon I…" at bounding box center [656, 655] width 179 height 793
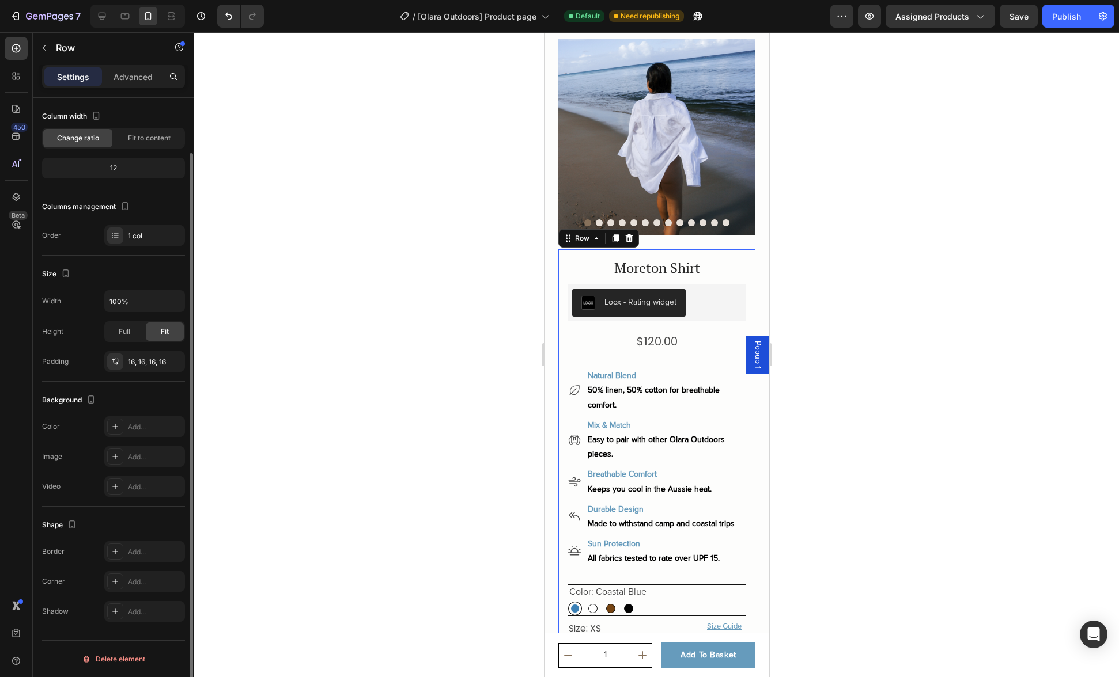
scroll to position [0, 0]
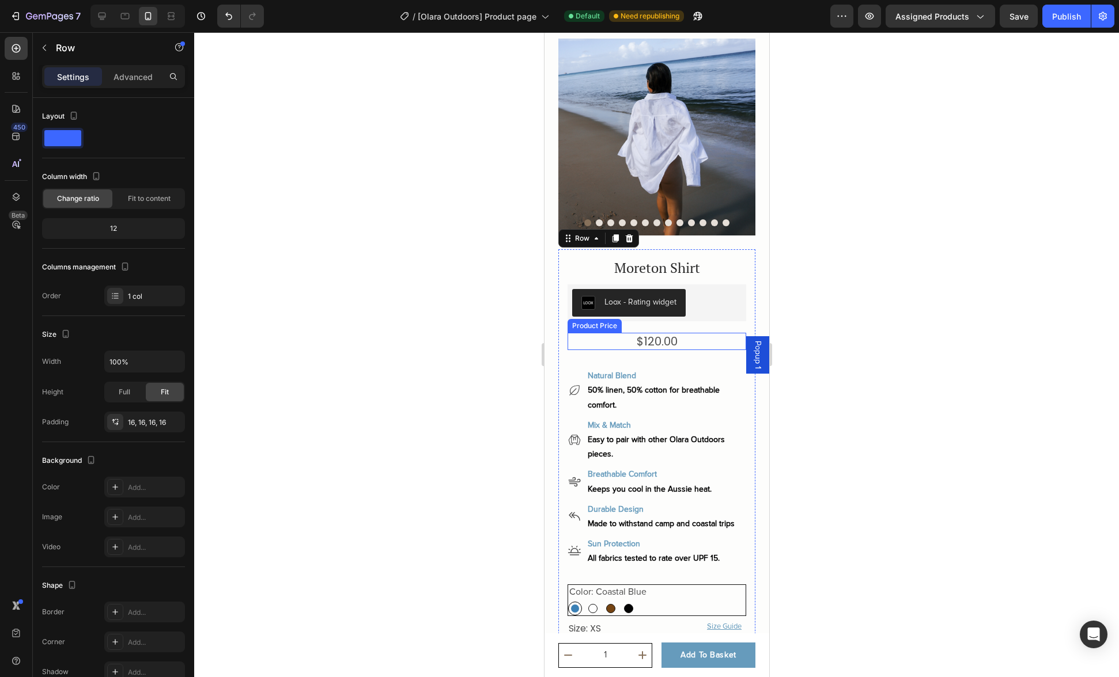
click at [683, 335] on div "$120.00" at bounding box center [656, 341] width 179 height 17
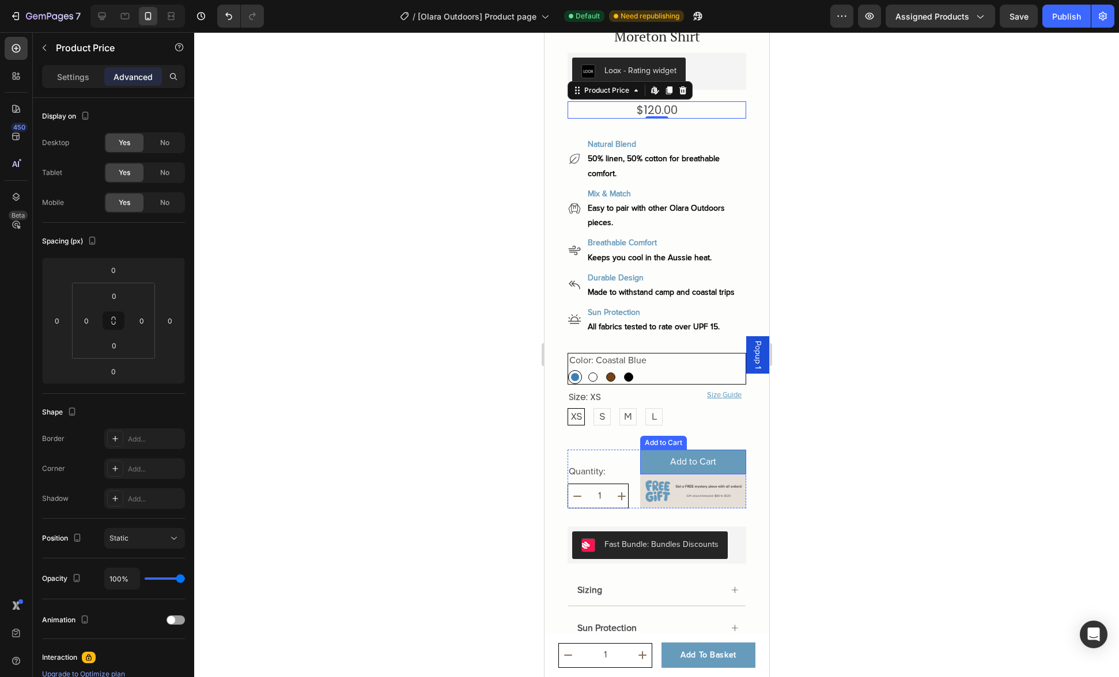
scroll to position [332, 0]
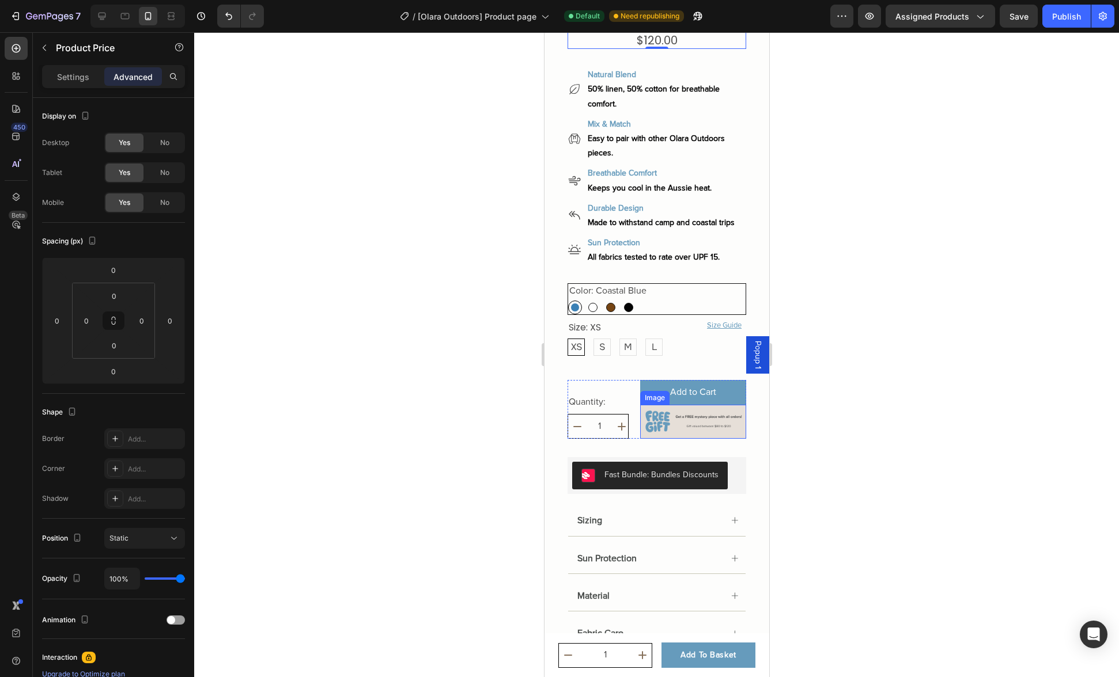
click at [676, 412] on img at bounding box center [692, 422] width 106 height 34
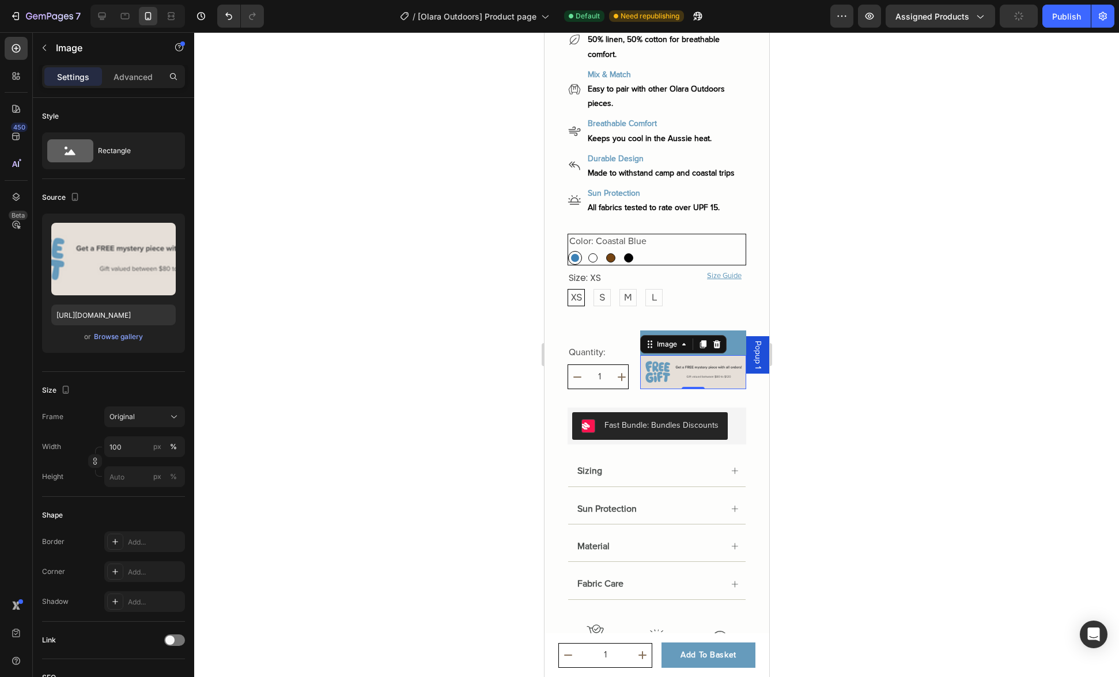
scroll to position [392, 0]
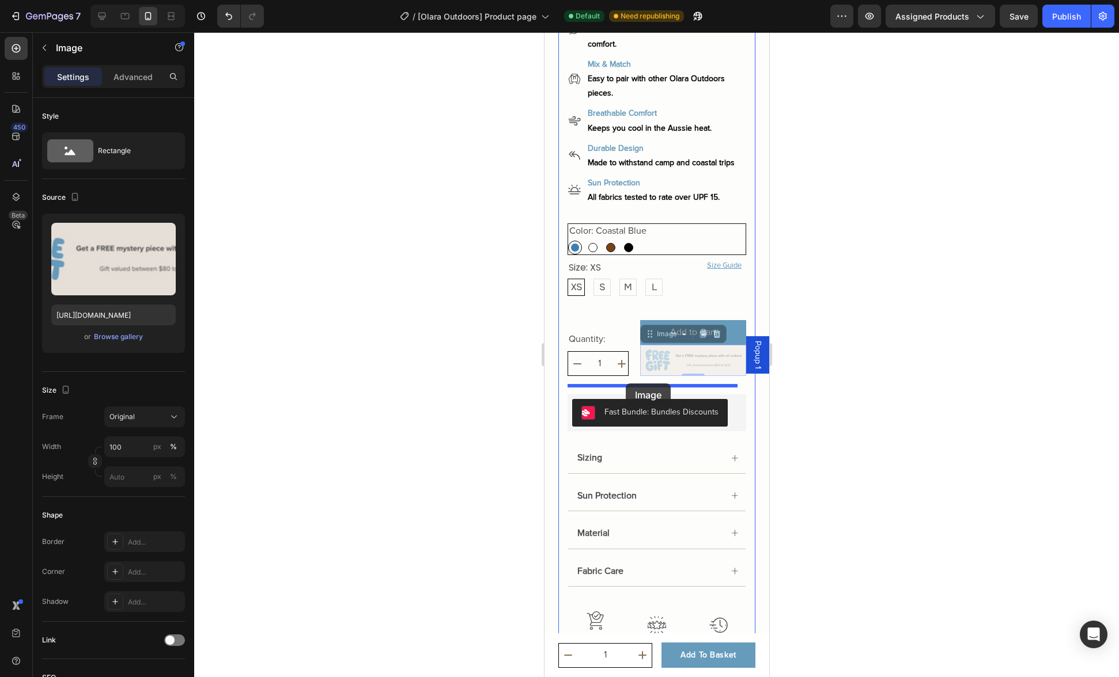
drag, startPoint x: 647, startPoint y: 327, endPoint x: 625, endPoint y: 384, distance: 60.8
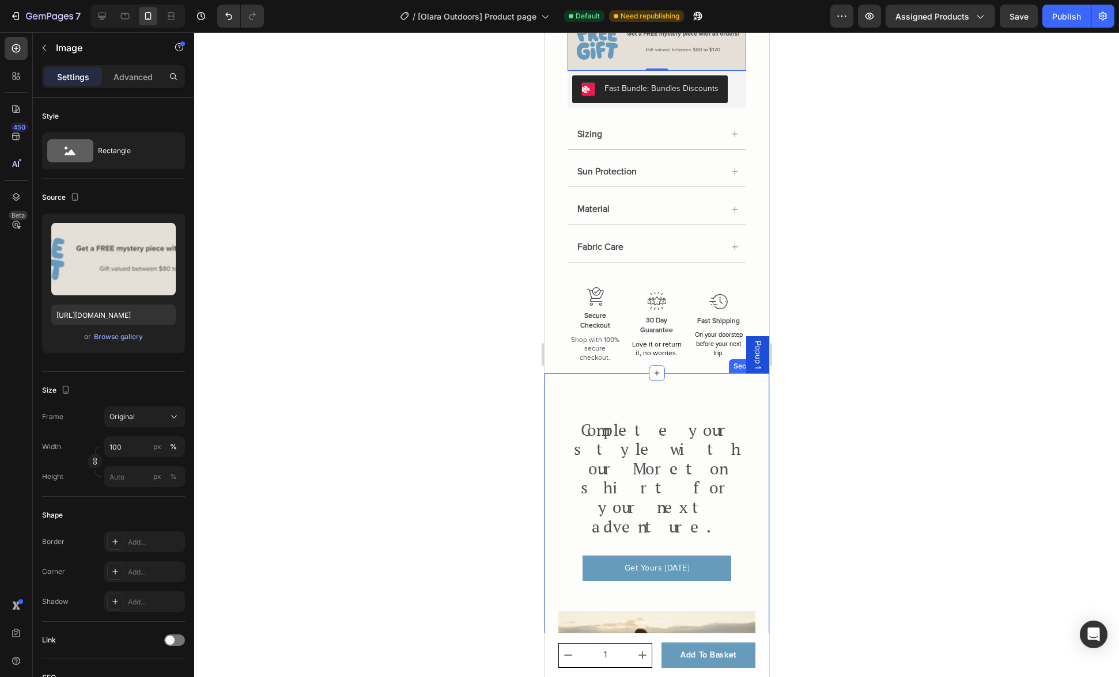
scroll to position [762, 0]
click at [646, 419] on h2 "Complete your style with our Moreton shirt for your next adventure." at bounding box center [656, 478] width 173 height 119
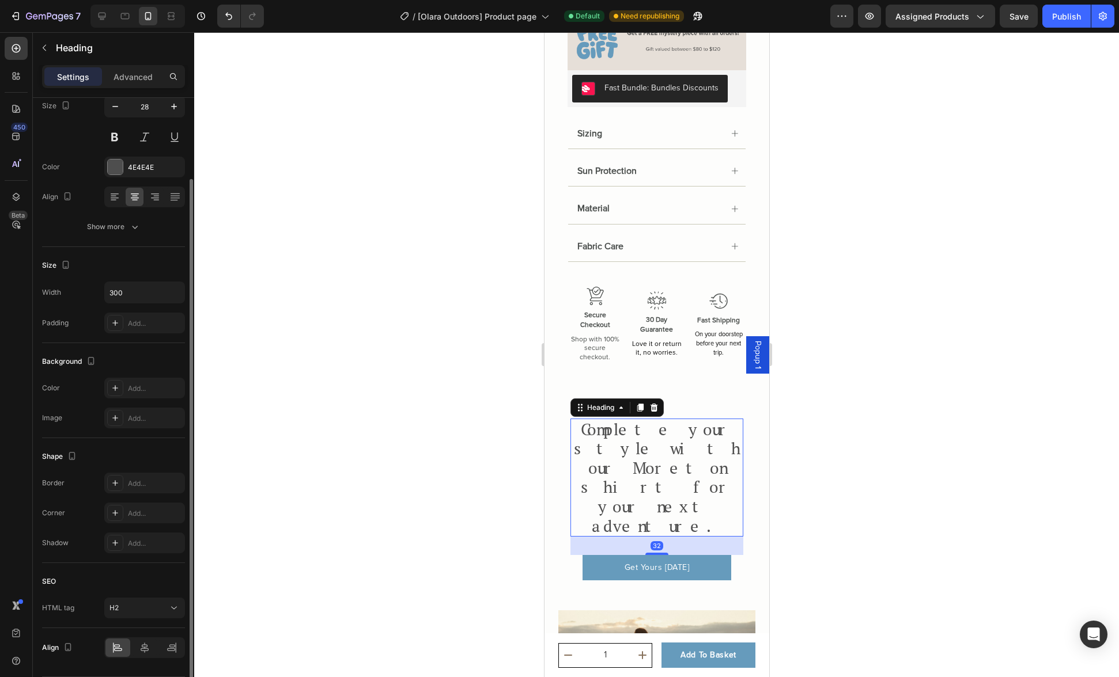
scroll to position [135, 0]
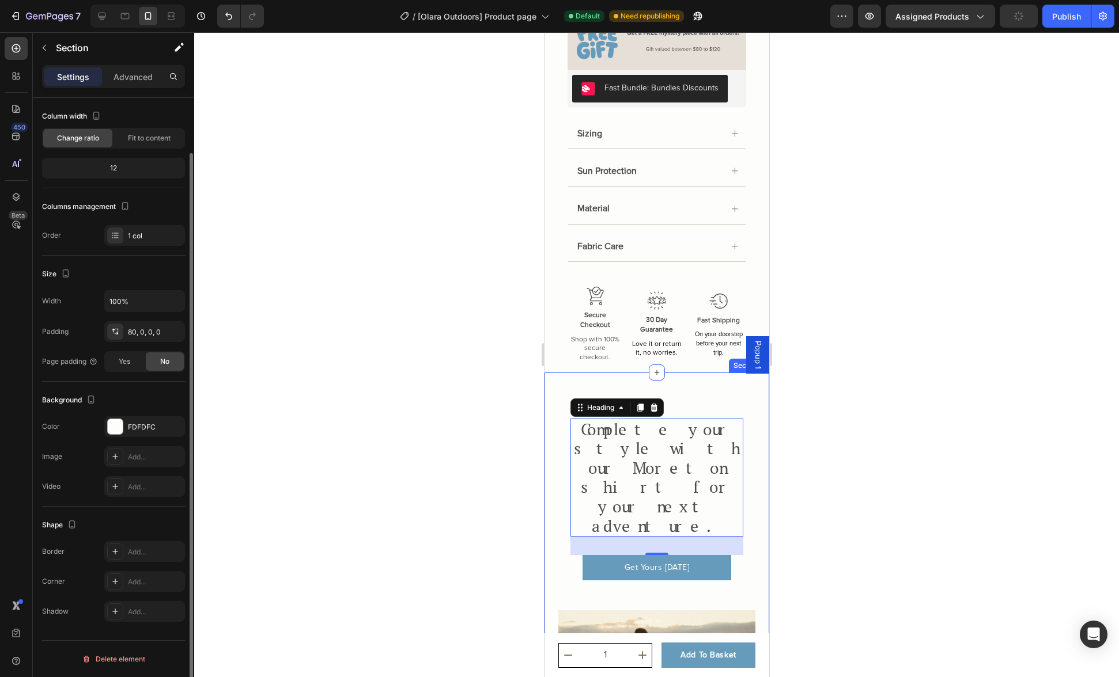
scroll to position [0, 0]
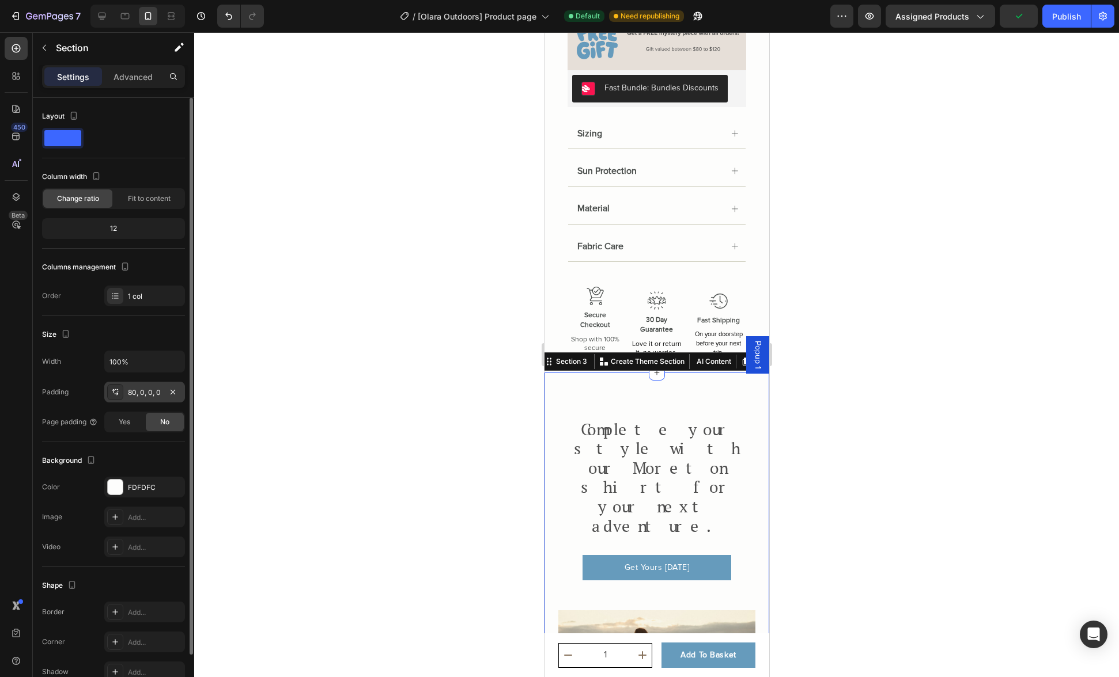
click at [129, 392] on div "80, 0, 0, 0" at bounding box center [144, 393] width 33 height 10
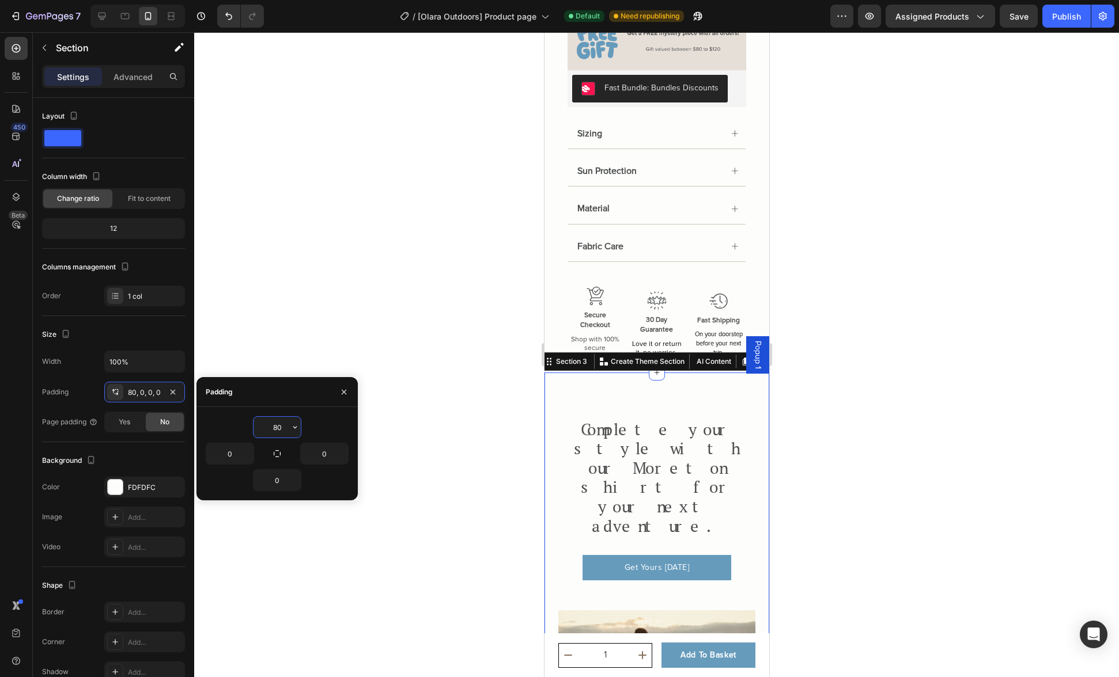
drag, startPoint x: 274, startPoint y: 426, endPoint x: 301, endPoint y: 424, distance: 27.1
click at [300, 424] on div "80" at bounding box center [276, 427] width 47 height 21
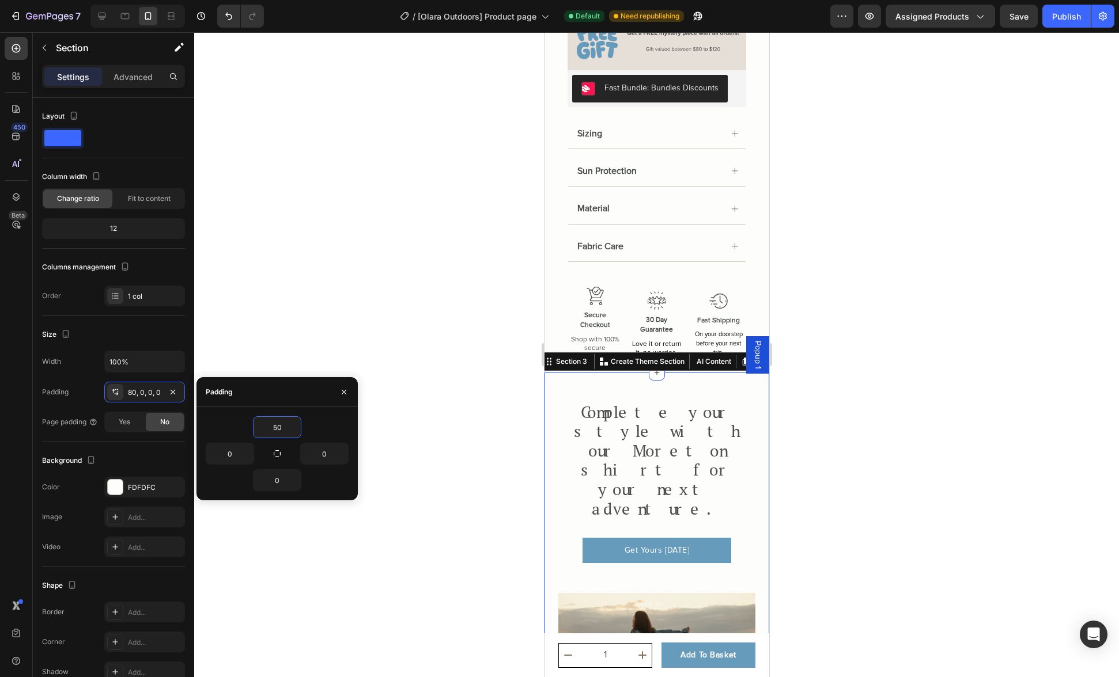
type input "5"
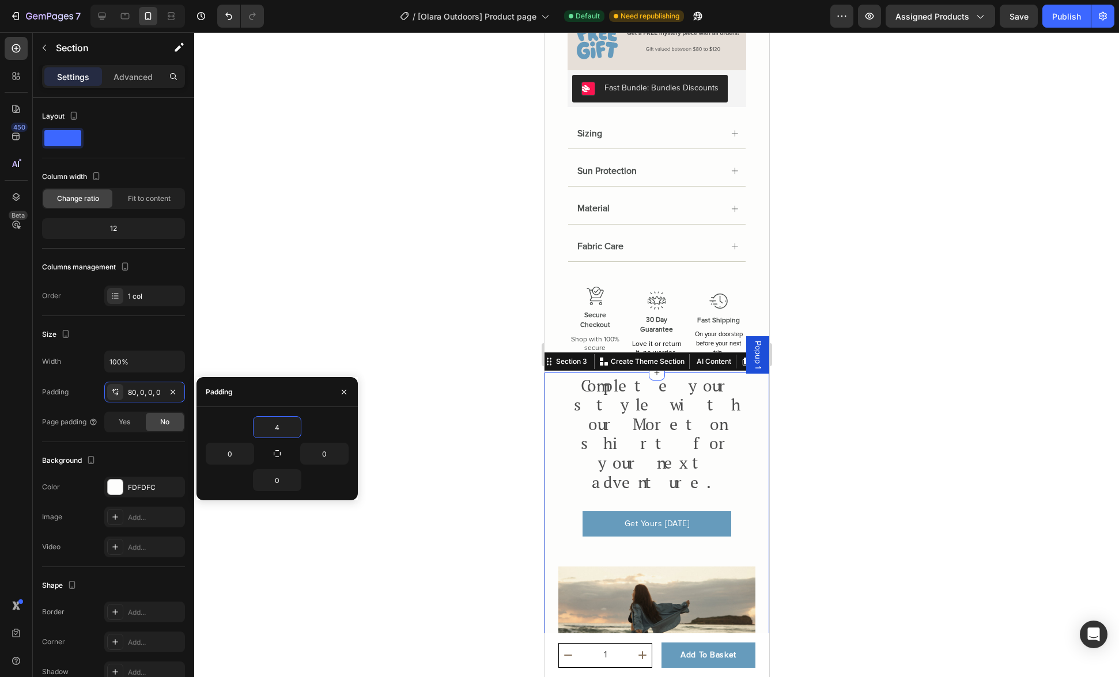
type input "40"
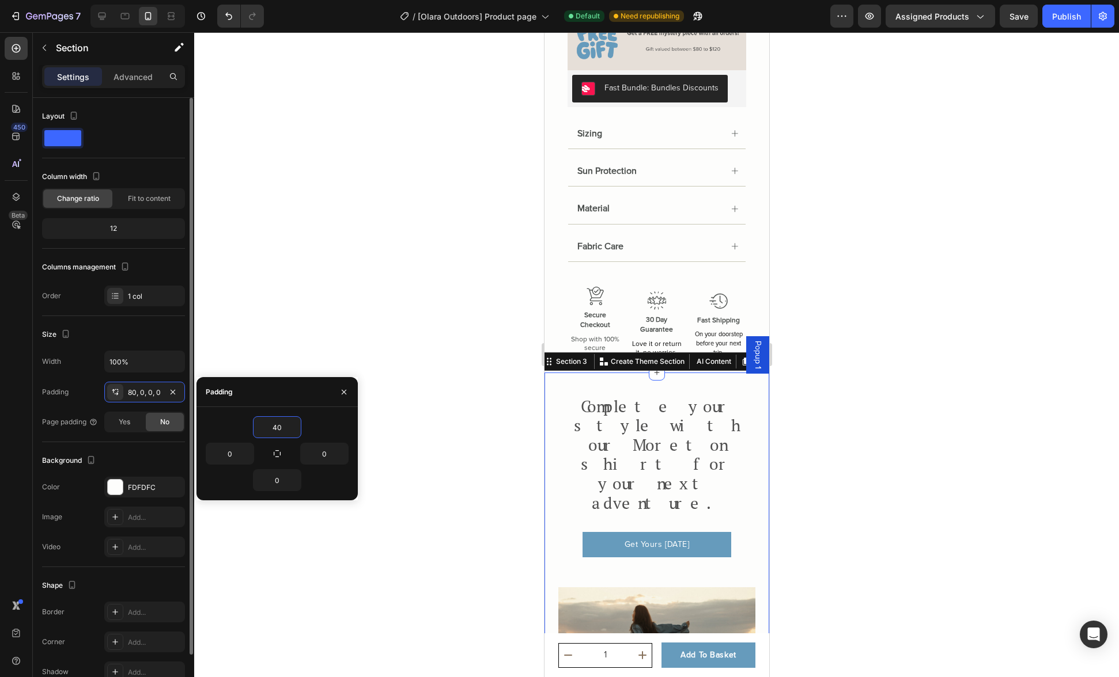
click at [118, 449] on div "Background The changes might be hidden by the video. Color FDFDFC Image Add... …" at bounding box center [113, 504] width 143 height 125
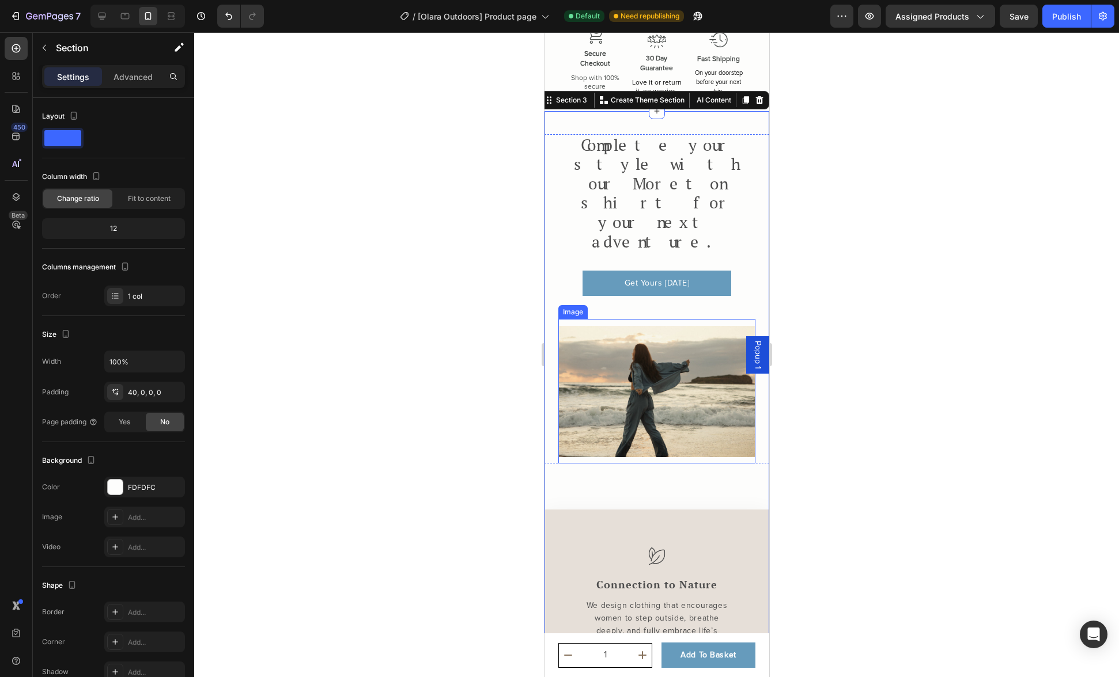
scroll to position [1032, 0]
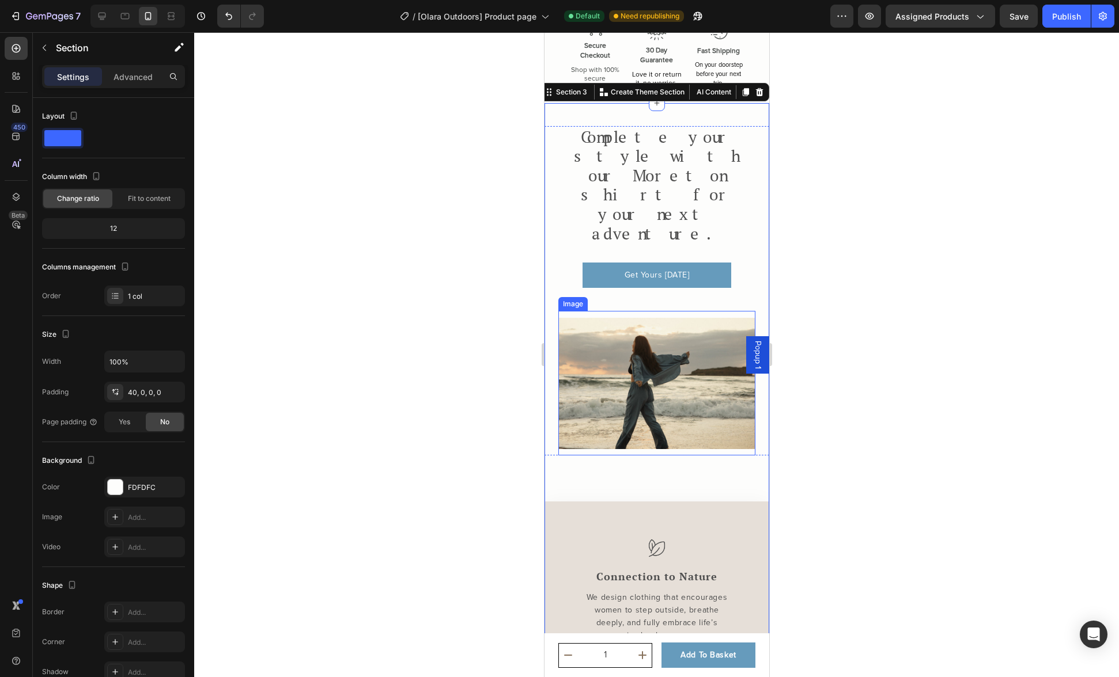
click at [650, 388] on img at bounding box center [656, 383] width 197 height 145
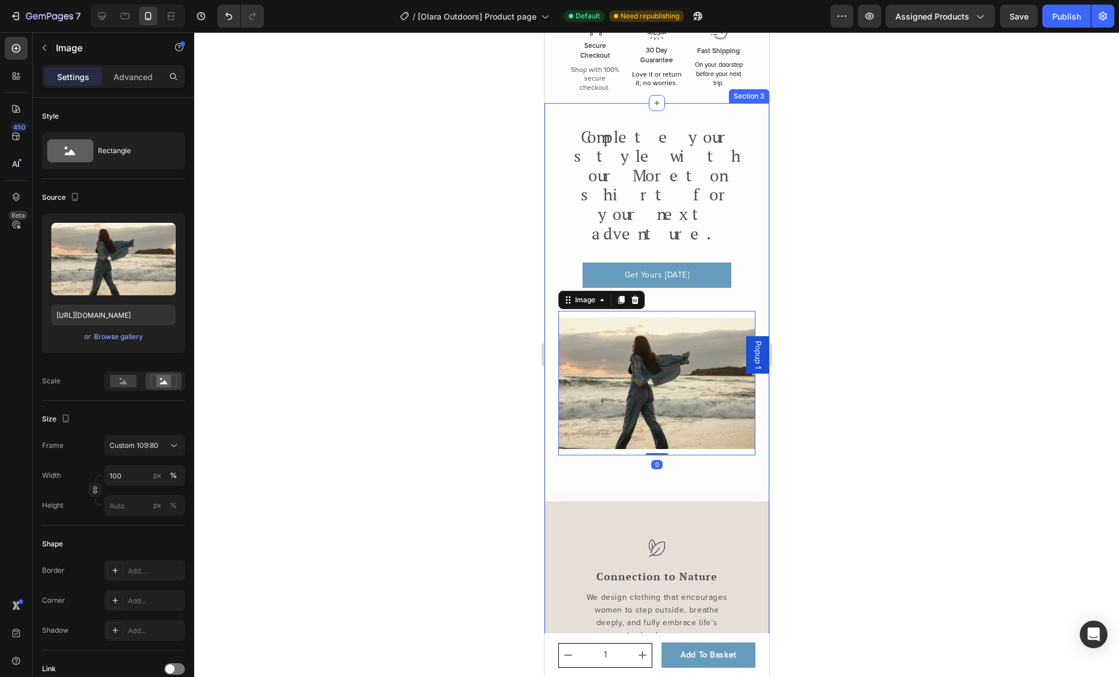
click at [631, 413] on div "Complete your style with our Moreton shirt for your next adventure. Heading Get…" at bounding box center [656, 526] width 225 height 801
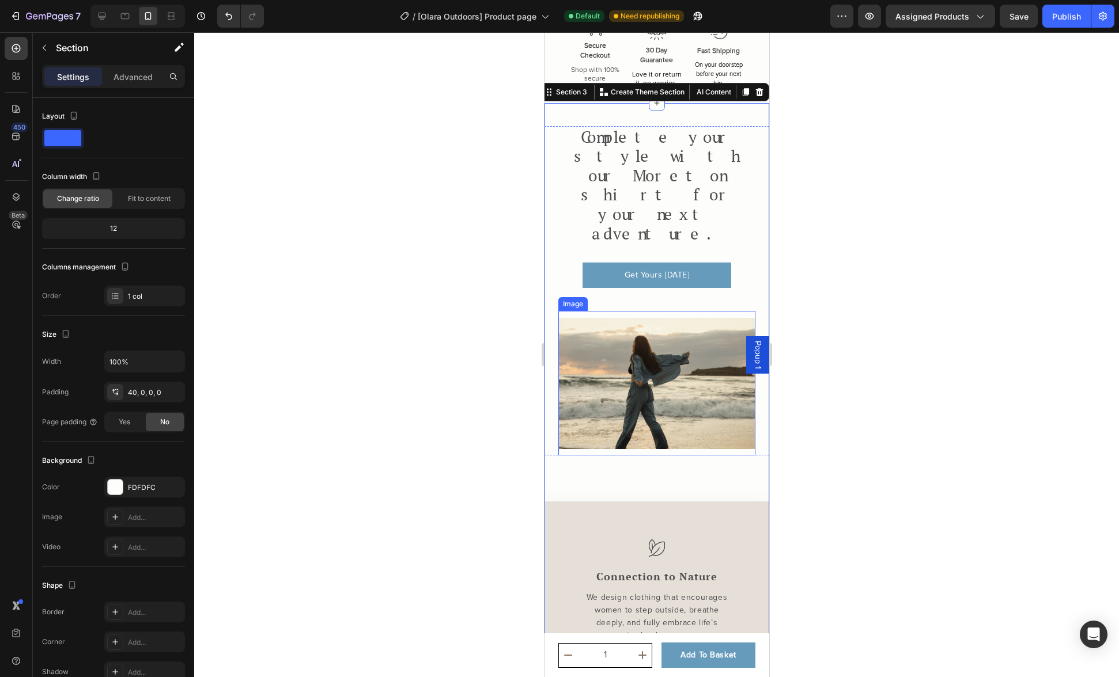
click at [633, 386] on img at bounding box center [656, 383] width 197 height 145
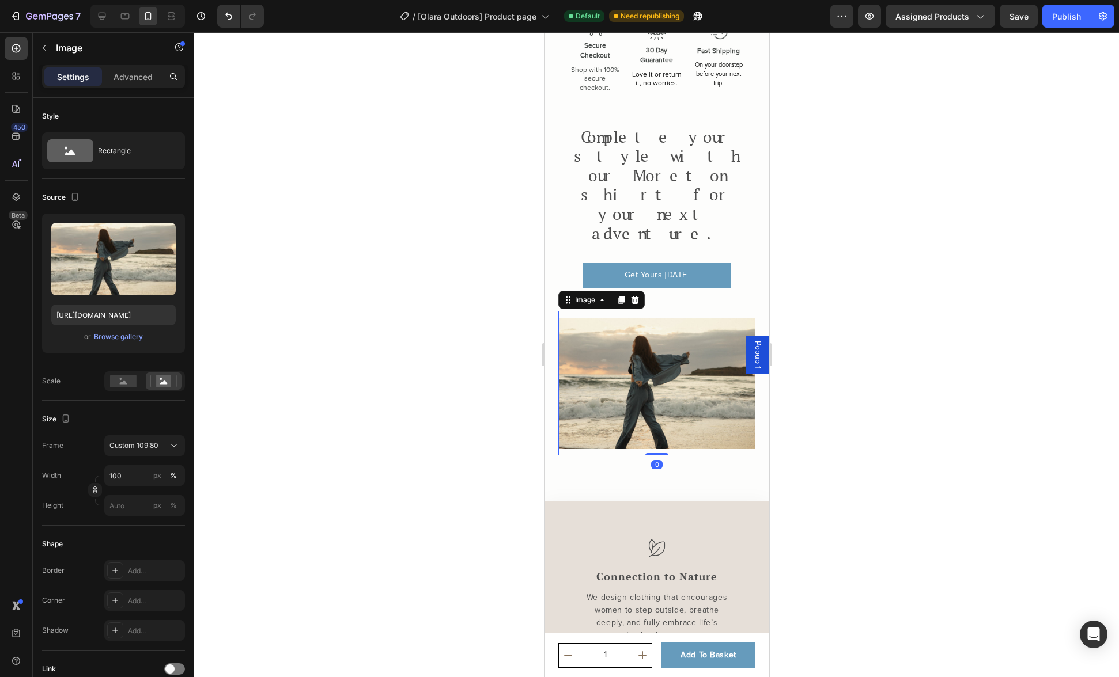
click at [624, 397] on img at bounding box center [656, 383] width 197 height 145
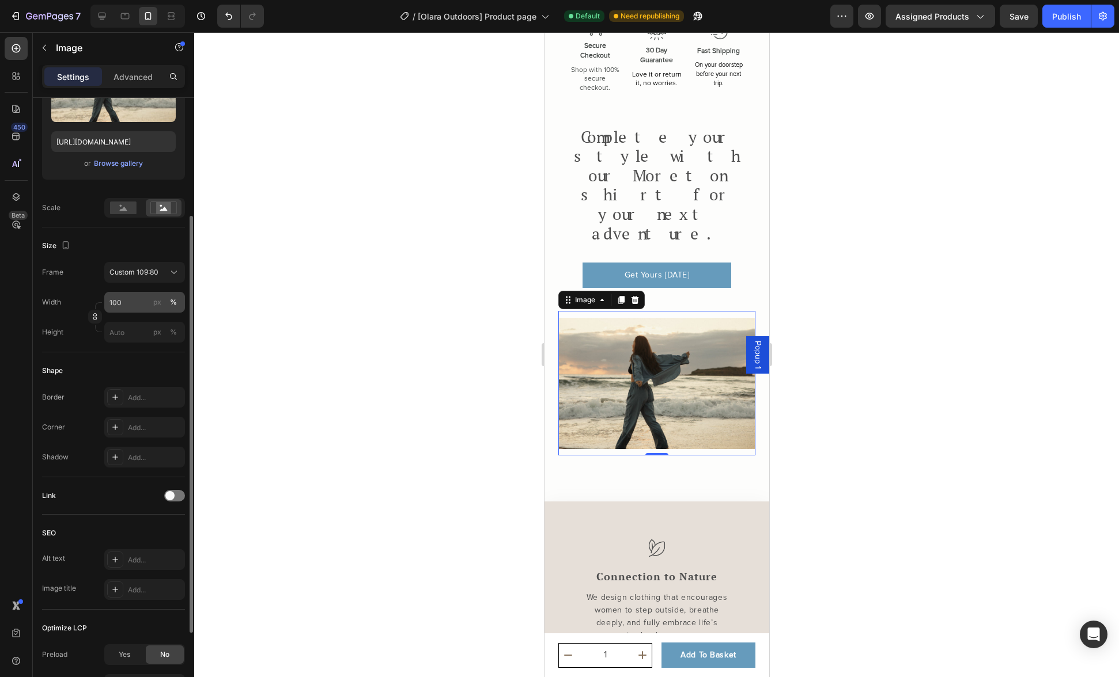
scroll to position [286, 0]
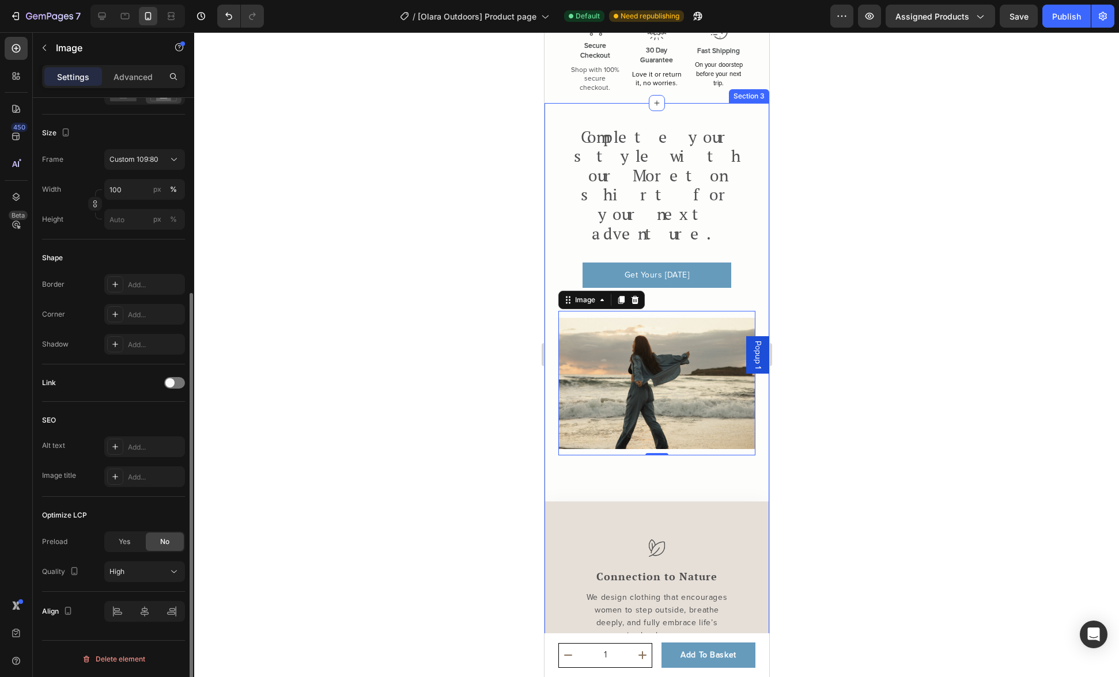
click at [592, 417] on div "Complete your style with our Moreton shirt for your next adventure. Heading Get…" at bounding box center [656, 526] width 225 height 801
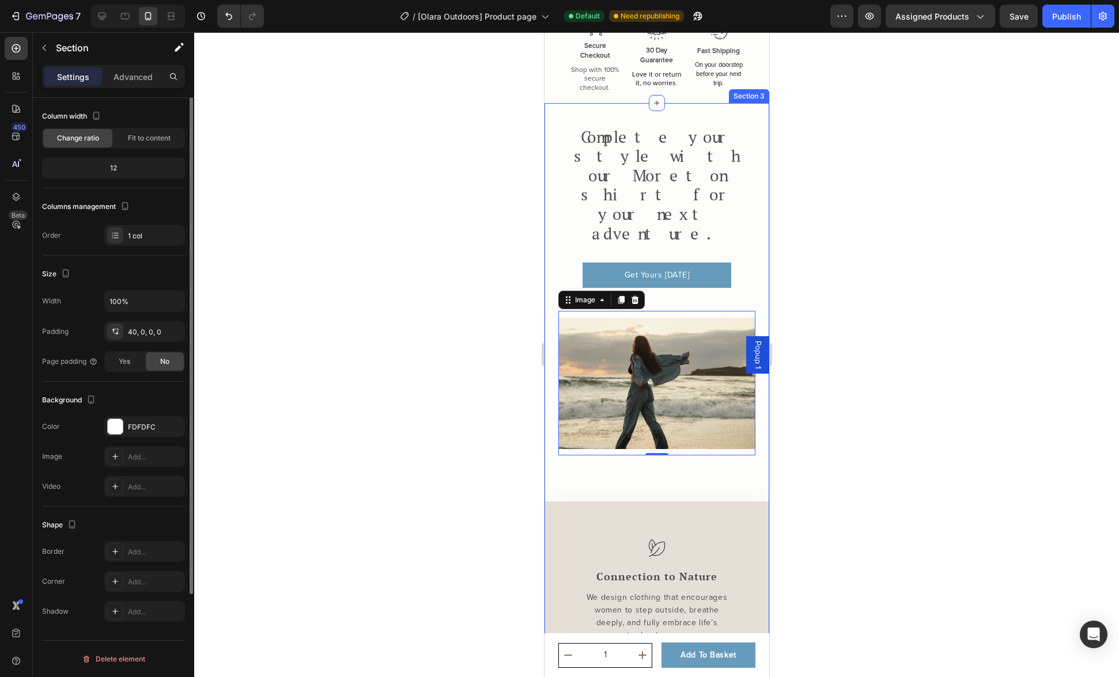
scroll to position [0, 0]
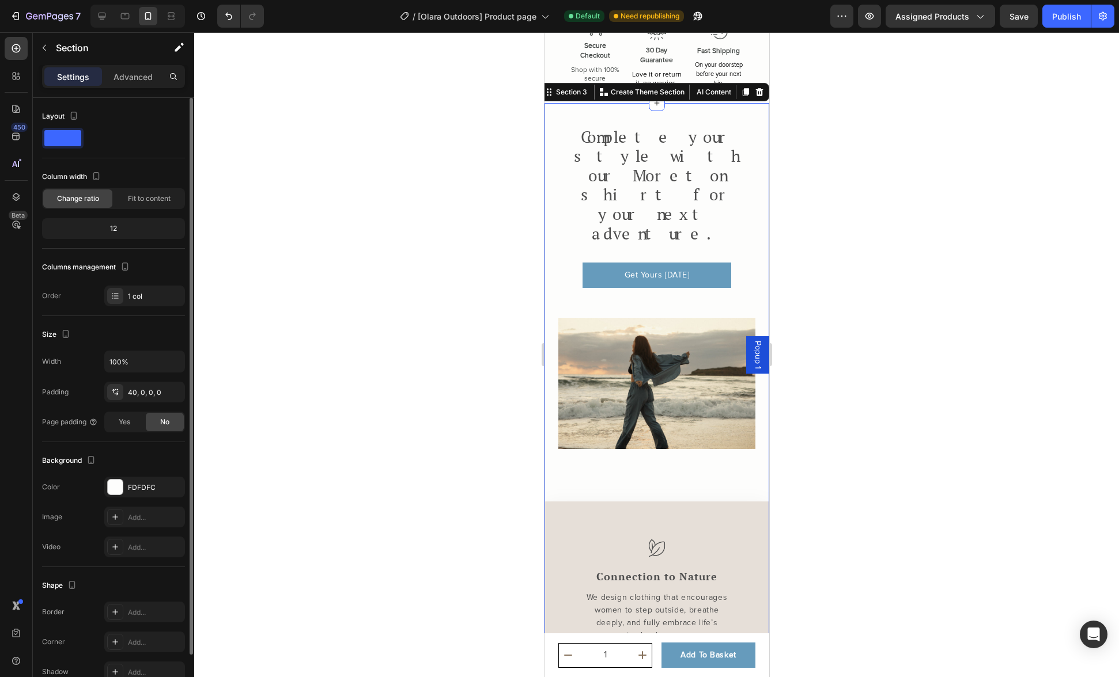
click at [592, 429] on div "Complete your style with our Moreton shirt for your next adventure. Heading Get…" at bounding box center [656, 526] width 225 height 801
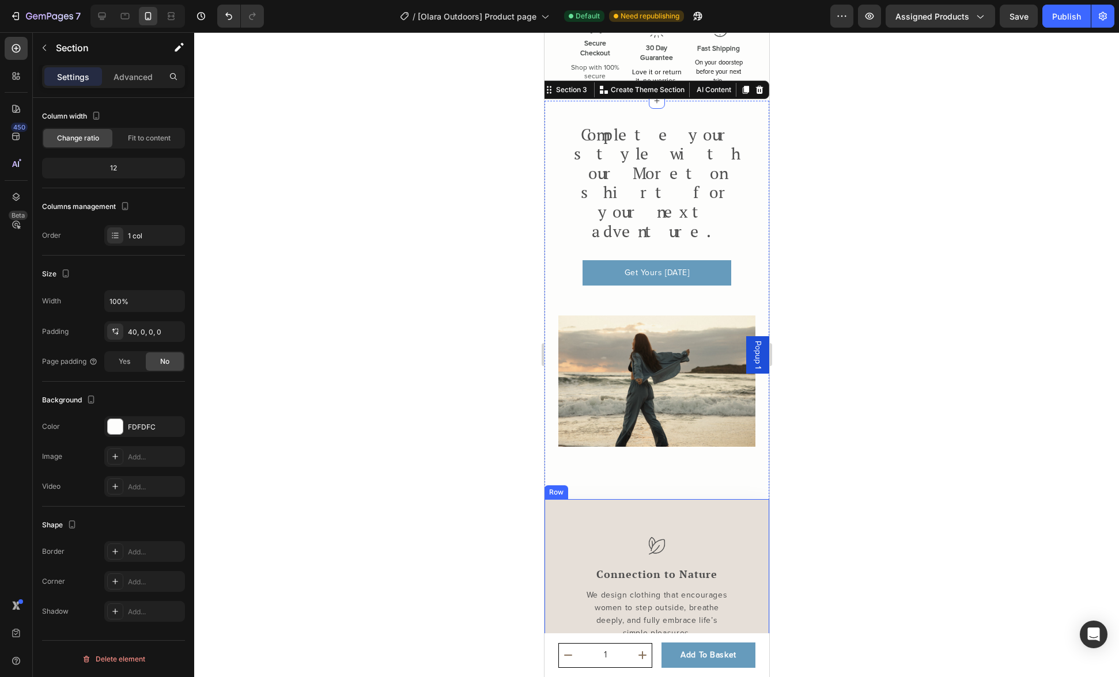
scroll to position [1034, 0]
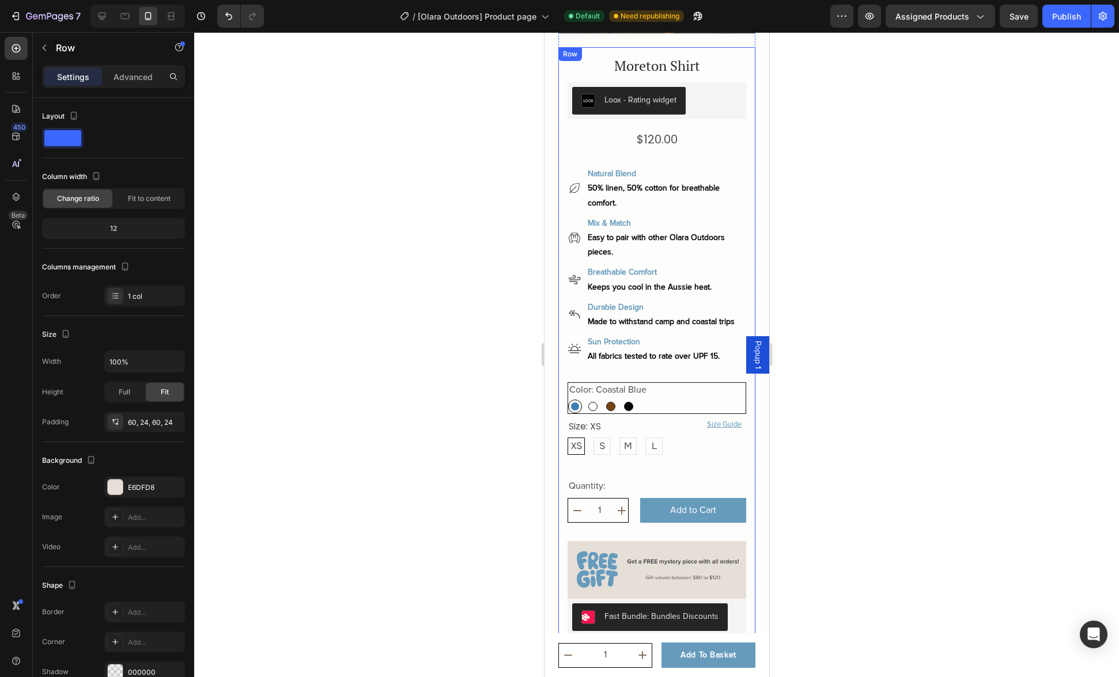
scroll to position [233, 0]
click at [706, 384] on div "Color: Coastal Blue Coastal Blue Coastal Blue White Sand White Sand Driftwood D…" at bounding box center [655, 399] width 177 height 31
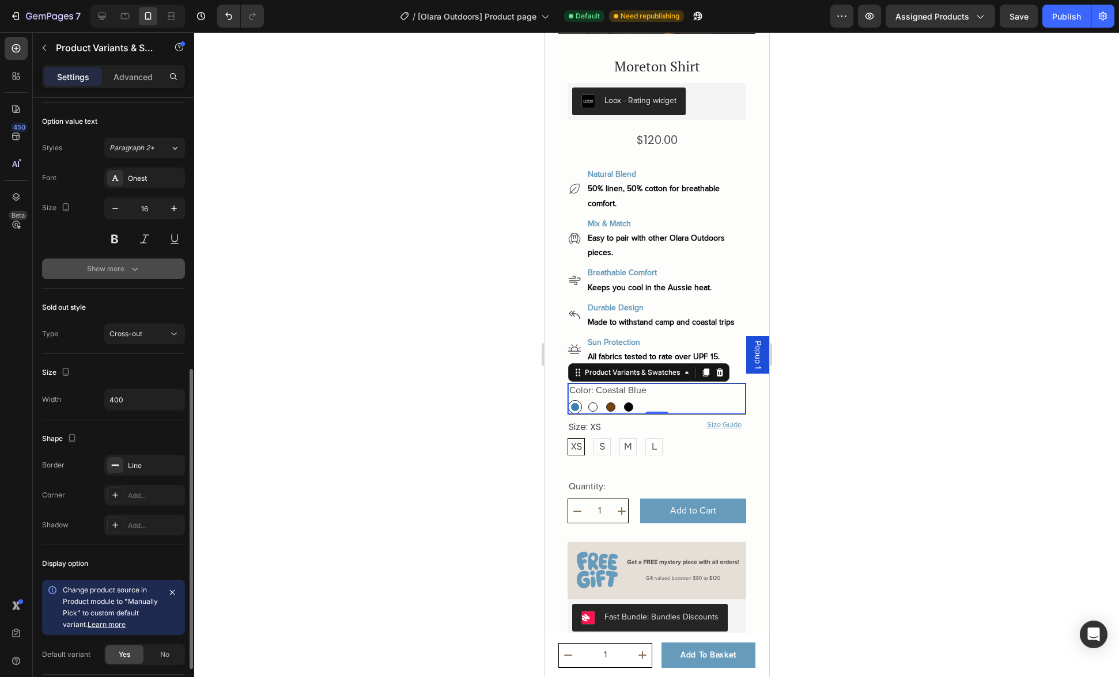
scroll to position [580, 0]
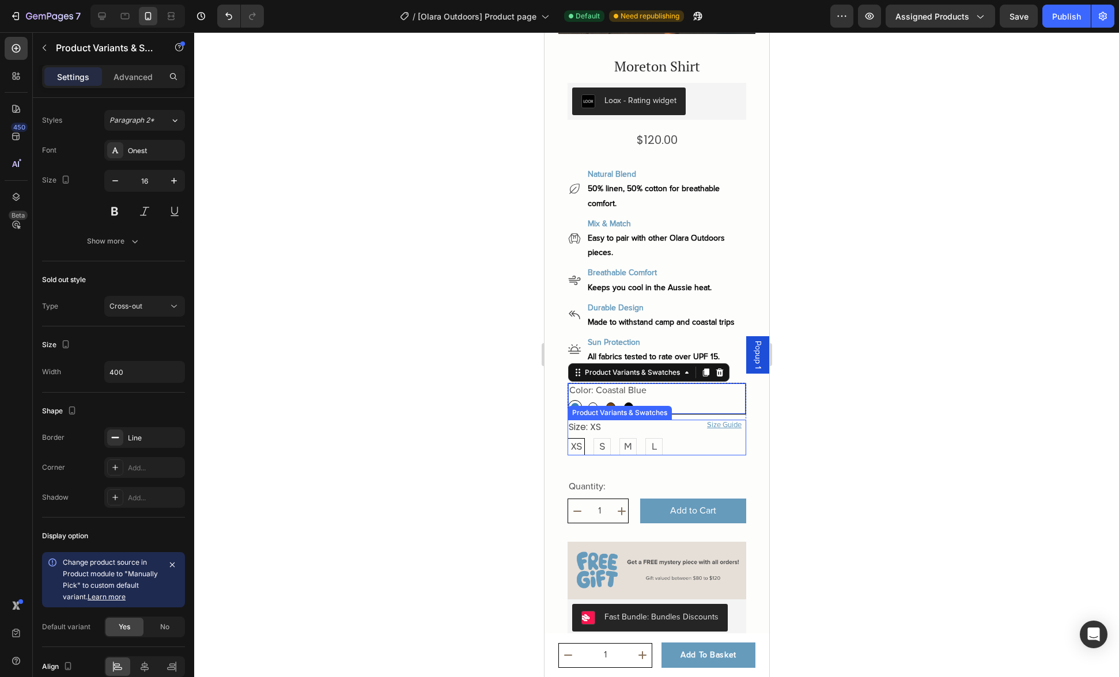
click at [685, 438] on div "XS XS XS S S S M M M L L L" at bounding box center [656, 446] width 179 height 17
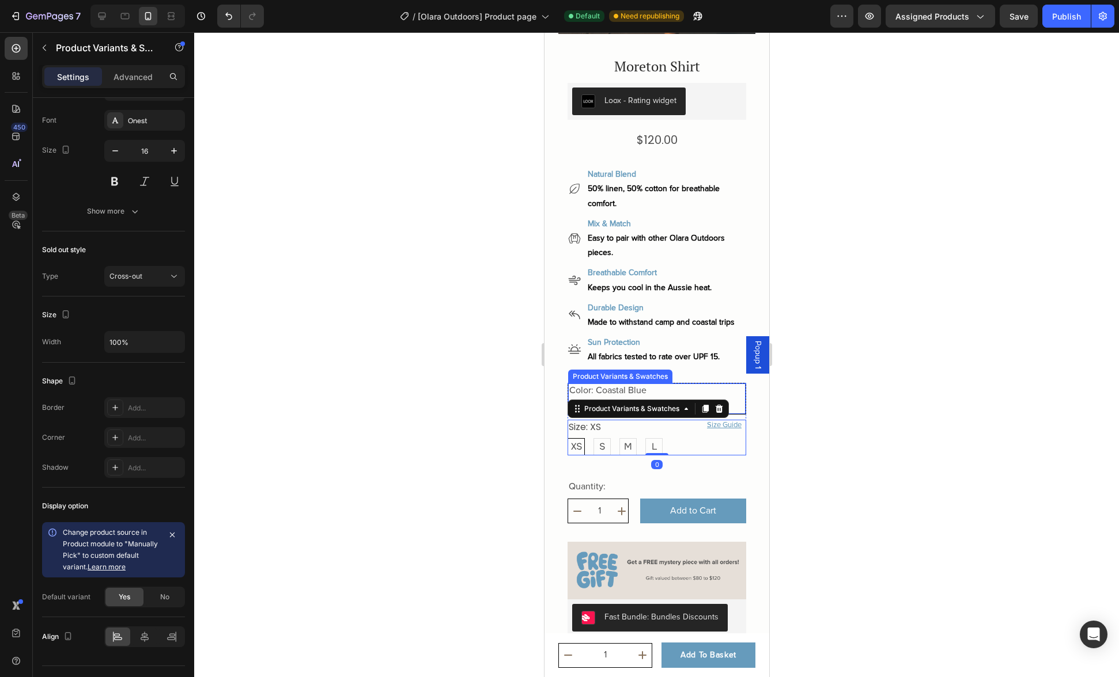
click at [674, 384] on div "Color: Coastal Blue Coastal Blue Coastal Blue White Sand White Sand Driftwood D…" at bounding box center [655, 399] width 177 height 31
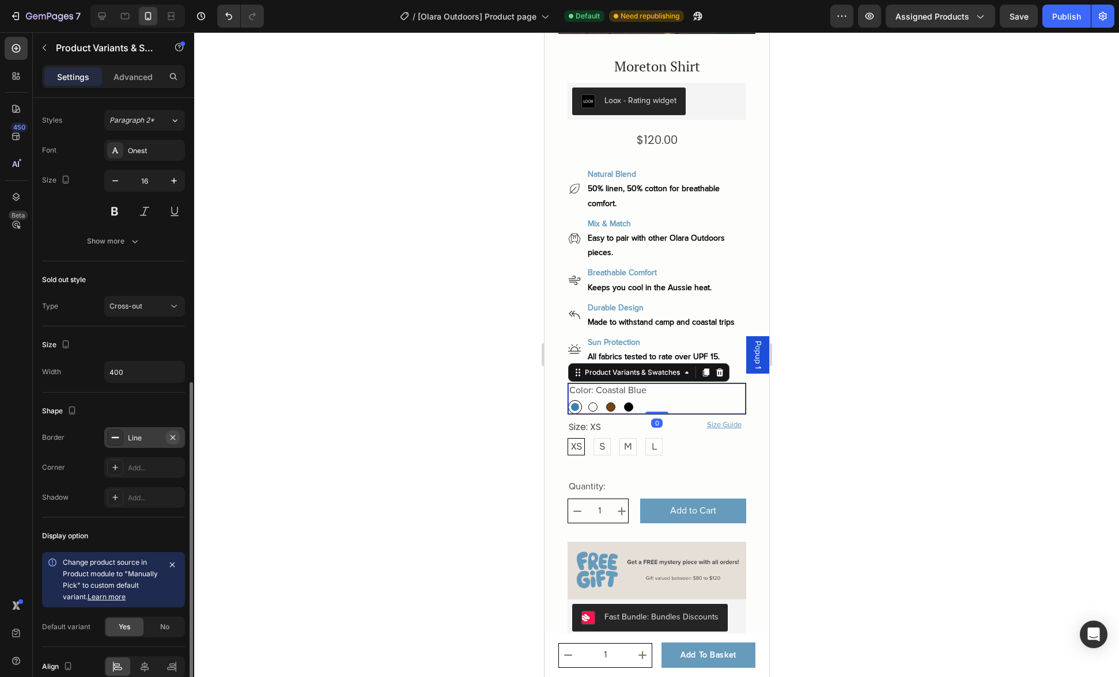
click at [174, 437] on icon "button" at bounding box center [172, 437] width 9 height 9
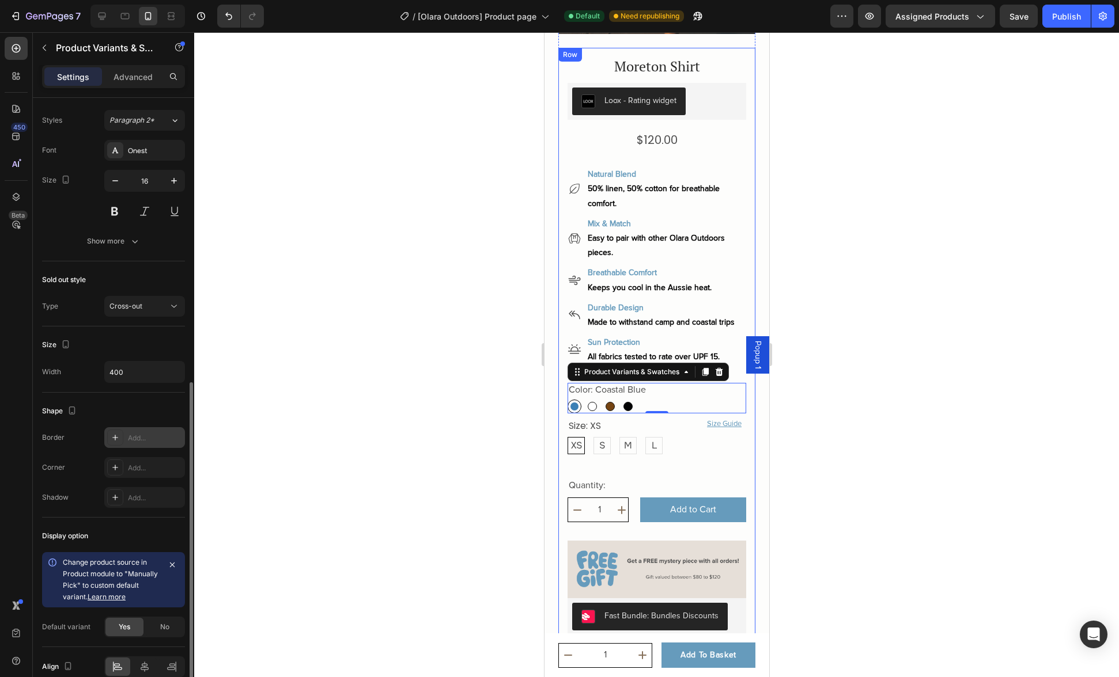
click at [701, 450] on div "Moreton Shirt Product Title Crafted premium breathable fabric Text Block Icon I…" at bounding box center [656, 474] width 179 height 835
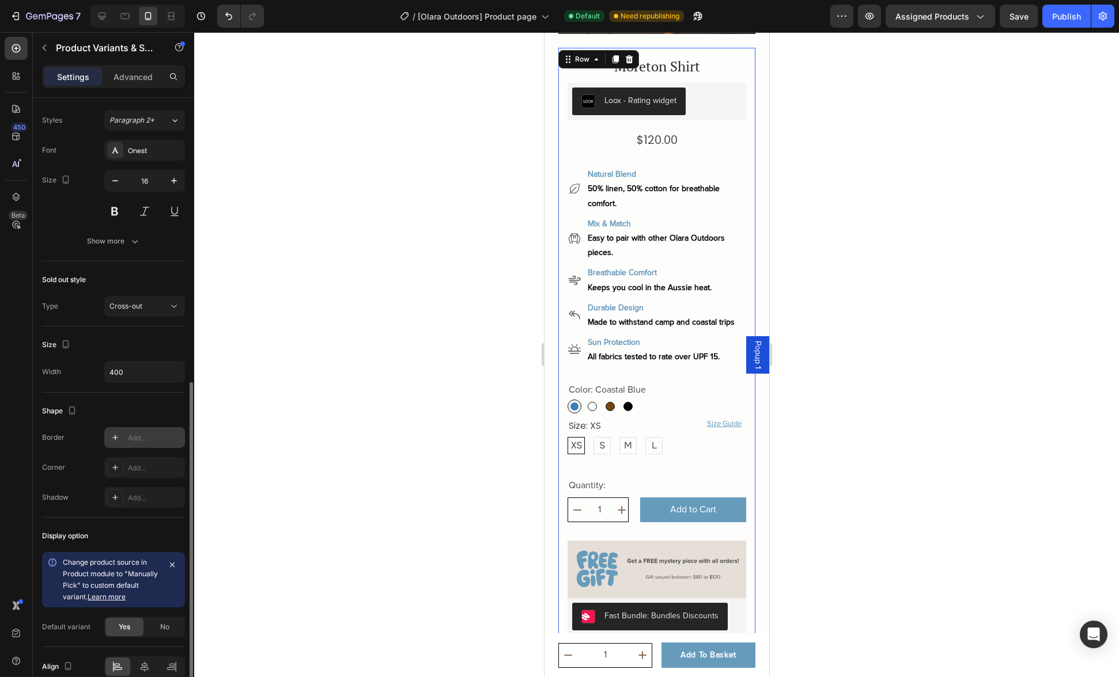
scroll to position [0, 0]
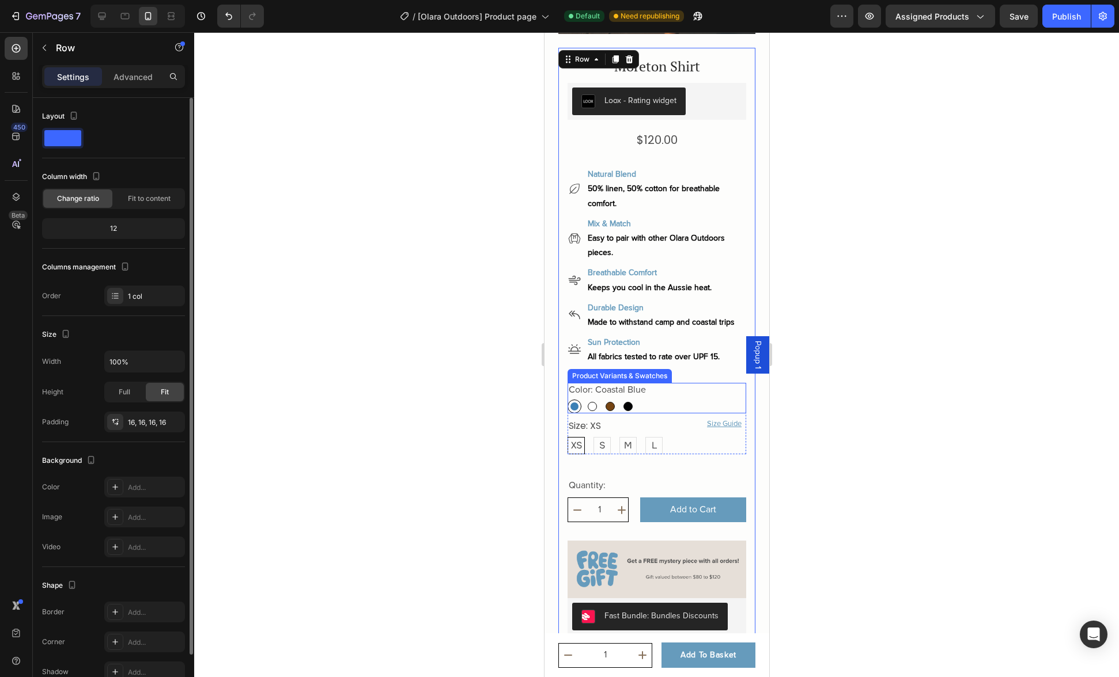
click at [673, 389] on div "Color: Coastal Blue Coastal Blue Coastal Blue White Sand White Sand Driftwood D…" at bounding box center [656, 398] width 179 height 31
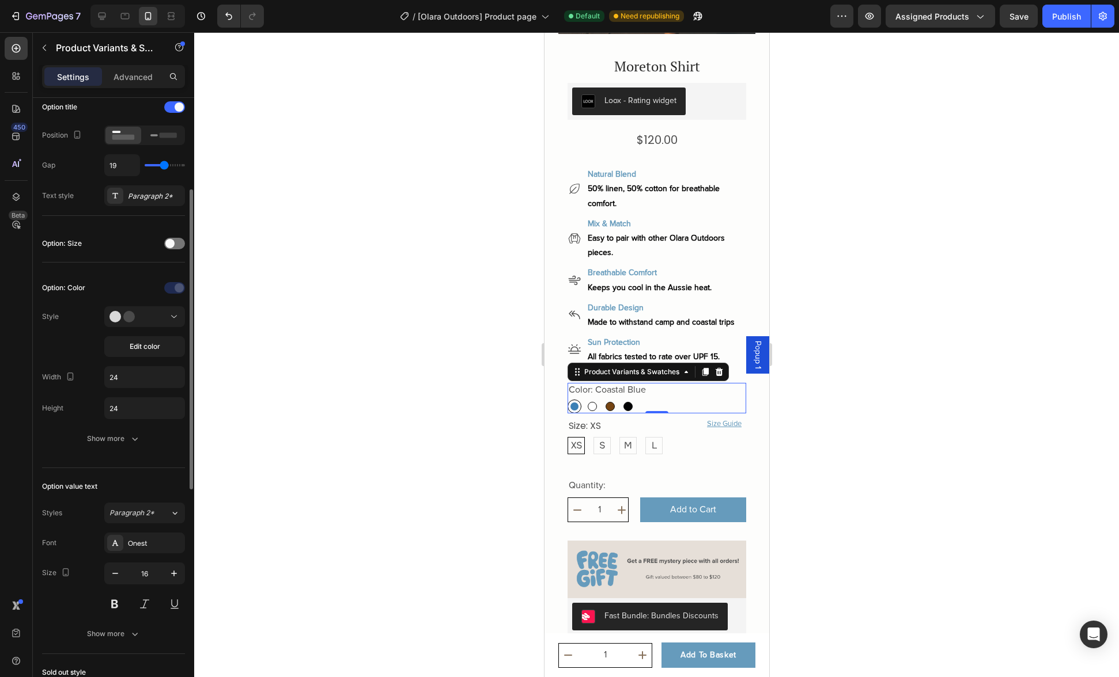
scroll to position [185, 0]
click at [26, 450] on div "450 Beta" at bounding box center [16, 316] width 23 height 558
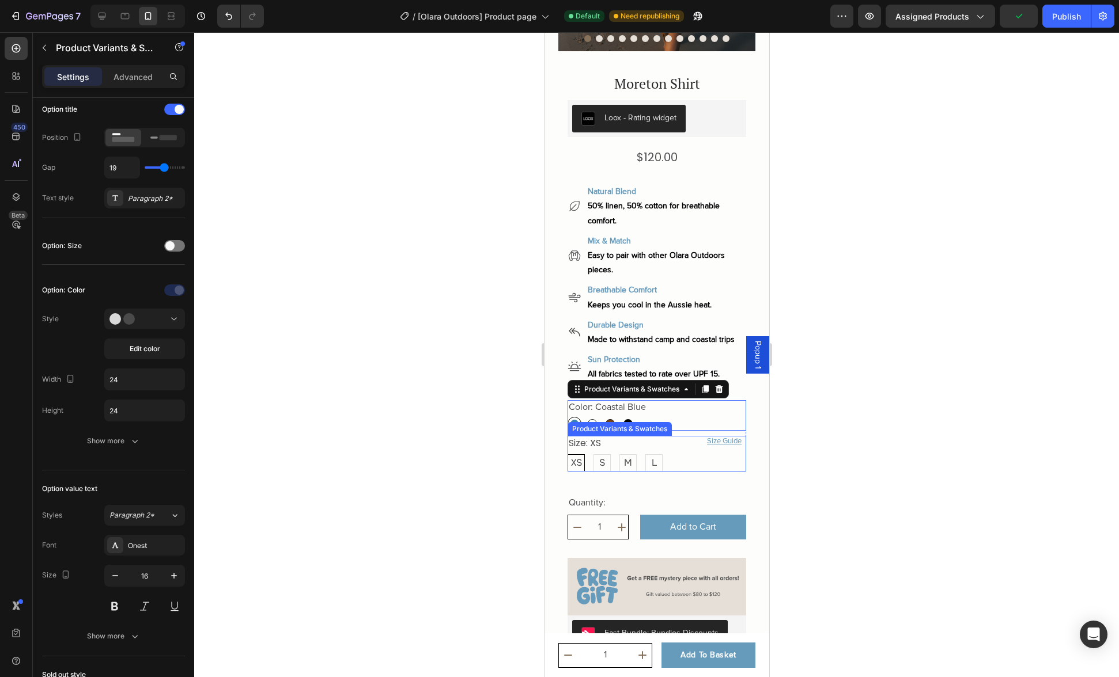
scroll to position [213, 0]
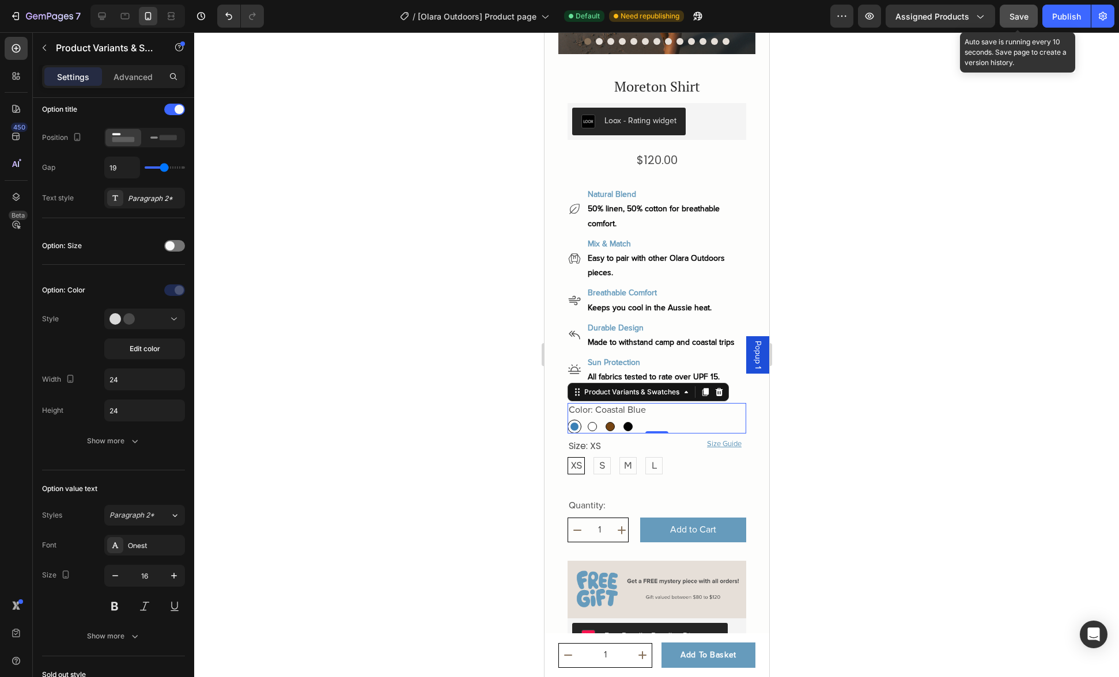
click at [1029, 15] on button "Save" at bounding box center [1018, 16] width 38 height 23
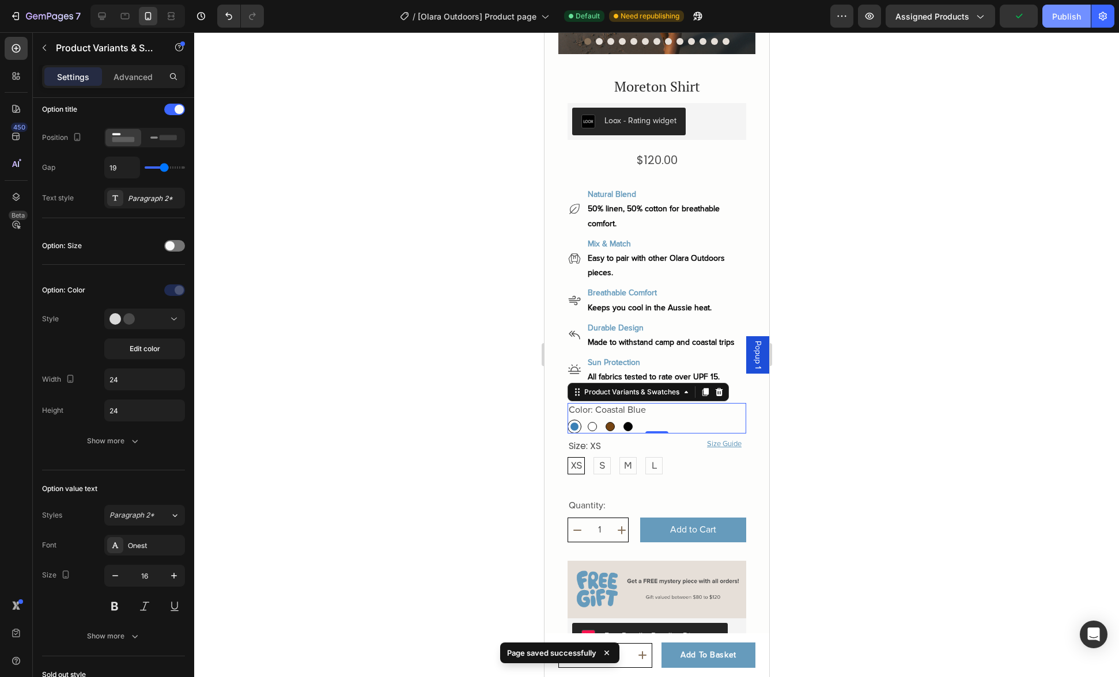
click at [1076, 24] on button "Publish" at bounding box center [1066, 16] width 48 height 23
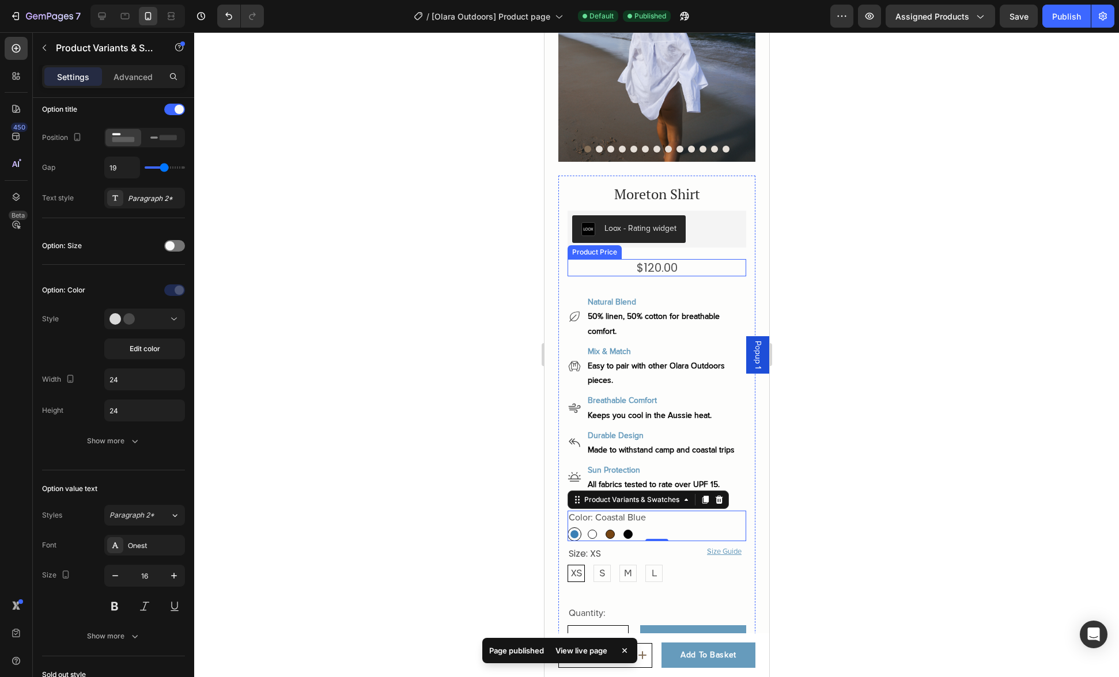
scroll to position [96, 0]
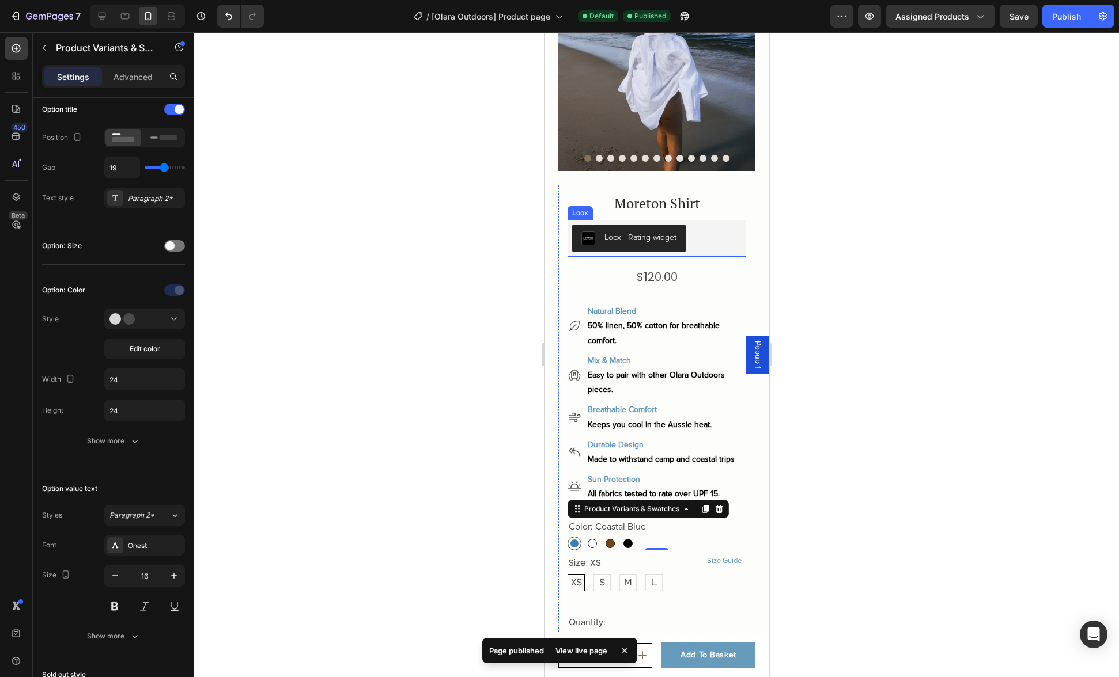
click at [709, 233] on div "Loox - Rating widget" at bounding box center [655, 239] width 169 height 28
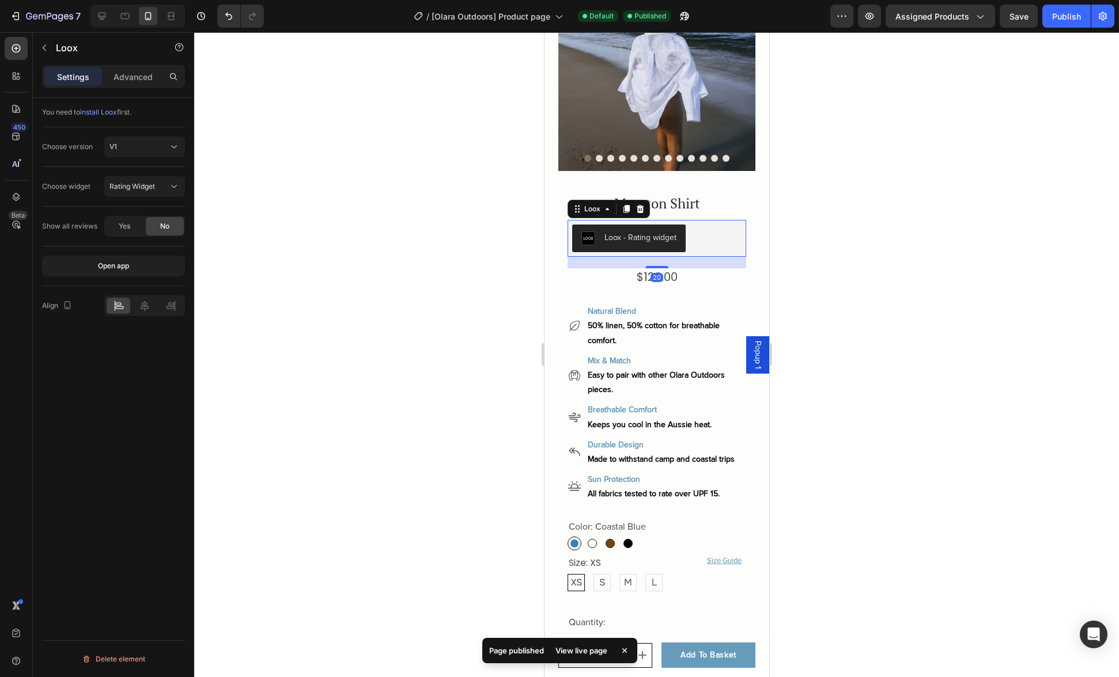
scroll to position [0, 0]
click at [151, 178] on button "Rating Widget" at bounding box center [144, 186] width 81 height 21
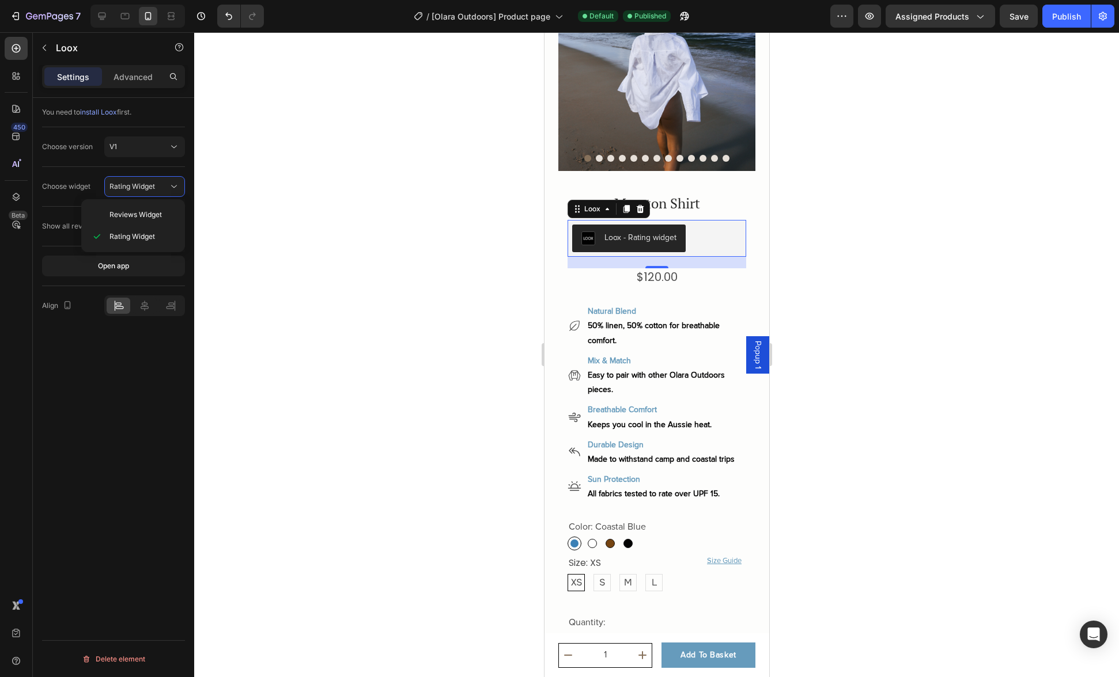
click at [137, 427] on div "You need to install Loox first. Choose version V1 Choose widget Rating Widget S…" at bounding box center [113, 404] width 161 height 612
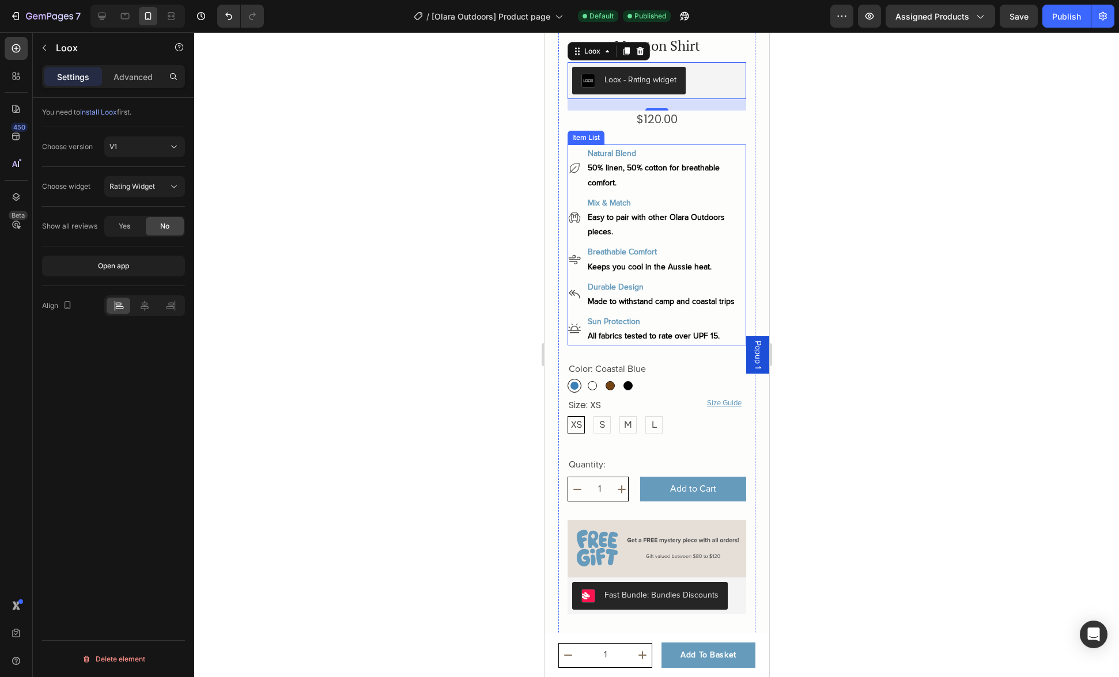
scroll to position [310, 0]
